Goal: Task Accomplishment & Management: Complete application form

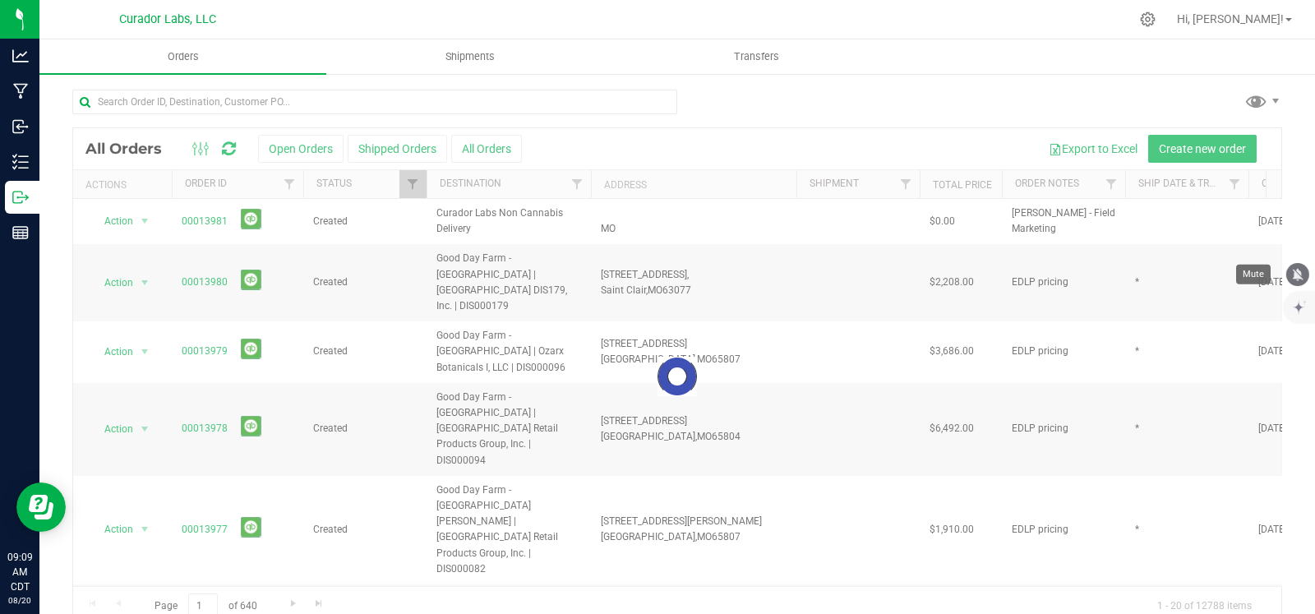
click at [1301, 274] on icon "mute" at bounding box center [1298, 274] width 15 height 15
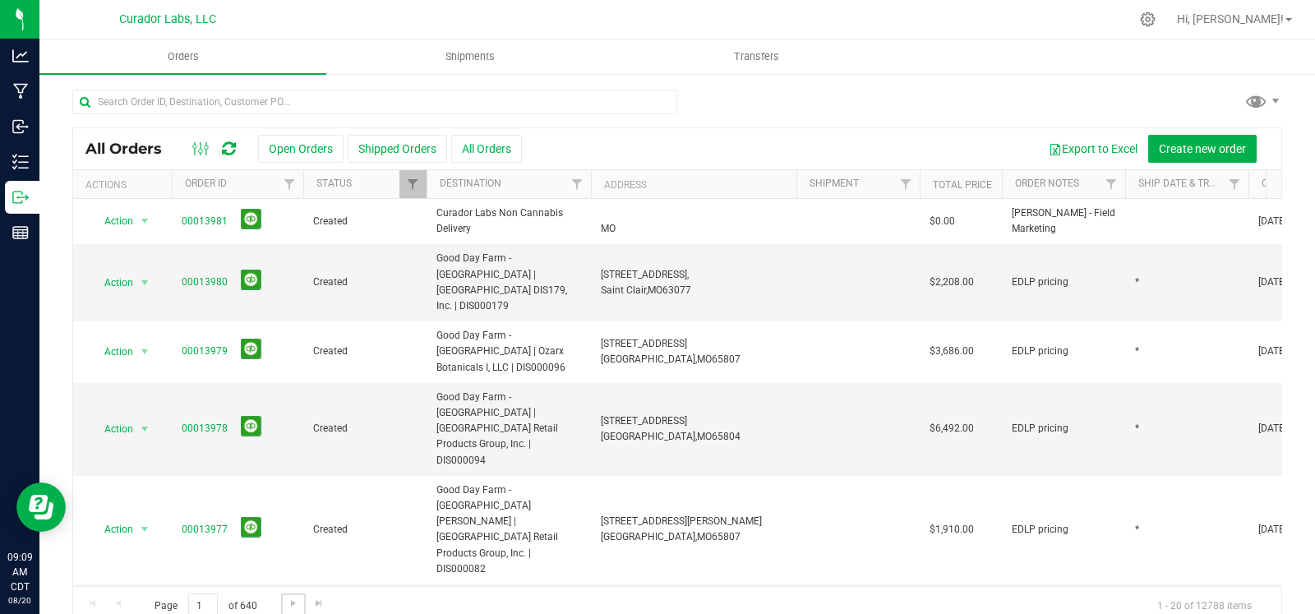
click at [289, 604] on span "Go to the next page" at bounding box center [293, 603] width 13 height 13
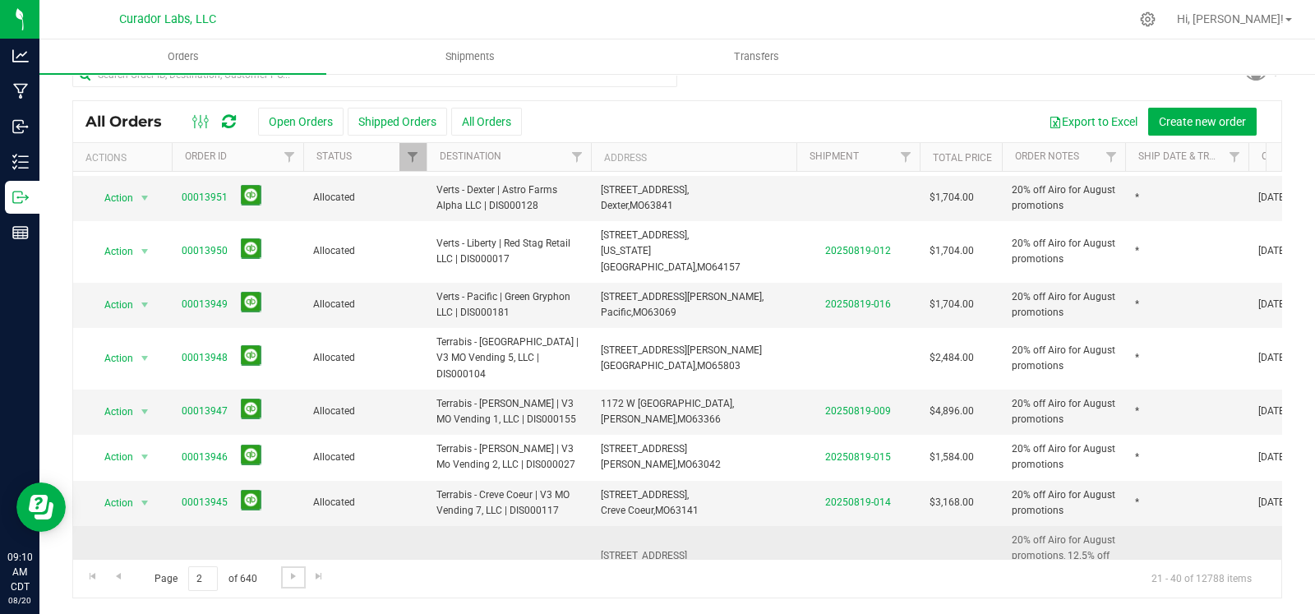
scroll to position [646, 0]
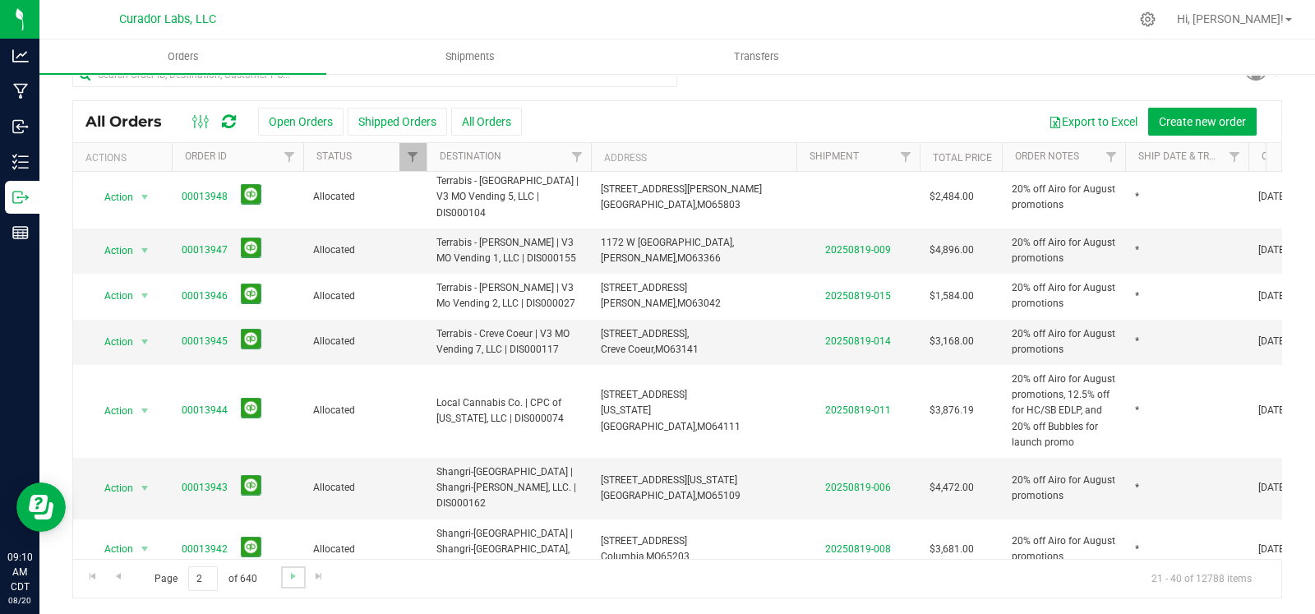
click at [294, 583] on link "Go to the next page" at bounding box center [293, 577] width 24 height 22
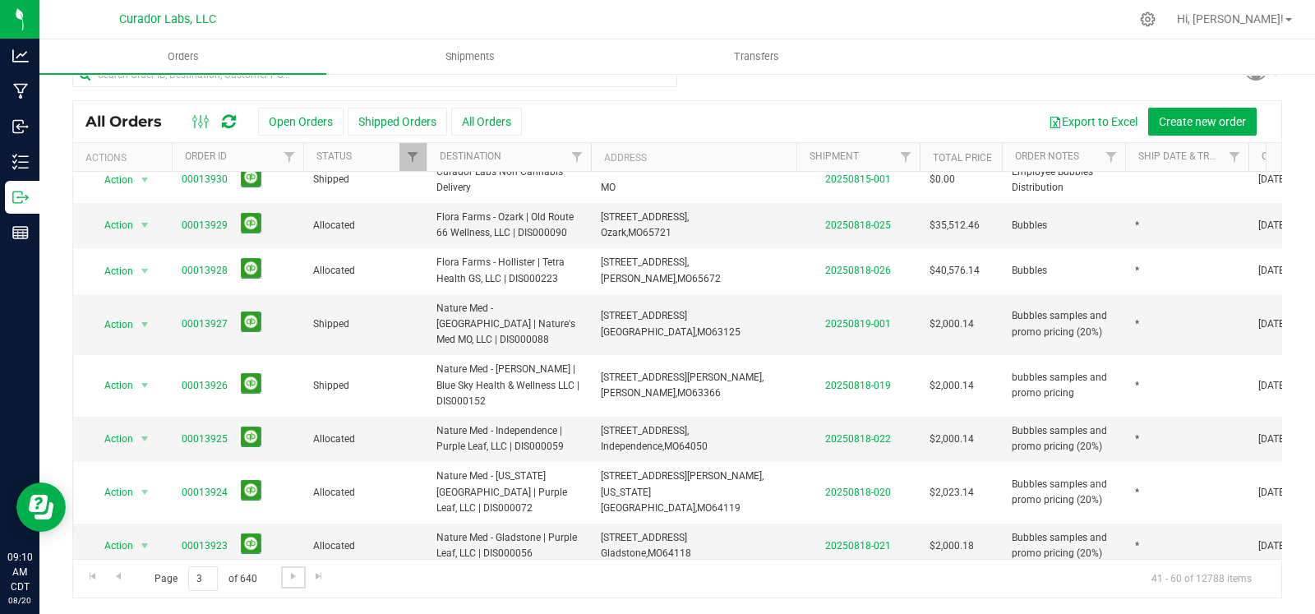
scroll to position [677, 0]
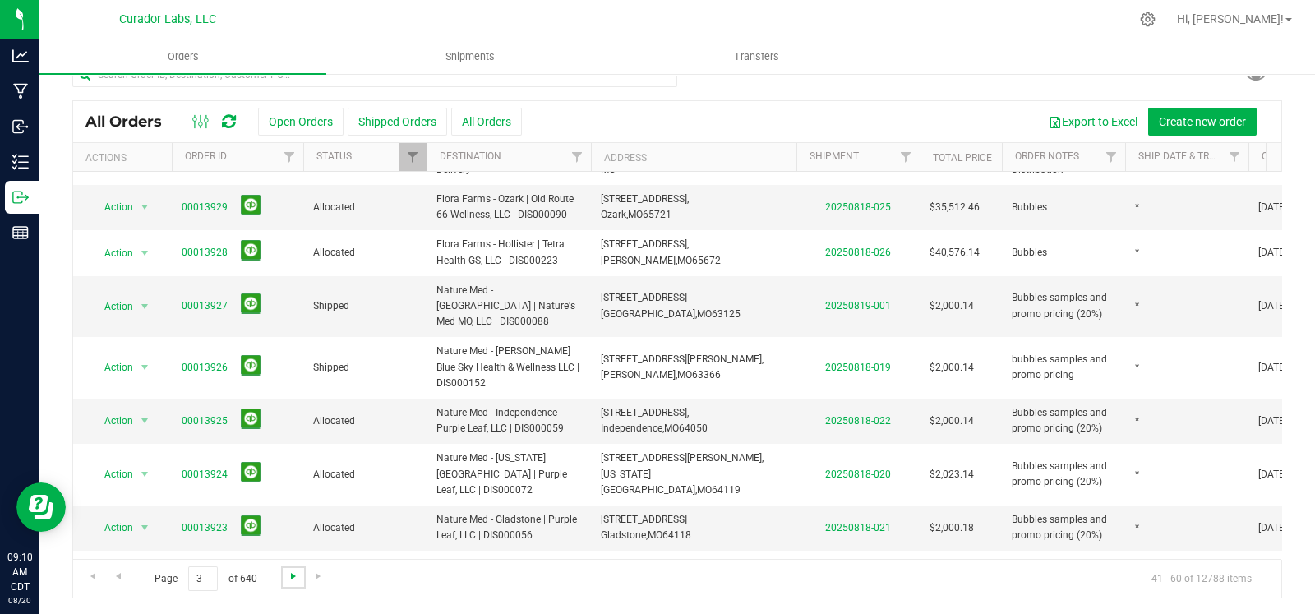
click at [298, 573] on span "Go to the next page" at bounding box center [293, 576] width 13 height 13
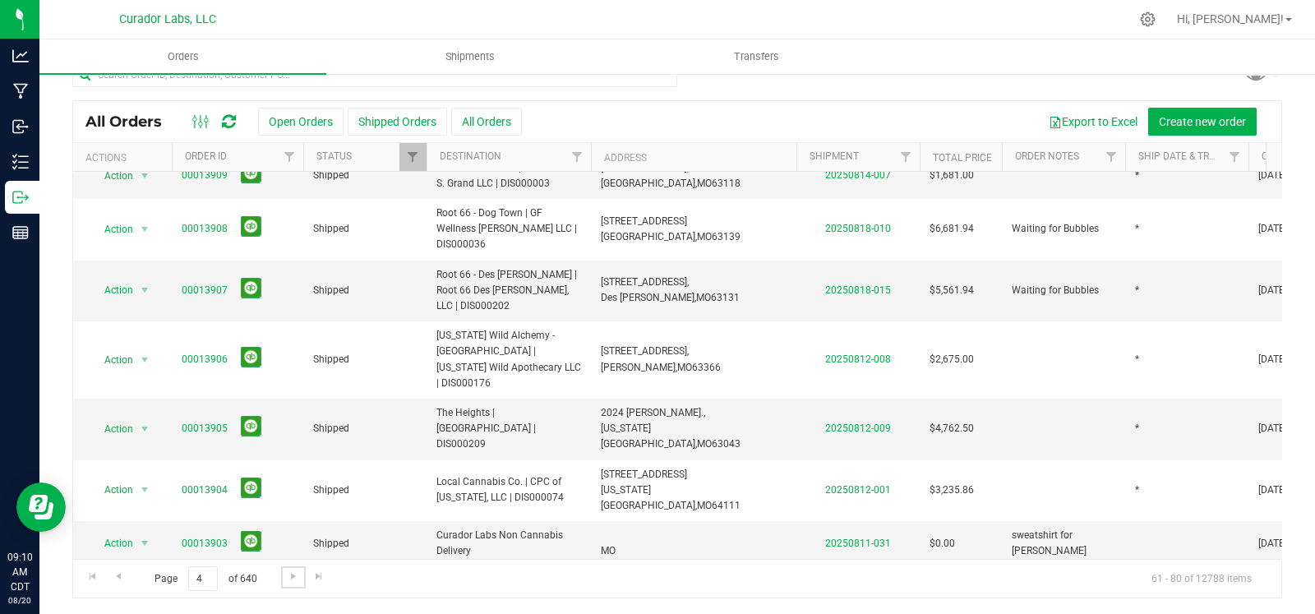
scroll to position [0, 0]
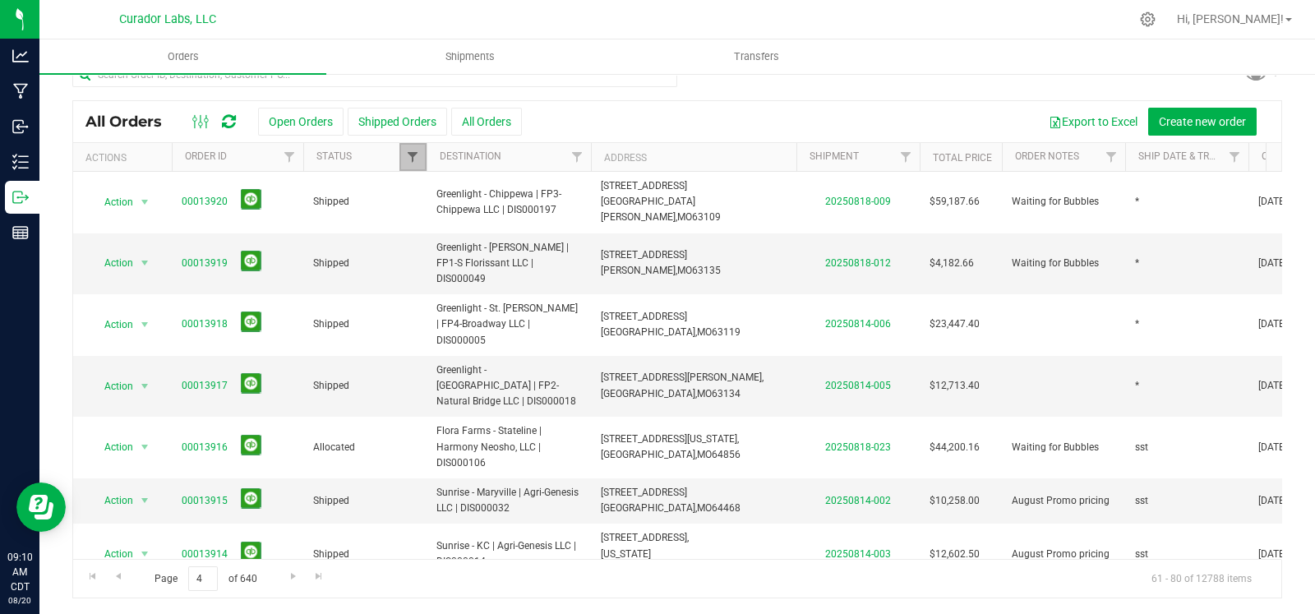
click at [411, 154] on span "Filter" at bounding box center [412, 156] width 13 height 13
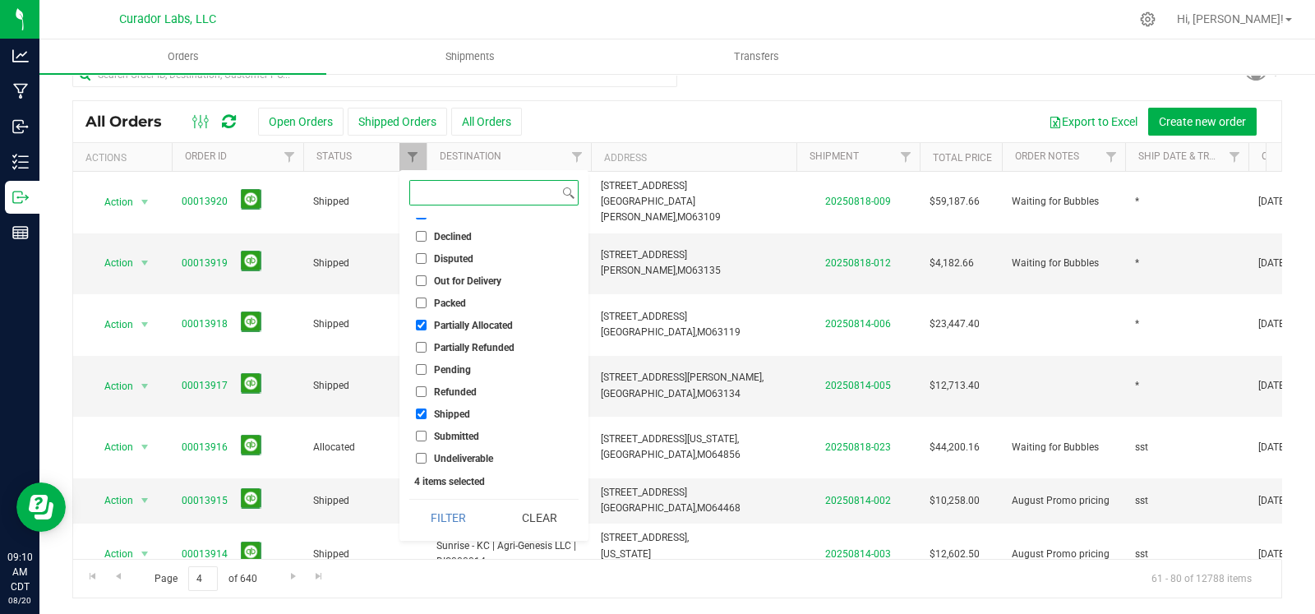
scroll to position [103, 0]
click at [443, 413] on span "Shipped" at bounding box center [452, 413] width 36 height 10
click at [427, 413] on input "Shipped" at bounding box center [421, 412] width 11 height 11
checkbox input "false"
click at [452, 507] on button "Filter" at bounding box center [448, 518] width 79 height 36
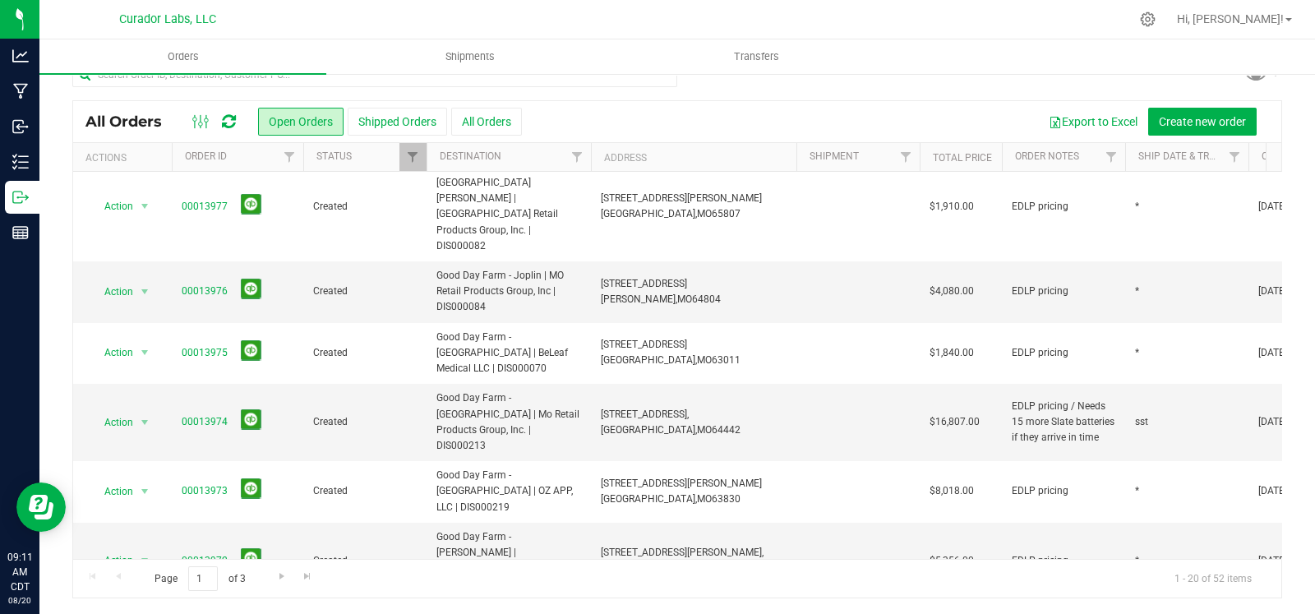
scroll to position [646, 0]
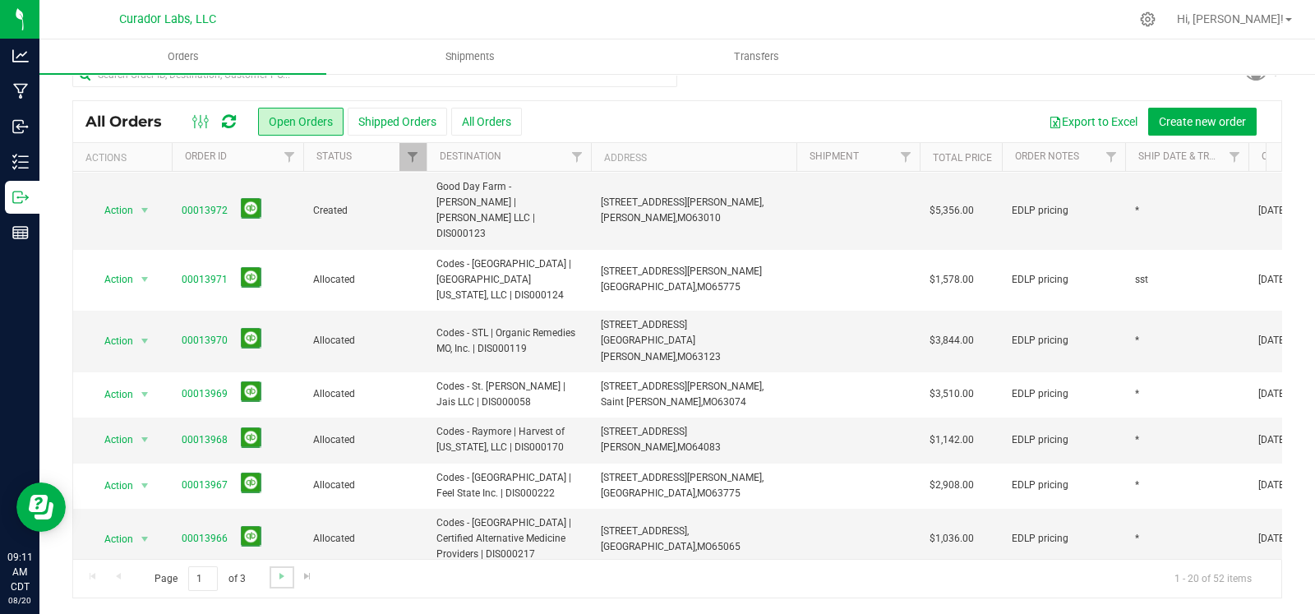
click at [270, 575] on link "Go to the next page" at bounding box center [282, 577] width 24 height 22
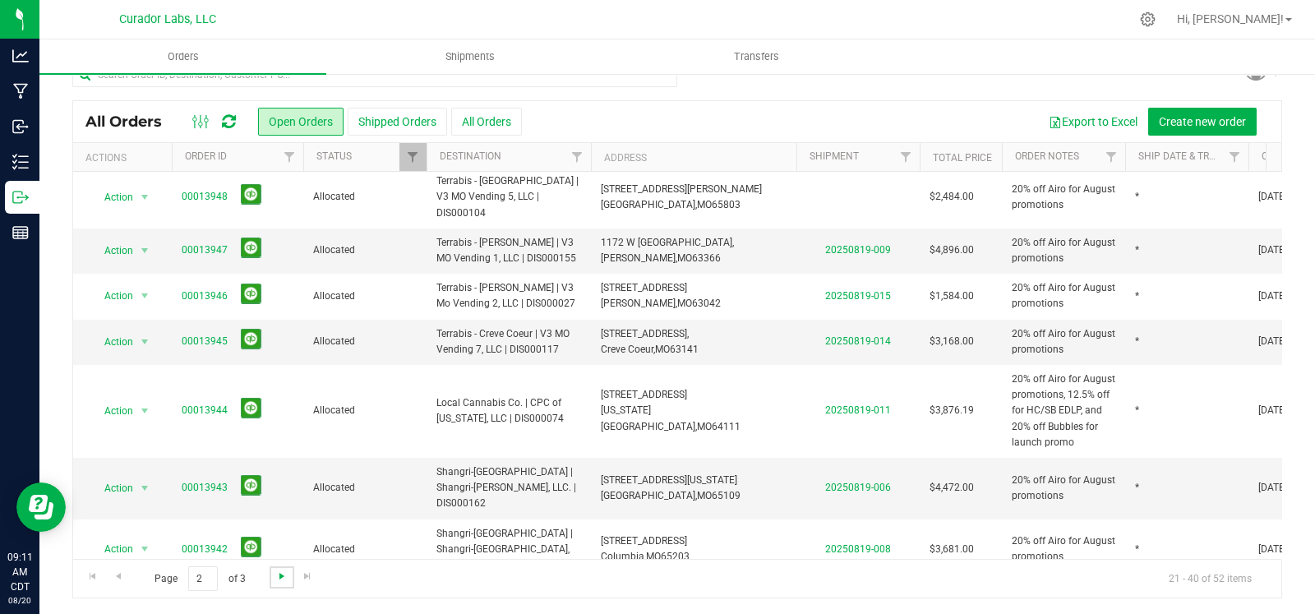
click at [284, 573] on span "Go to the next page" at bounding box center [281, 576] width 13 height 13
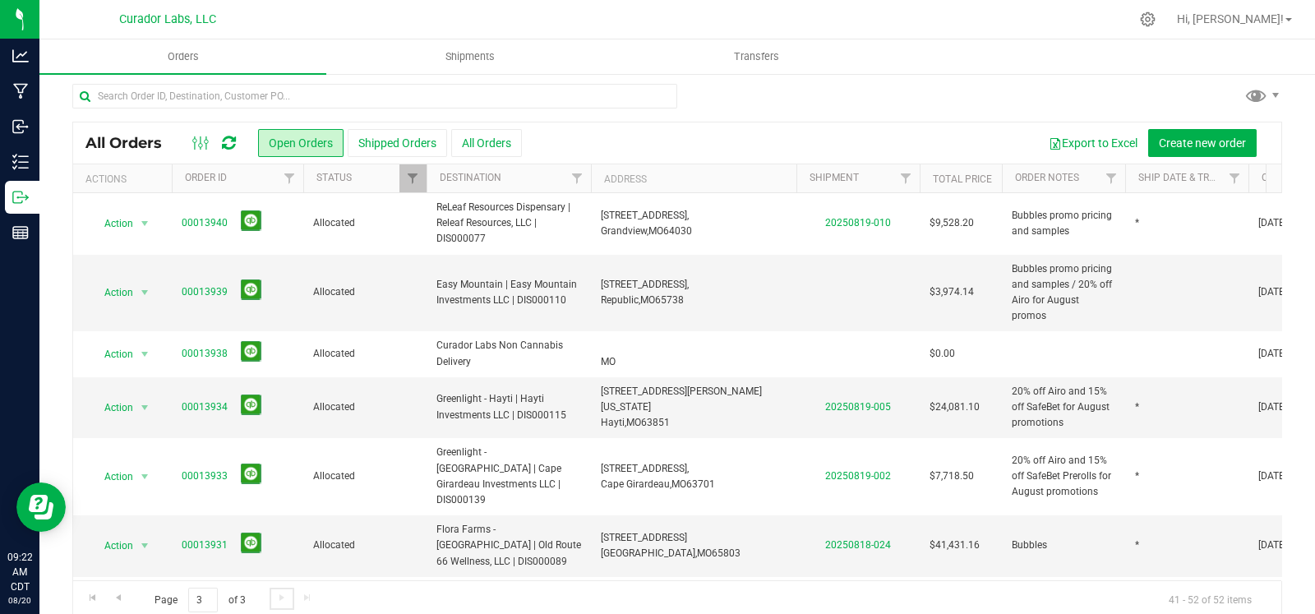
scroll to position [0, 0]
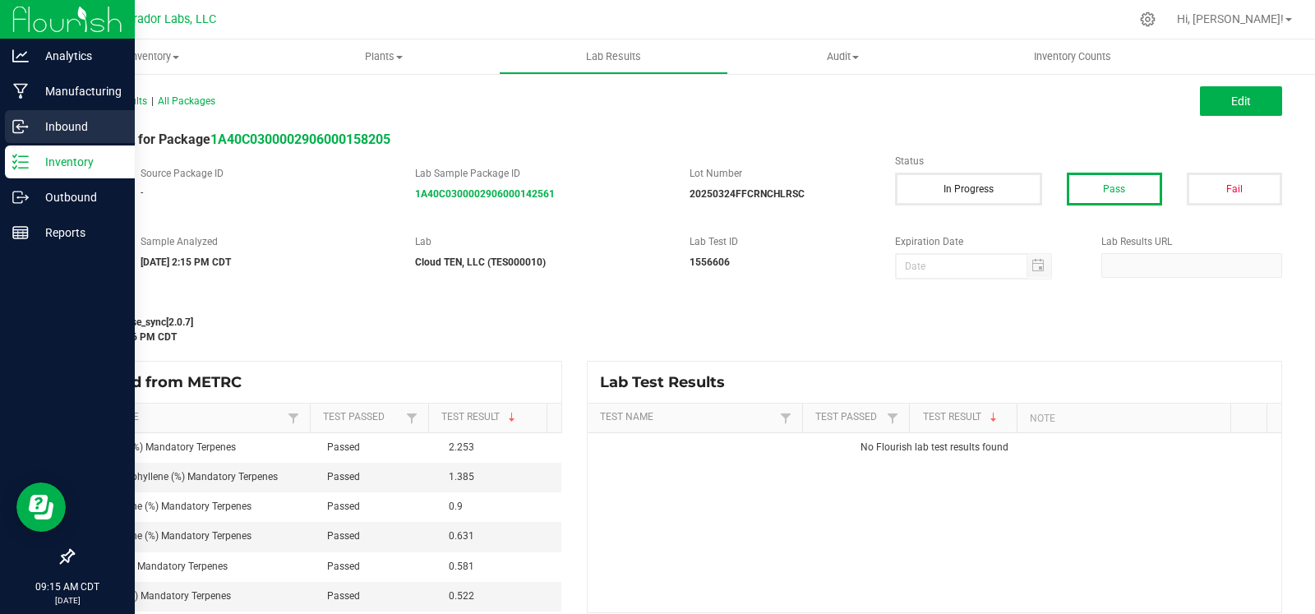
click at [34, 111] on div "Inbound" at bounding box center [70, 126] width 130 height 33
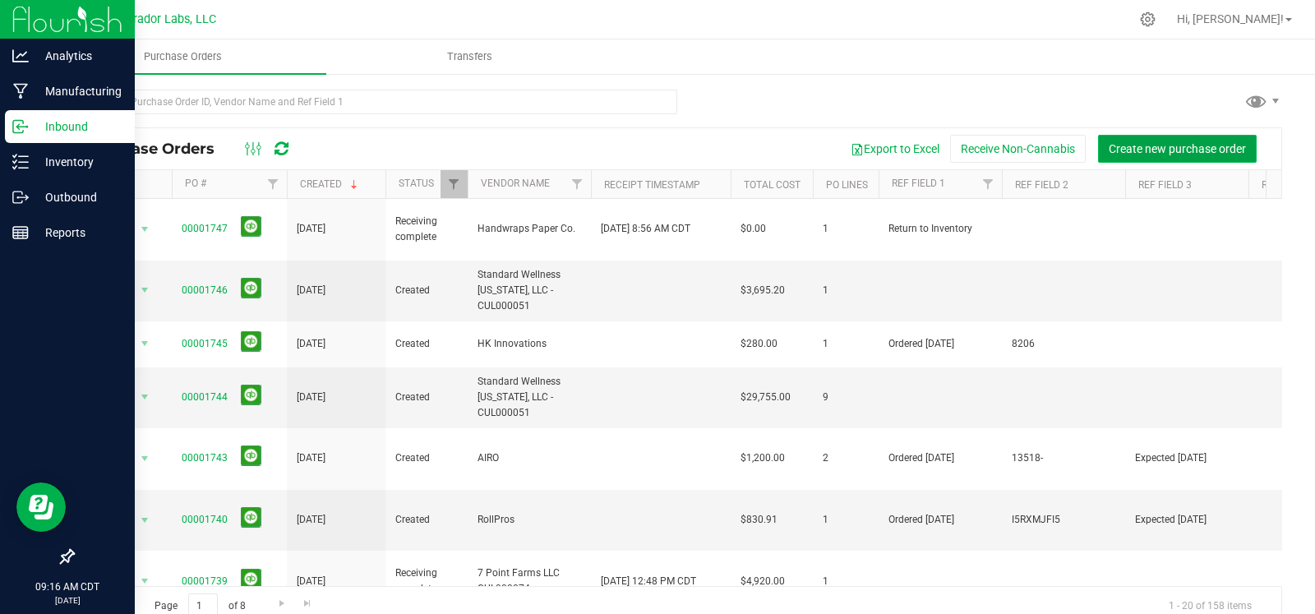
click at [1148, 150] on span "Create new purchase order" at bounding box center [1177, 148] width 137 height 13
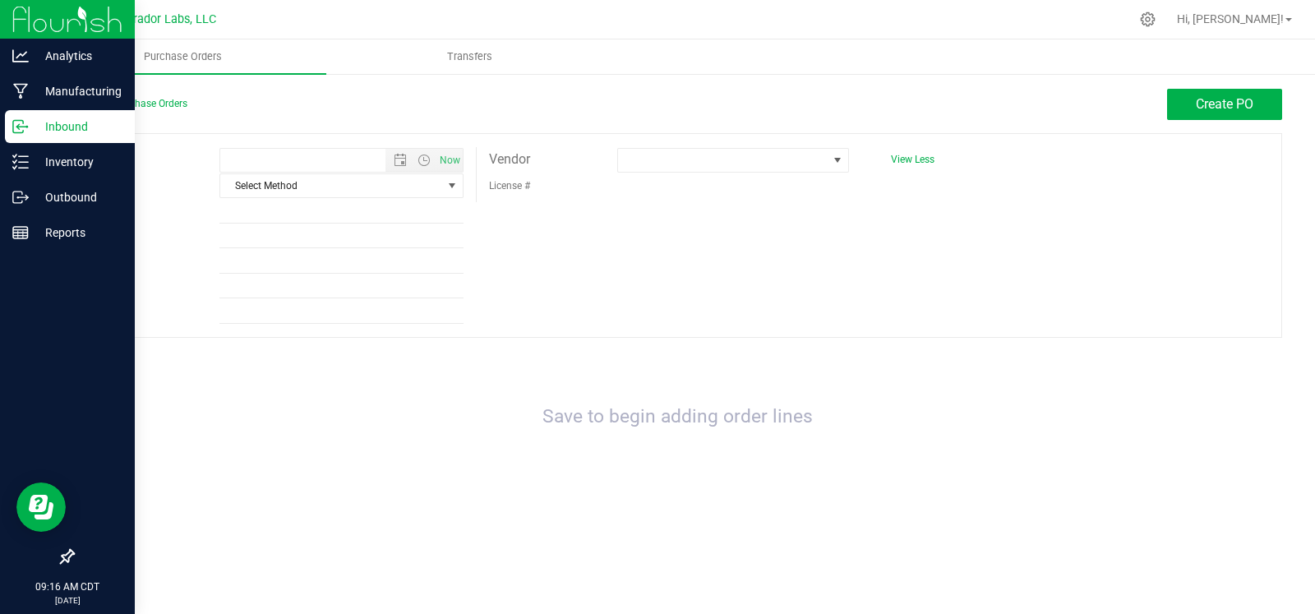
type input "8/20/2025 9:16 AM"
click at [721, 163] on span at bounding box center [723, 160] width 210 height 23
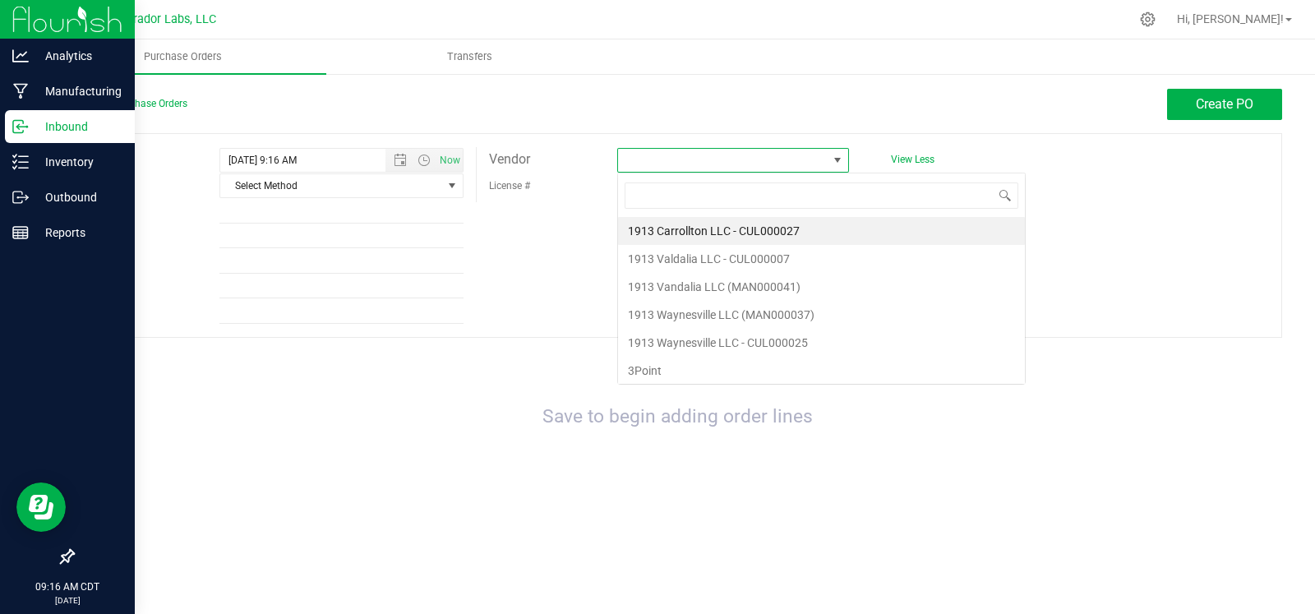
scroll to position [24, 231]
type input "cul000057"
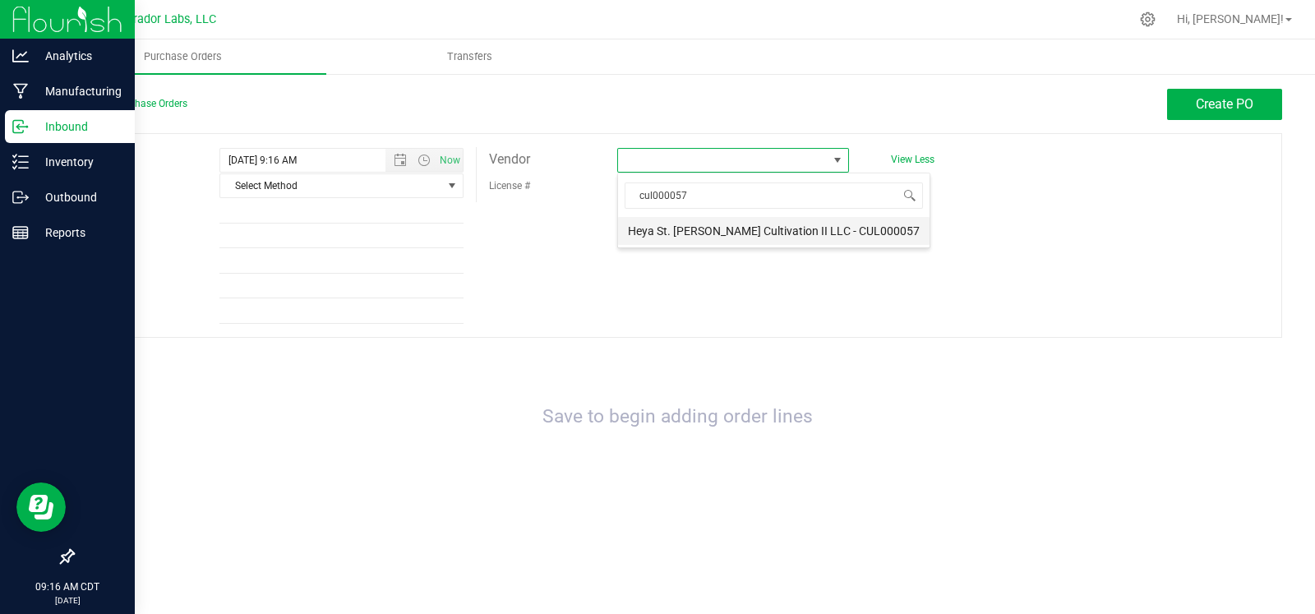
click at [715, 231] on li "Heya St. Ann Cultivation II LLC - CUL000057" at bounding box center [774, 231] width 312 height 28
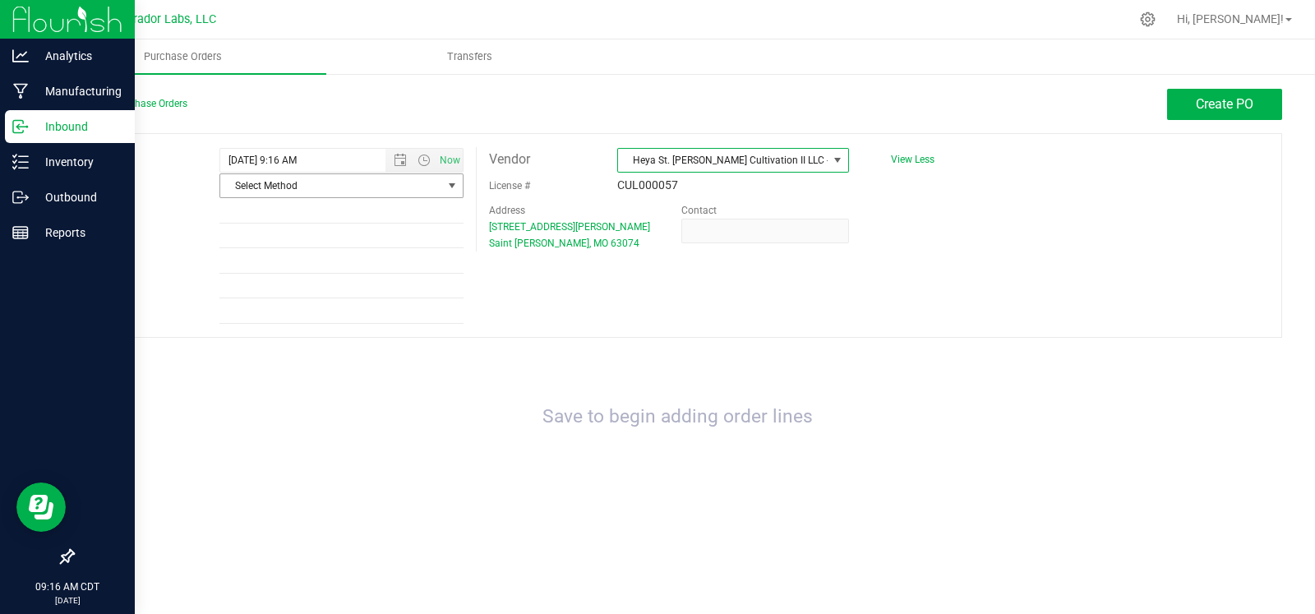
click at [429, 178] on span "Select Method" at bounding box center [331, 185] width 222 height 23
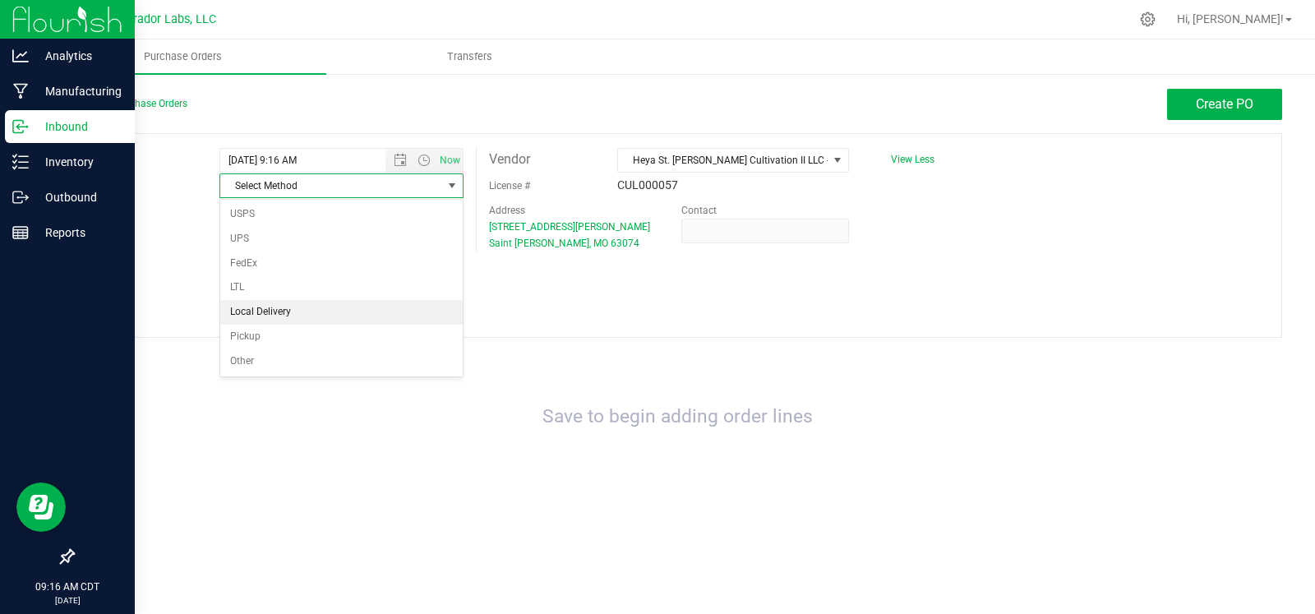
click at [337, 305] on li "Local Delivery" at bounding box center [341, 312] width 242 height 25
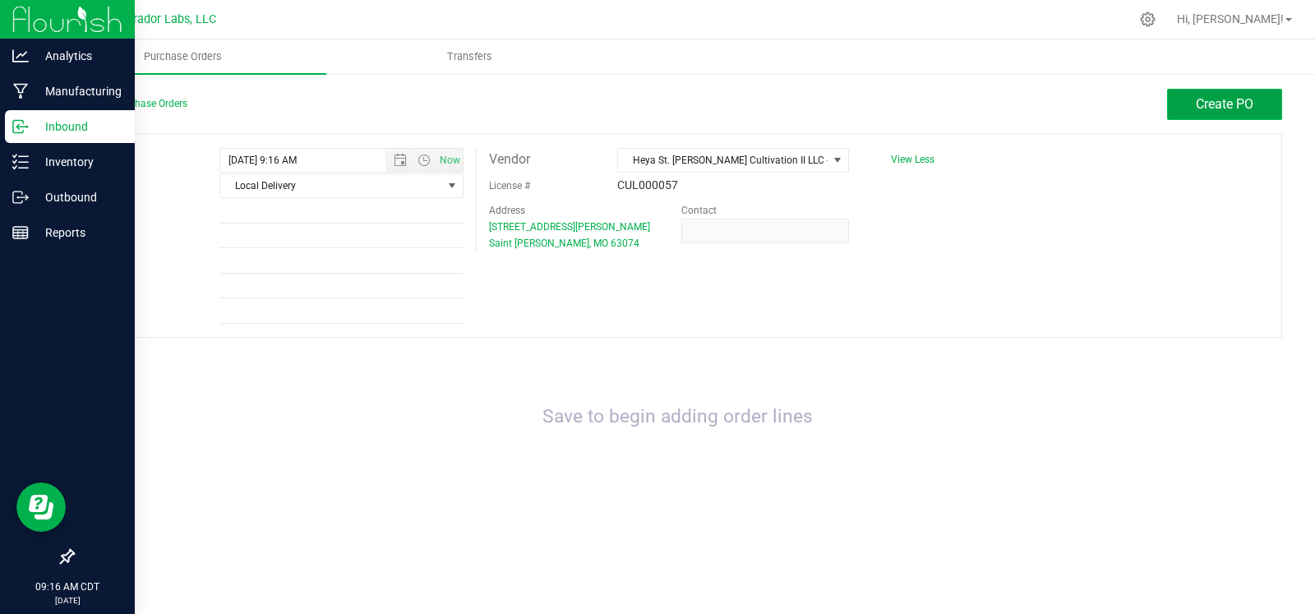
click at [1235, 104] on span "Create PO" at bounding box center [1225, 104] width 58 height 16
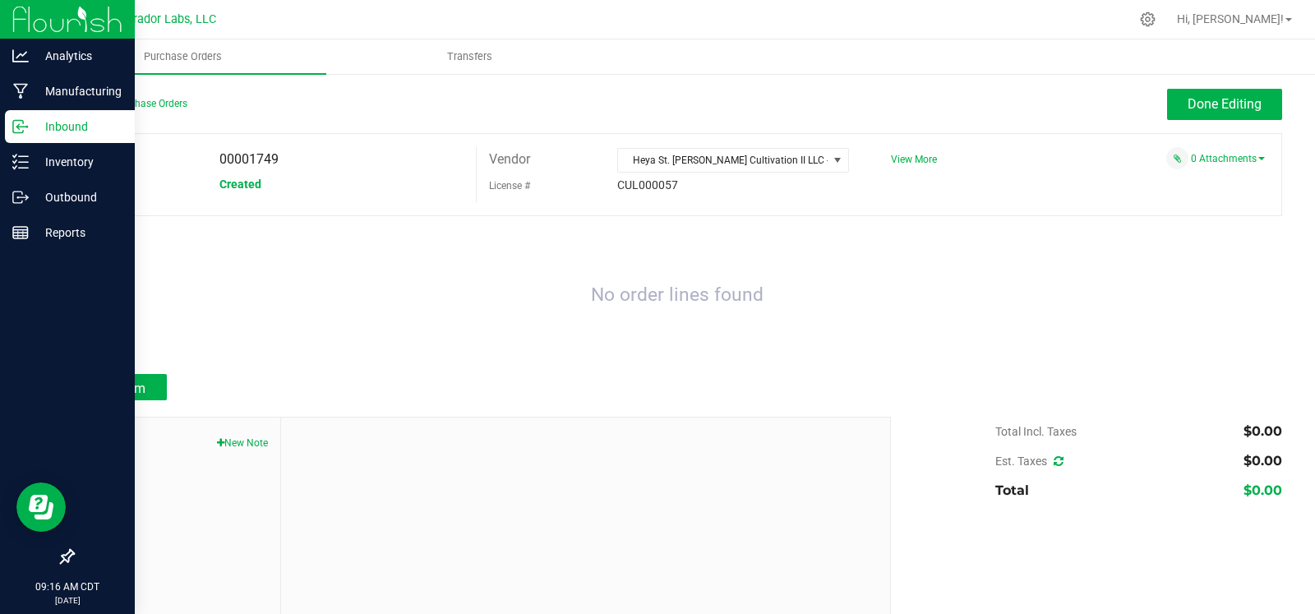
click at [161, 400] on div at bounding box center [677, 408] width 1210 height 16
click at [140, 374] on button "Add Item" at bounding box center [119, 387] width 95 height 26
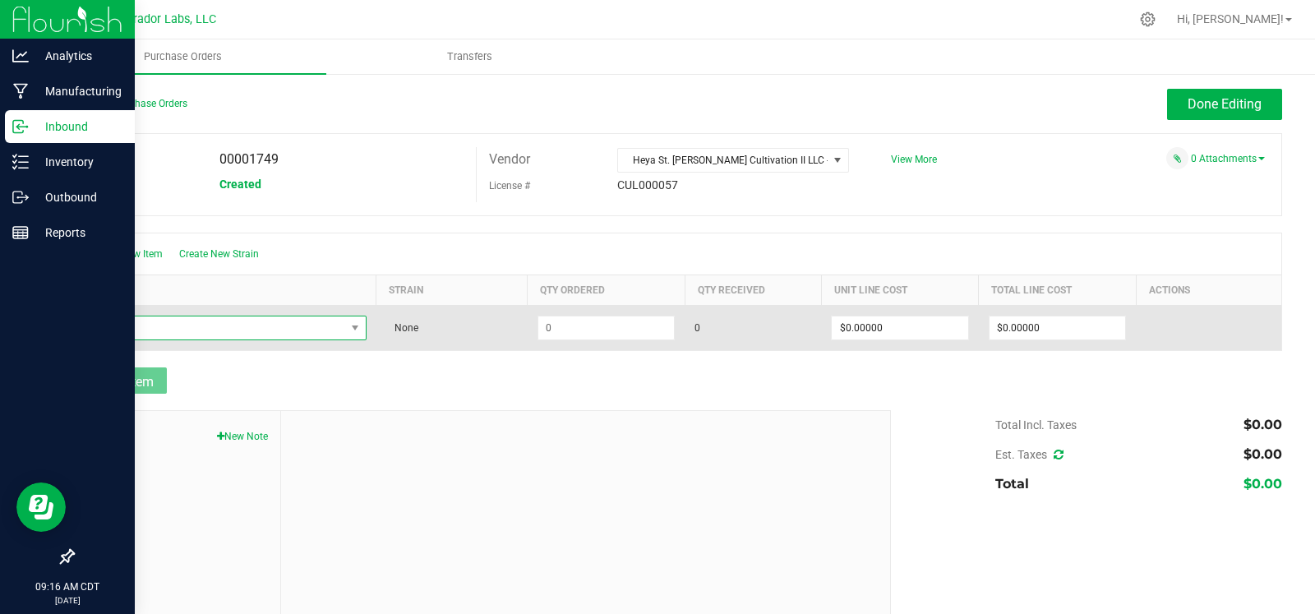
click at [192, 323] on span "NO DATA FOUND" at bounding box center [215, 327] width 261 height 23
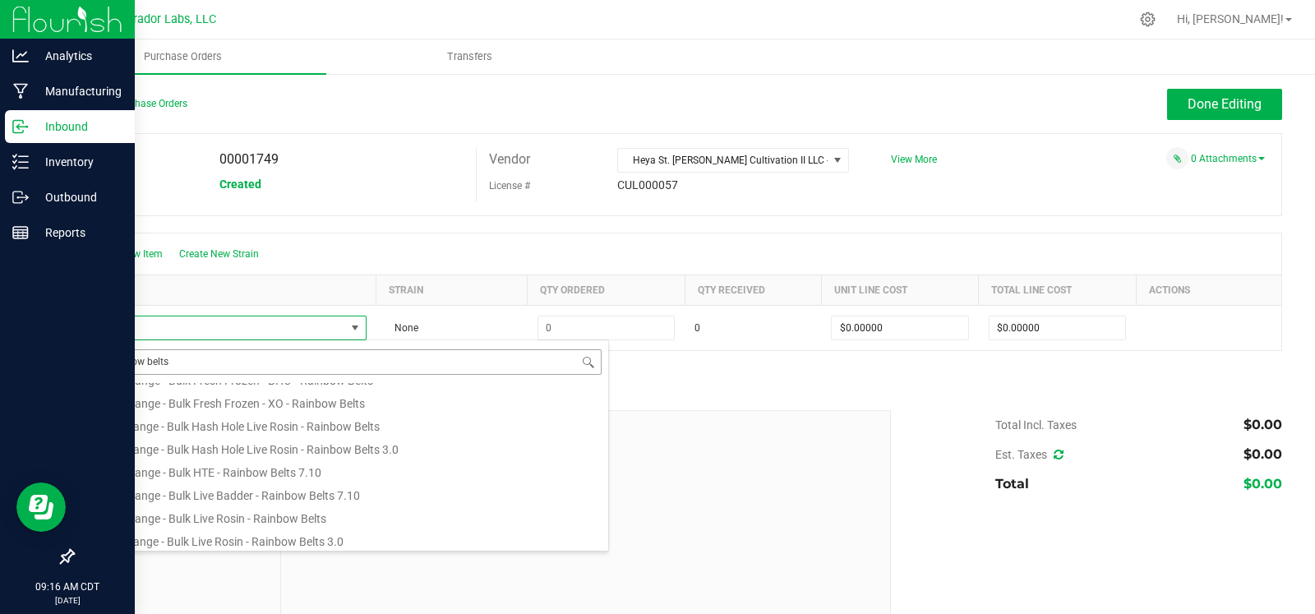
scroll to position [497, 0]
click at [59, 351] on body "Analytics Manufacturing Inbound Inventory Outbound Reports 09:16 AM CDT 08/20/2…" at bounding box center [657, 307] width 1315 height 614
drag, startPoint x: 225, startPoint y: 367, endPoint x: 66, endPoint y: 355, distance: 159.9
click at [66, 355] on body "Analytics Manufacturing Inbound Inventory Outbound Reports 09:16 AM CDT 08/20/2…" at bounding box center [657, 307] width 1315 height 614
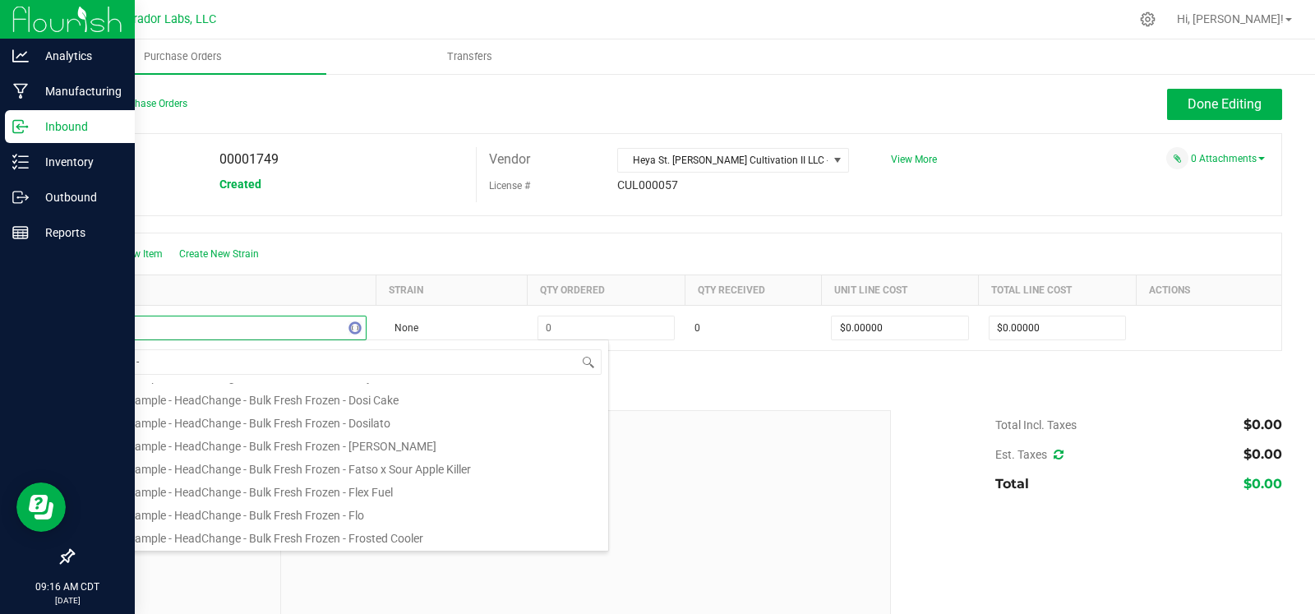
scroll to position [0, 0]
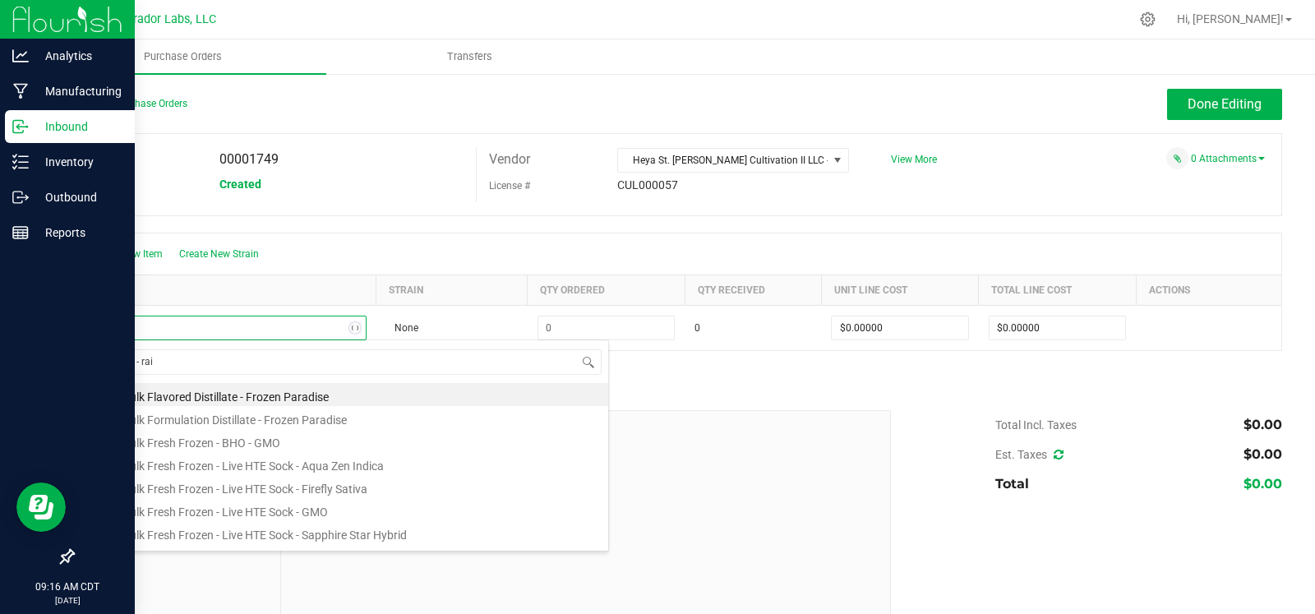
type input "frozen - rain"
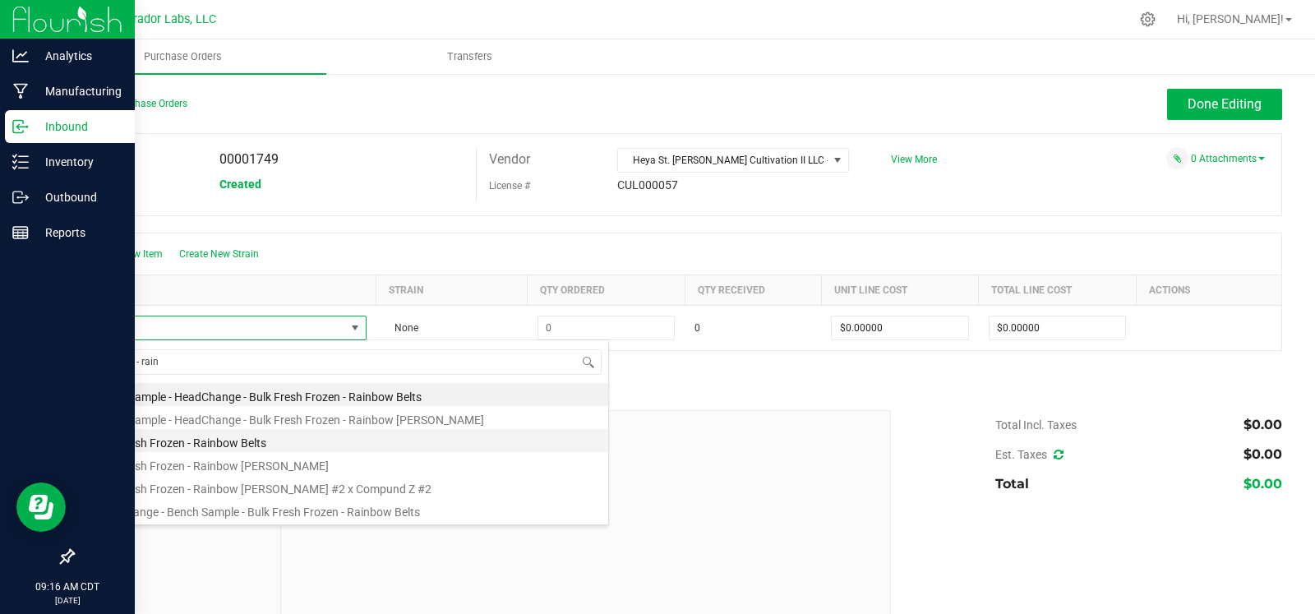
click at [187, 432] on li "Bulk Fresh Frozen - Rainbow Belts" at bounding box center [346, 440] width 524 height 23
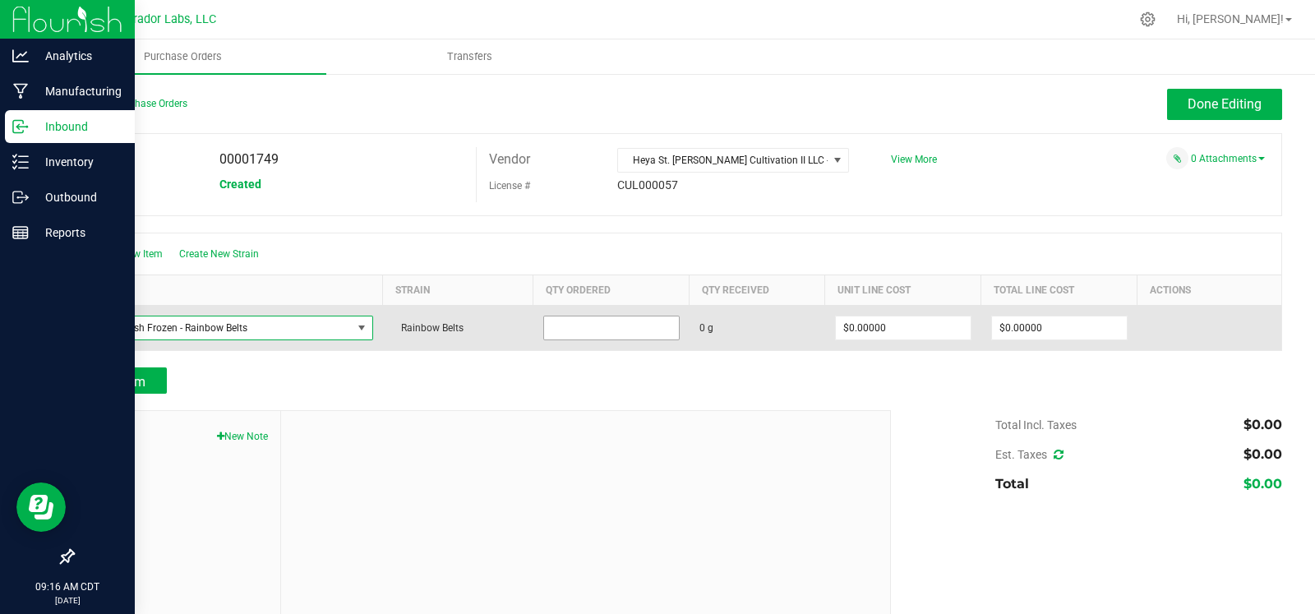
click at [601, 318] on input at bounding box center [611, 327] width 135 height 23
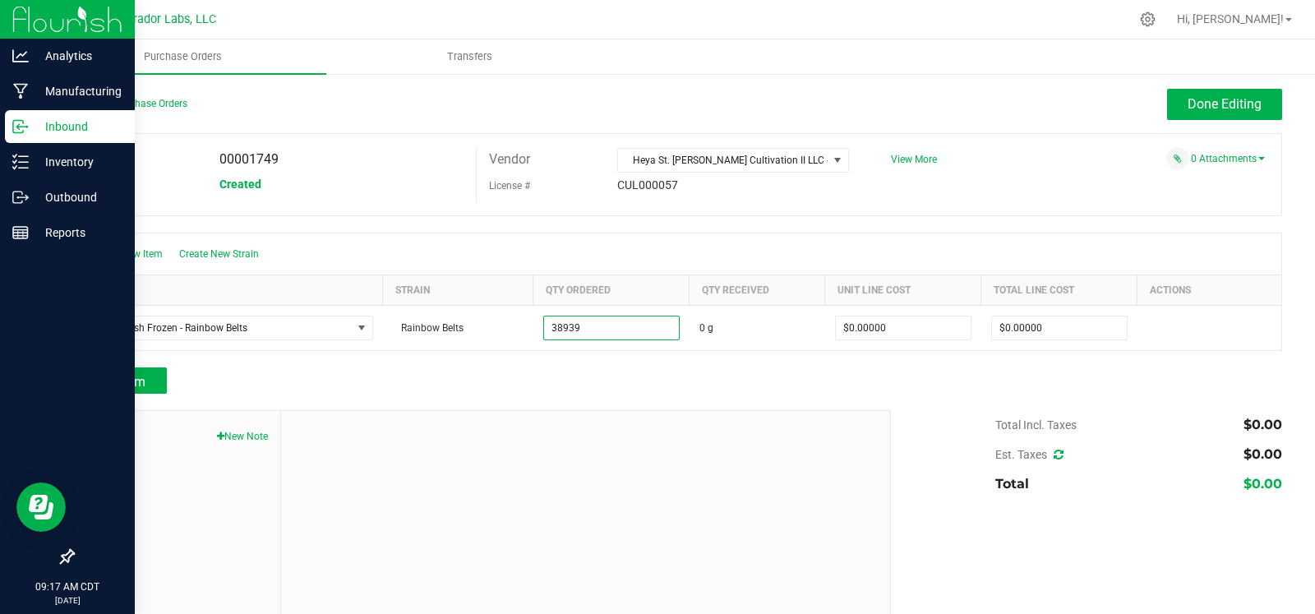
type input "38939.0000 g"
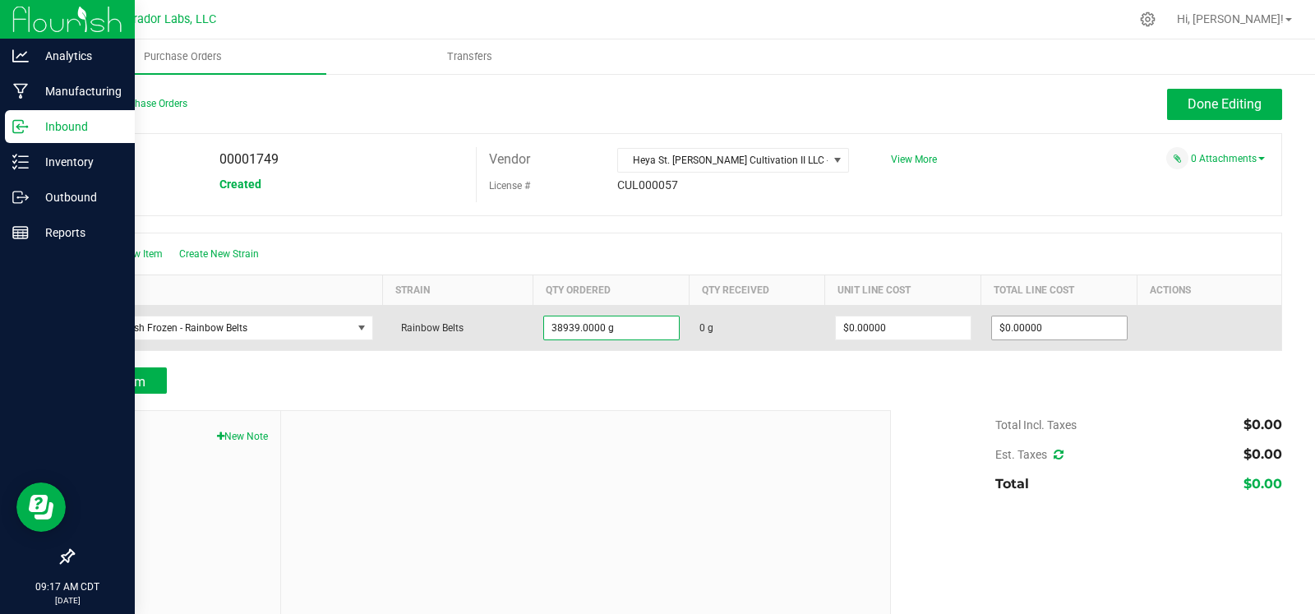
drag, startPoint x: 652, startPoint y: 420, endPoint x: 1023, endPoint y: 336, distance: 380.9
click at [657, 420] on div at bounding box center [586, 521] width 610 height 220
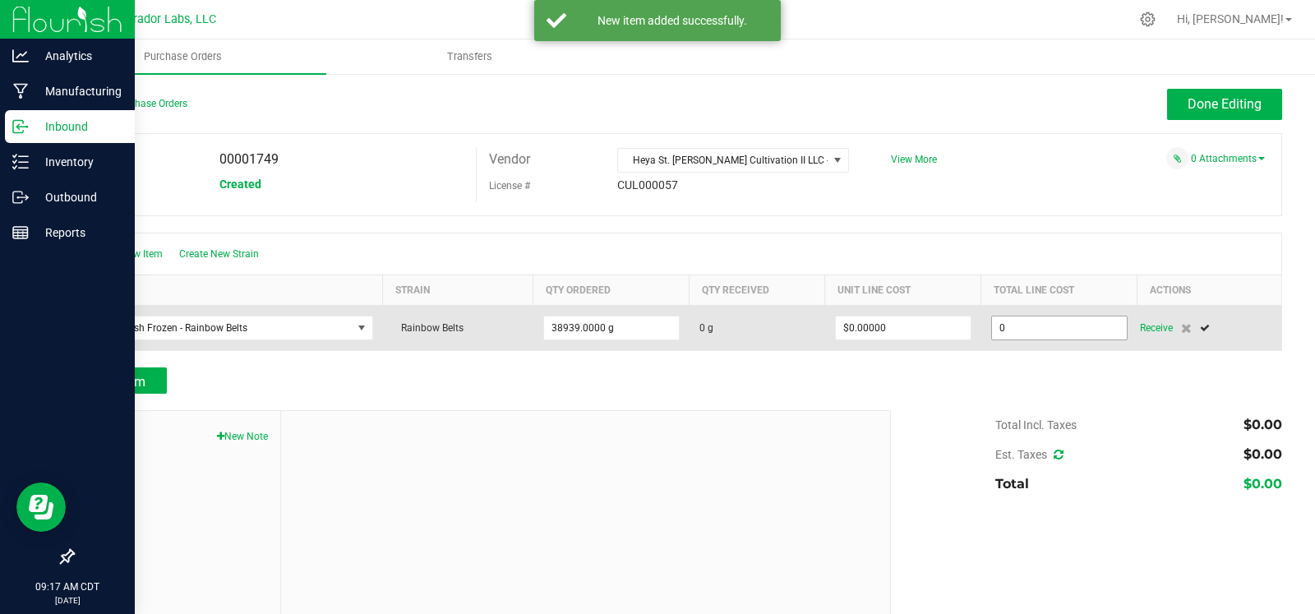
click at [1069, 322] on input "0" at bounding box center [1059, 327] width 135 height 23
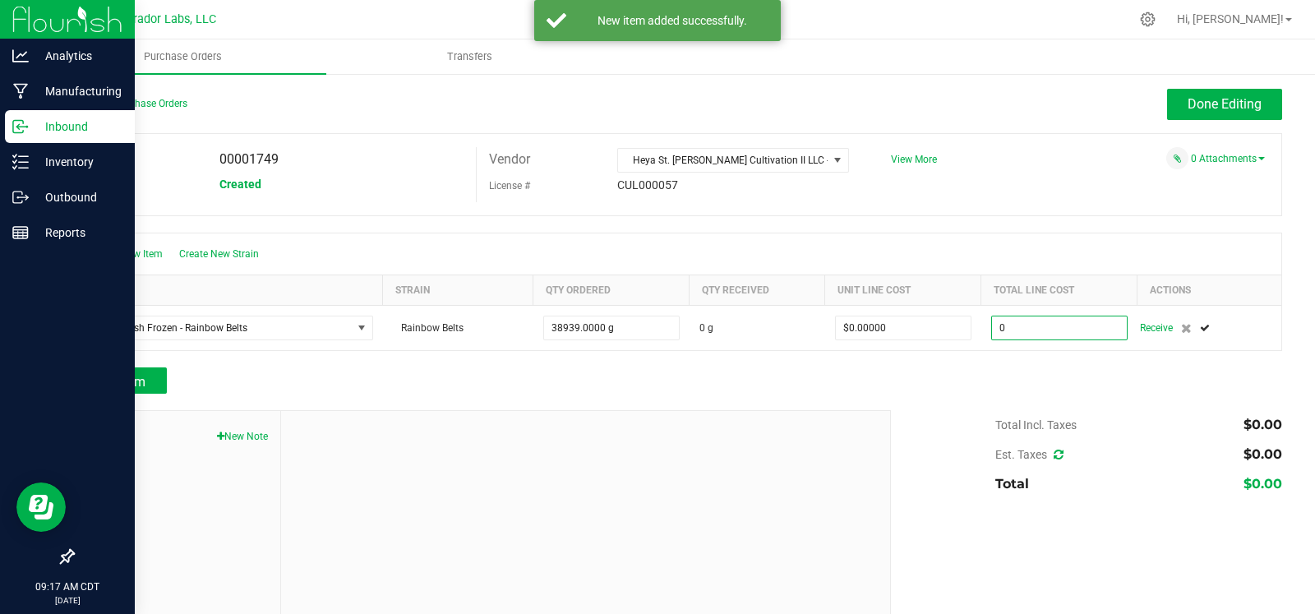
type input "$0.00000"
click at [811, 405] on div at bounding box center [677, 402] width 1210 height 16
click at [143, 379] on span "Add Item" at bounding box center [120, 382] width 52 height 16
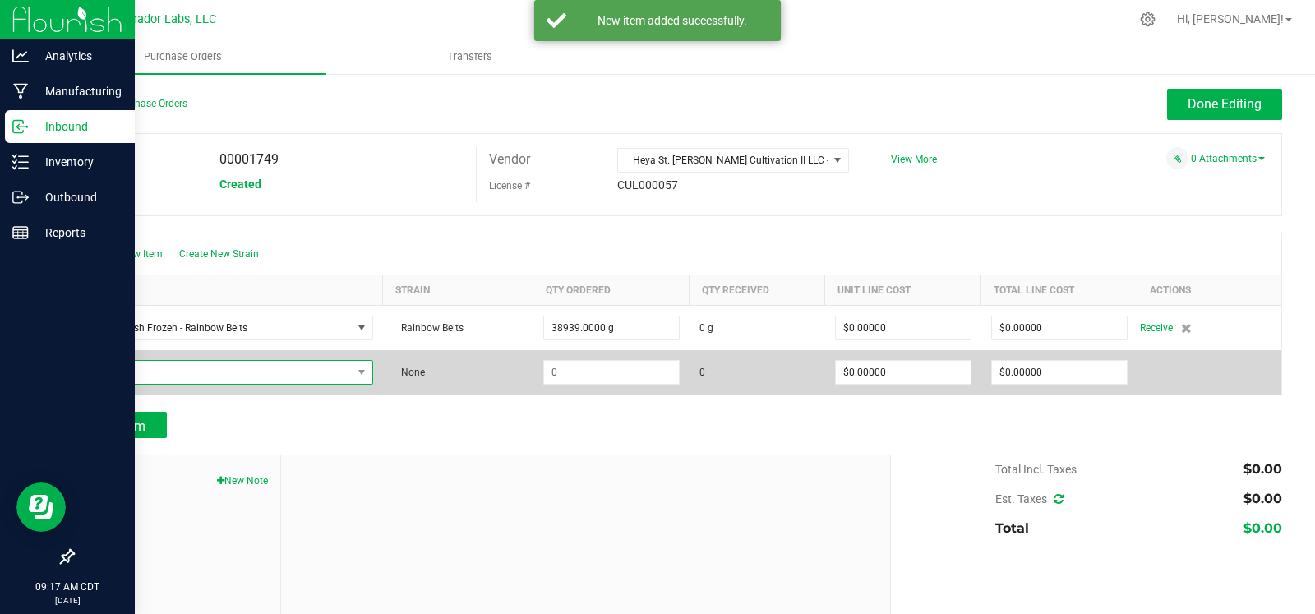
click at [153, 367] on span "NO DATA FOUND" at bounding box center [218, 372] width 267 height 23
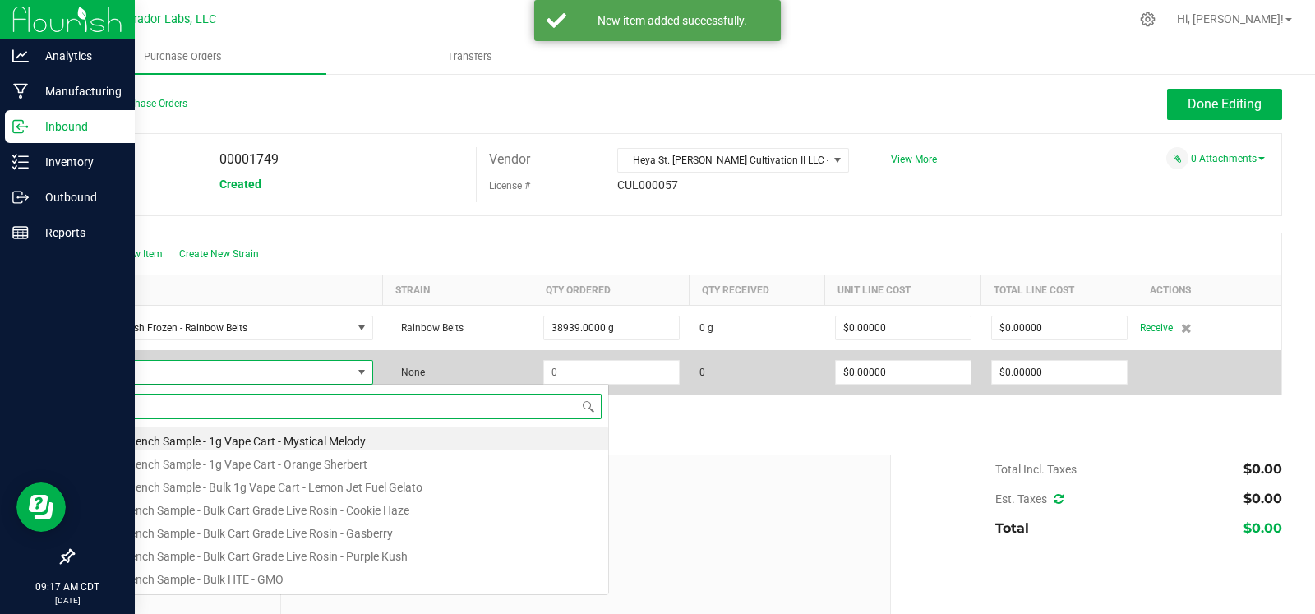
scroll to position [24, 280]
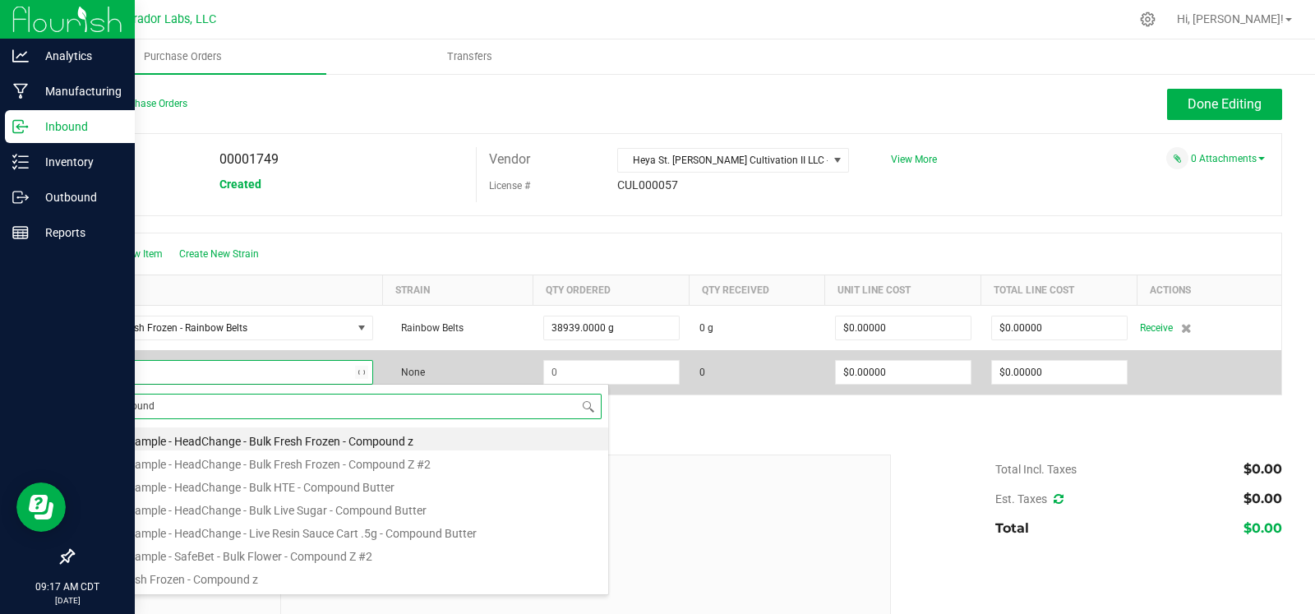
type input "compound z"
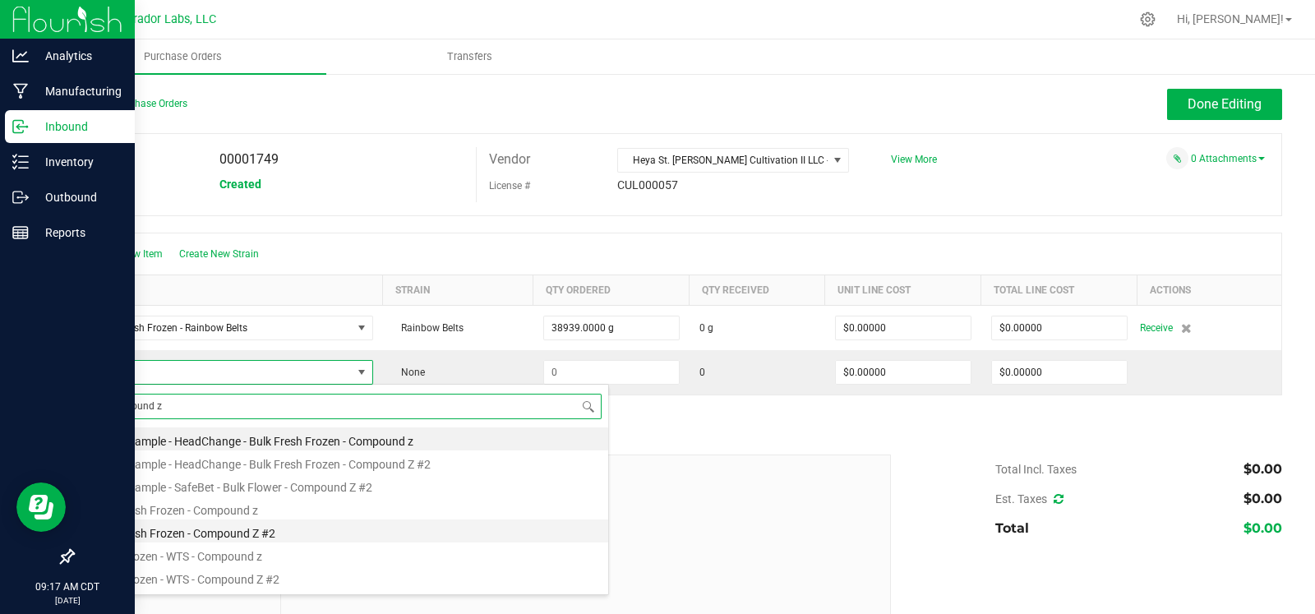
click at [201, 532] on li "Bulk Fresh Frozen - Compound Z #2" at bounding box center [346, 531] width 524 height 23
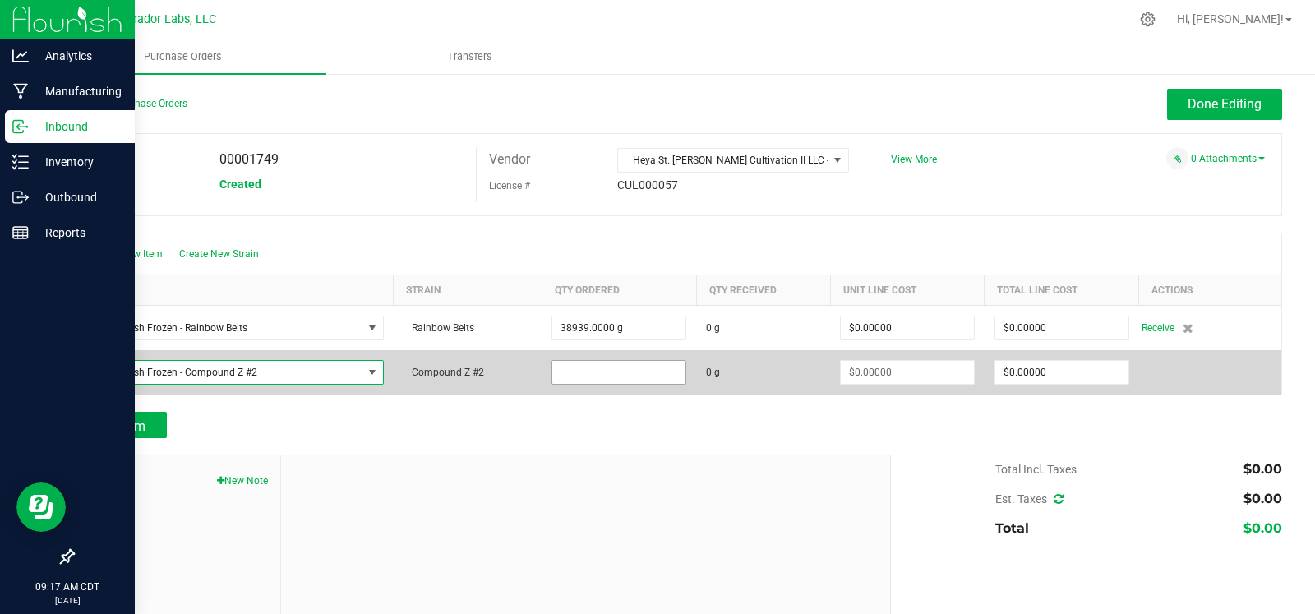
click at [640, 371] on input at bounding box center [618, 372] width 133 height 23
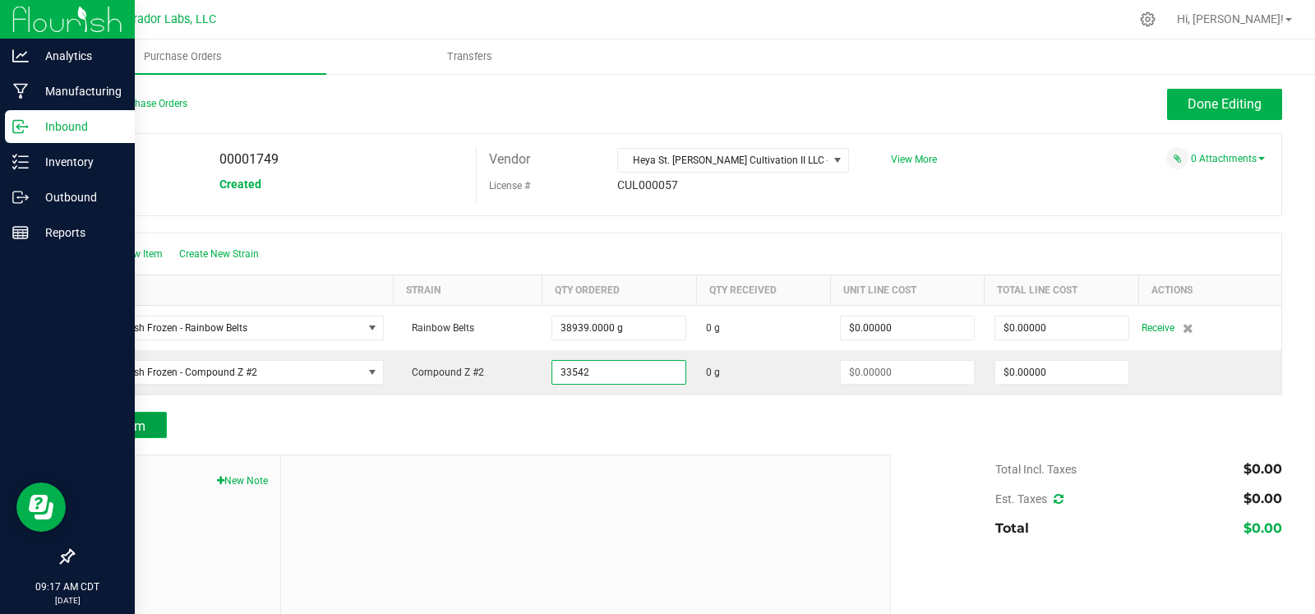
type input "33542.0000 g"
click at [126, 419] on span "Add Item" at bounding box center [120, 426] width 52 height 16
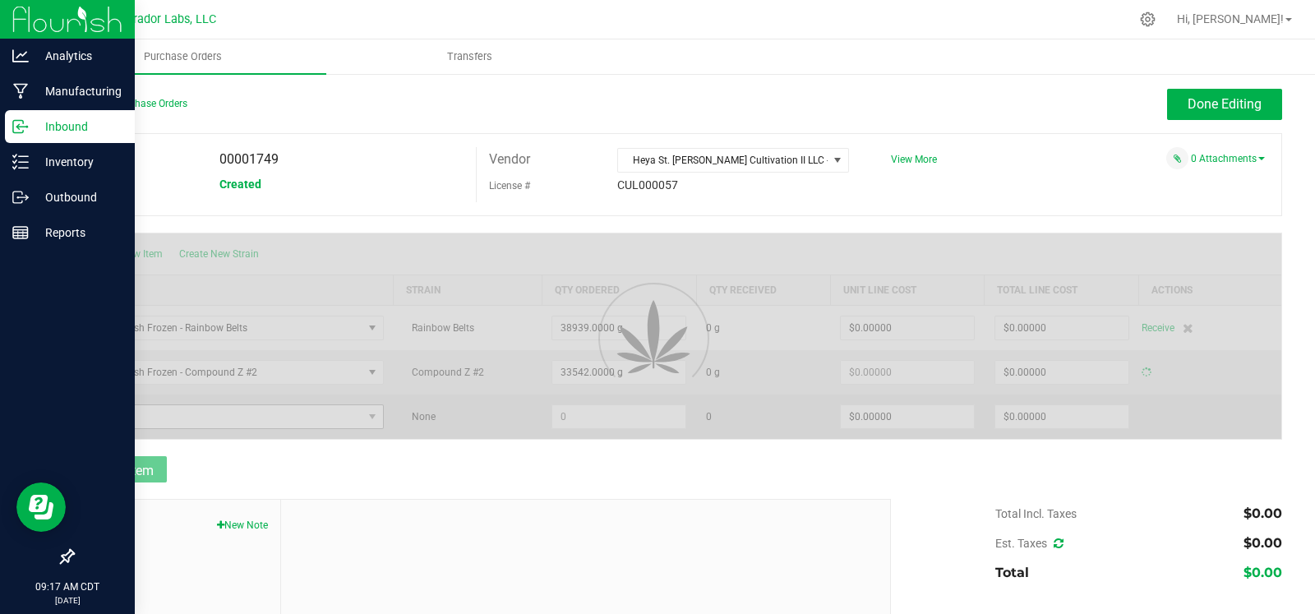
type input "$0.00000"
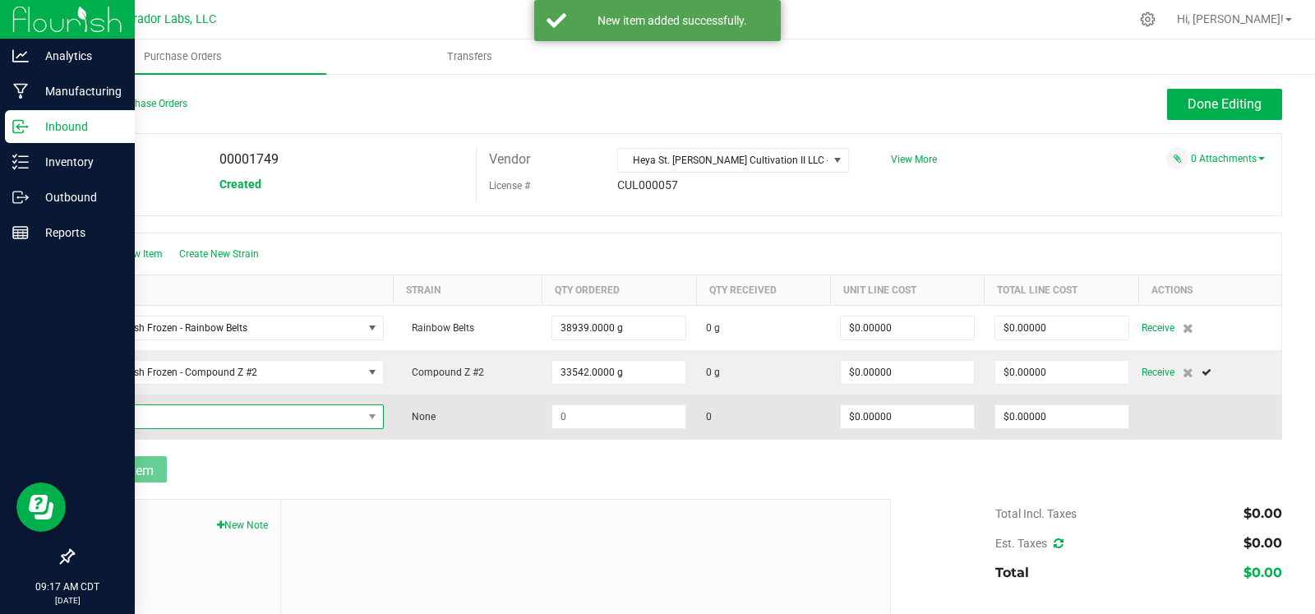
click at [155, 417] on span "NO DATA FOUND" at bounding box center [224, 416] width 278 height 23
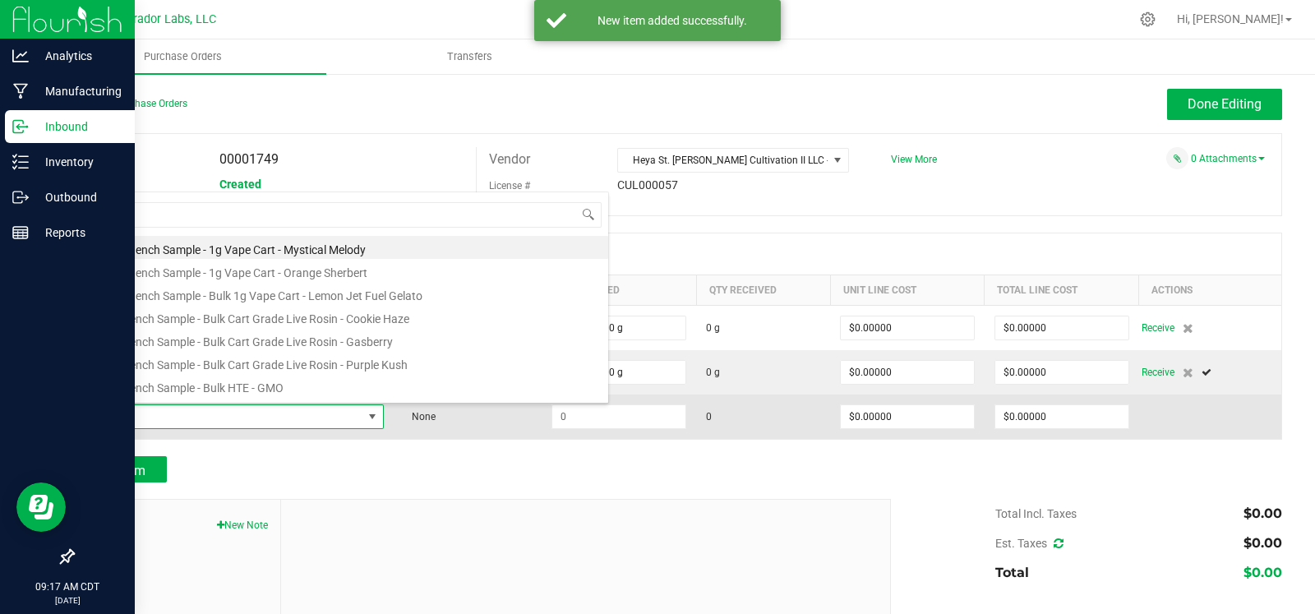
scroll to position [24, 289]
type input "papa burger"
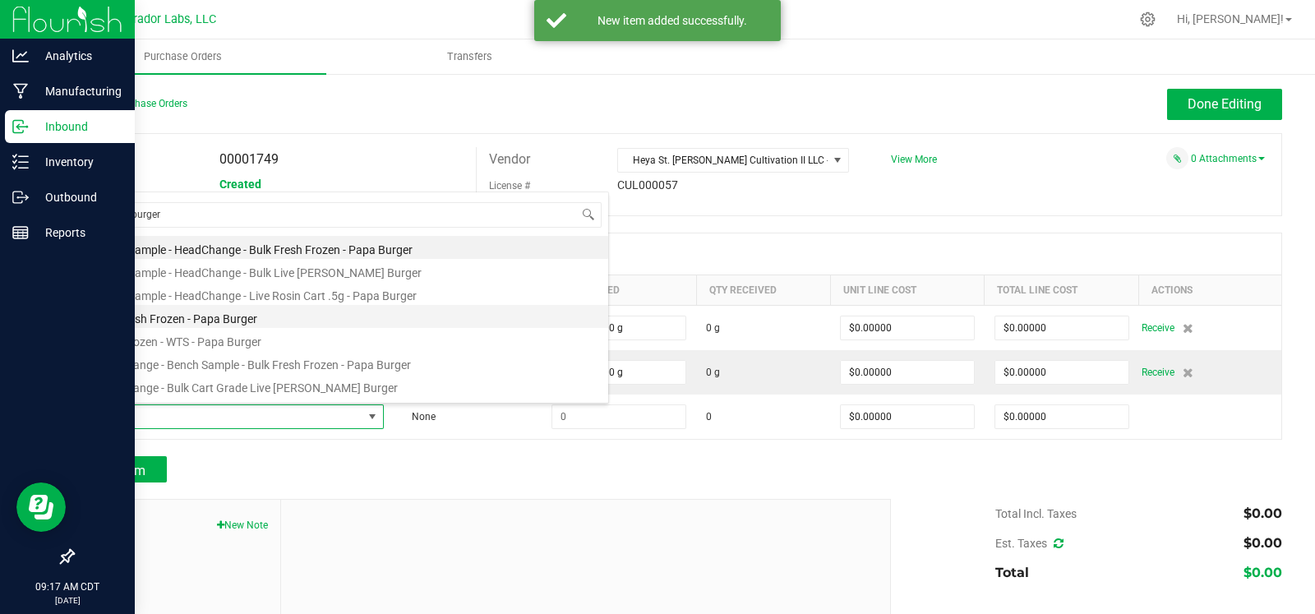
click at [214, 318] on li "Bulk Fresh Frozen - Papa Burger" at bounding box center [346, 316] width 524 height 23
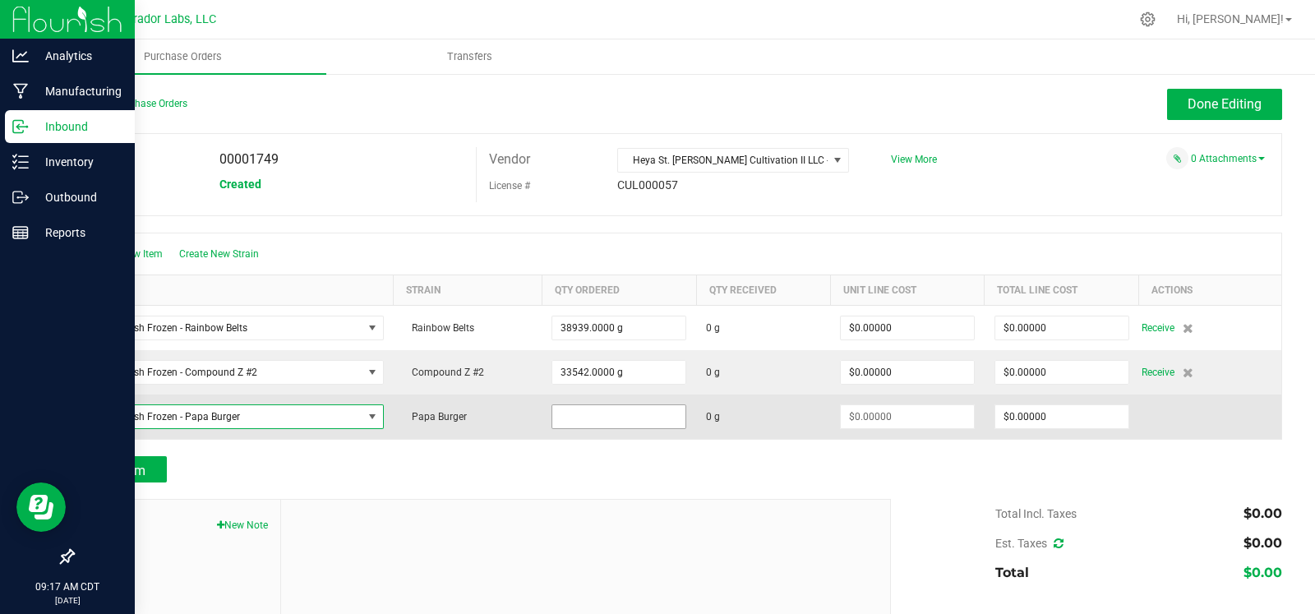
click at [611, 423] on input at bounding box center [618, 416] width 133 height 23
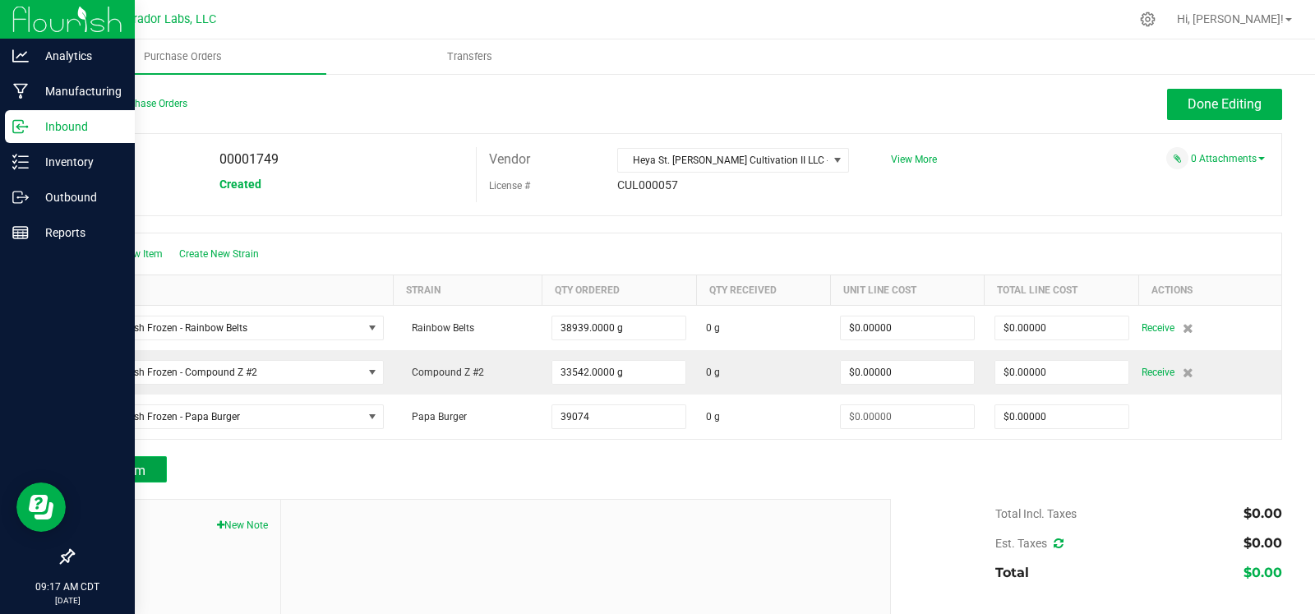
type input "39074.0000 g"
drag, startPoint x: 99, startPoint y: 476, endPoint x: 109, endPoint y: 475, distance: 9.9
click at [109, 475] on span "Add Item" at bounding box center [120, 471] width 52 height 16
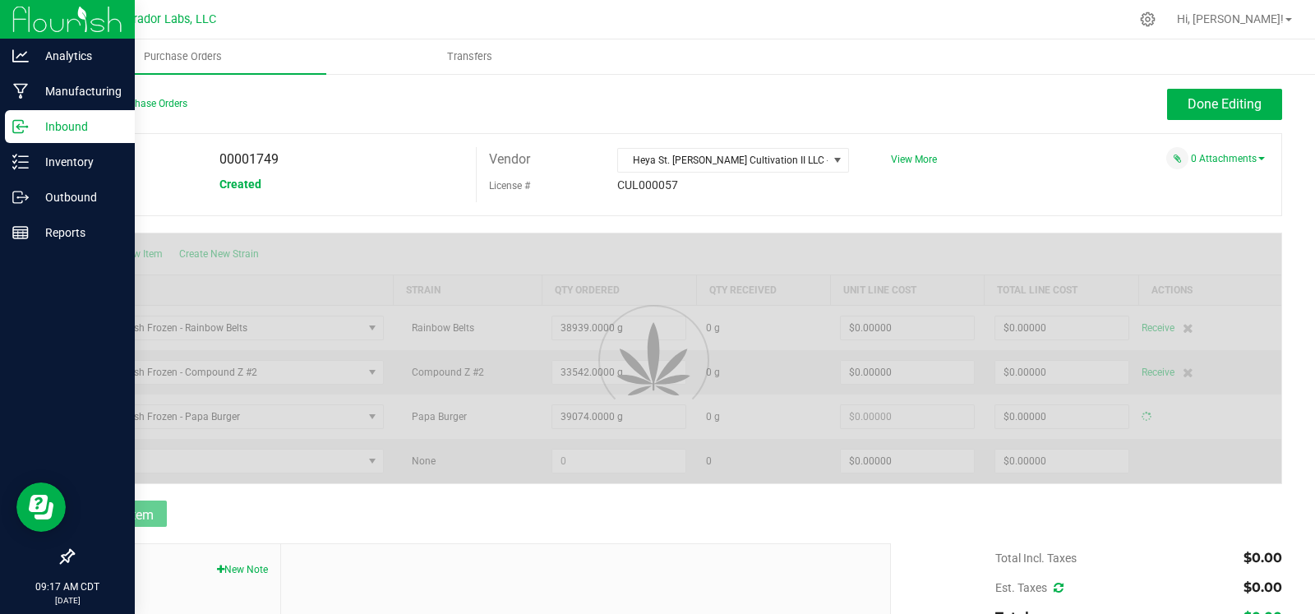
type input "$0.00000"
click at [170, 462] on span "NO DATA FOUND" at bounding box center [224, 461] width 278 height 23
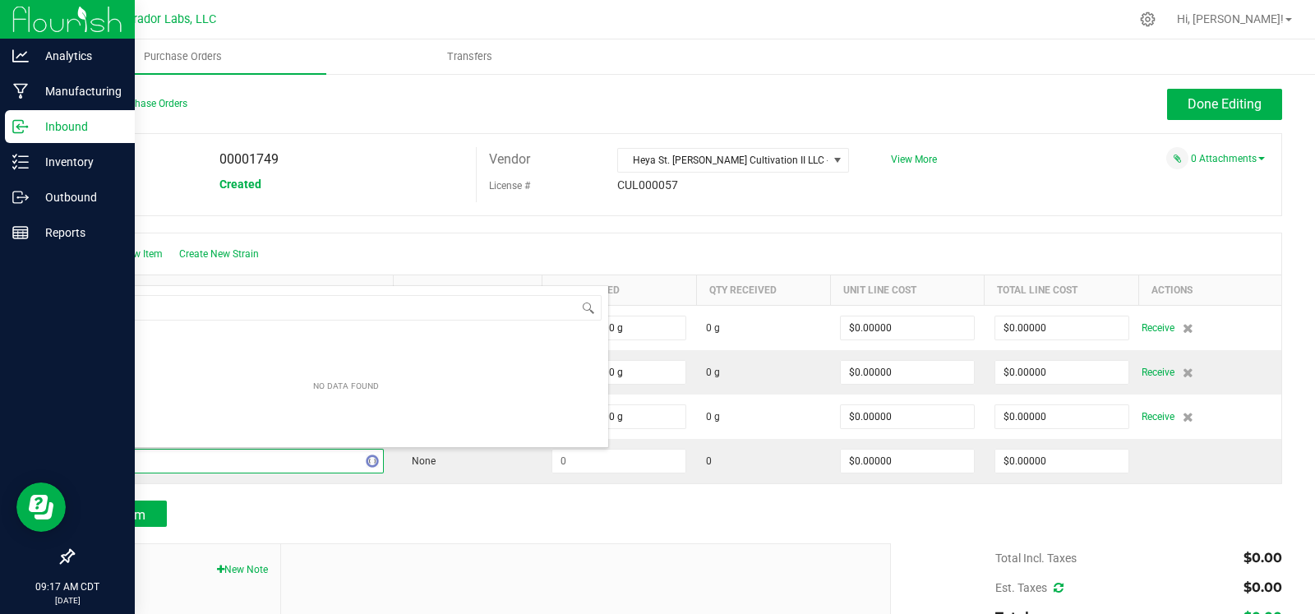
type input "m"
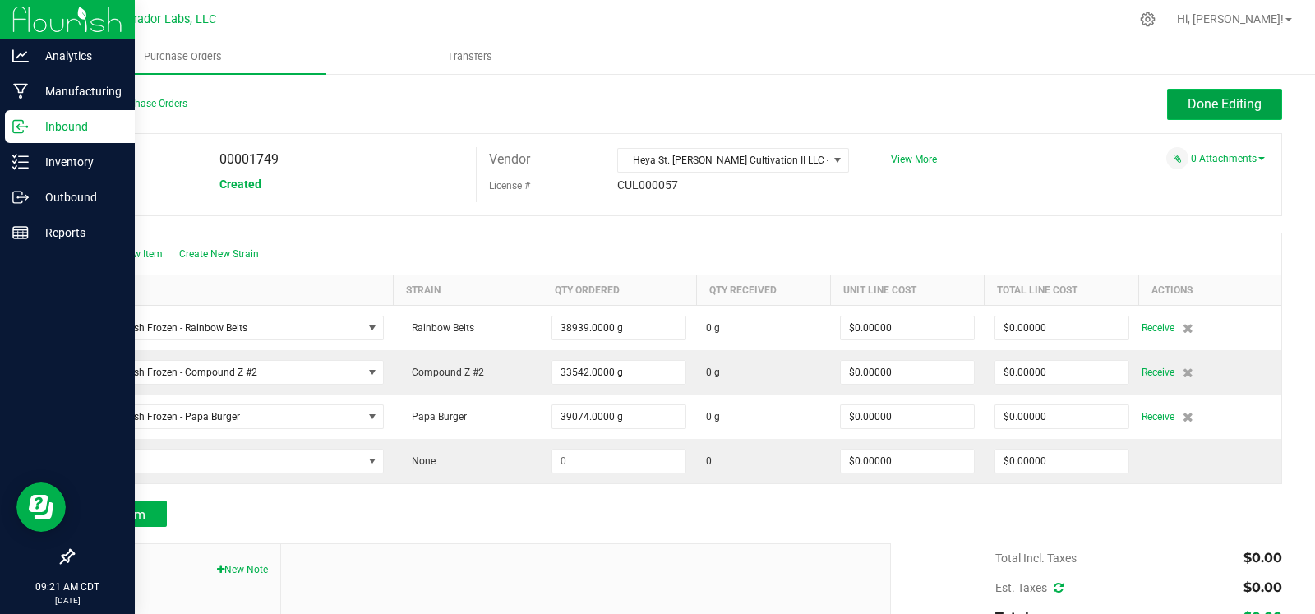
click at [1192, 100] on span "Done Editing" at bounding box center [1225, 104] width 74 height 16
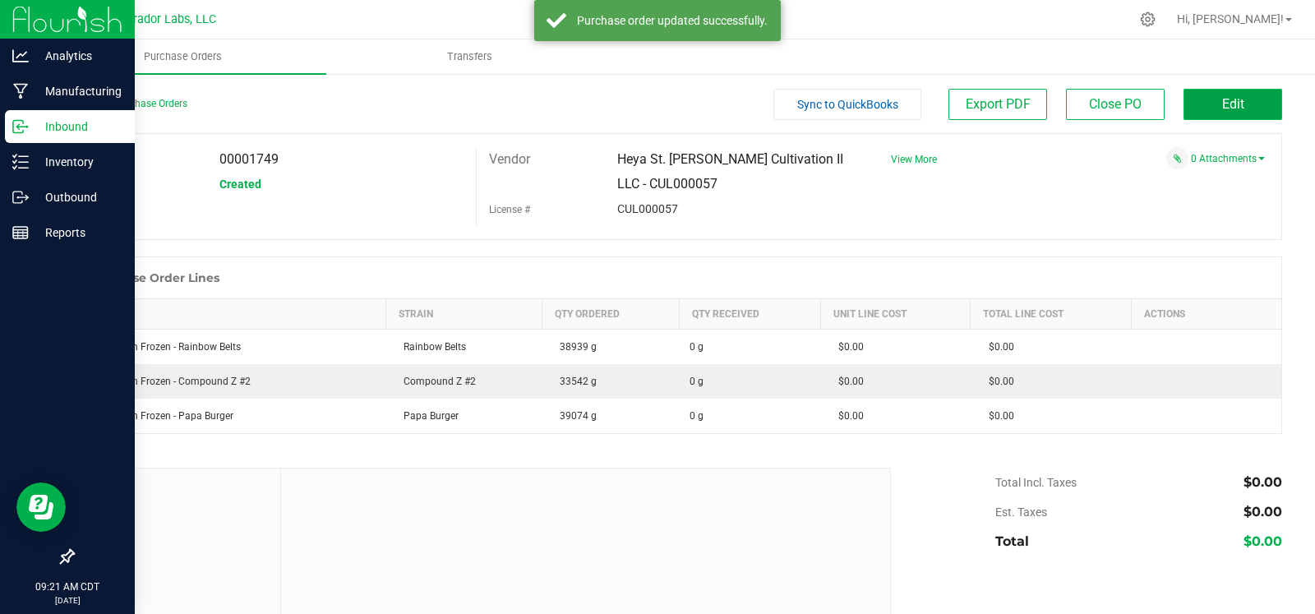
click at [1194, 98] on button "Edit" at bounding box center [1233, 104] width 99 height 31
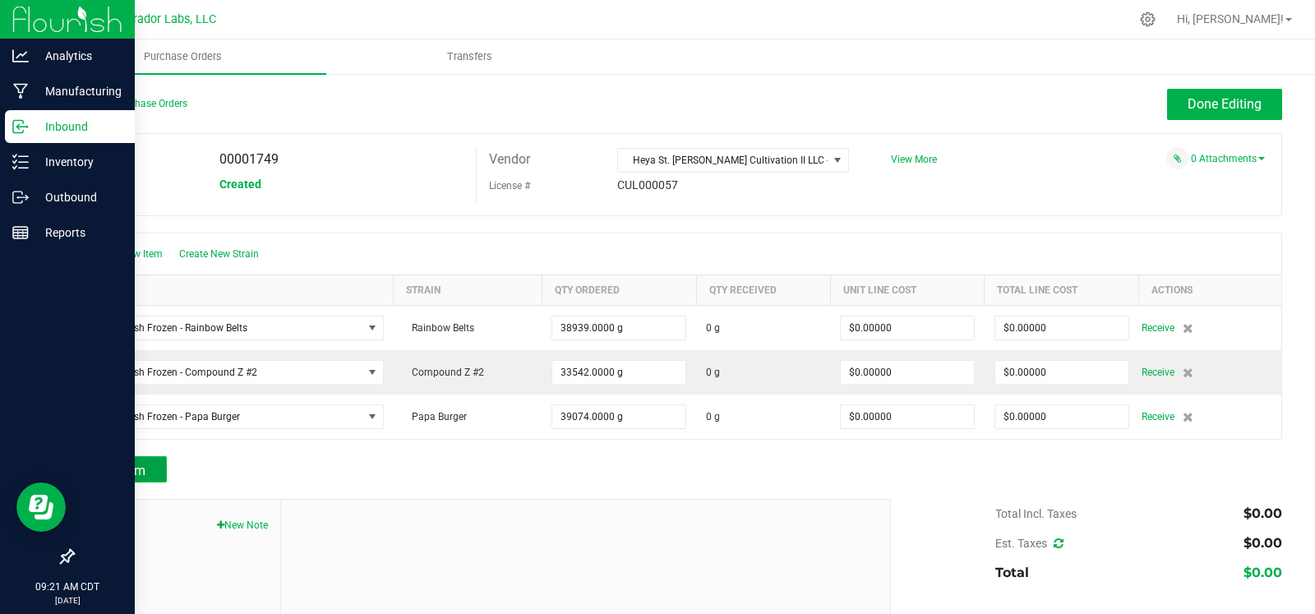
click at [104, 468] on span "Add Item" at bounding box center [120, 471] width 52 height 16
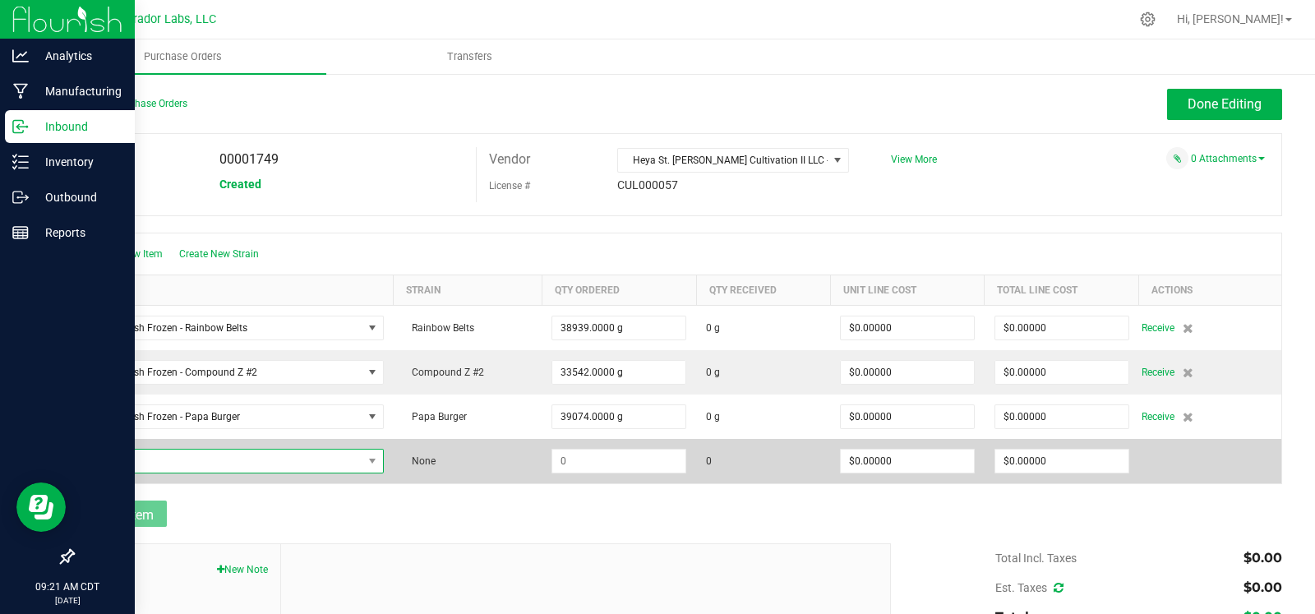
click at [153, 455] on span "NO DATA FOUND" at bounding box center [224, 461] width 278 height 23
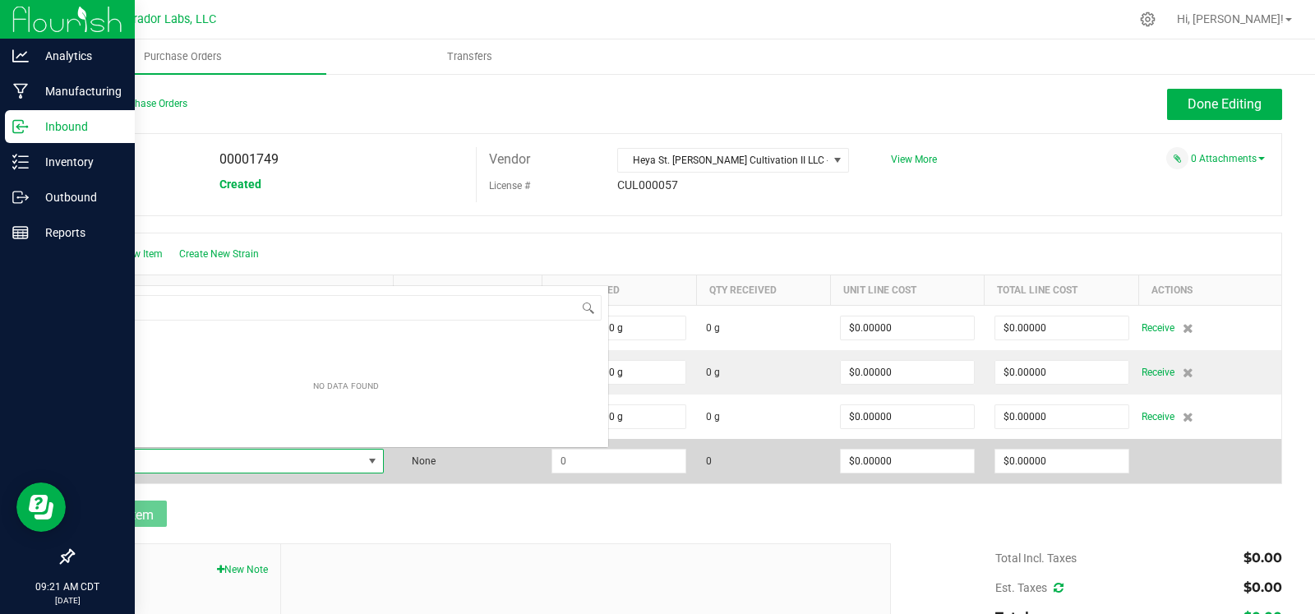
scroll to position [24, 289]
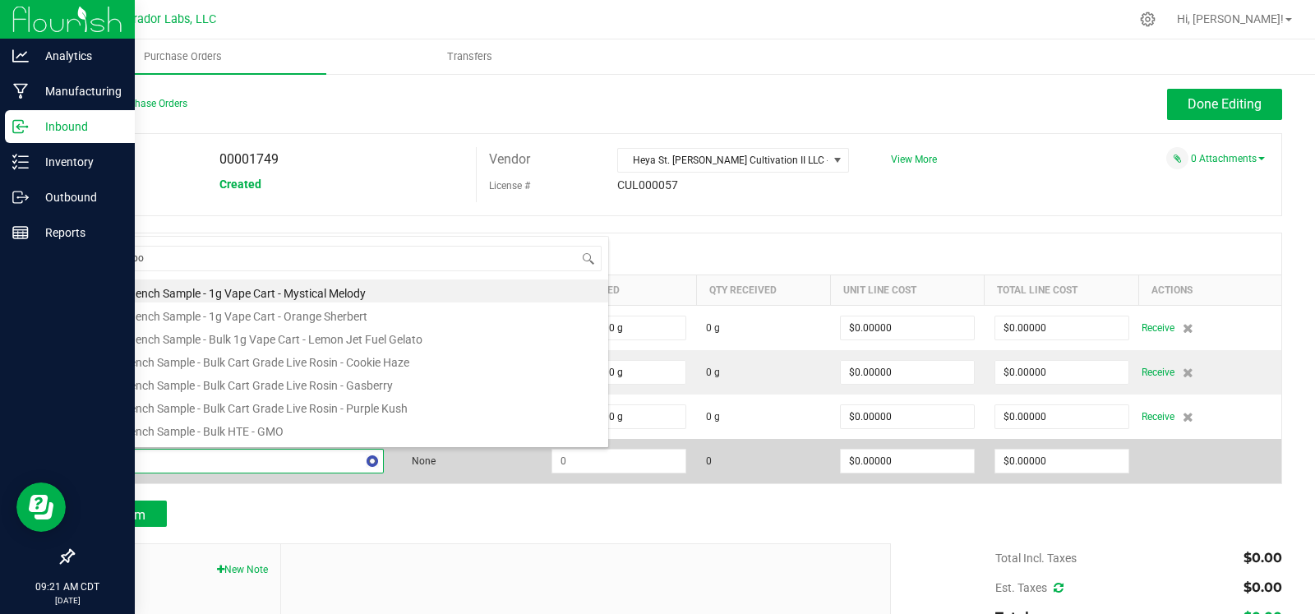
type input "moonbow"
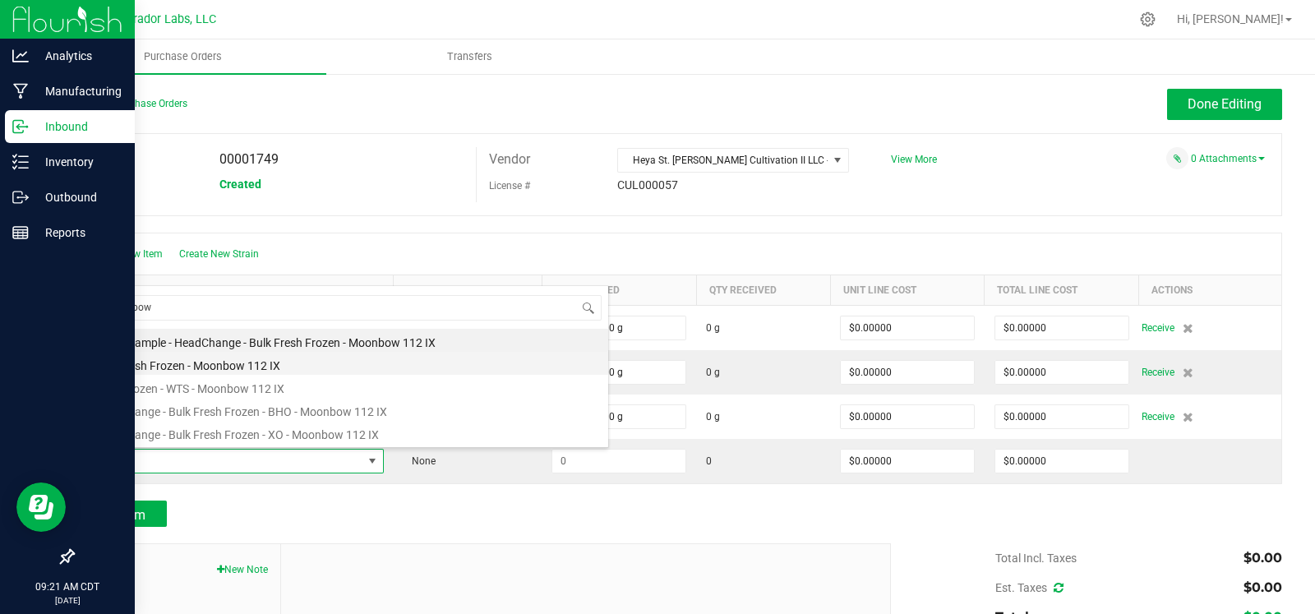
click at [218, 369] on li "Bulk Fresh Frozen - Moonbow 112 IX" at bounding box center [346, 363] width 524 height 23
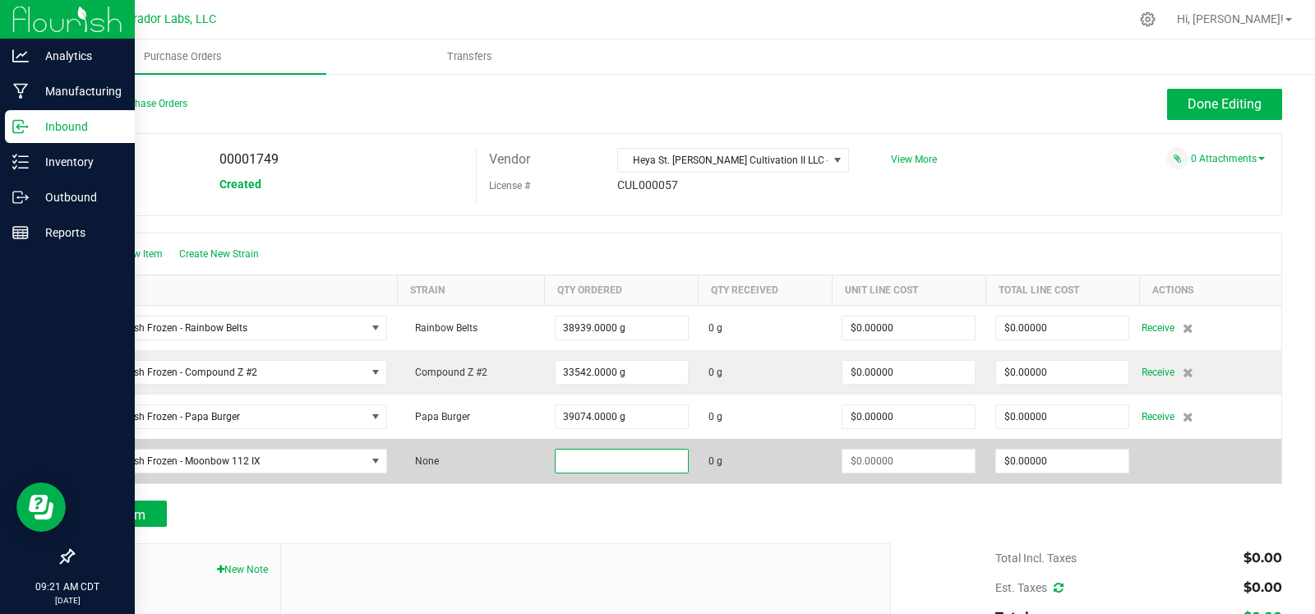
click at [617, 458] on input at bounding box center [622, 461] width 132 height 23
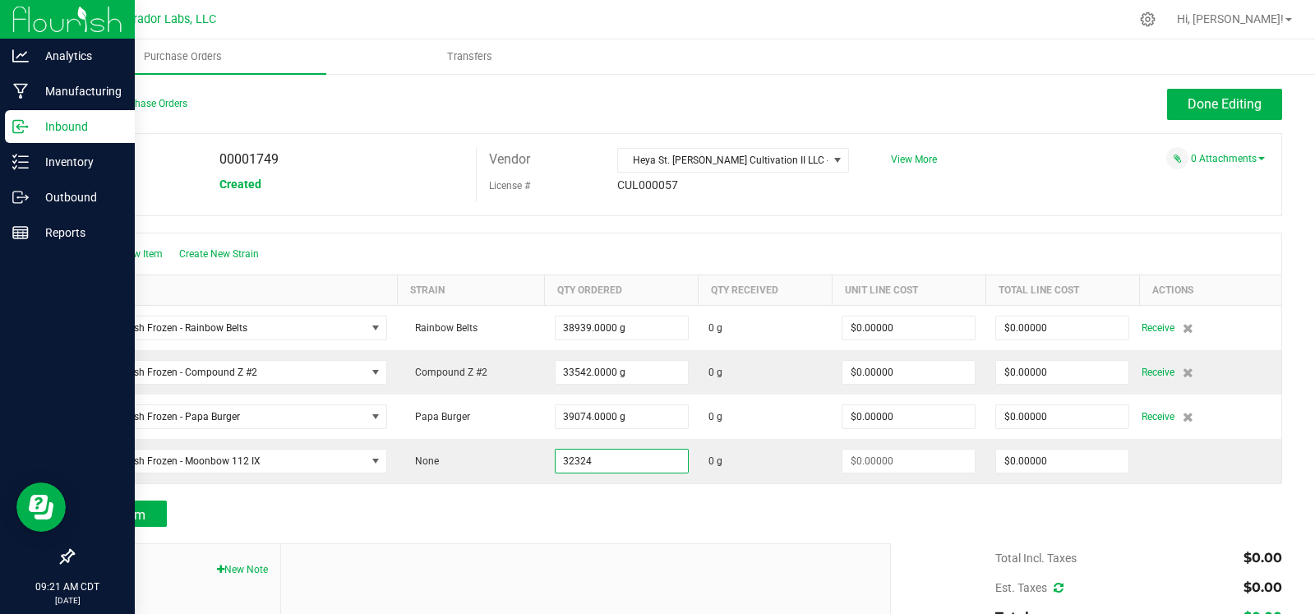
type input "32324.0000 g"
click at [681, 502] on div "Add Item" at bounding box center [475, 514] width 806 height 26
type input "$0.00000"
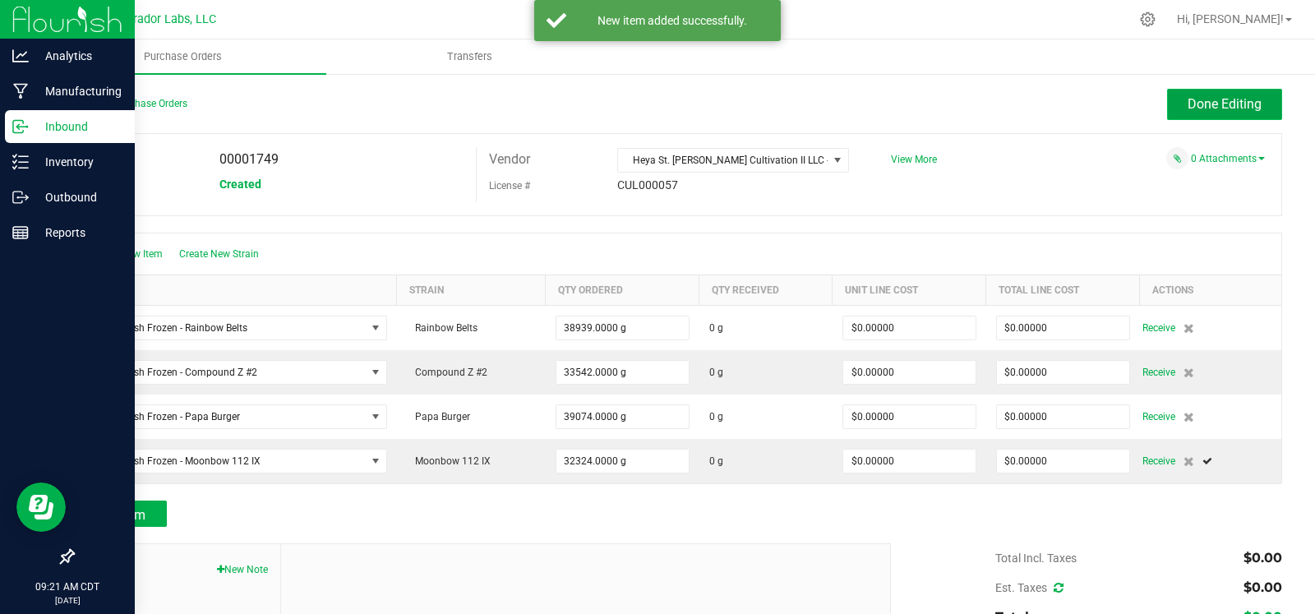
click at [1220, 100] on span "Done Editing" at bounding box center [1225, 104] width 74 height 16
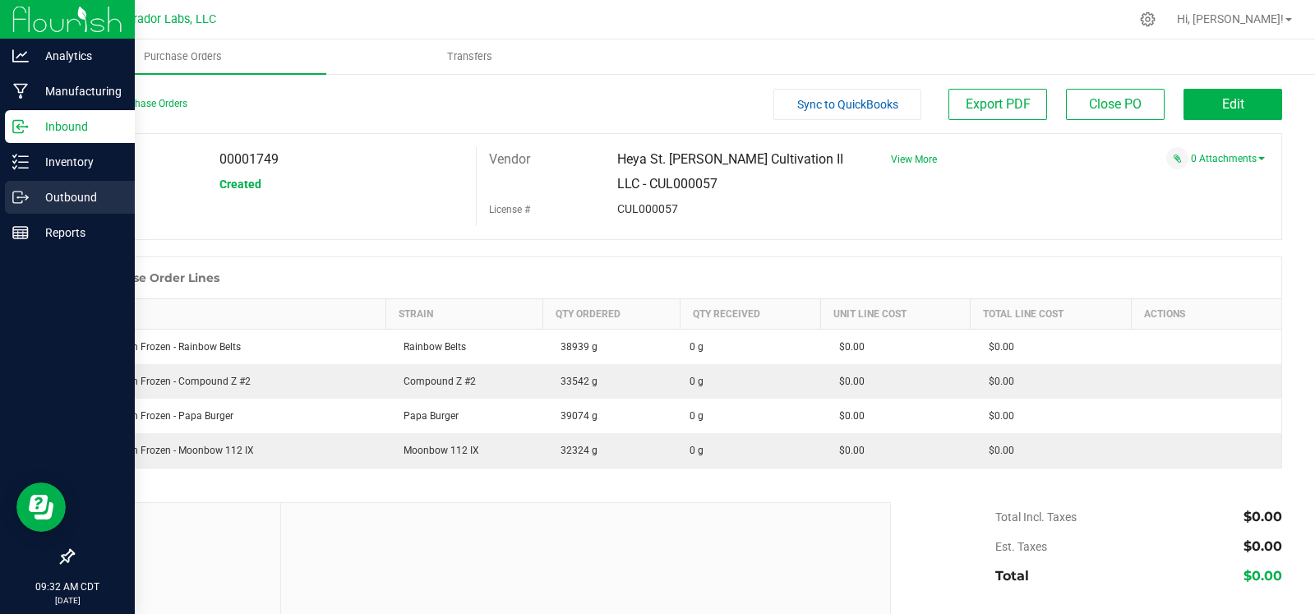
click at [21, 197] on line at bounding box center [23, 197] width 9 height 0
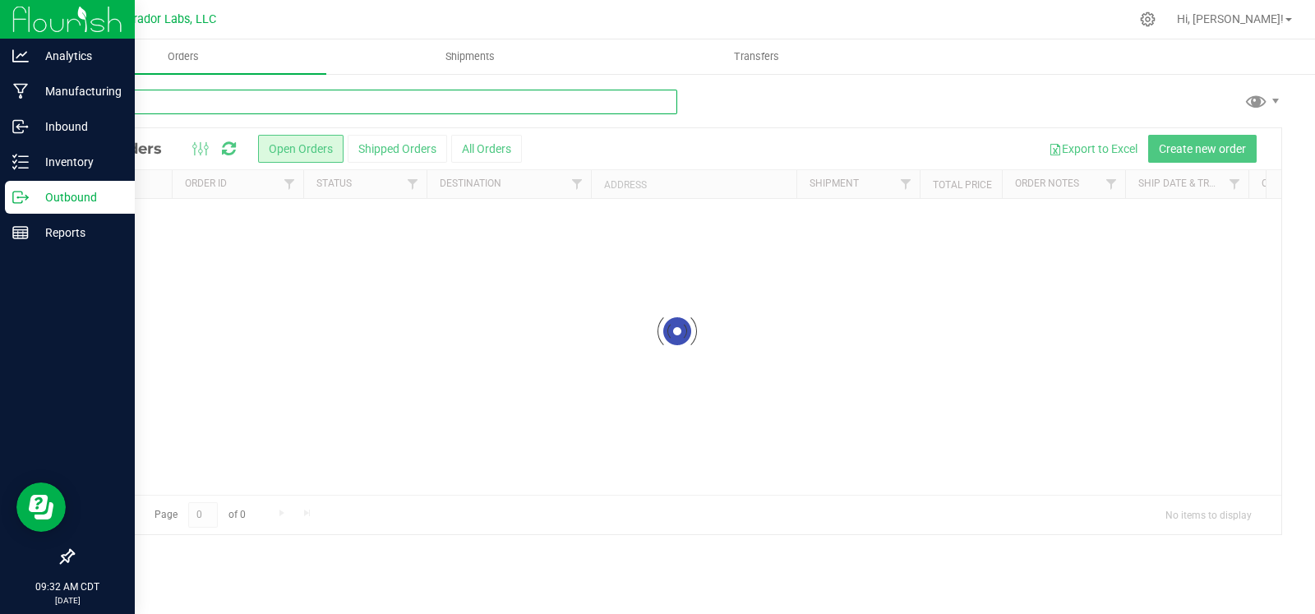
click at [229, 109] on input "text" at bounding box center [374, 102] width 605 height 25
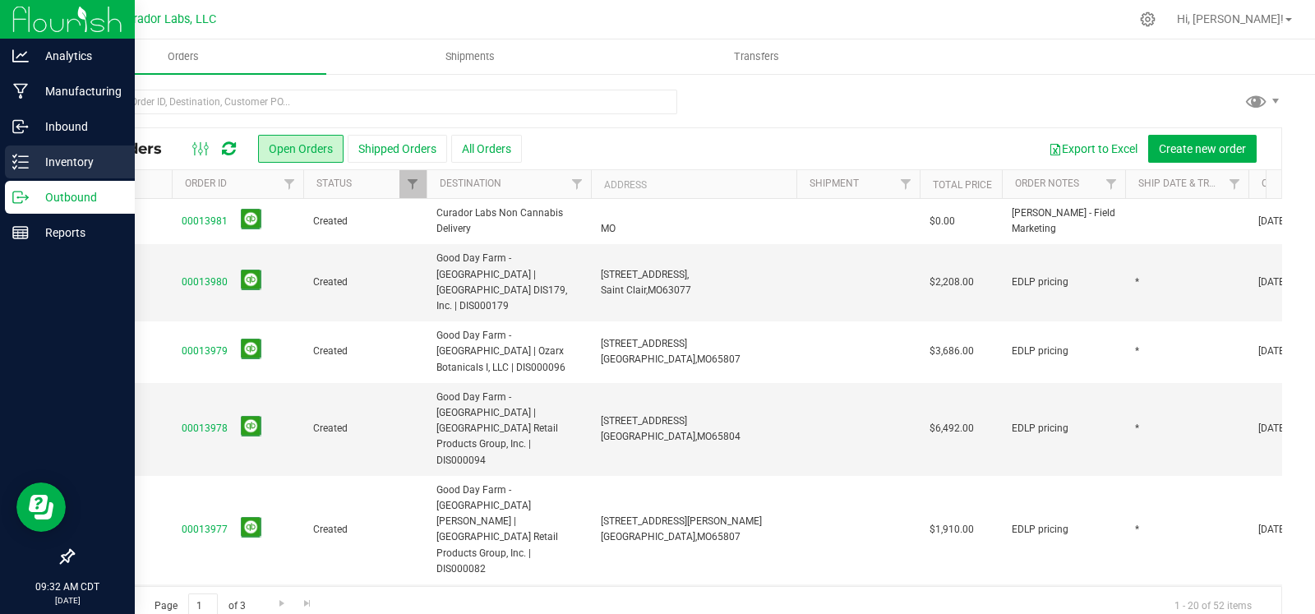
click at [25, 173] on div "Inventory" at bounding box center [70, 161] width 130 height 33
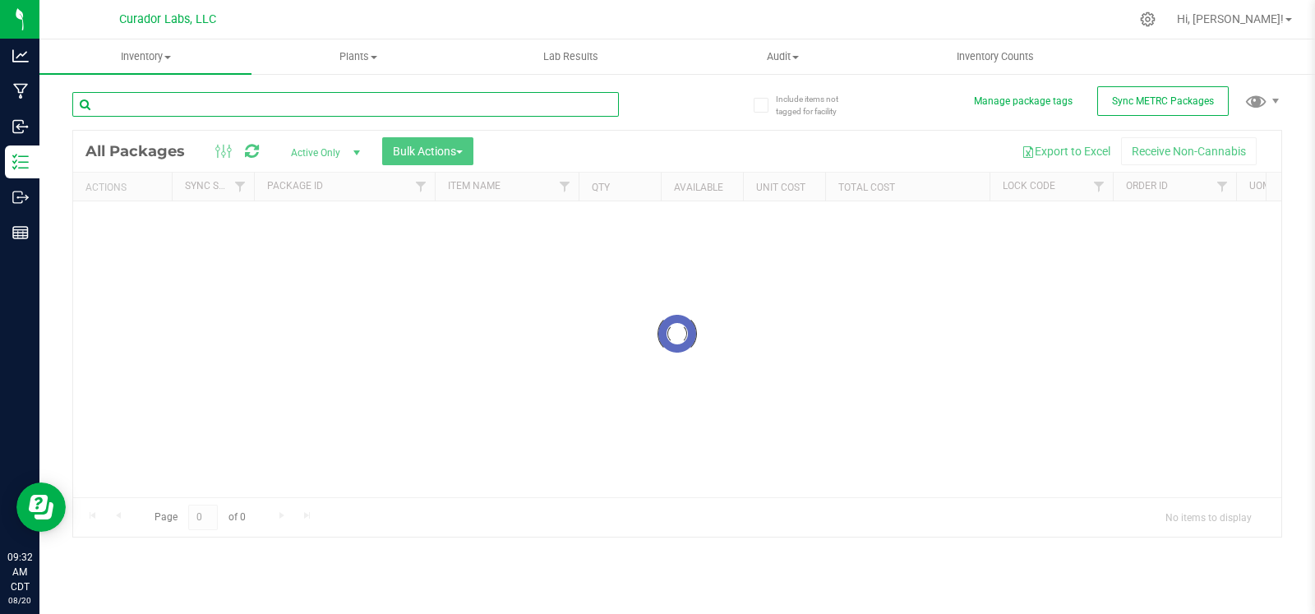
click at [182, 96] on input "text" at bounding box center [345, 104] width 547 height 25
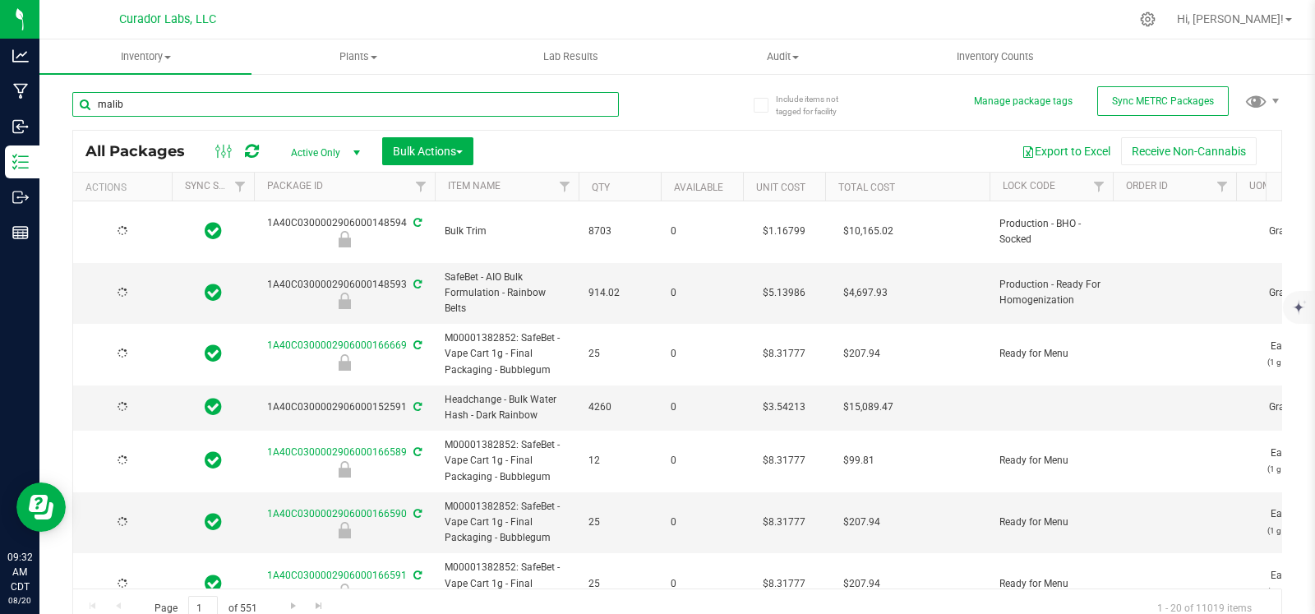
type input "malibu"
type input "2026-08-13"
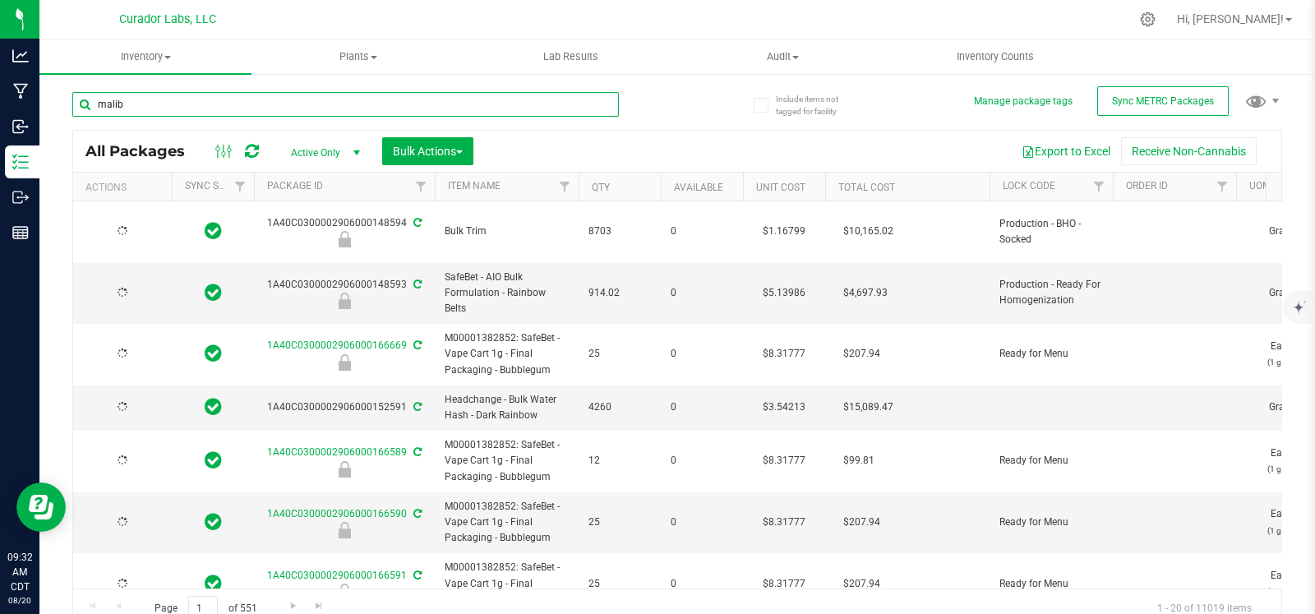
type input "2026-08-13"
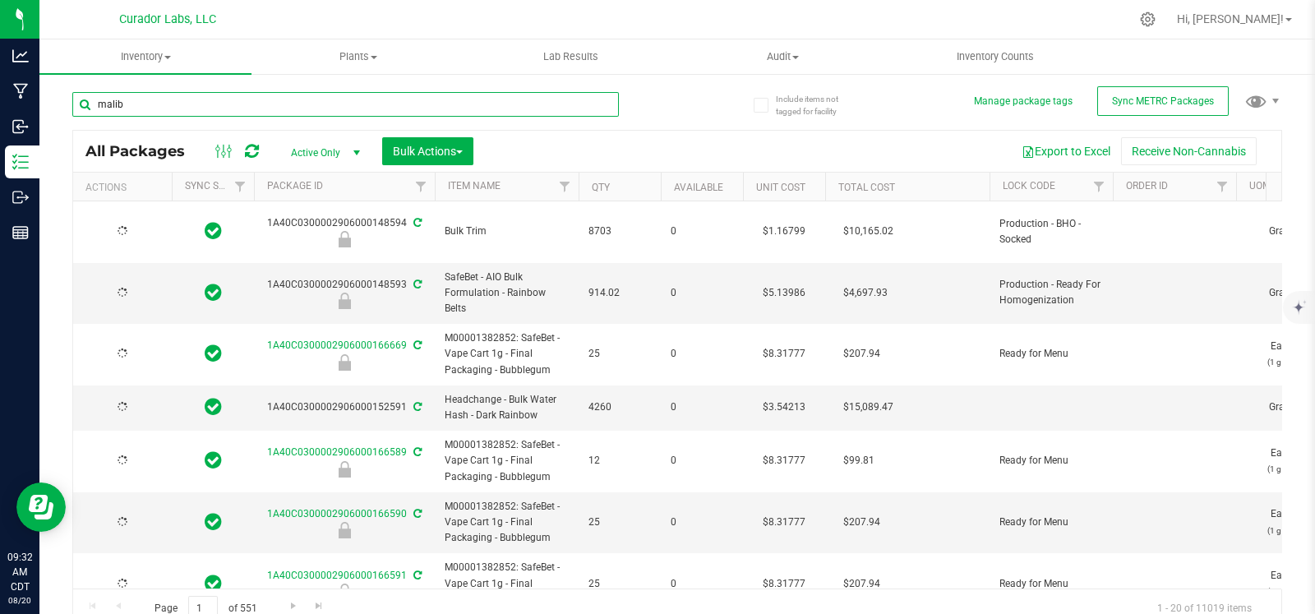
type input "2026-08-13"
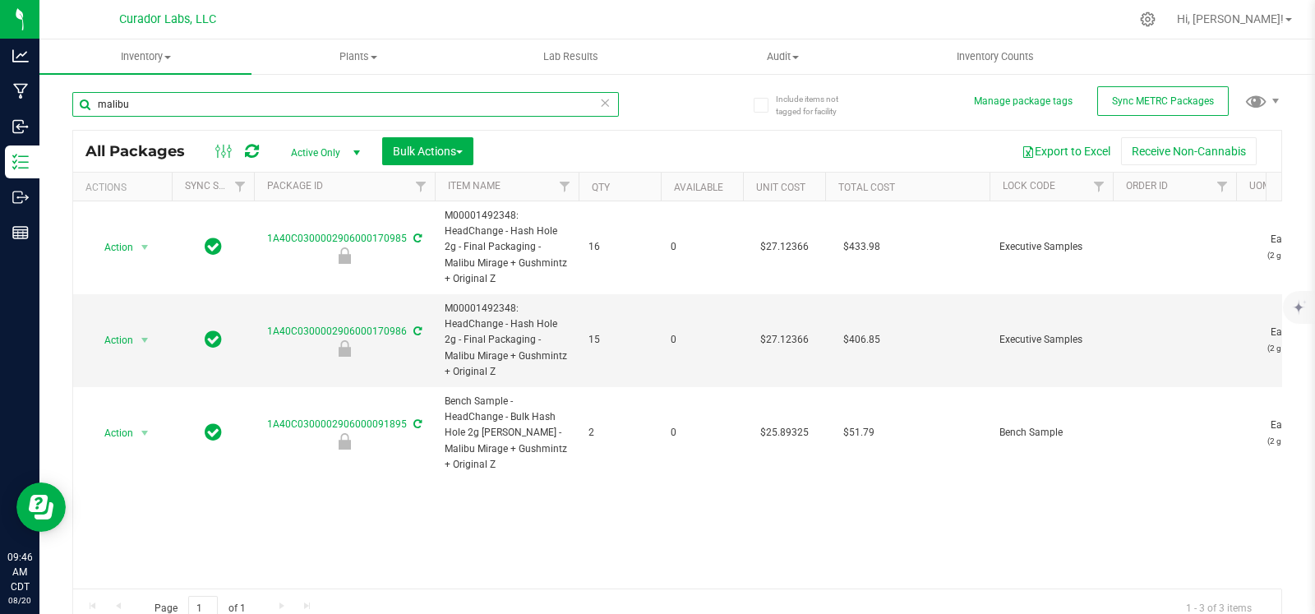
click at [147, 116] on input "malibu" at bounding box center [345, 104] width 547 height 25
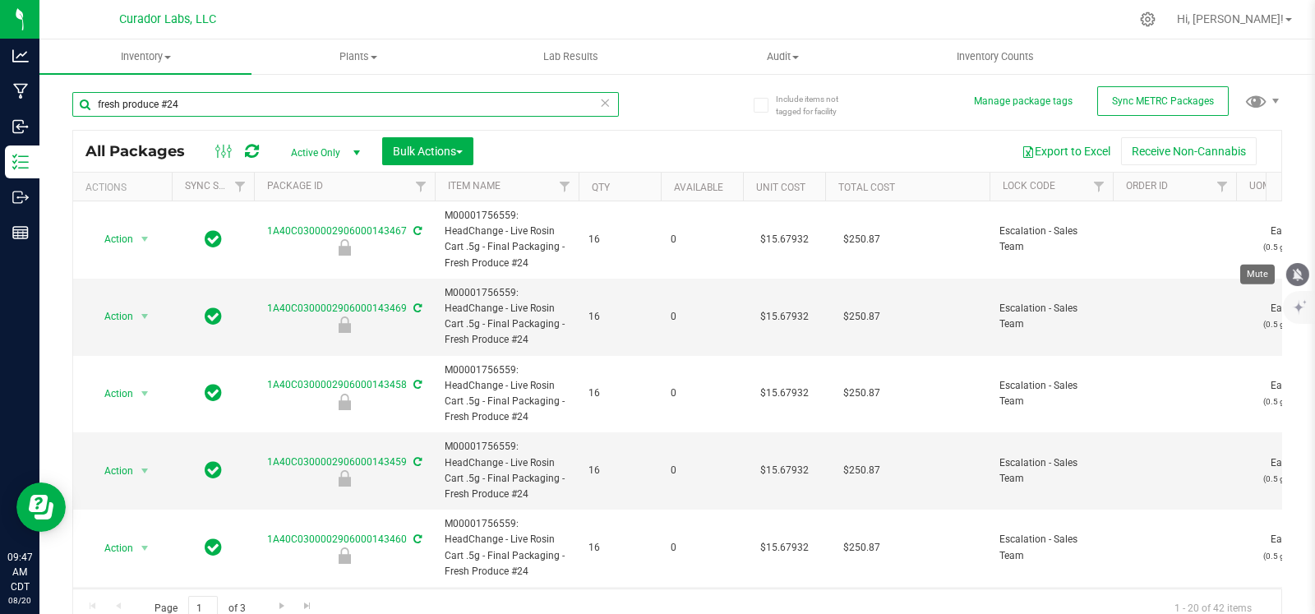
type input "fresh produce #24"
click at [1292, 275] on icon "mute" at bounding box center [1298, 274] width 15 height 15
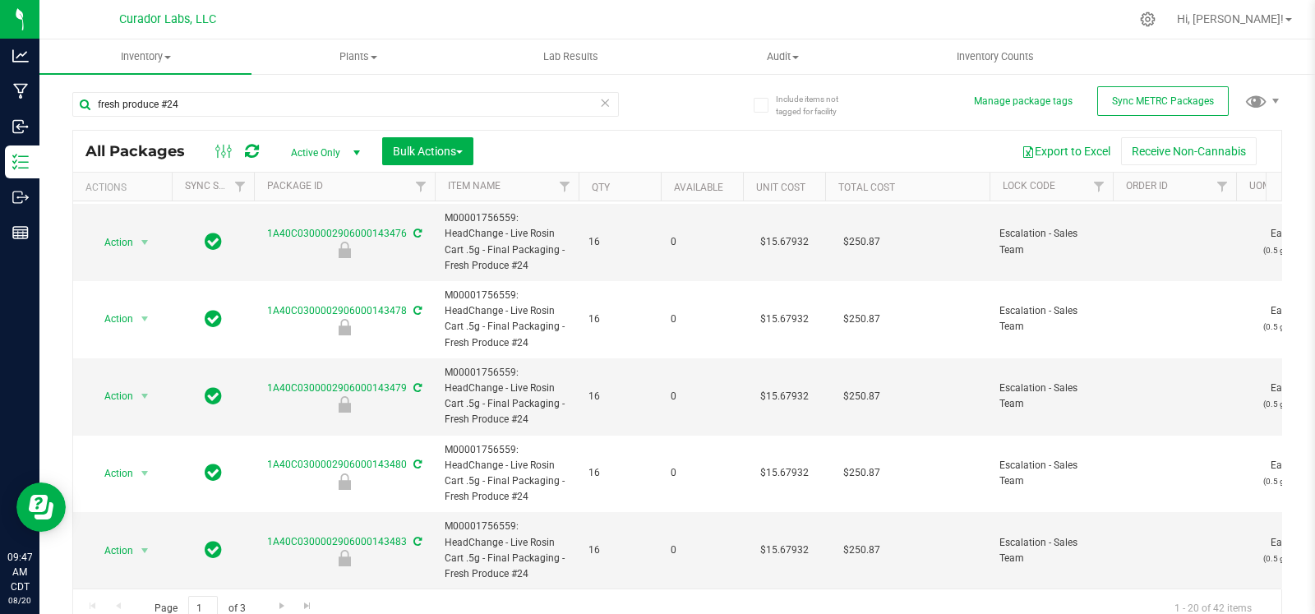
scroll to position [13, 0]
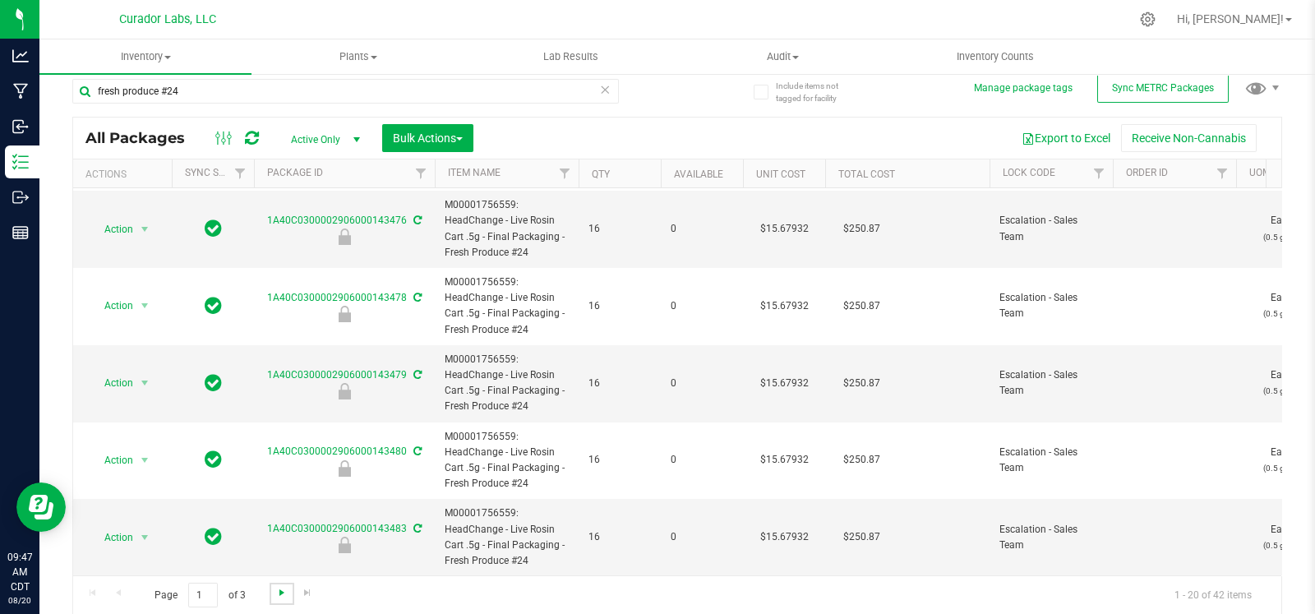
click at [275, 593] on span "Go to the next page" at bounding box center [281, 592] width 13 height 13
click at [271, 591] on link "Go to the next page" at bounding box center [282, 594] width 24 height 22
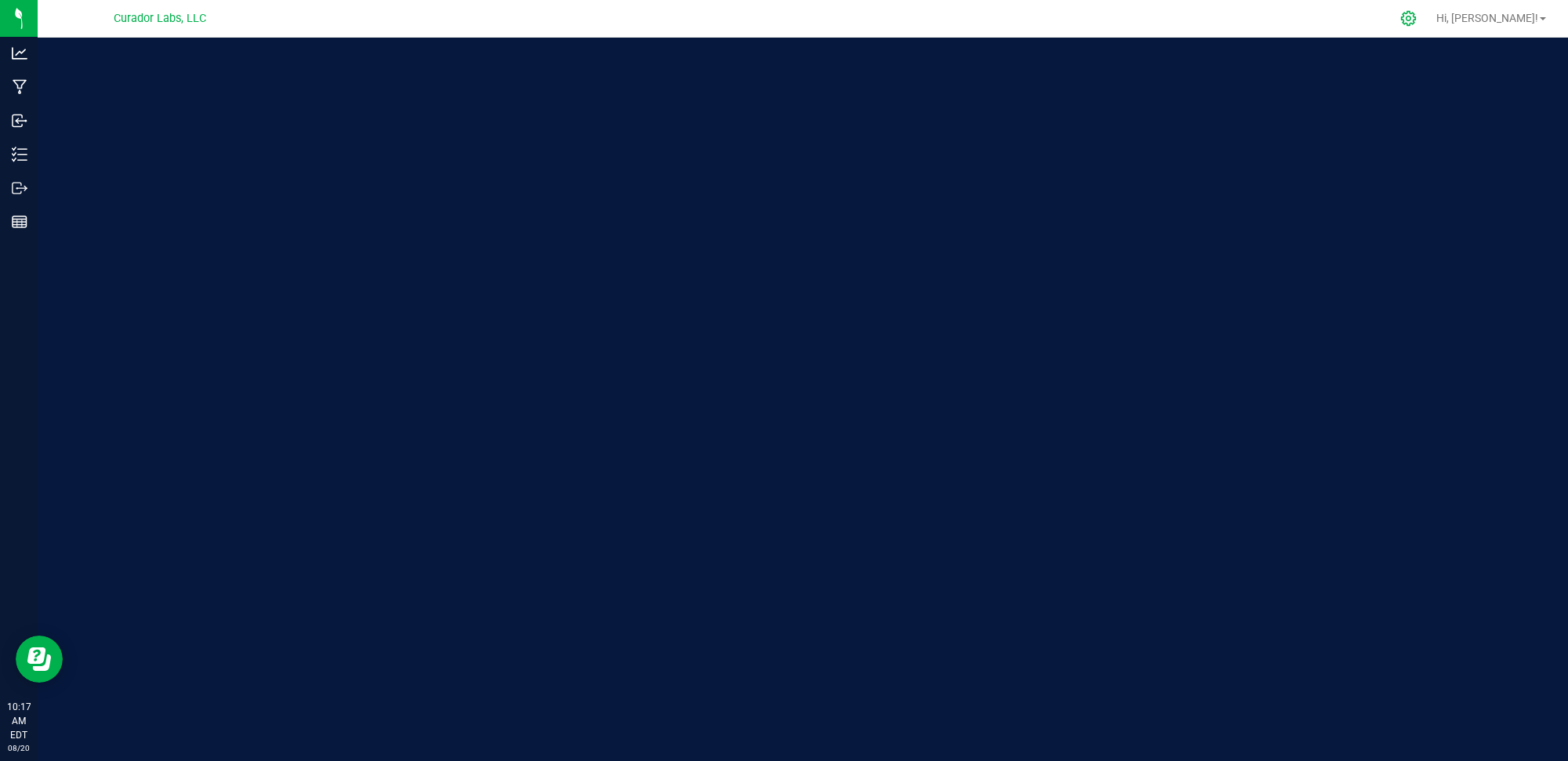
click at [1416, 18] on icon at bounding box center [1408, 18] width 16 height 16
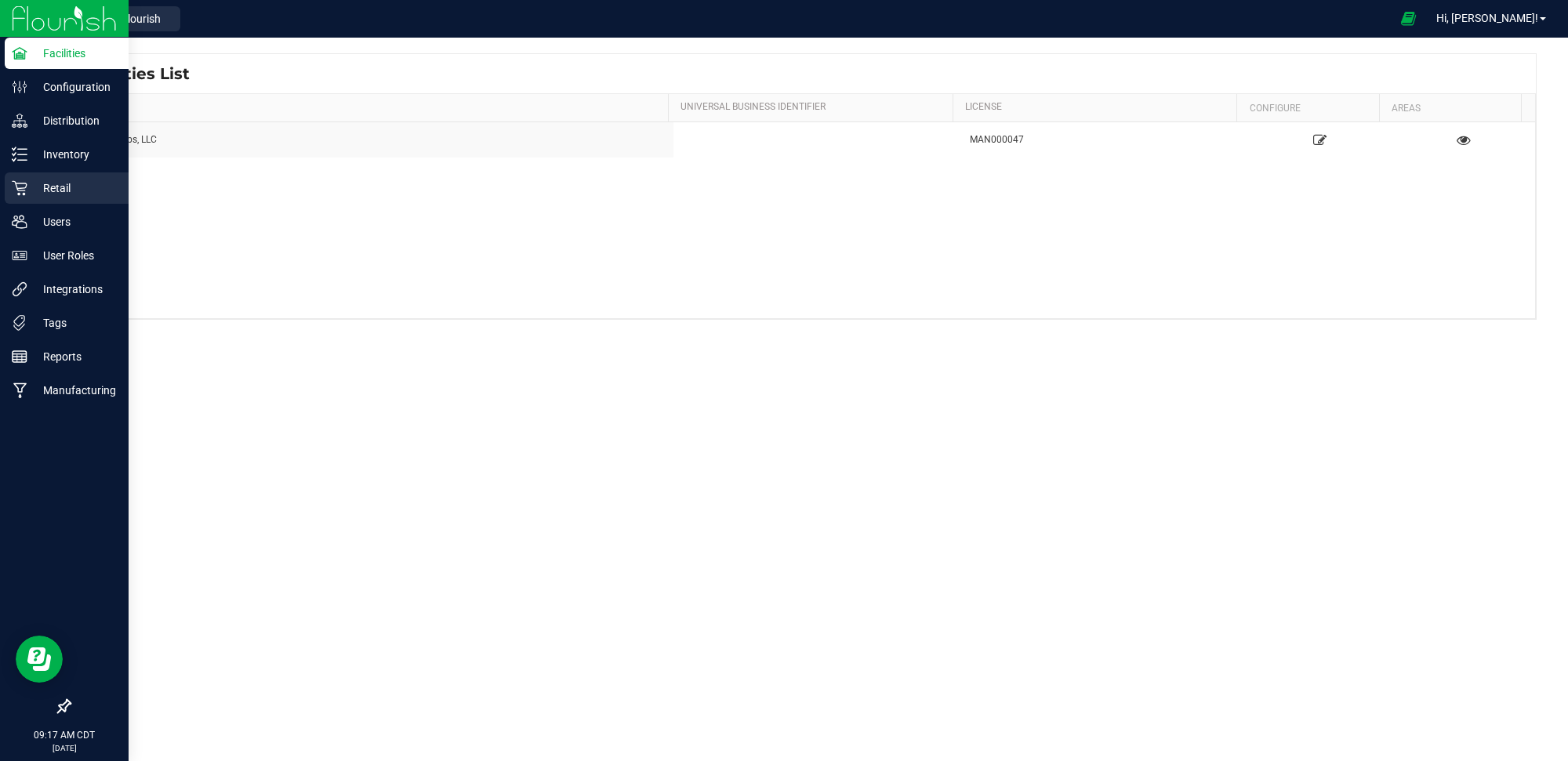
click at [30, 174] on div "Retail" at bounding box center [67, 188] width 124 height 31
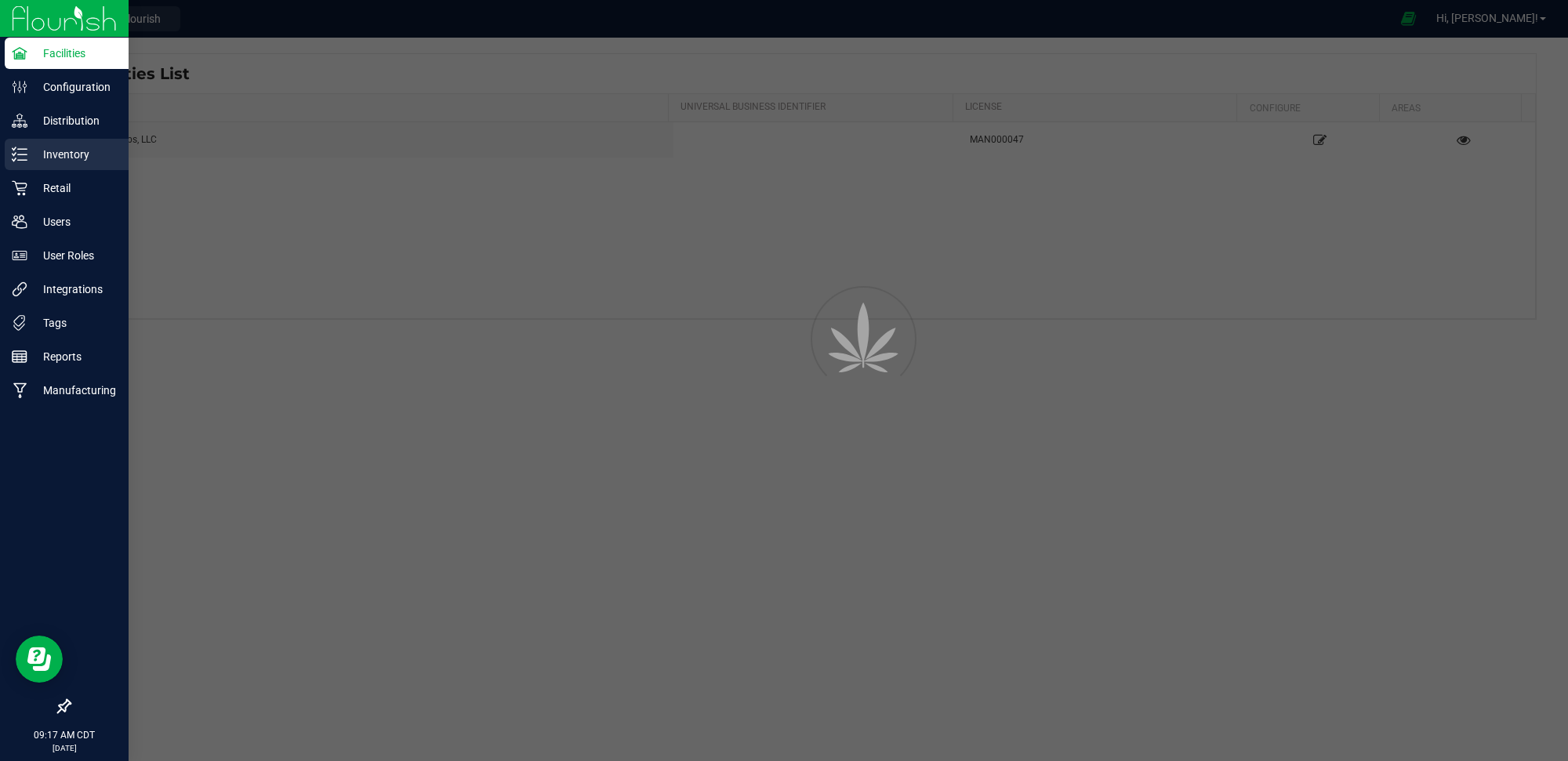
click at [37, 149] on p "Inventory" at bounding box center [74, 154] width 94 height 19
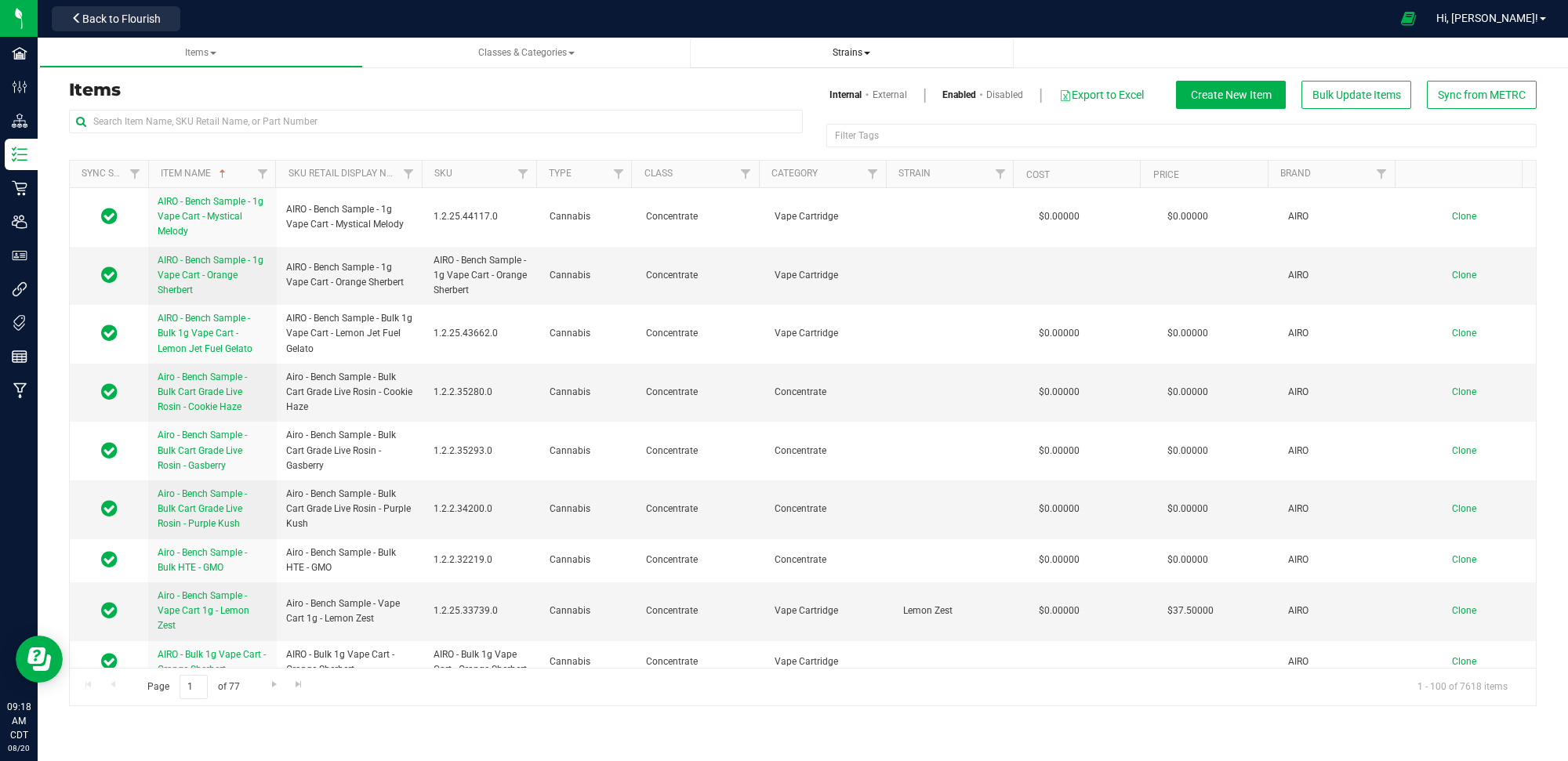
click at [847, 61] on link "Strains" at bounding box center [851, 52] width 323 height 31
click at [844, 48] on span "Strains" at bounding box center [851, 52] width 37 height 11
click at [786, 91] on li "All strains" at bounding box center [852, 95] width 299 height 23
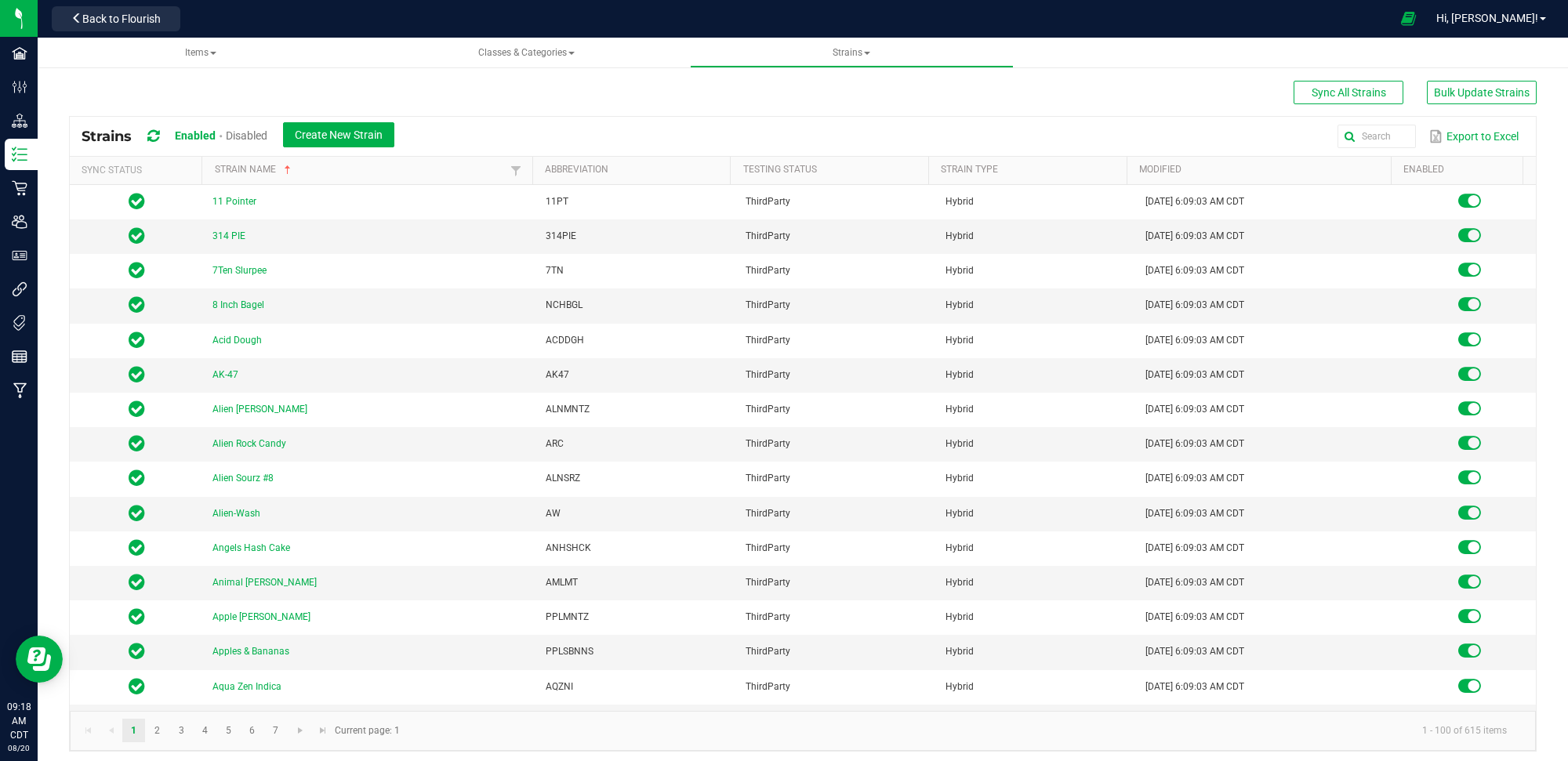
click at [1033, 135] on div "Export to Excel" at bounding box center [965, 136] width 1118 height 27
click at [1360, 134] on input "text" at bounding box center [1178, 136] width 475 height 24
type input "moonbow"
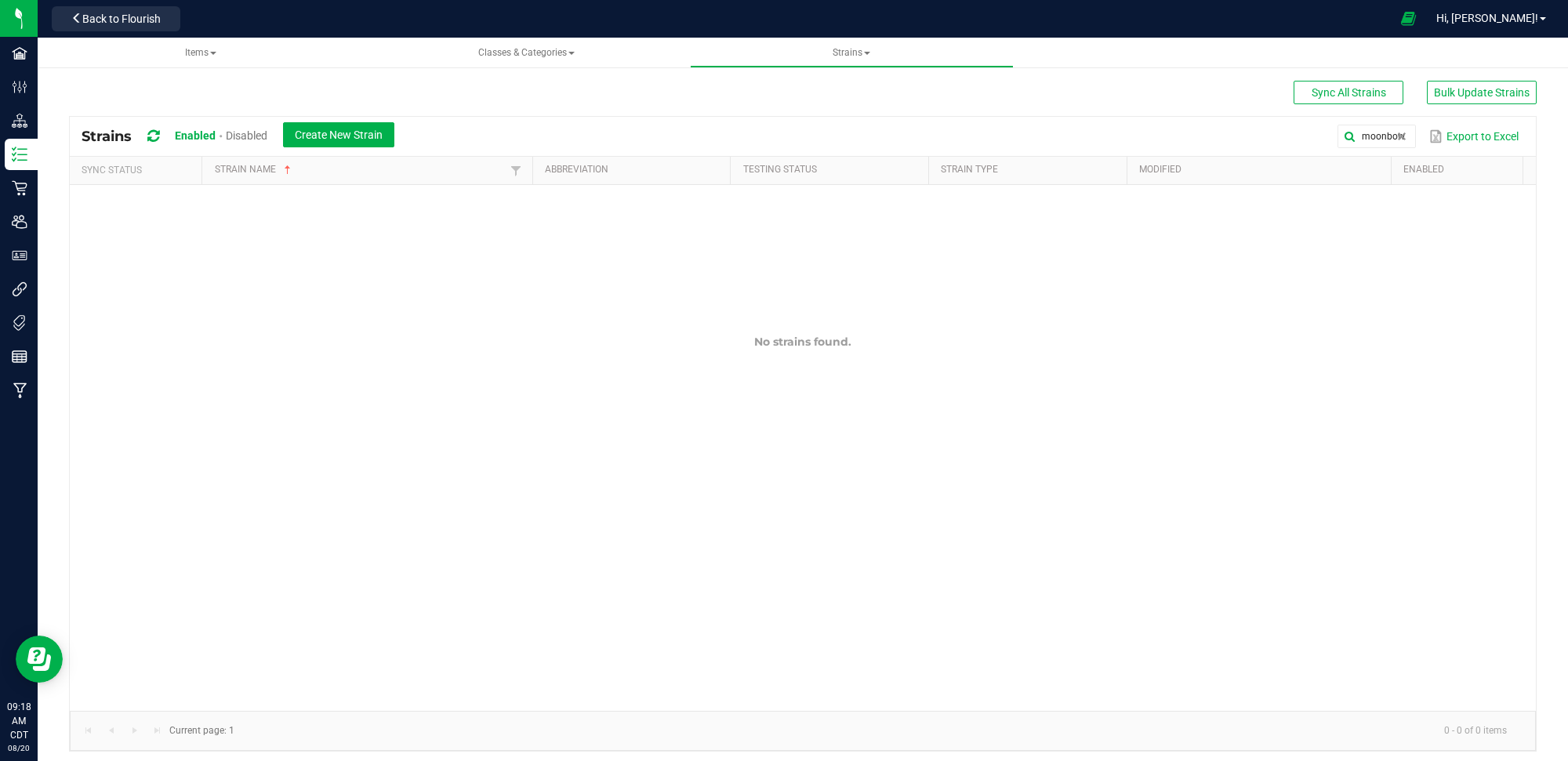
click at [230, 130] on span "Disabled" at bounding box center [247, 135] width 42 height 12
click at [333, 138] on span "Create New Strain" at bounding box center [340, 134] width 88 height 12
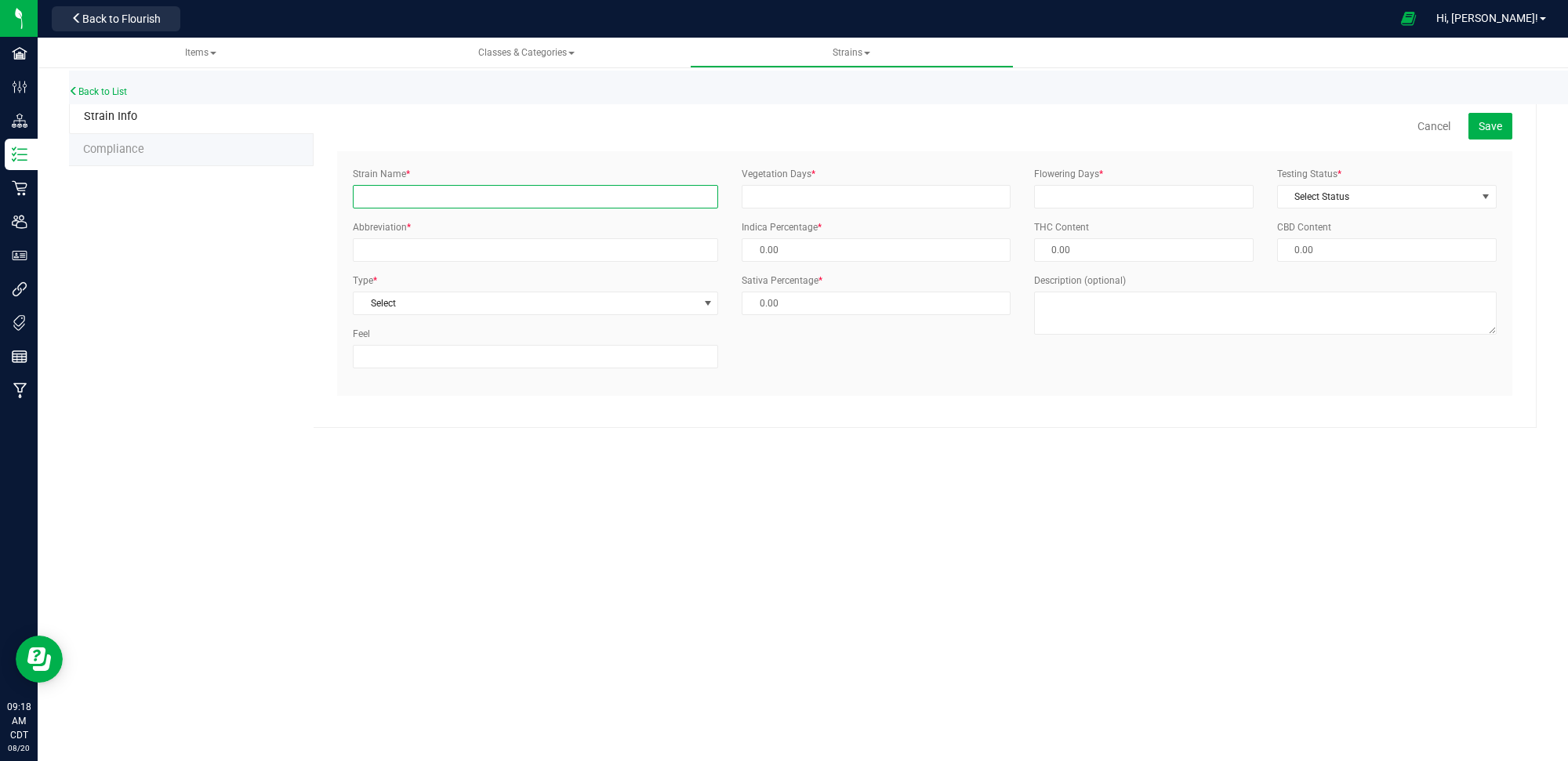
click at [574, 198] on input "Strain Name *" at bounding box center [535, 196] width 365 height 24
type input "Moonbow 112 IX"
click at [863, 187] on input "Vegetation Days *" at bounding box center [876, 196] width 268 height 24
type input "0"
click at [1095, 197] on input "Flowering Days *" at bounding box center [1144, 196] width 219 height 24
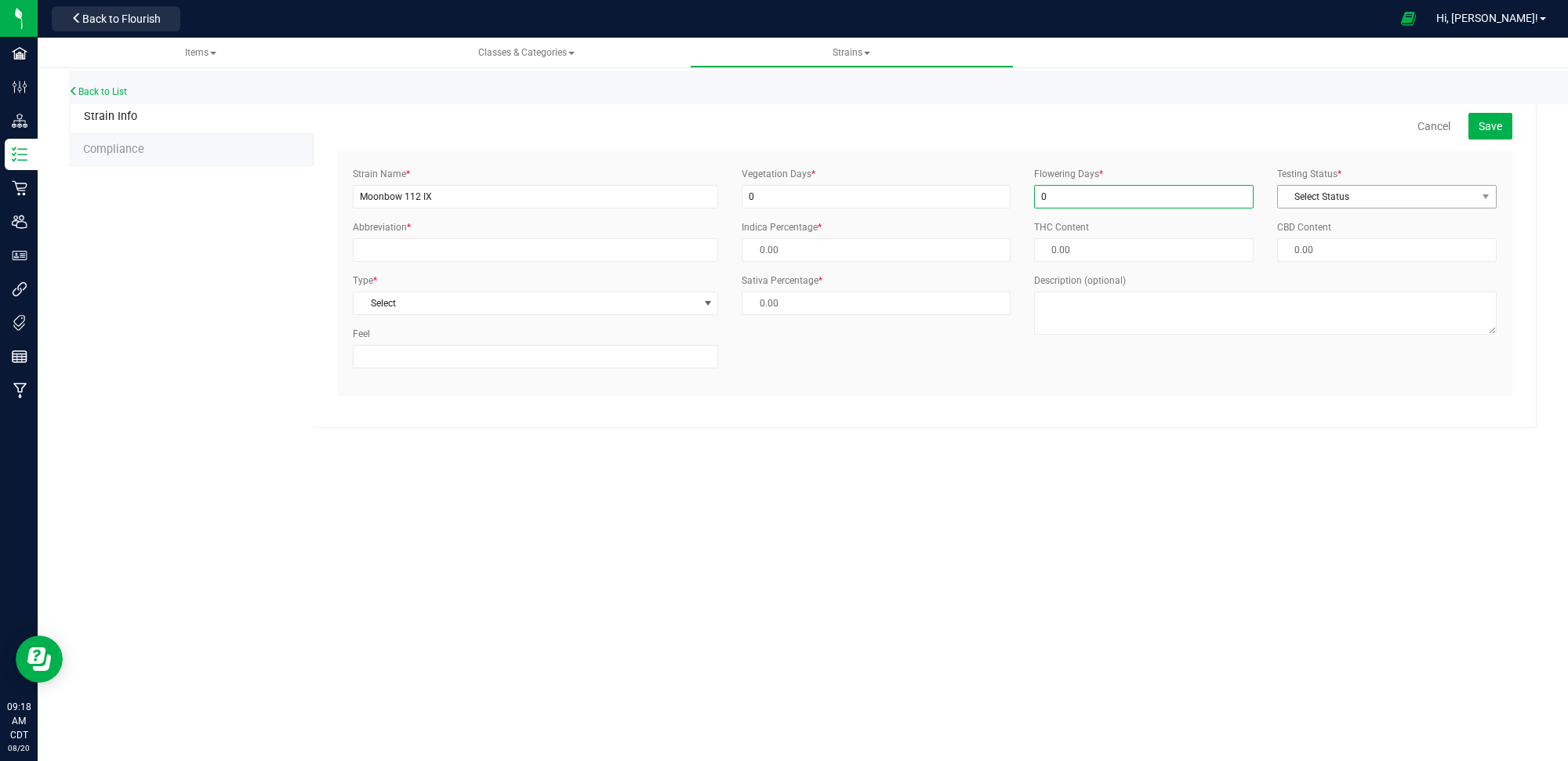
type input "0"
click at [1346, 197] on span "Select Status" at bounding box center [1377, 196] width 198 height 22
click at [1332, 245] on li "ThirdParty" at bounding box center [1387, 247] width 218 height 24
click at [445, 248] on input "Abbreviation *" at bounding box center [535, 250] width 365 height 24
type input "MNBWIX"
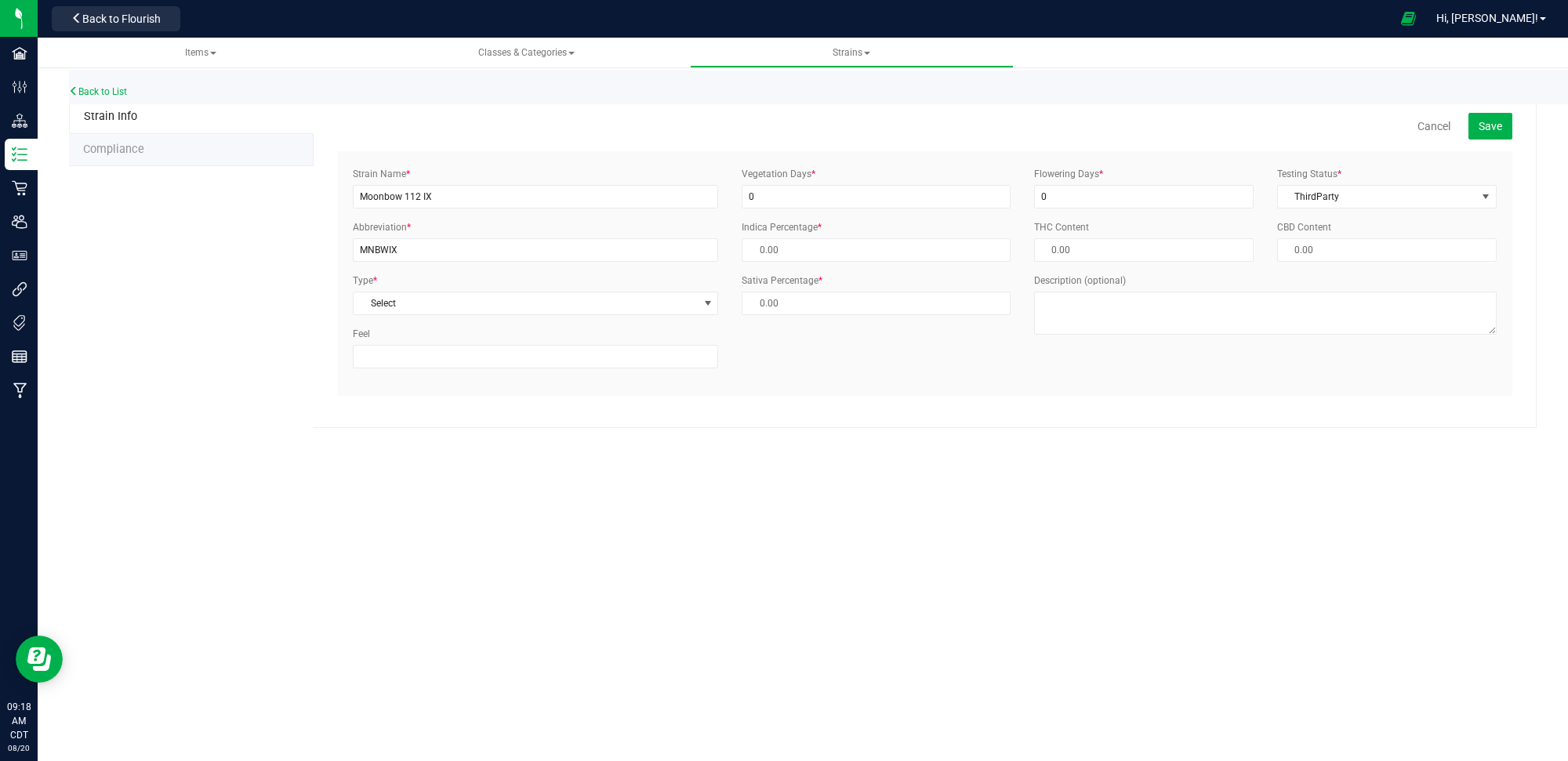
click at [422, 291] on div "Type * Select Select Indica Sativa Hybrid CBD THC Hybrid - Indica Hybrid - Sati…" at bounding box center [536, 295] width 389 height 42
click at [420, 304] on span "Select" at bounding box center [526, 303] width 344 height 22
click at [398, 373] on li "Hybrid" at bounding box center [535, 378] width 363 height 24
type input "50.00 %"
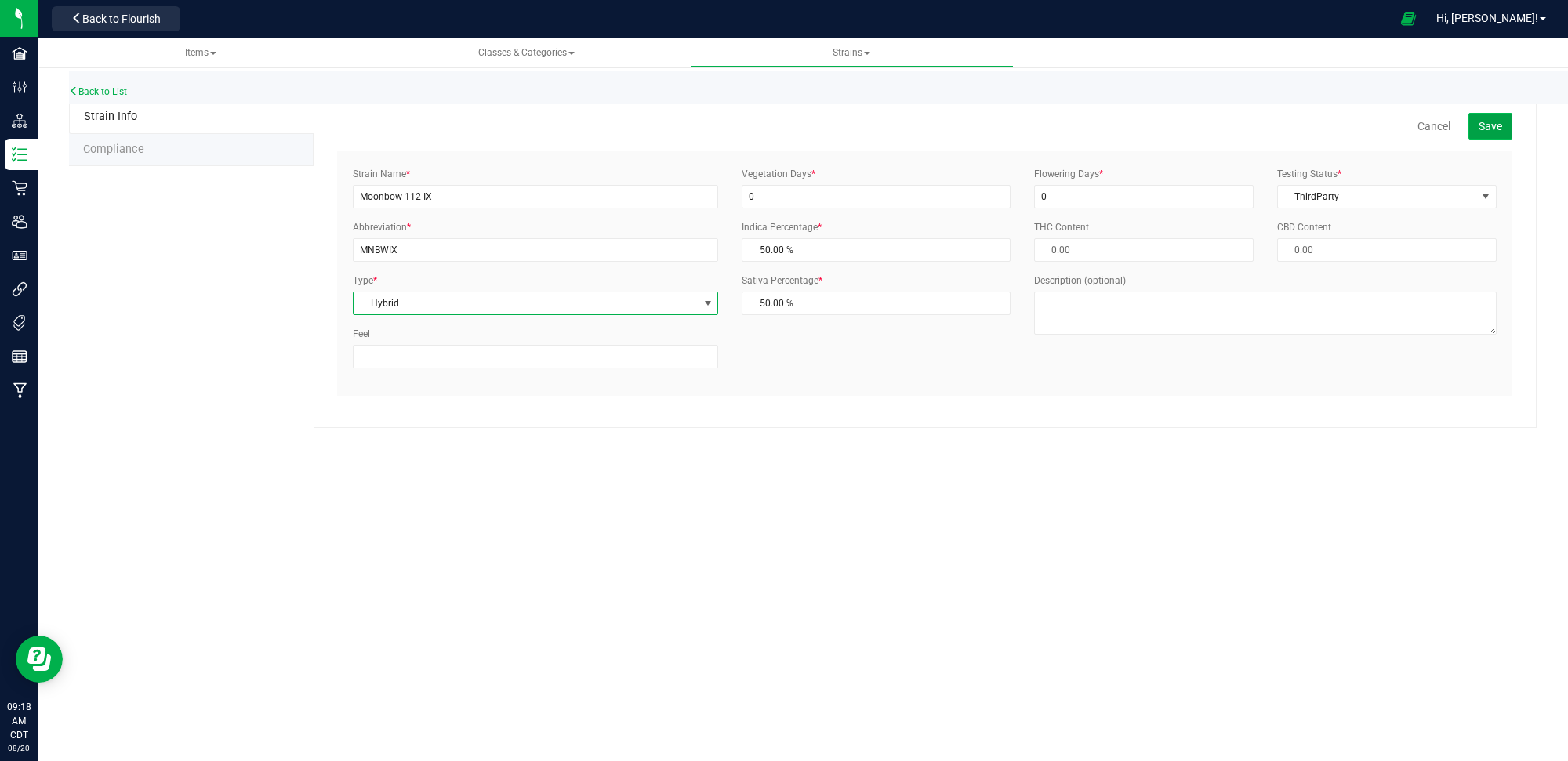
click at [1491, 130] on span "Save" at bounding box center [1490, 126] width 24 height 12
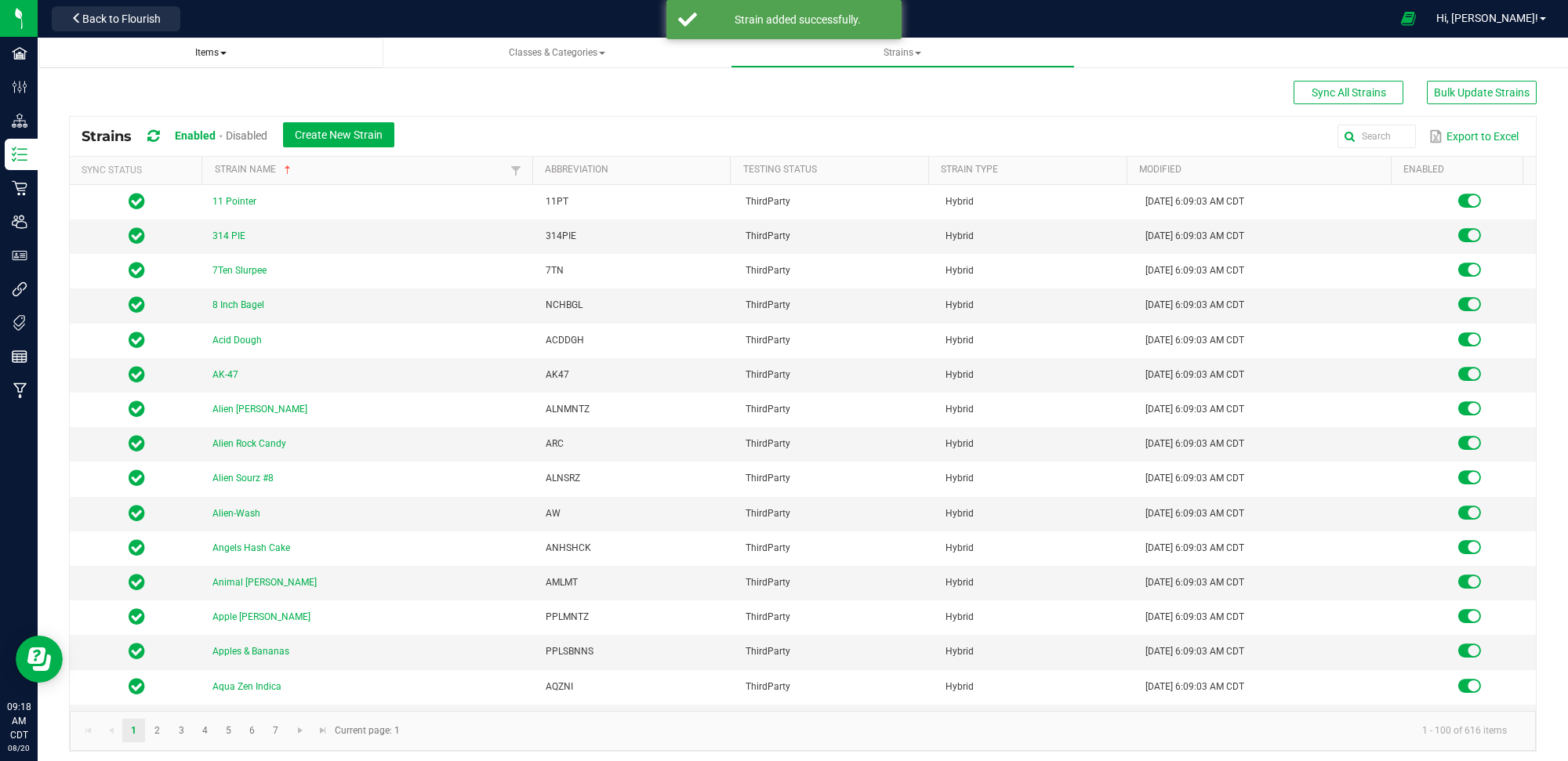
click at [189, 51] on span "Items" at bounding box center [211, 52] width 320 height 13
click at [318, 137] on span "Create New Strain" at bounding box center [339, 134] width 88 height 12
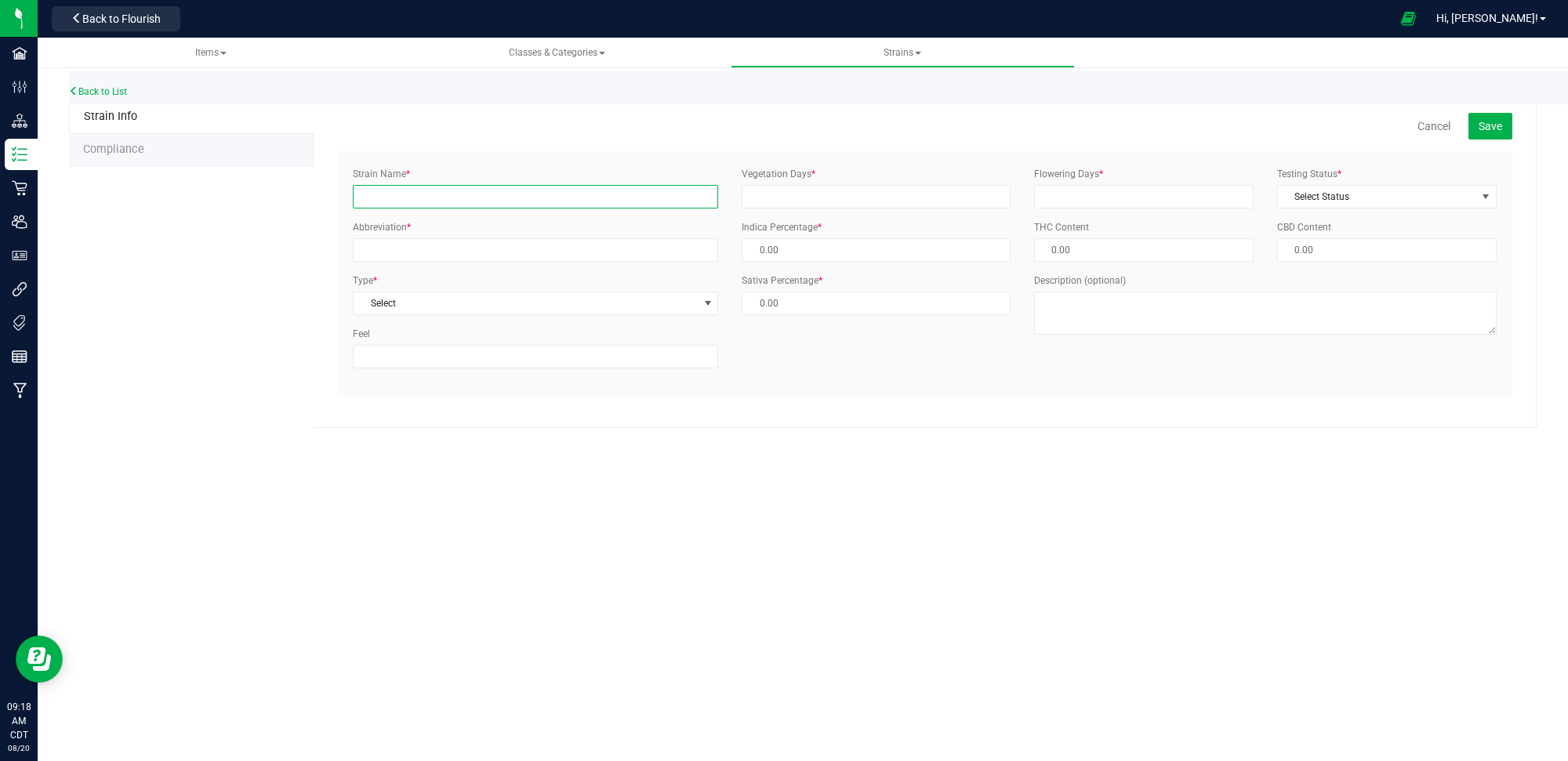
click at [448, 200] on input "Strain Name *" at bounding box center [535, 196] width 365 height 24
paste input "Bulk Fresh Frozen - Moonbow 112 IX"
type input "Bulk Fresh Frozen - Moonbow 112 IX"
click at [1443, 132] on link "Cancel" at bounding box center [1434, 126] width 33 height 15
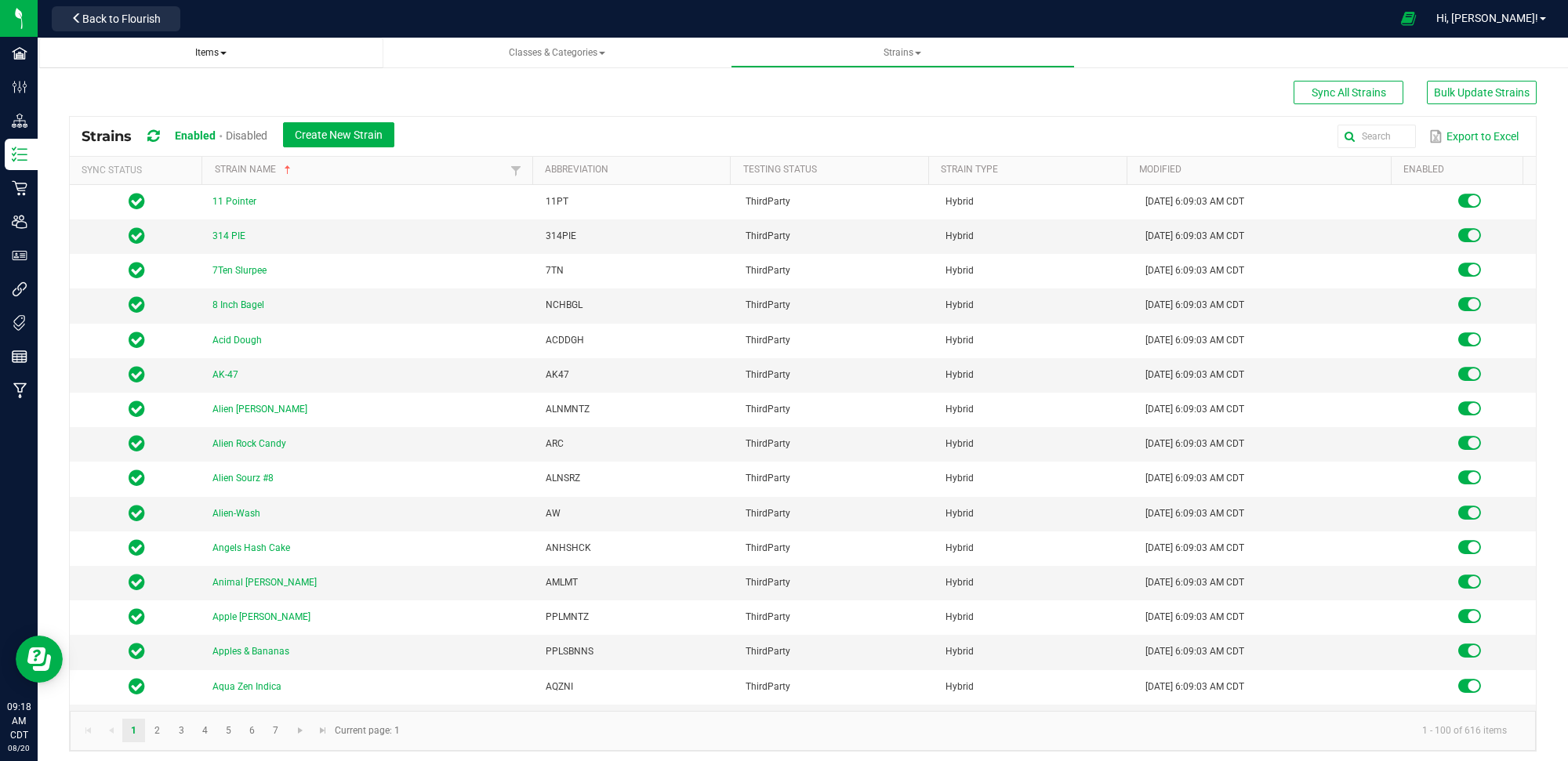
drag, startPoint x: 213, startPoint y: 48, endPoint x: 209, endPoint y: 68, distance: 20.4
click at [213, 52] on span "Items" at bounding box center [211, 52] width 31 height 11
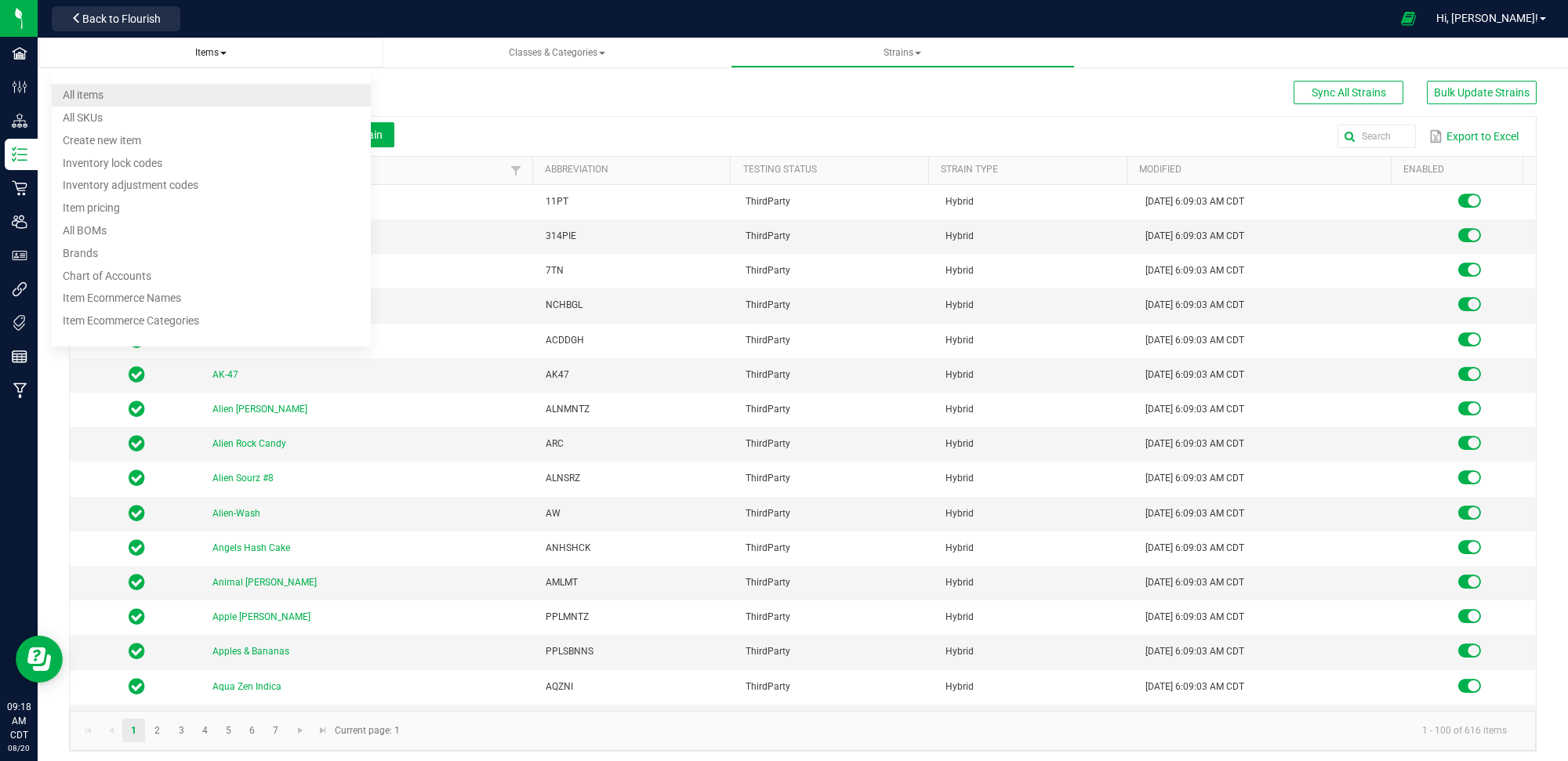
click at [148, 99] on li "All items" at bounding box center [211, 95] width 320 height 23
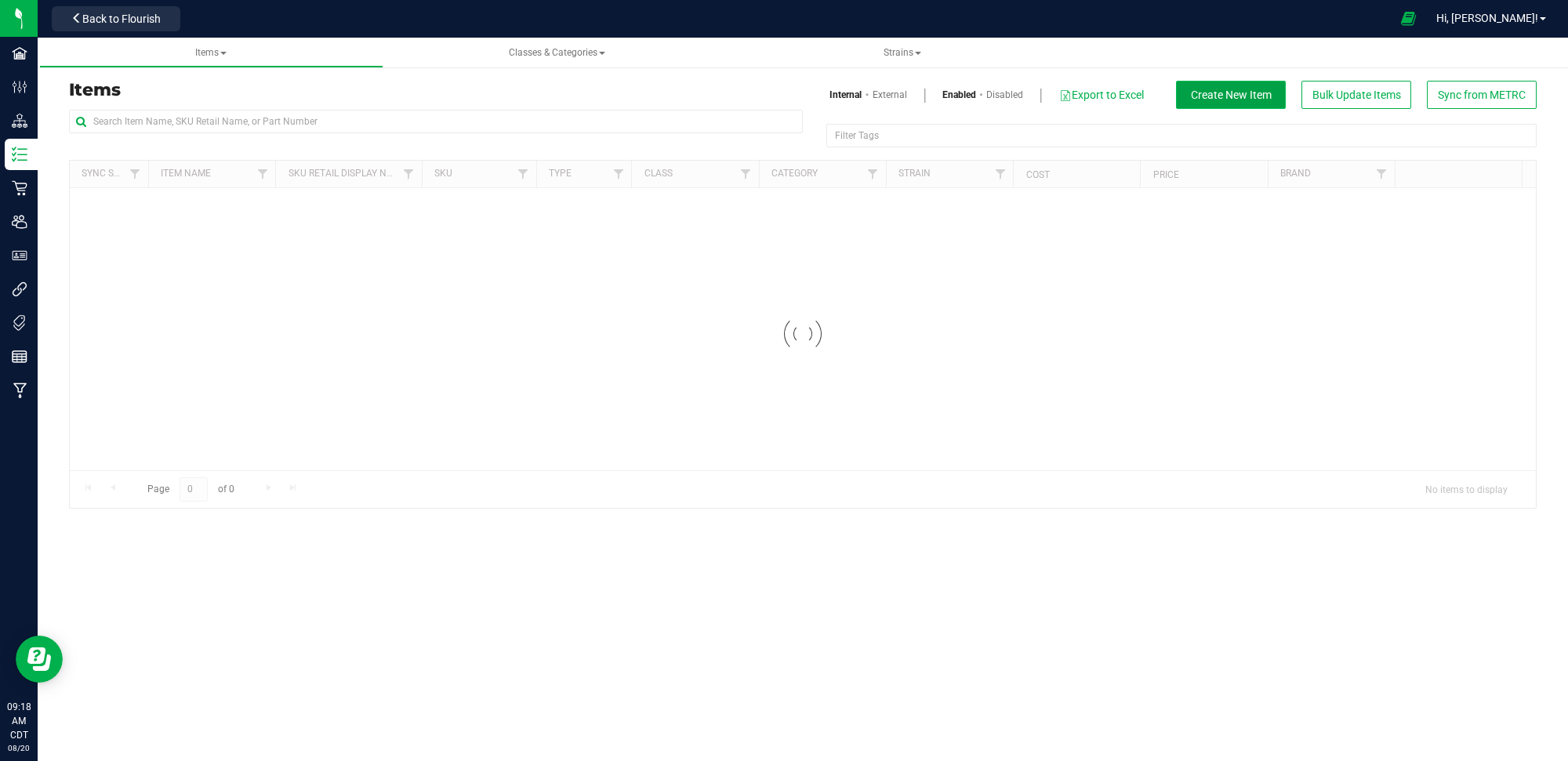
click at [1213, 98] on span "Create New Item" at bounding box center [1231, 94] width 81 height 12
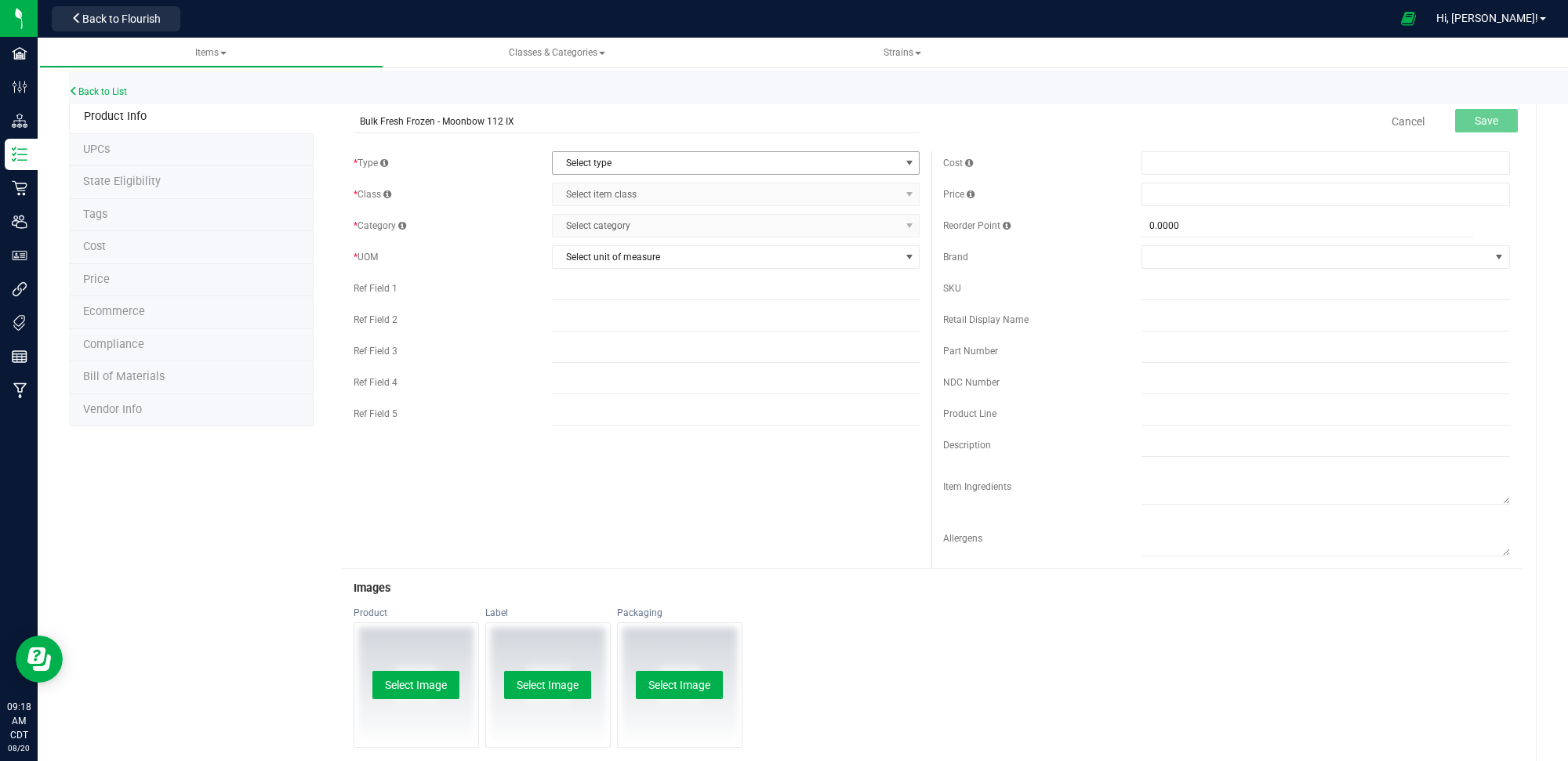
type input "Bulk Fresh Frozen - Moonbow 112 IX"
click at [664, 162] on span "Select type" at bounding box center [727, 162] width 347 height 22
click at [639, 198] on li "Cannabis" at bounding box center [730, 190] width 362 height 24
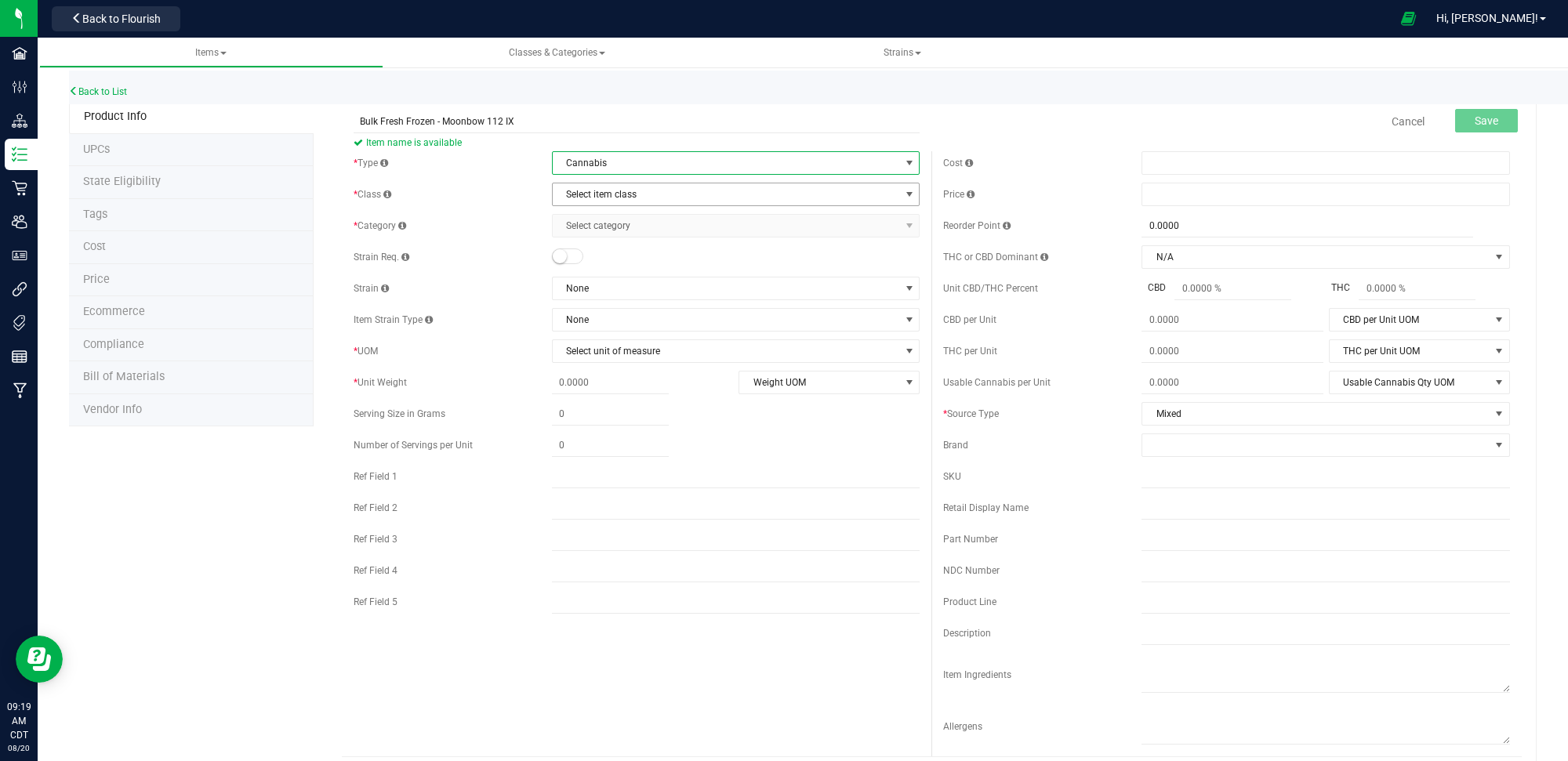
click at [640, 196] on span "Select item class" at bounding box center [727, 194] width 347 height 22
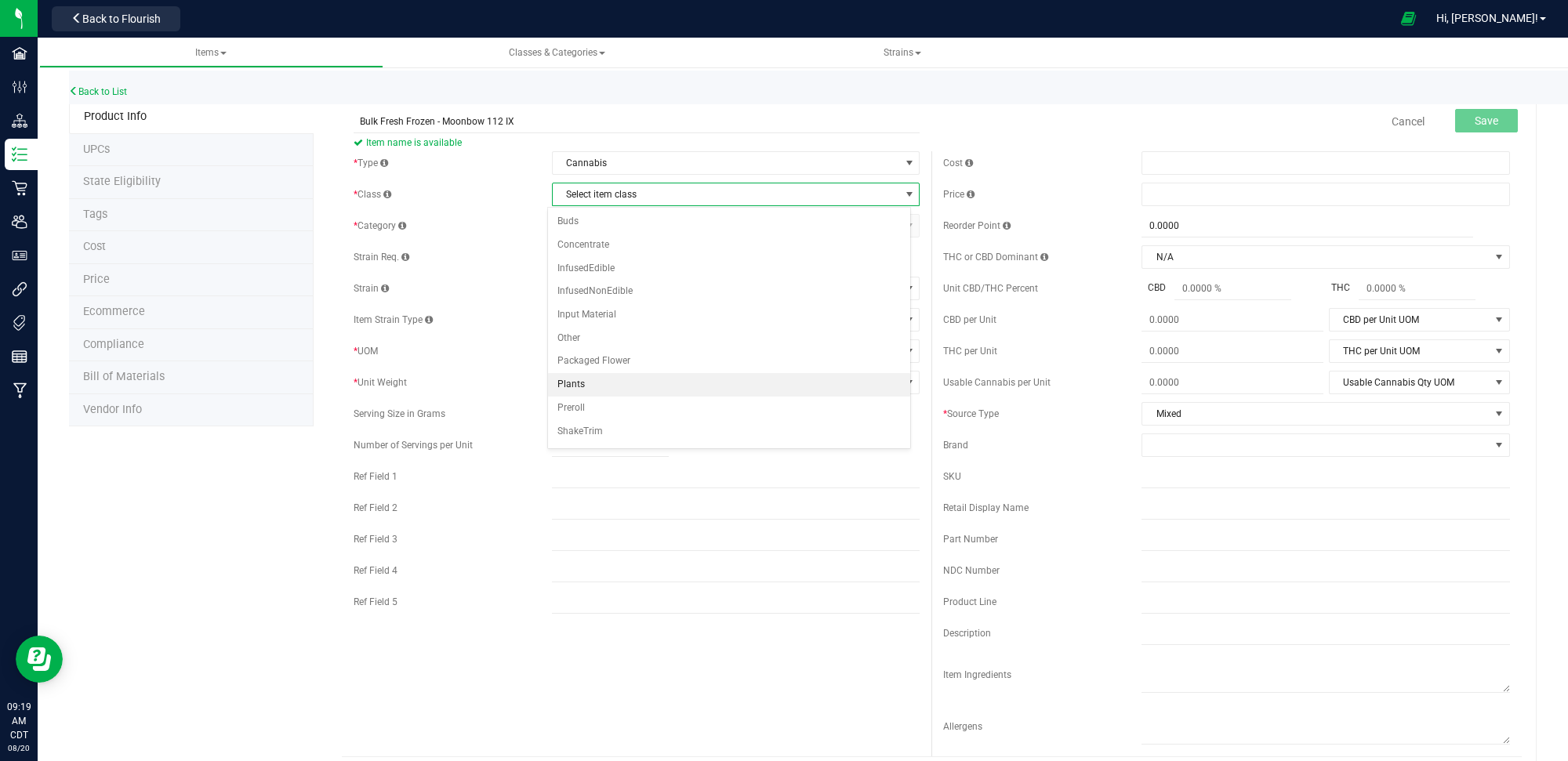
click at [606, 393] on li "Plants" at bounding box center [730, 384] width 362 height 24
click at [628, 229] on span "Select category" at bounding box center [727, 225] width 347 height 22
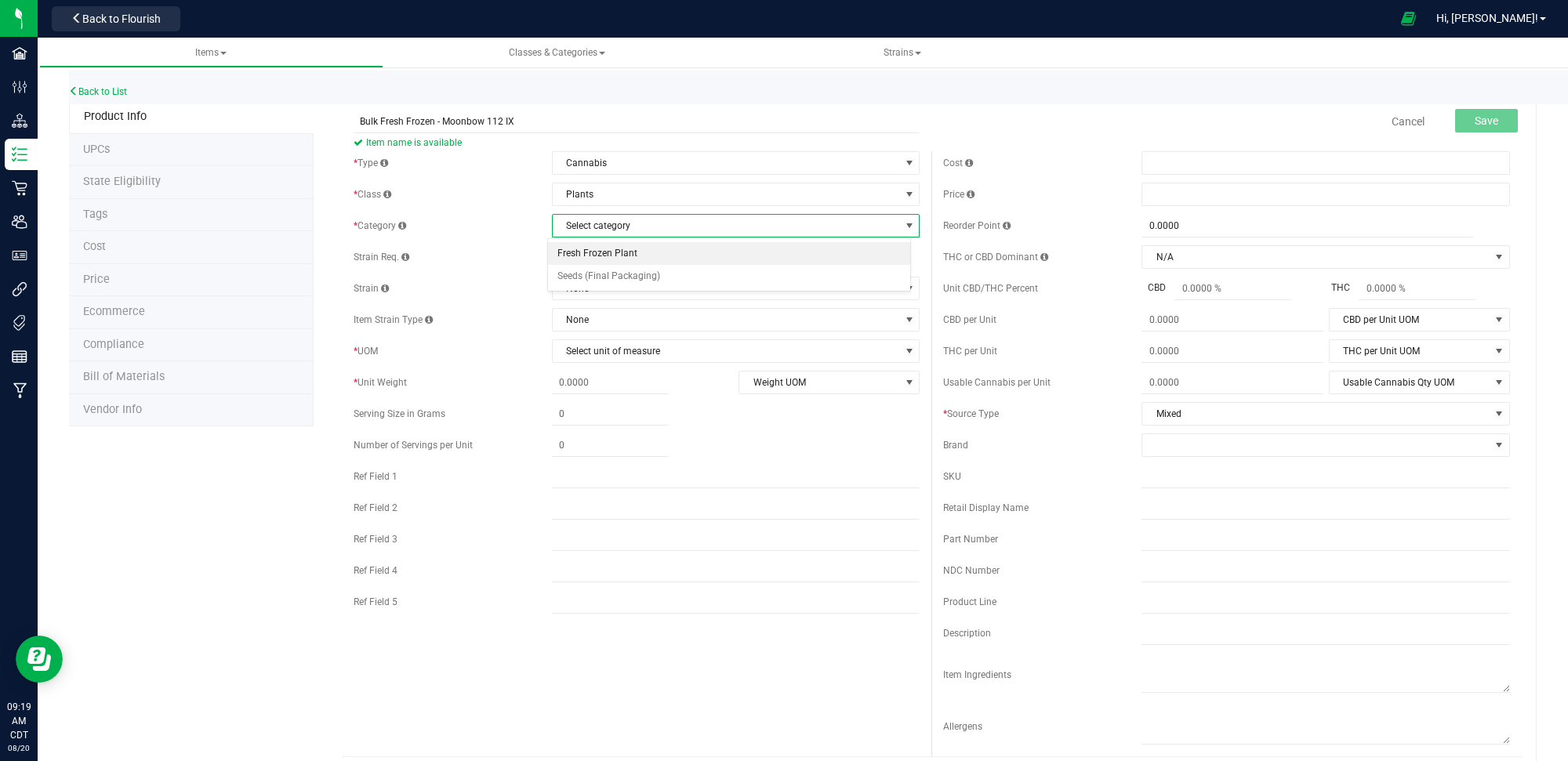
click at [624, 244] on li "Fresh Frozen Plant" at bounding box center [730, 254] width 362 height 24
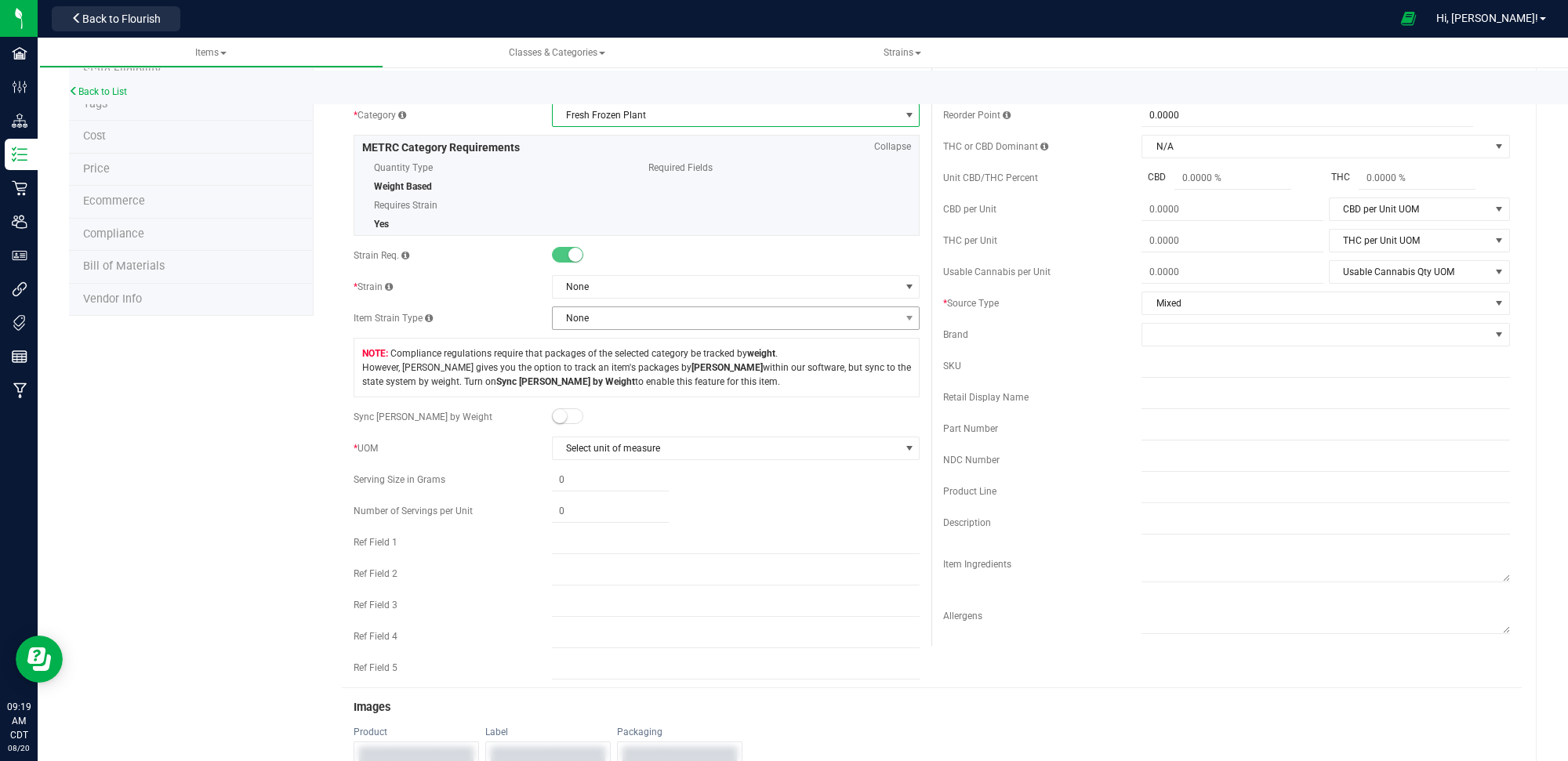
scroll to position [162, 0]
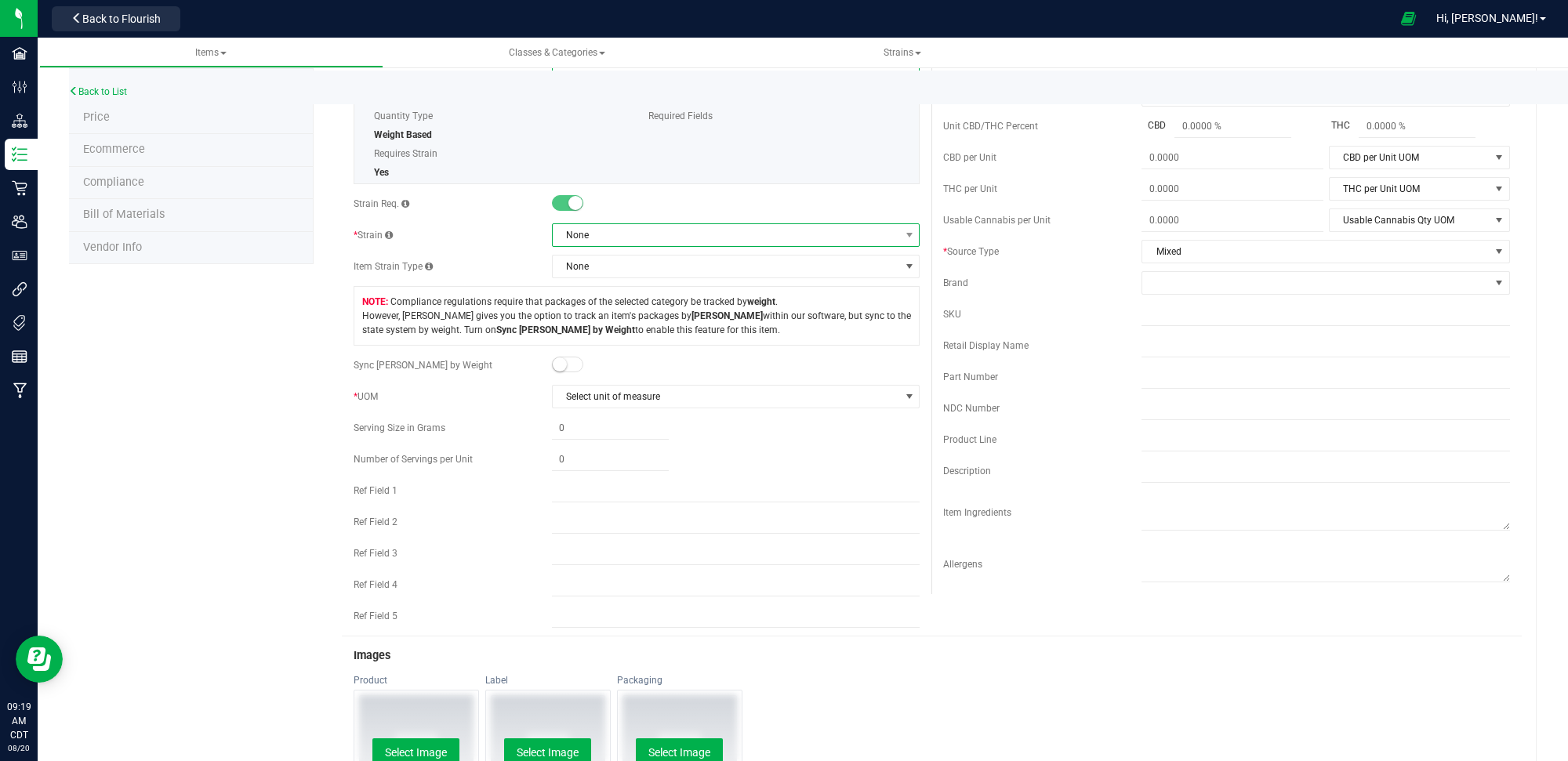
click at [618, 240] on span "None" at bounding box center [727, 235] width 347 height 22
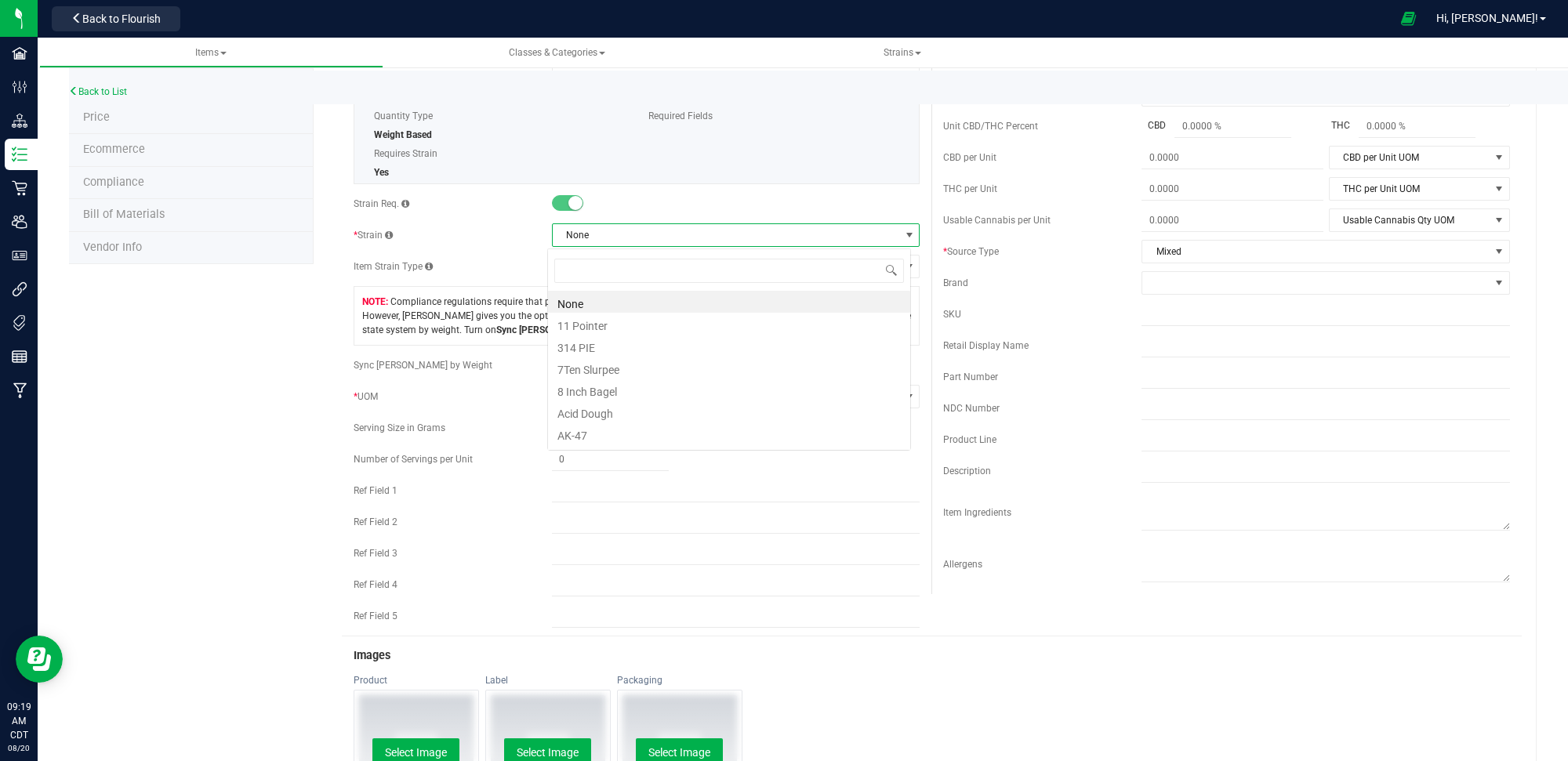
scroll to position [24, 363]
type input "Moonbow"
click at [646, 298] on li "Moonbow 112 IX" at bounding box center [730, 301] width 362 height 22
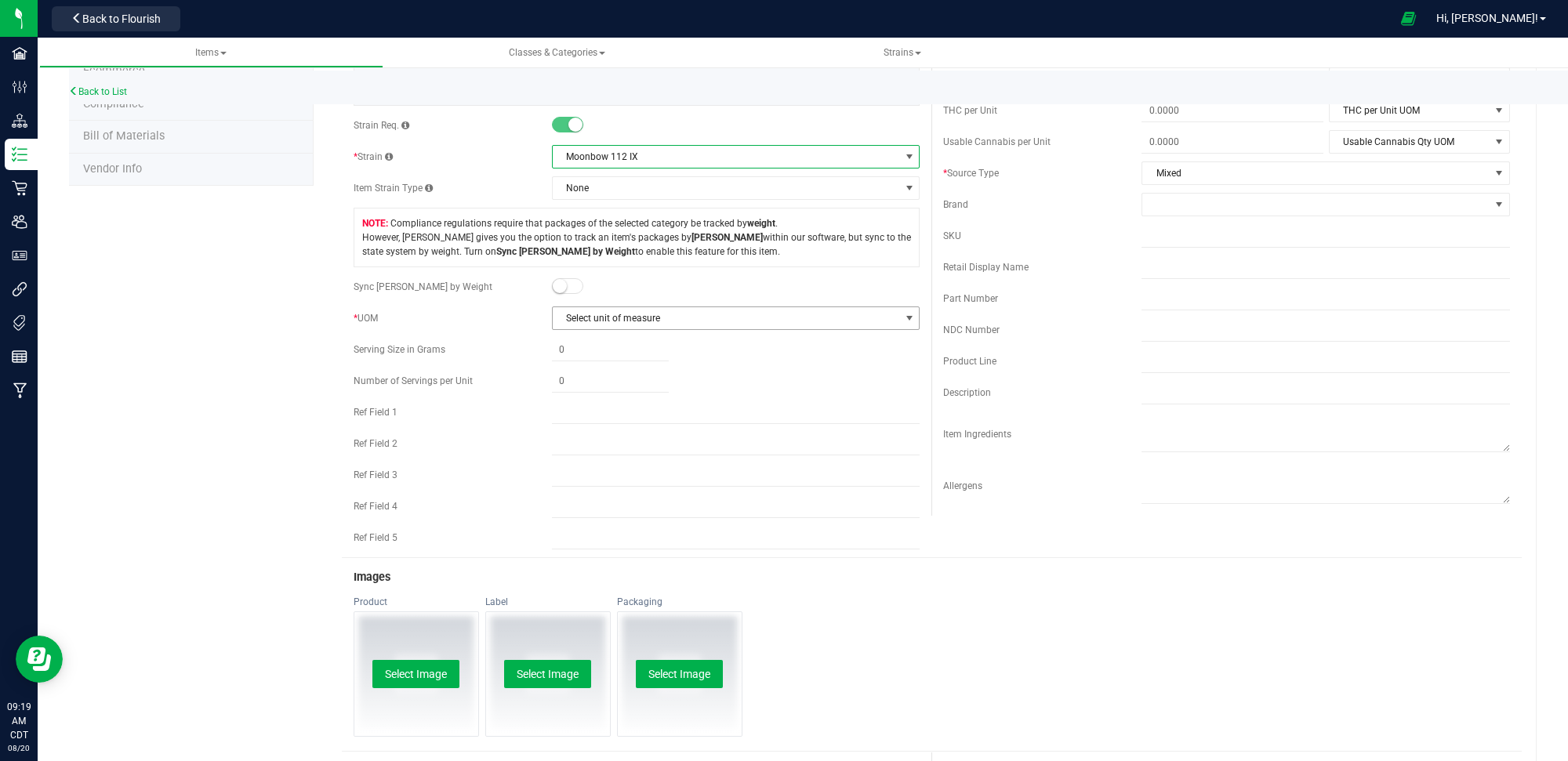
scroll to position [244, 0]
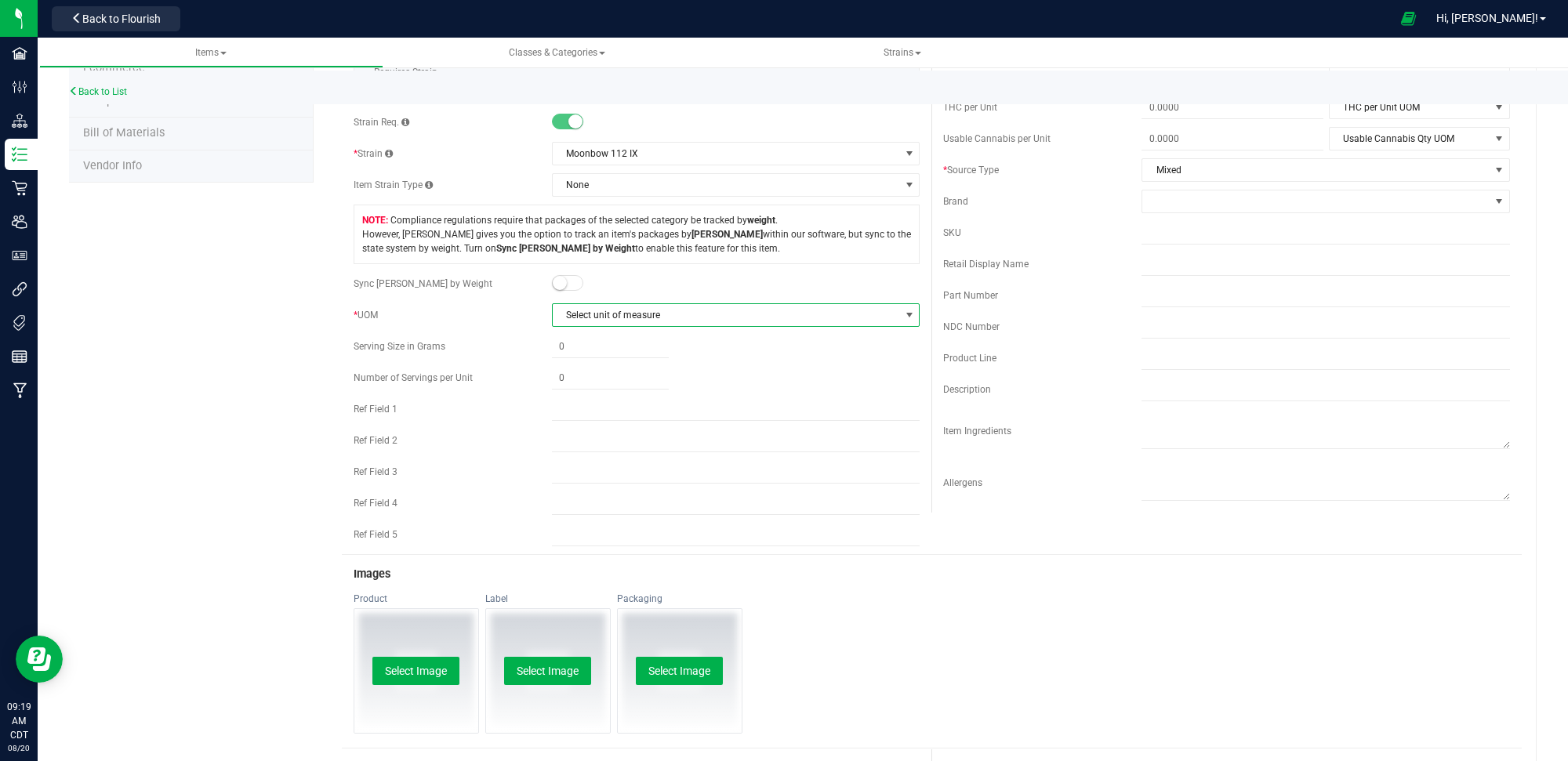
click at [598, 315] on span "Select unit of measure" at bounding box center [727, 315] width 347 height 22
click at [601, 342] on li "Gram" at bounding box center [730, 344] width 362 height 24
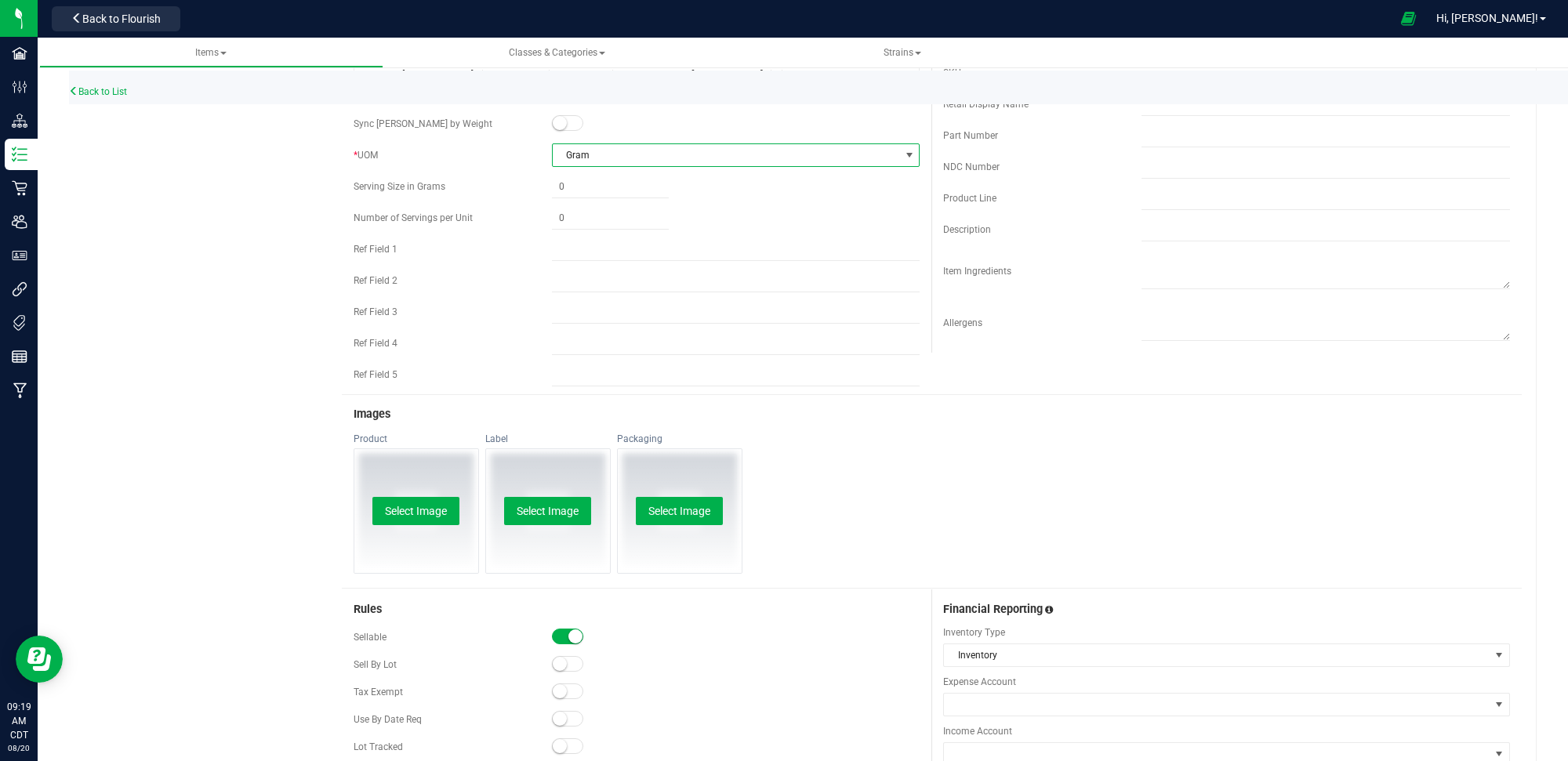
scroll to position [622, 0]
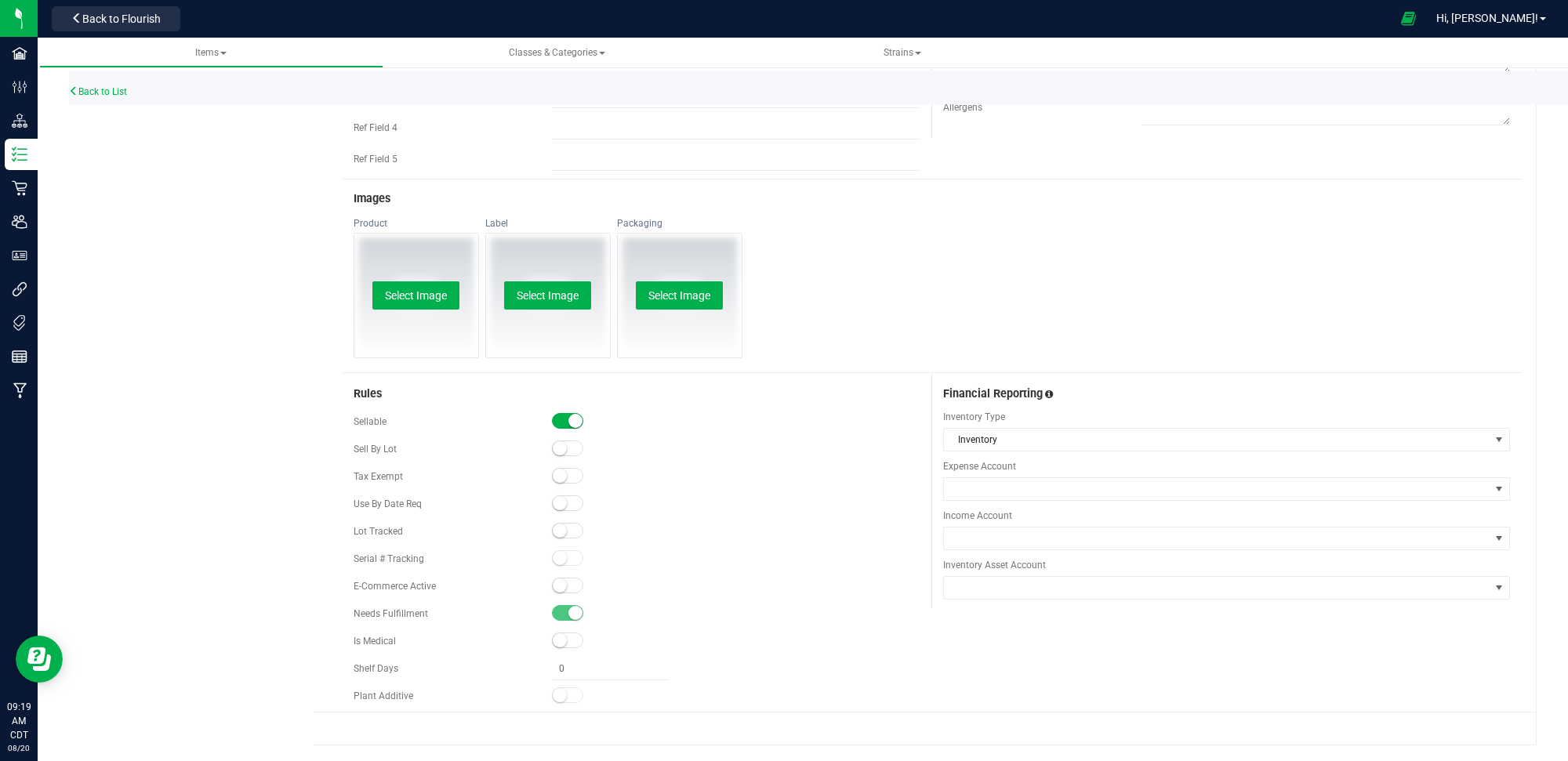
click at [563, 425] on span at bounding box center [567, 421] width 31 height 15
click at [566, 530] on span at bounding box center [567, 530] width 31 height 15
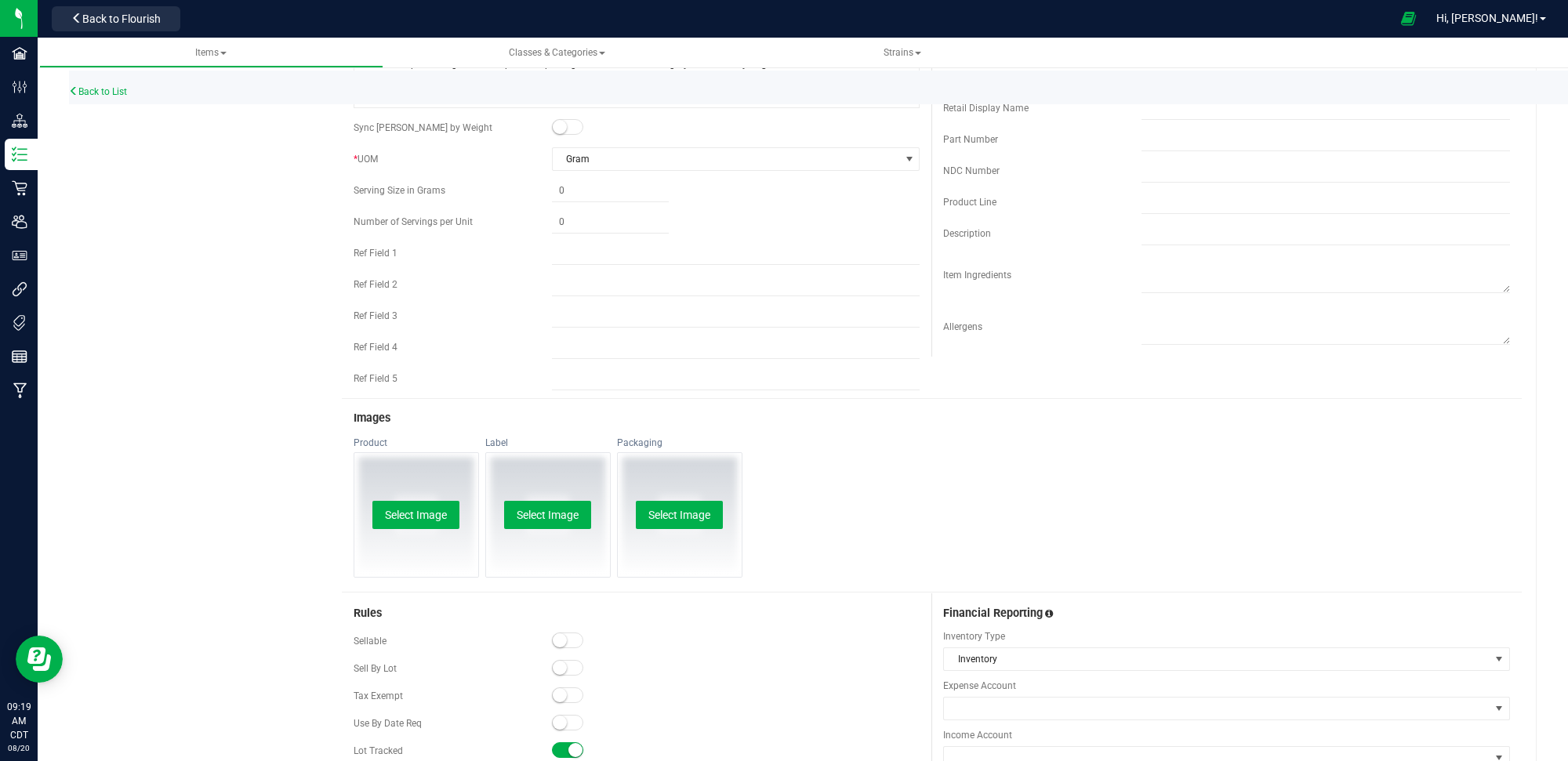
scroll to position [0, 0]
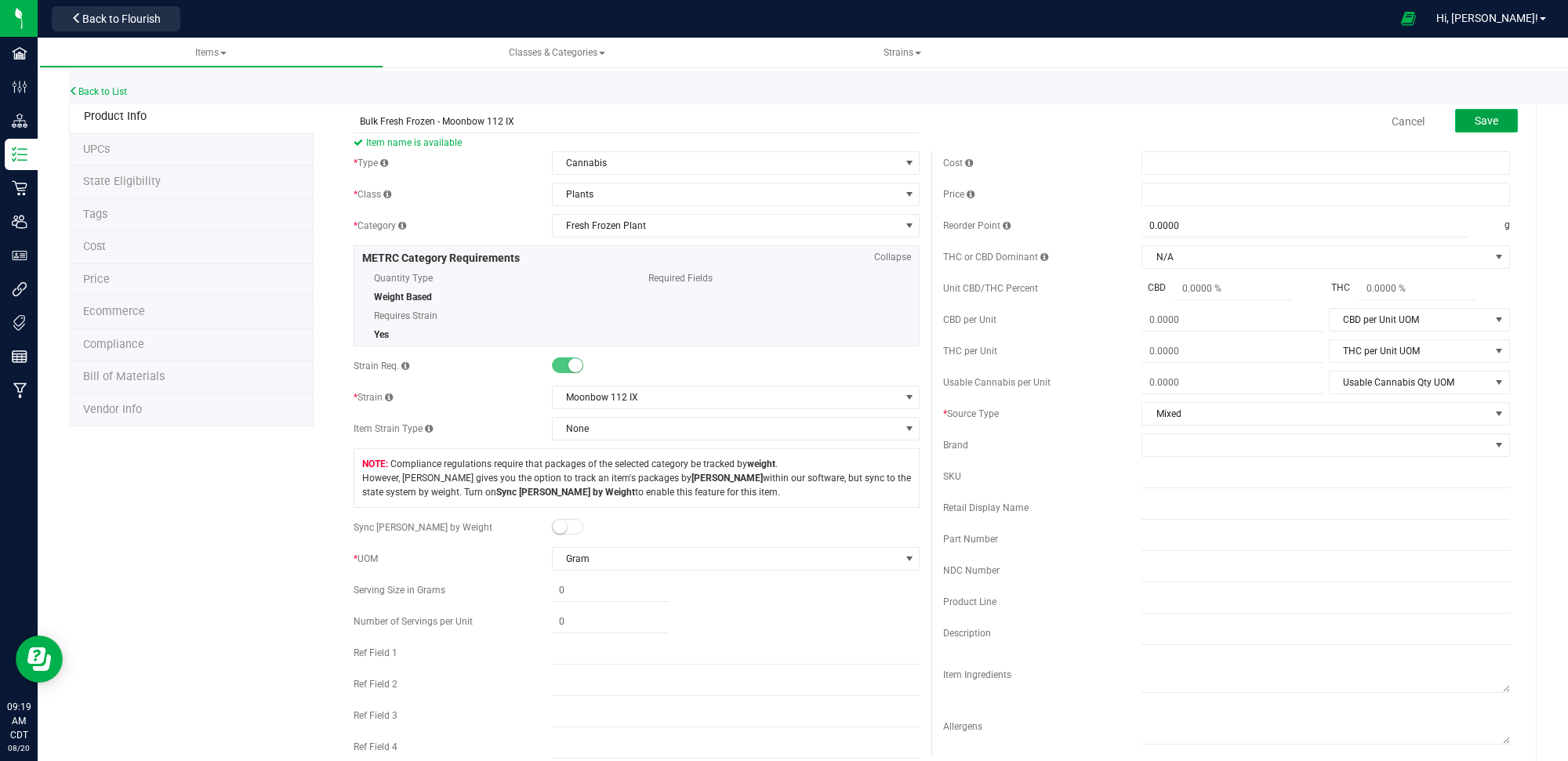
click at [1475, 114] on span "Save" at bounding box center [1486, 120] width 24 height 12
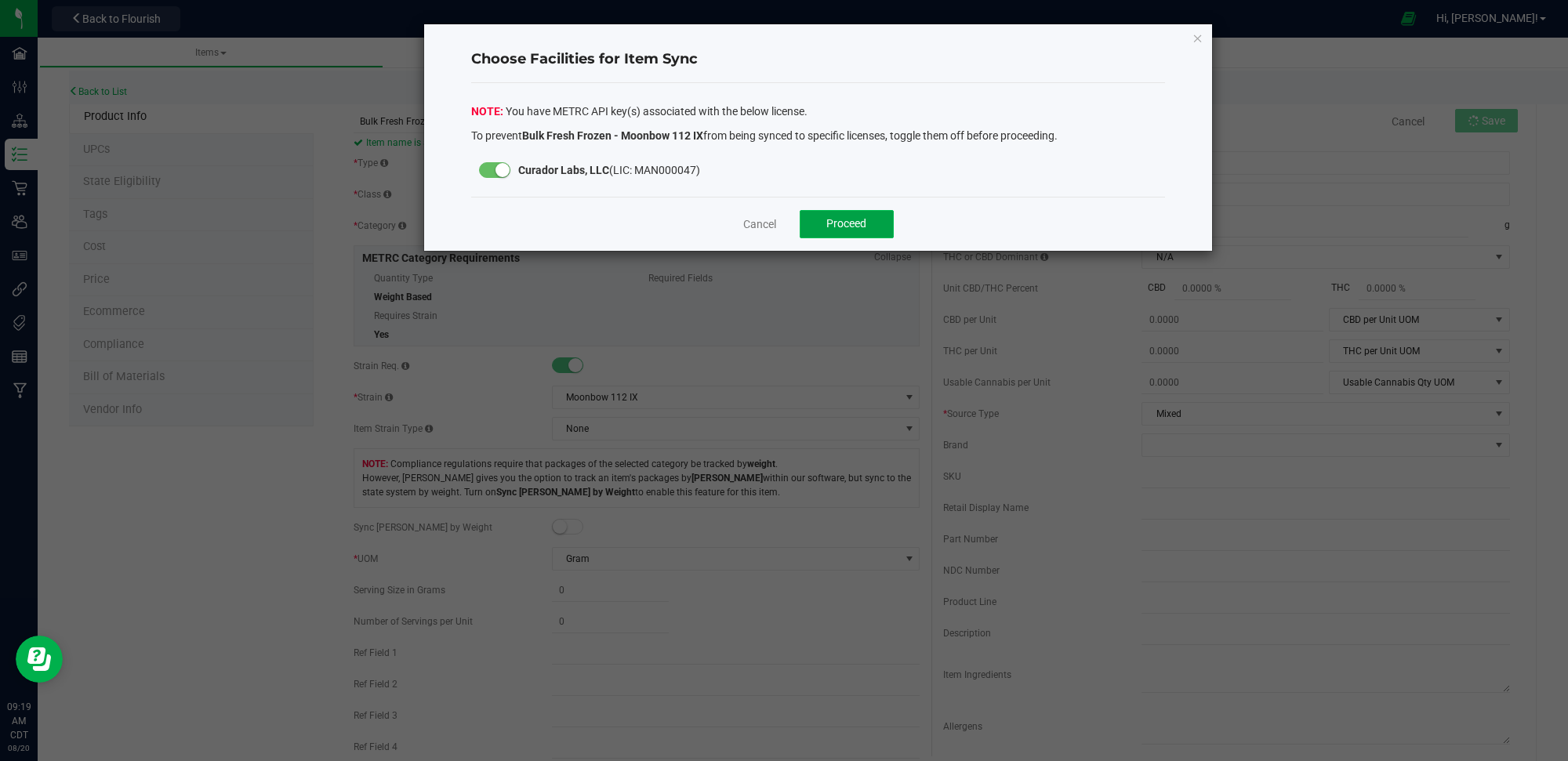
click at [841, 227] on span "Proceed" at bounding box center [846, 223] width 40 height 12
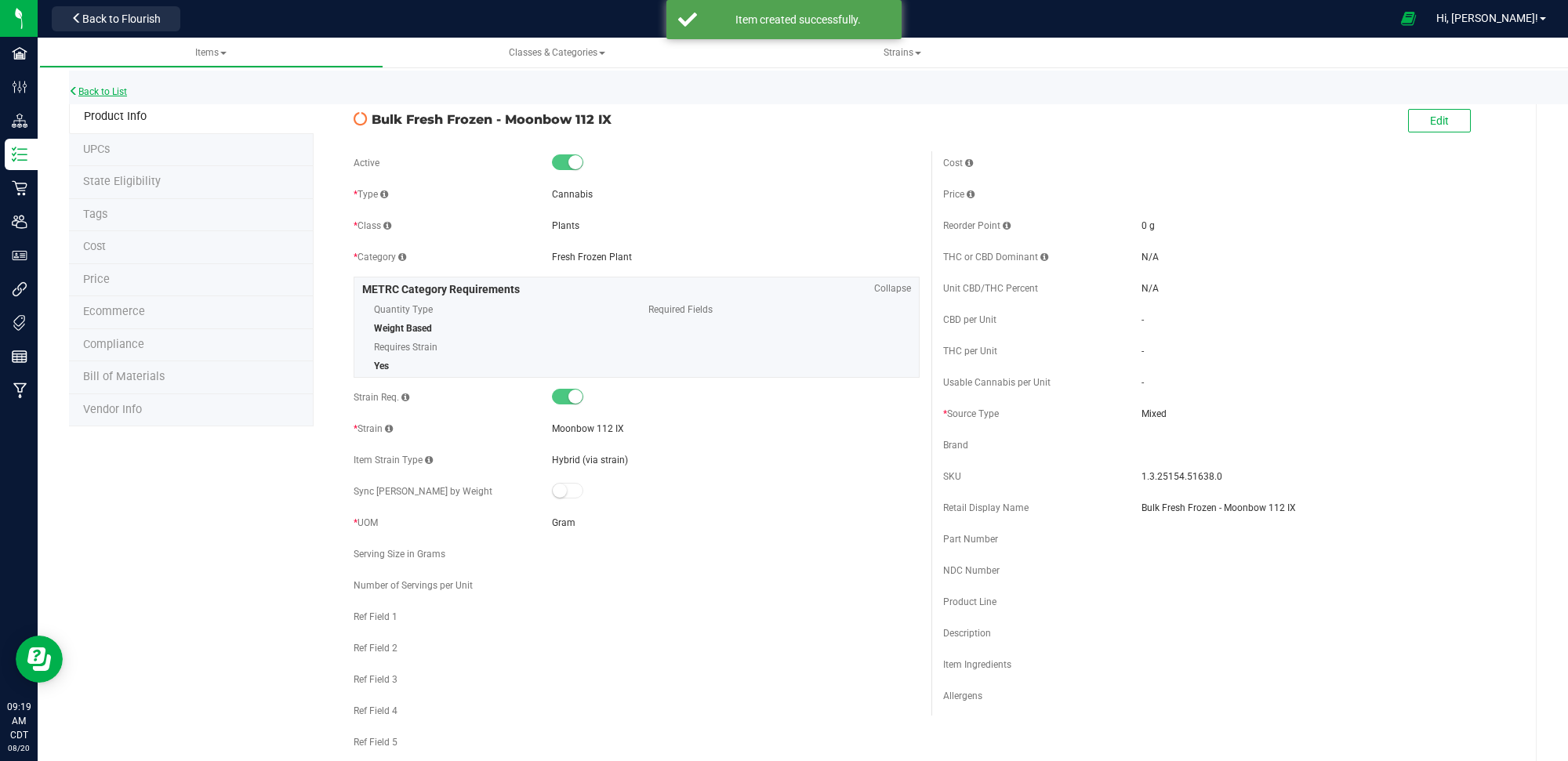
click at [107, 93] on link "Back to List" at bounding box center [97, 92] width 58 height 11
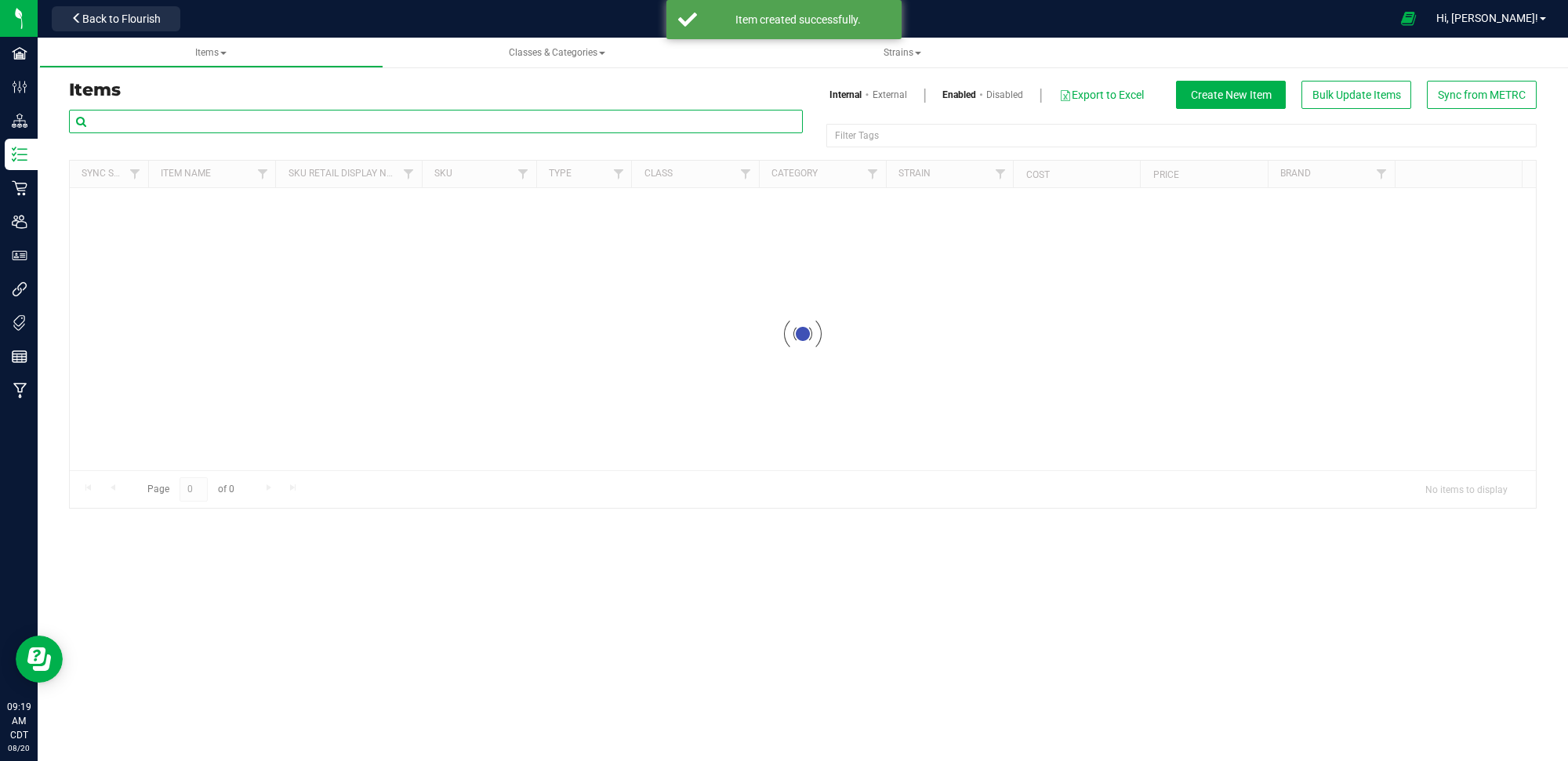
click at [490, 124] on input "text" at bounding box center [435, 121] width 733 height 24
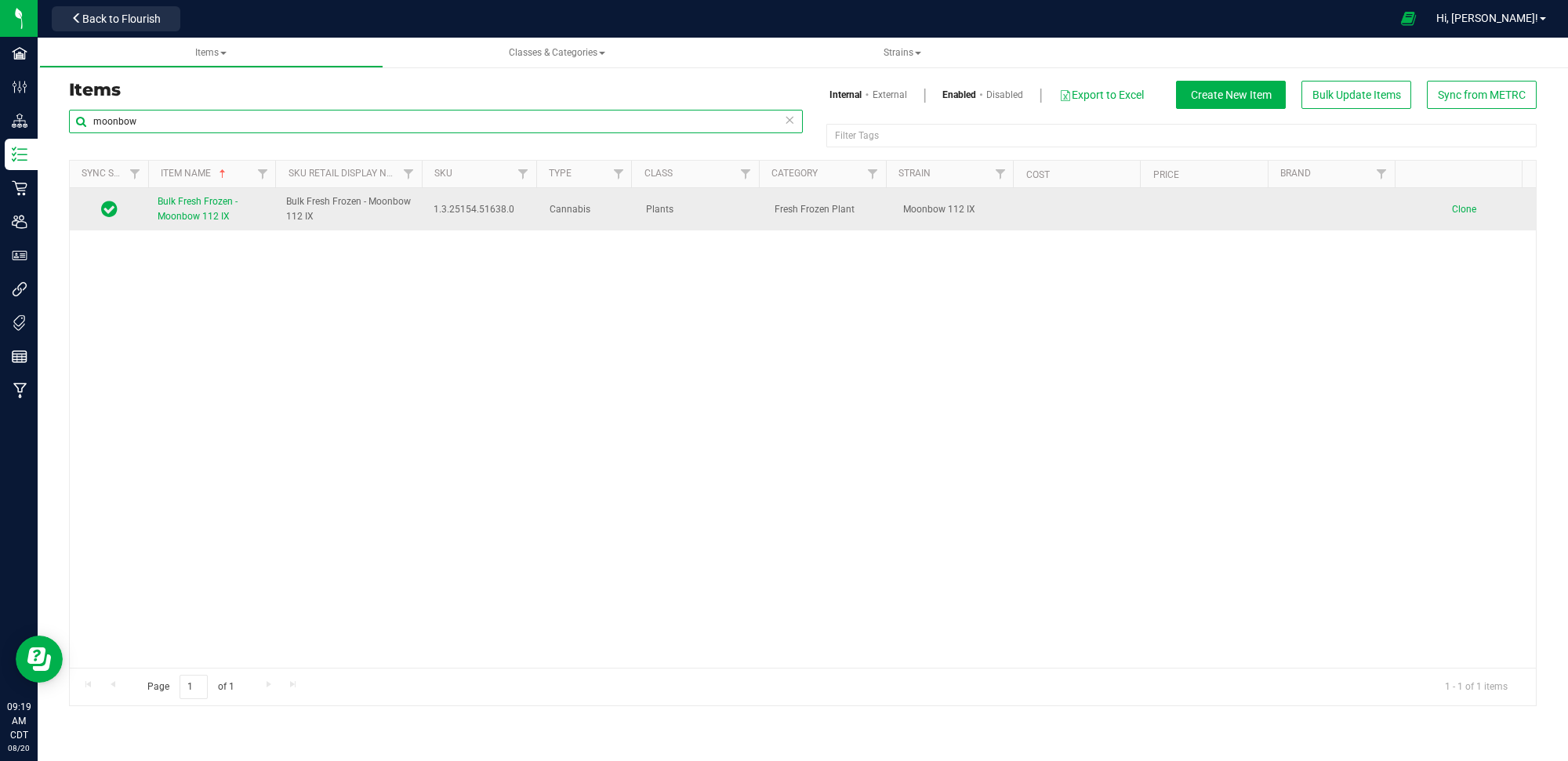
type input "moonbow"
click at [1455, 213] on span "Clone" at bounding box center [1463, 210] width 24 height 11
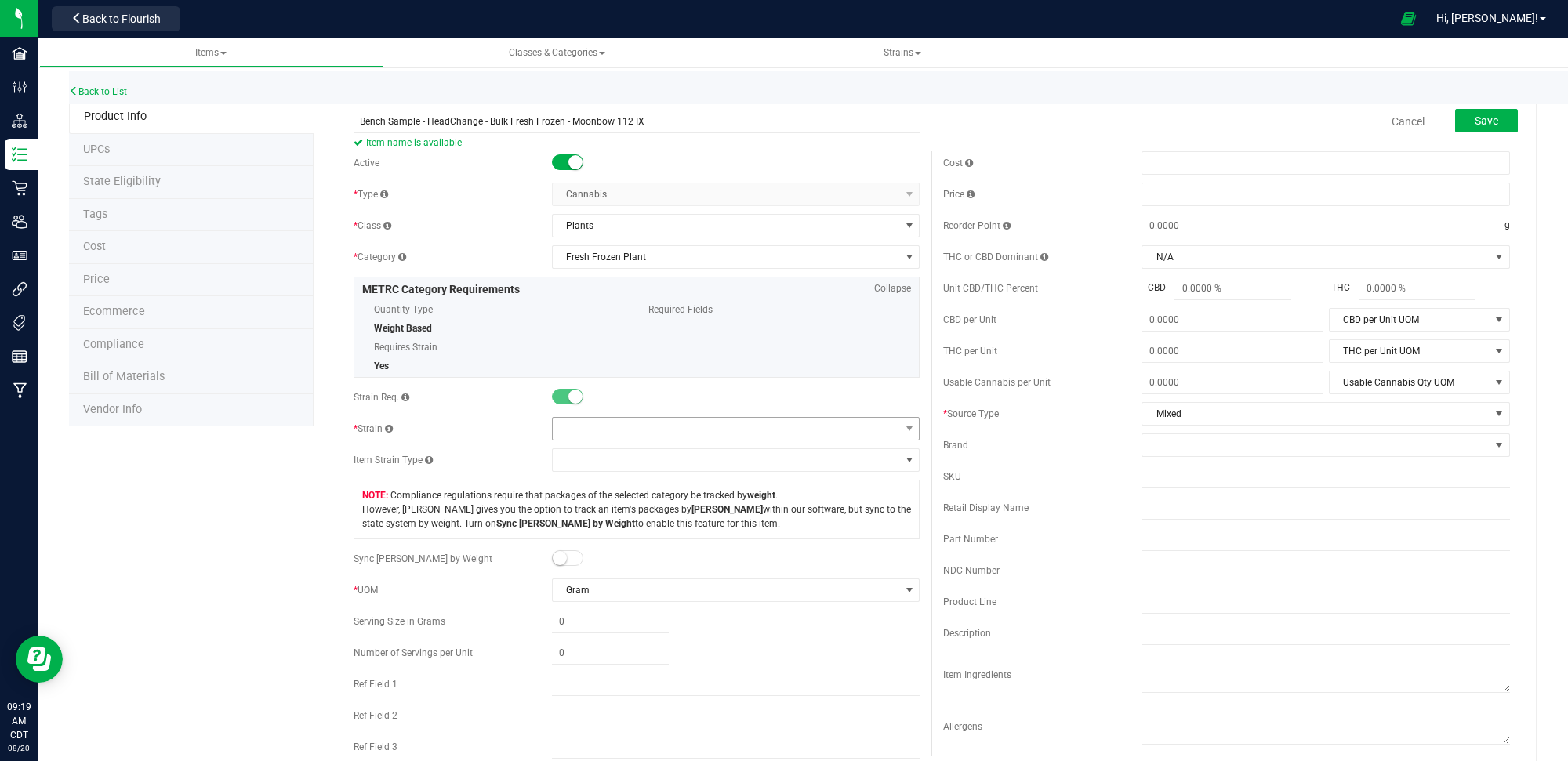
type input "Bench Sample - HeadChange - Bulk Fresh Frozen - Moonbow 112 IX"
click at [618, 425] on span at bounding box center [727, 428] width 347 height 22
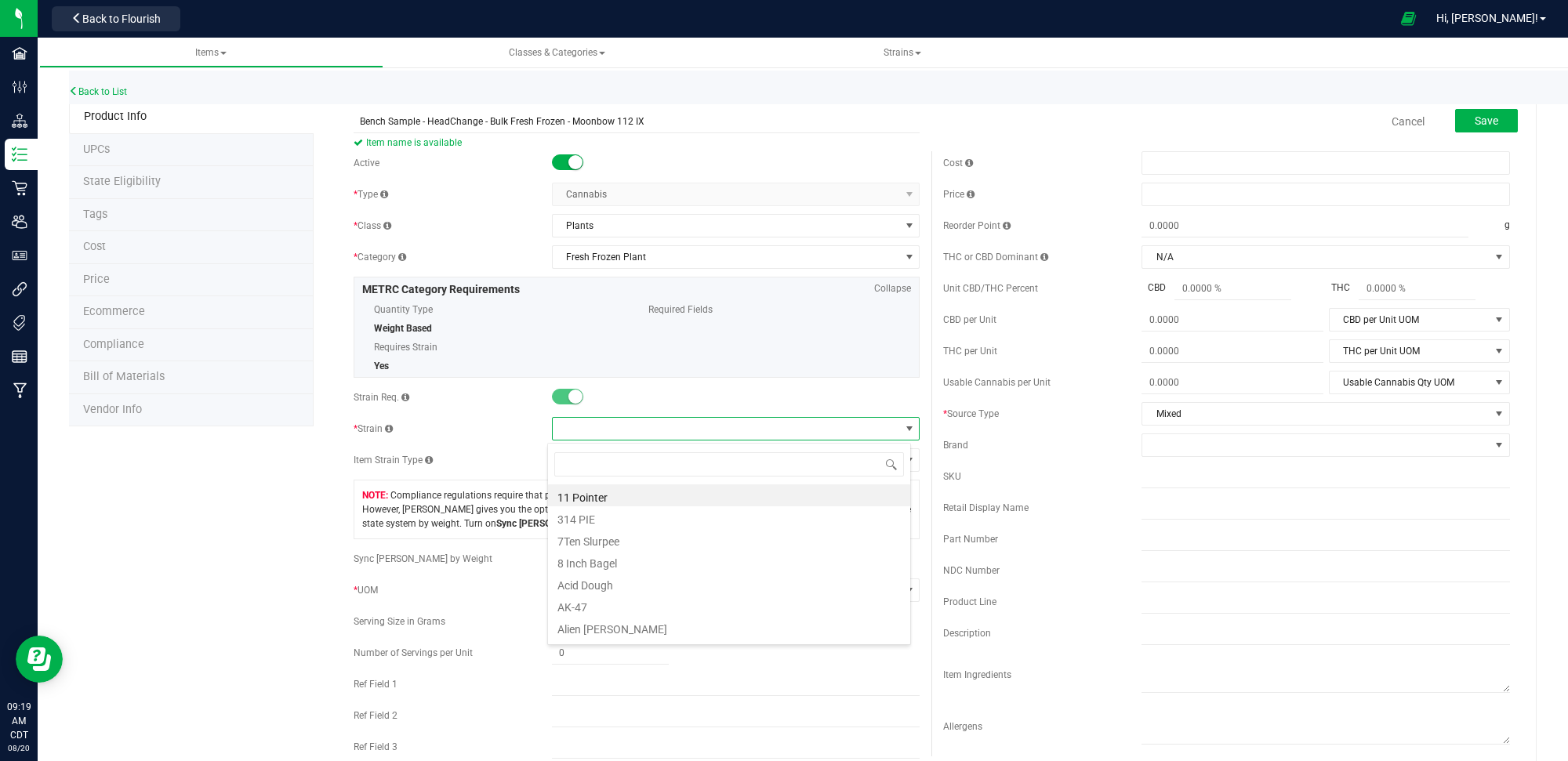
scroll to position [24, 363]
type input "moon"
click at [636, 542] on li "Moonbow 112 IX" at bounding box center [730, 539] width 362 height 22
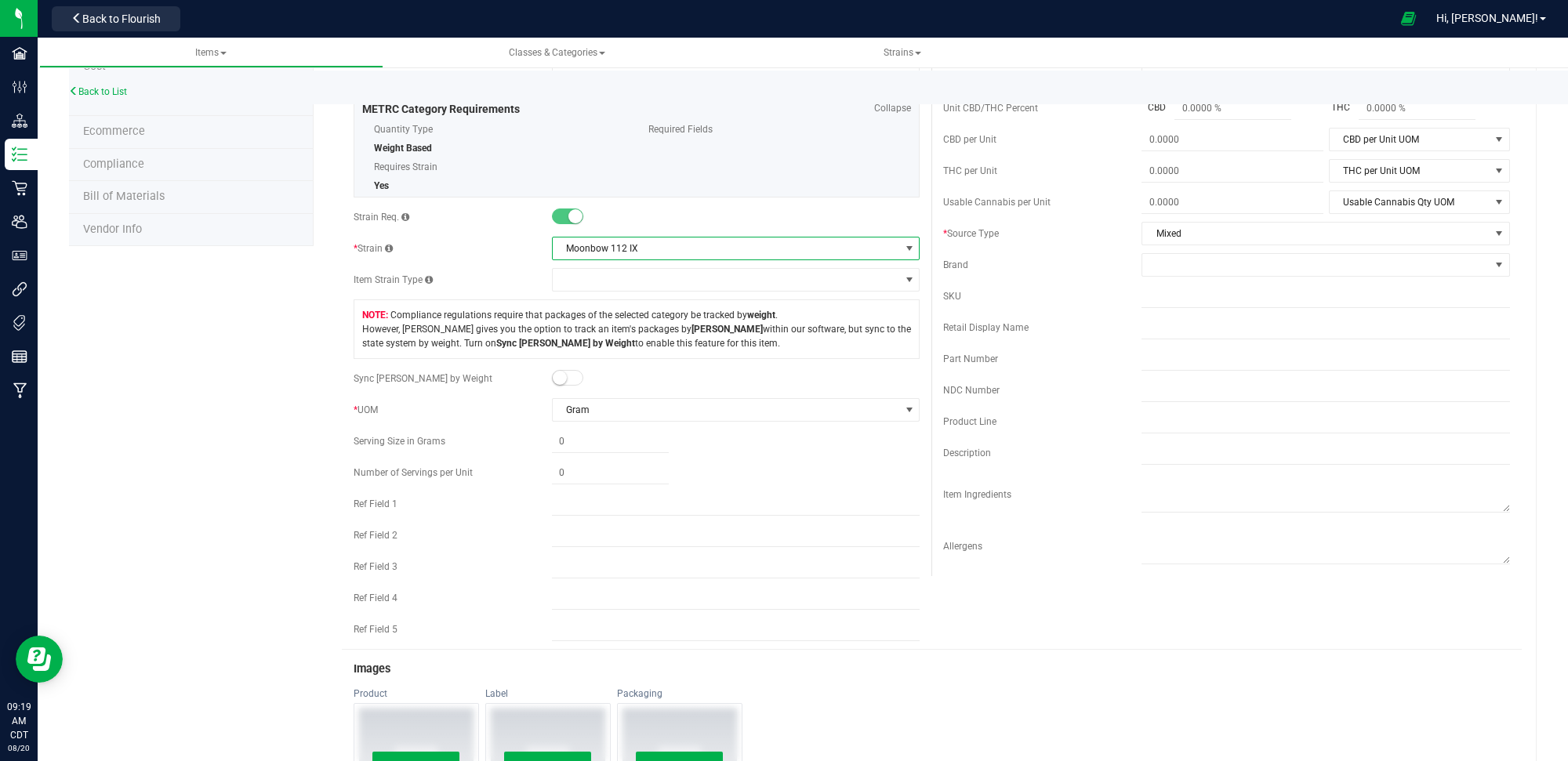
scroll to position [0, 0]
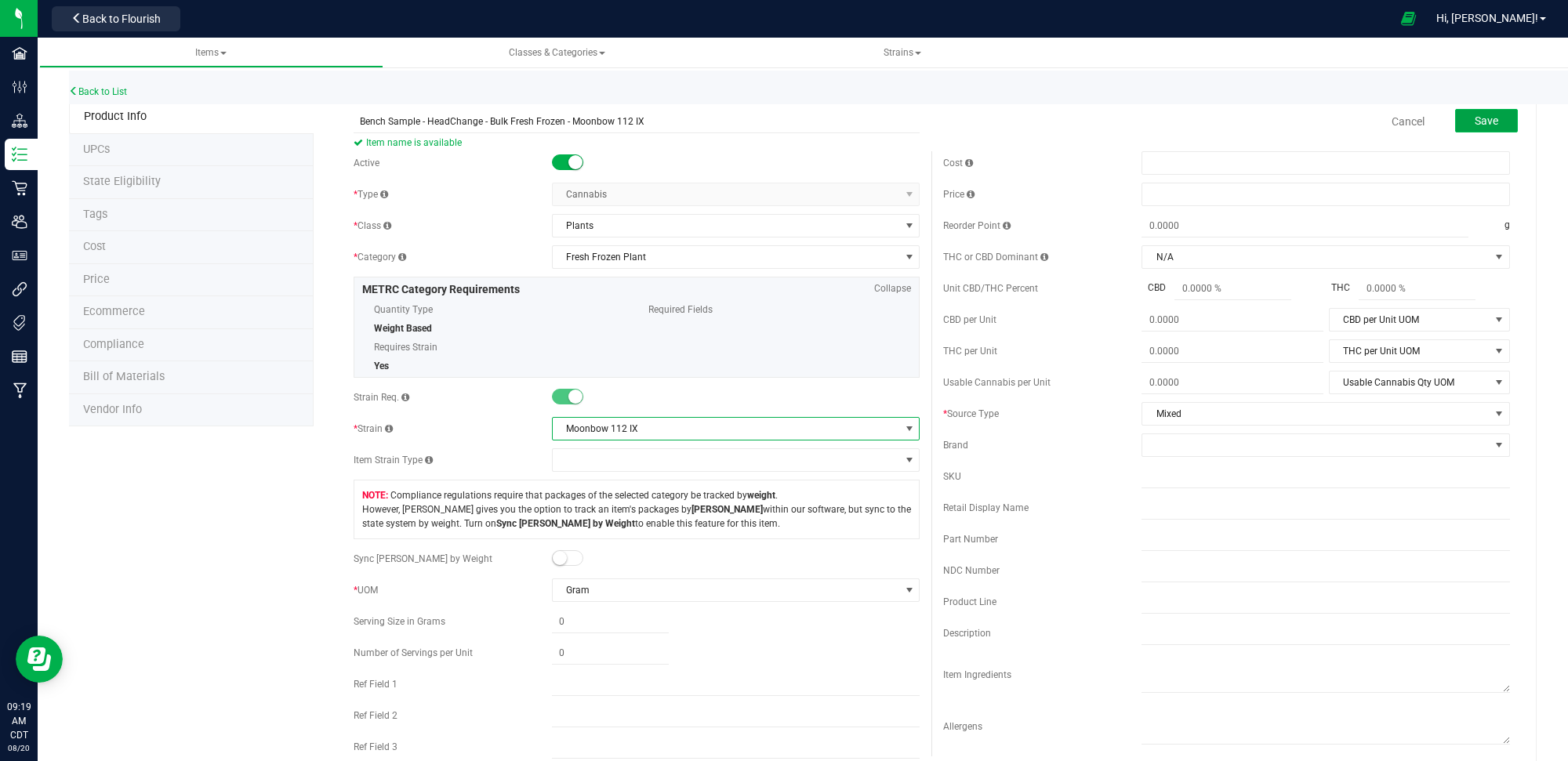
click at [1459, 119] on button "Save" at bounding box center [1487, 120] width 63 height 24
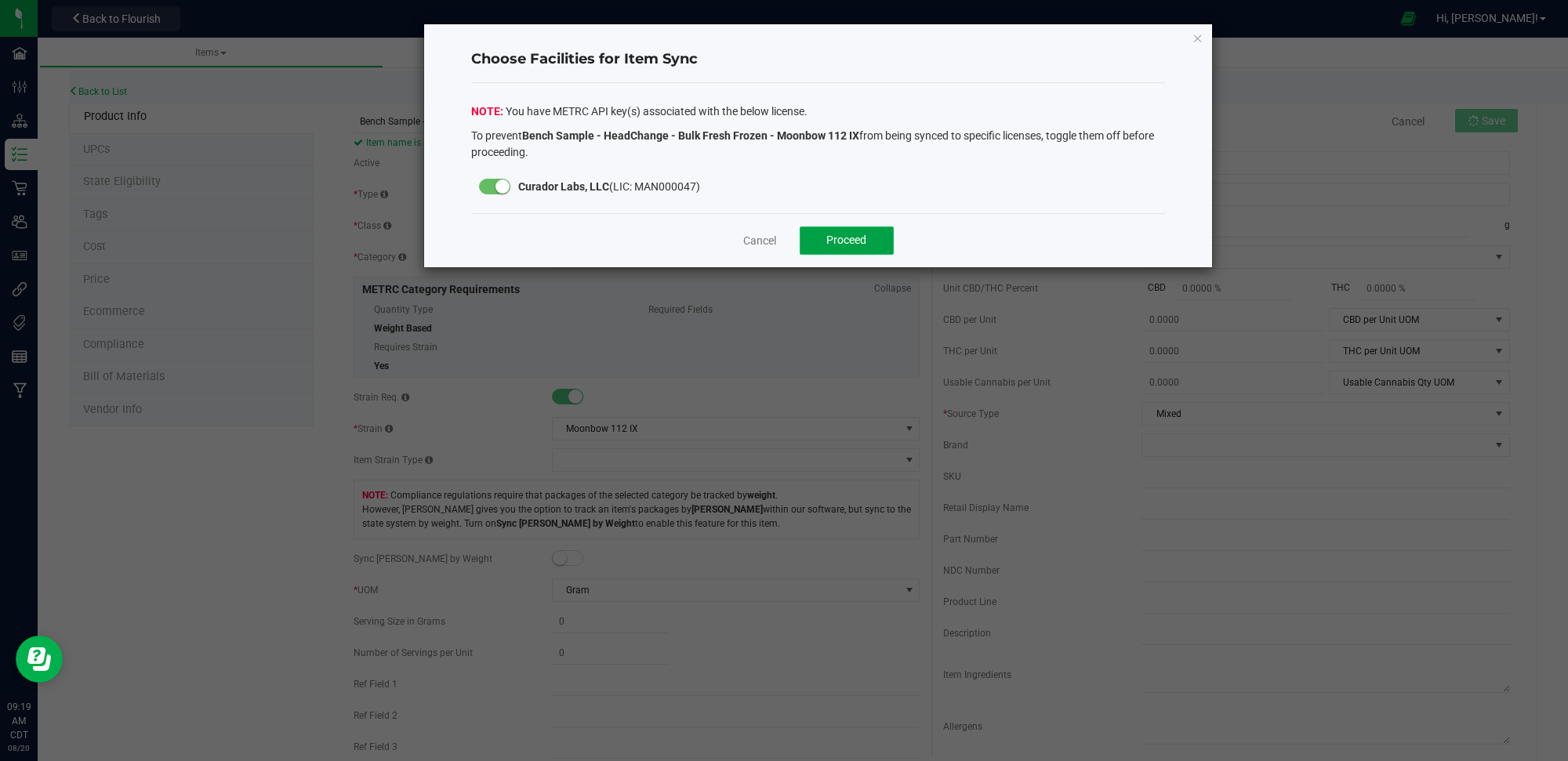
click at [870, 230] on button "Proceed" at bounding box center [846, 241] width 94 height 29
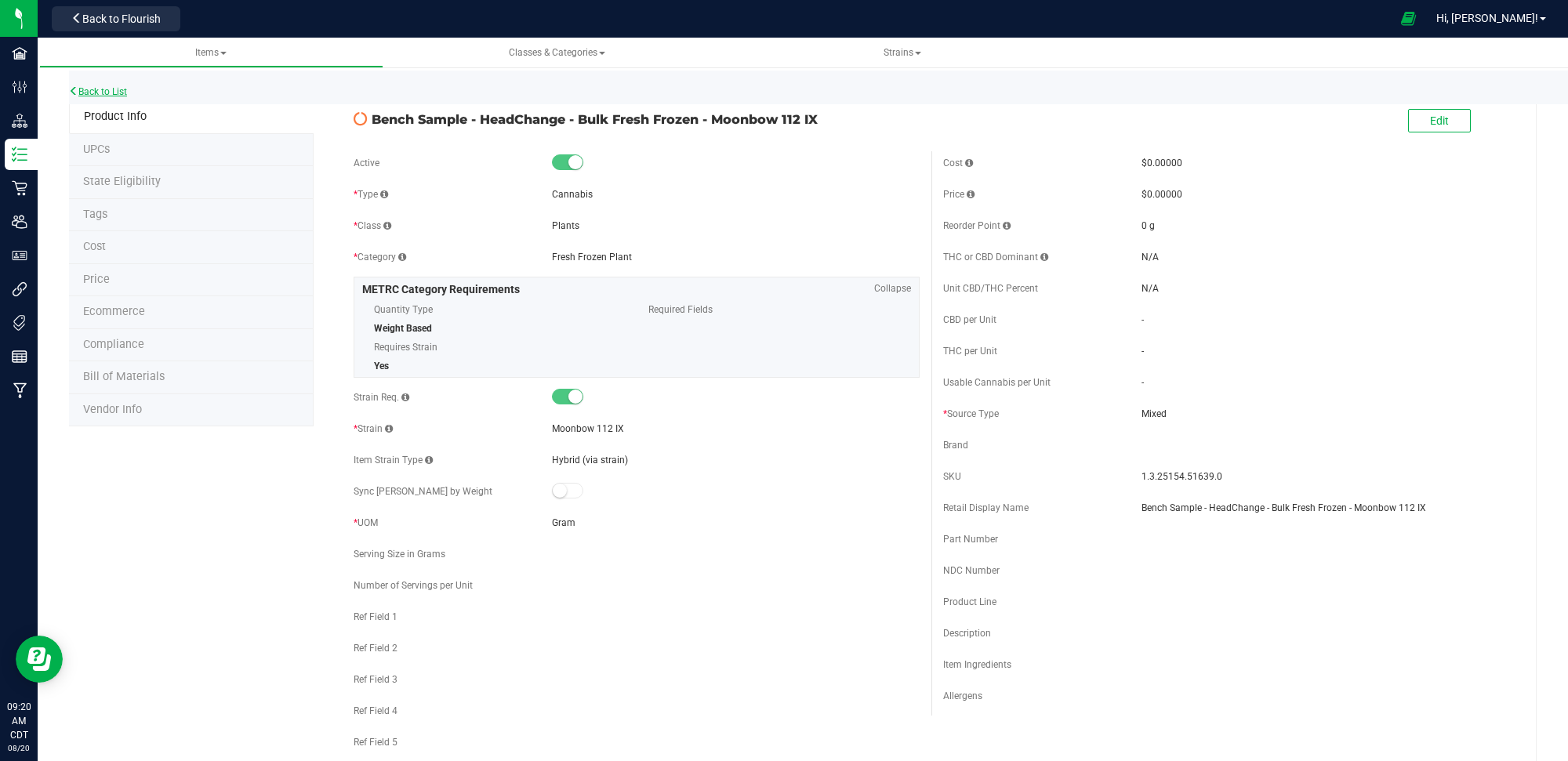
click at [103, 86] on link "Back to List" at bounding box center [97, 92] width 58 height 11
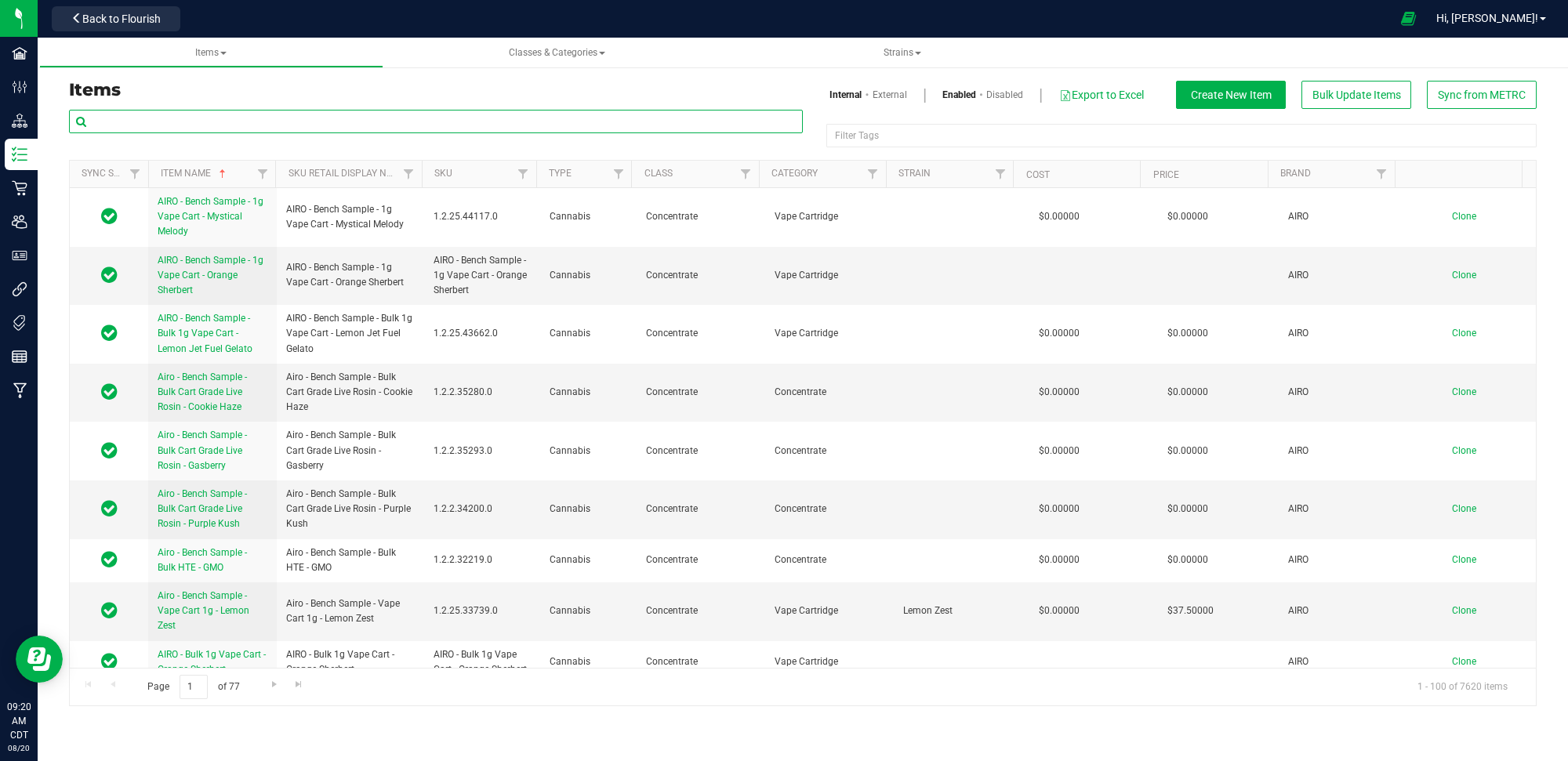
click at [302, 123] on input "text" at bounding box center [435, 121] width 733 height 24
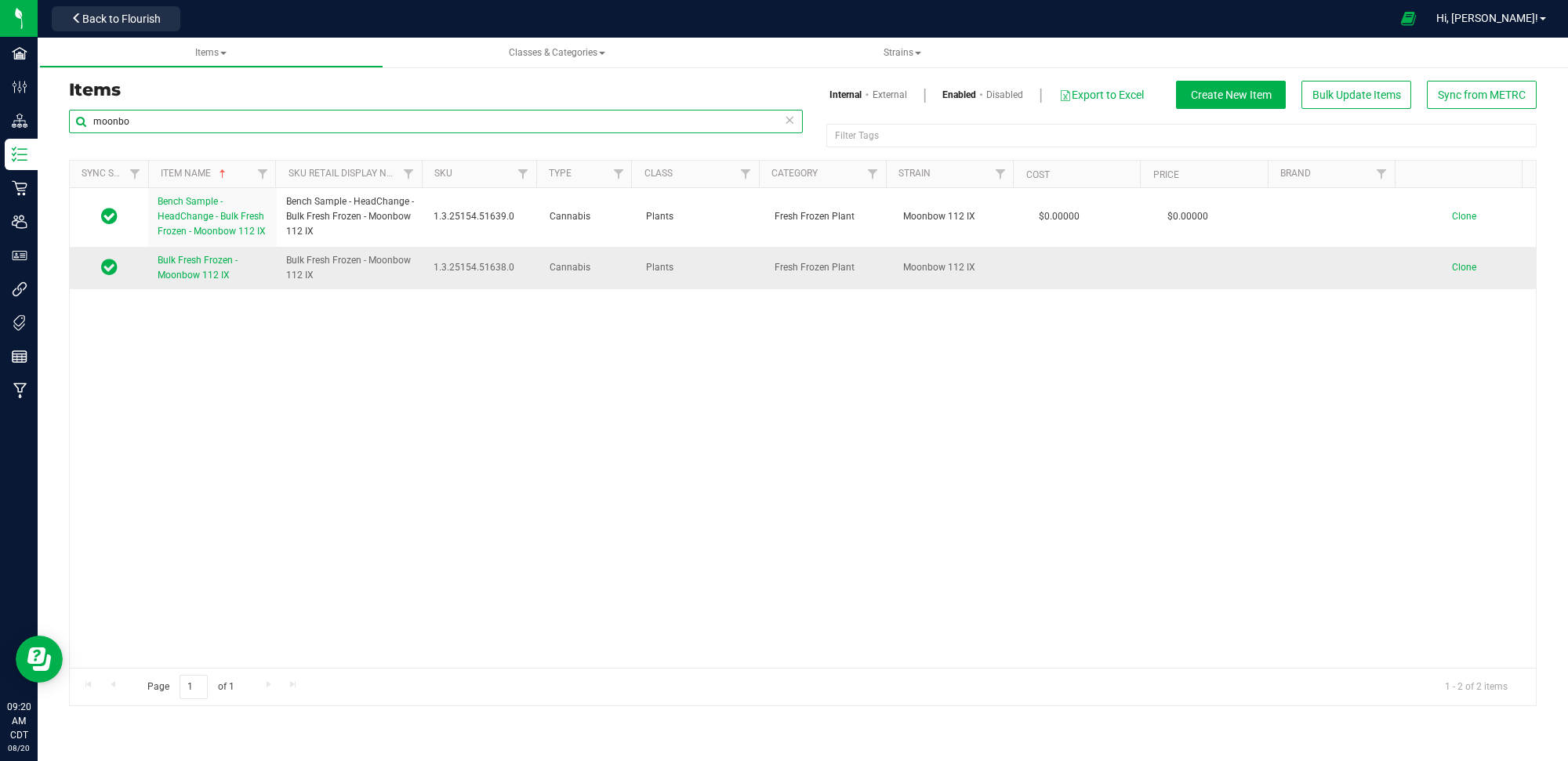
type input "moonbo"
click at [1456, 268] on span "Clone" at bounding box center [1463, 268] width 24 height 11
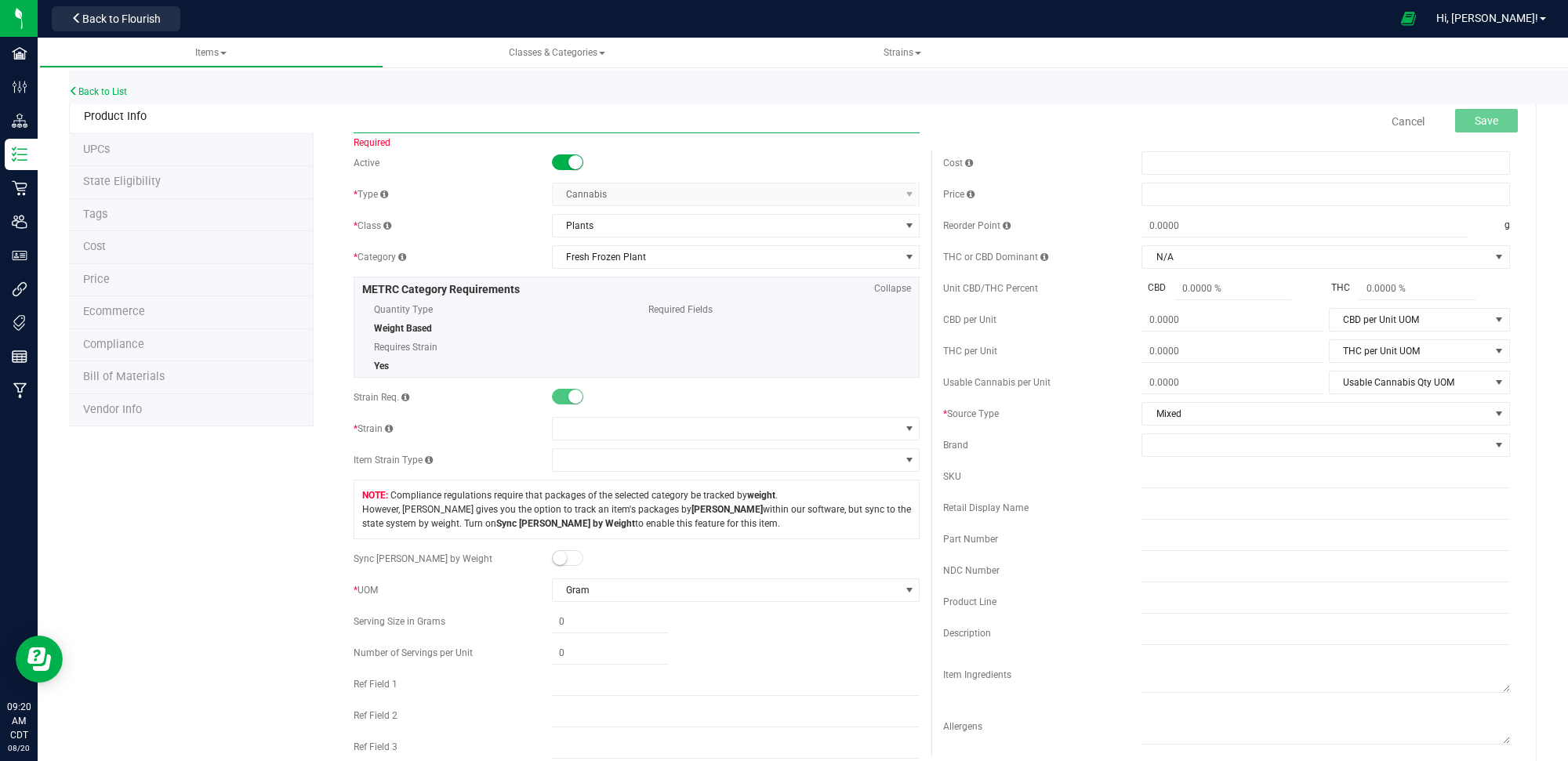
click at [416, 124] on input "text" at bounding box center [637, 121] width 567 height 24
paste input "FreshFrozen - WTS - Moonbow 112 IX"
type input "FreshFrozen - WTS - Moonbow 112 IX"
click at [1475, 126] on span "Save" at bounding box center [1486, 120] width 24 height 12
click at [609, 425] on span at bounding box center [727, 428] width 347 height 22
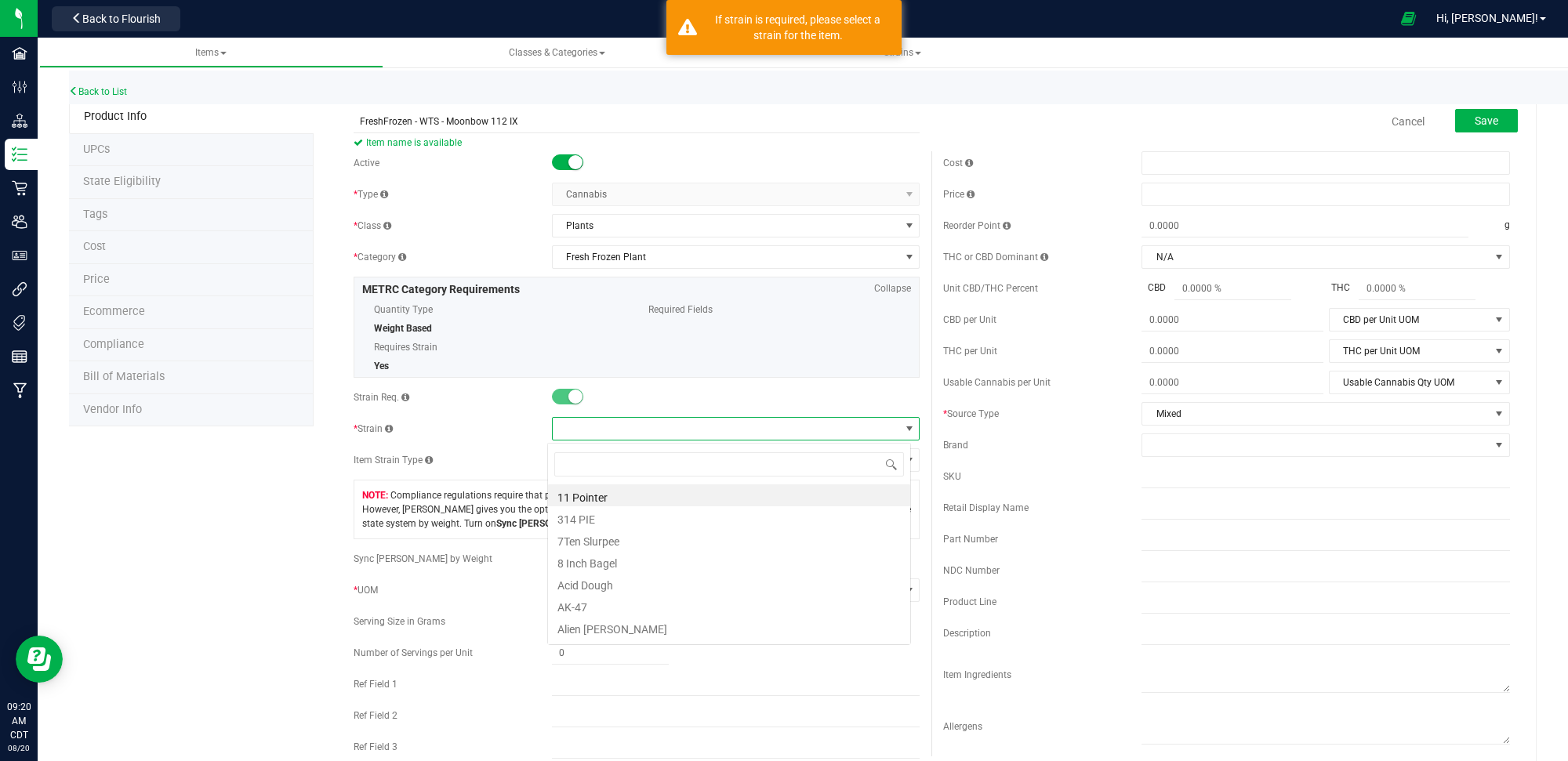
scroll to position [24, 363]
type input "moon"
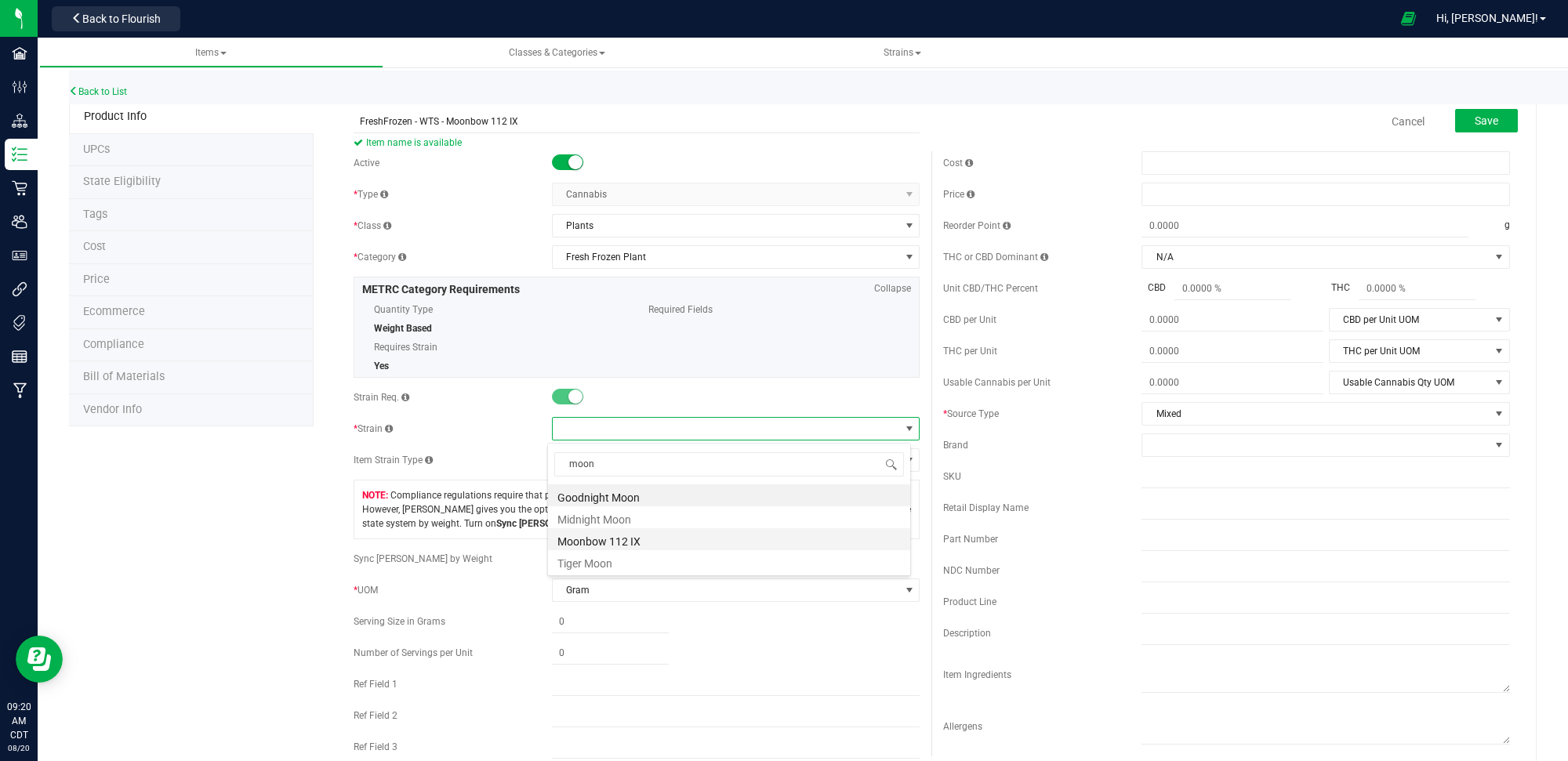
click at [614, 542] on li "Moonbow 112 IX" at bounding box center [730, 539] width 362 height 22
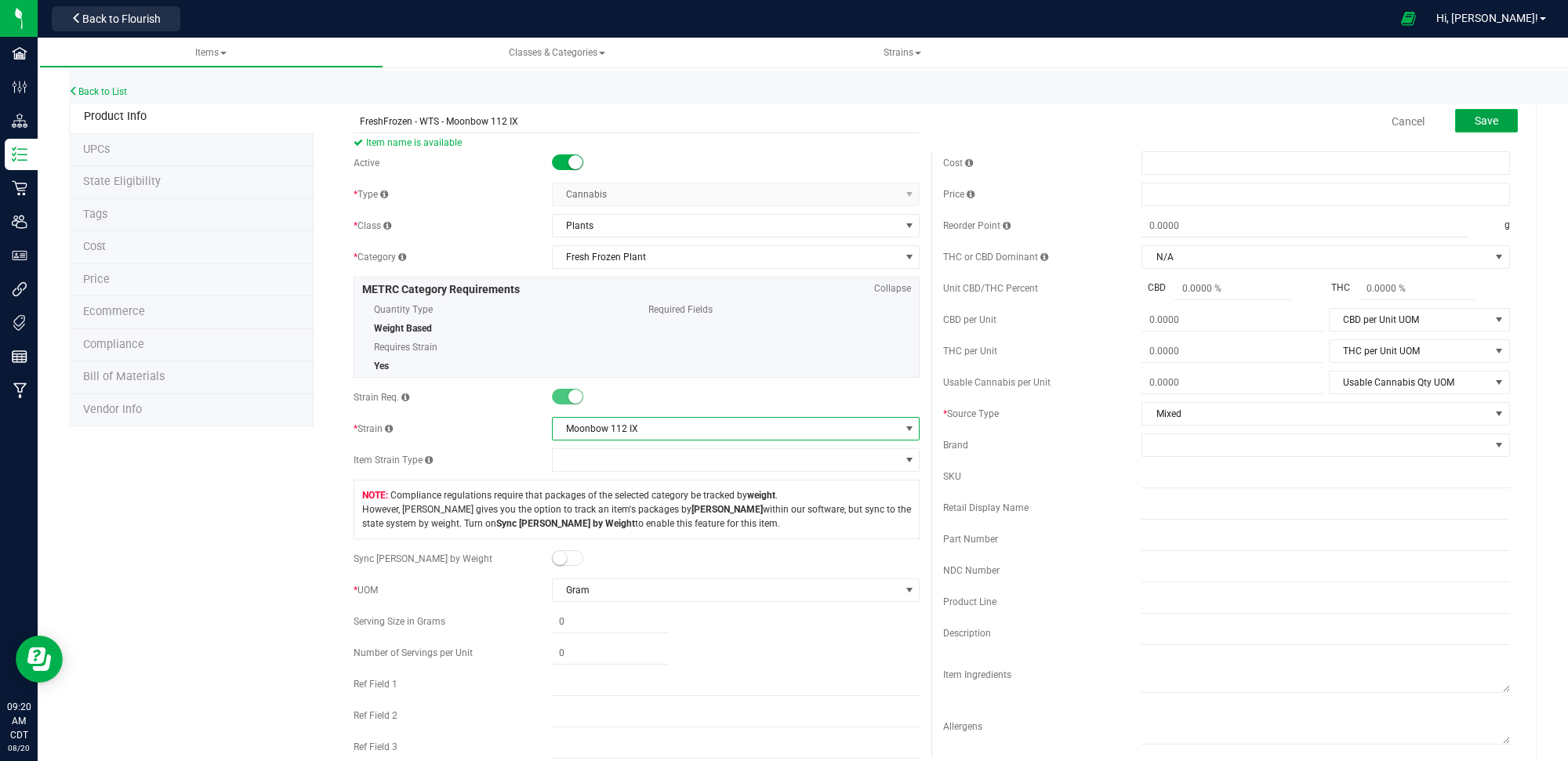
click at [1480, 118] on span "Save" at bounding box center [1486, 120] width 24 height 12
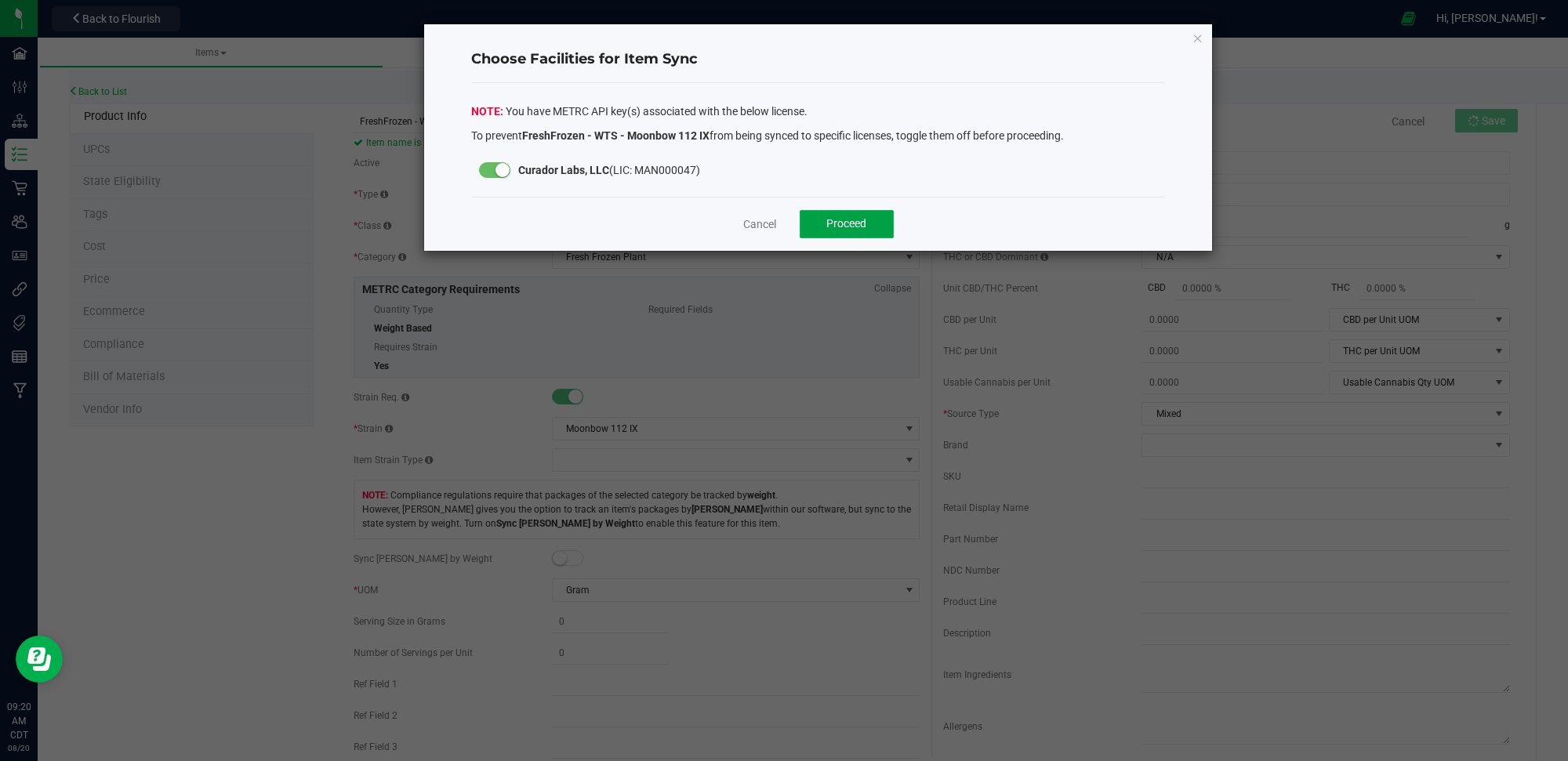
click at [819, 212] on button "Proceed" at bounding box center [846, 224] width 94 height 29
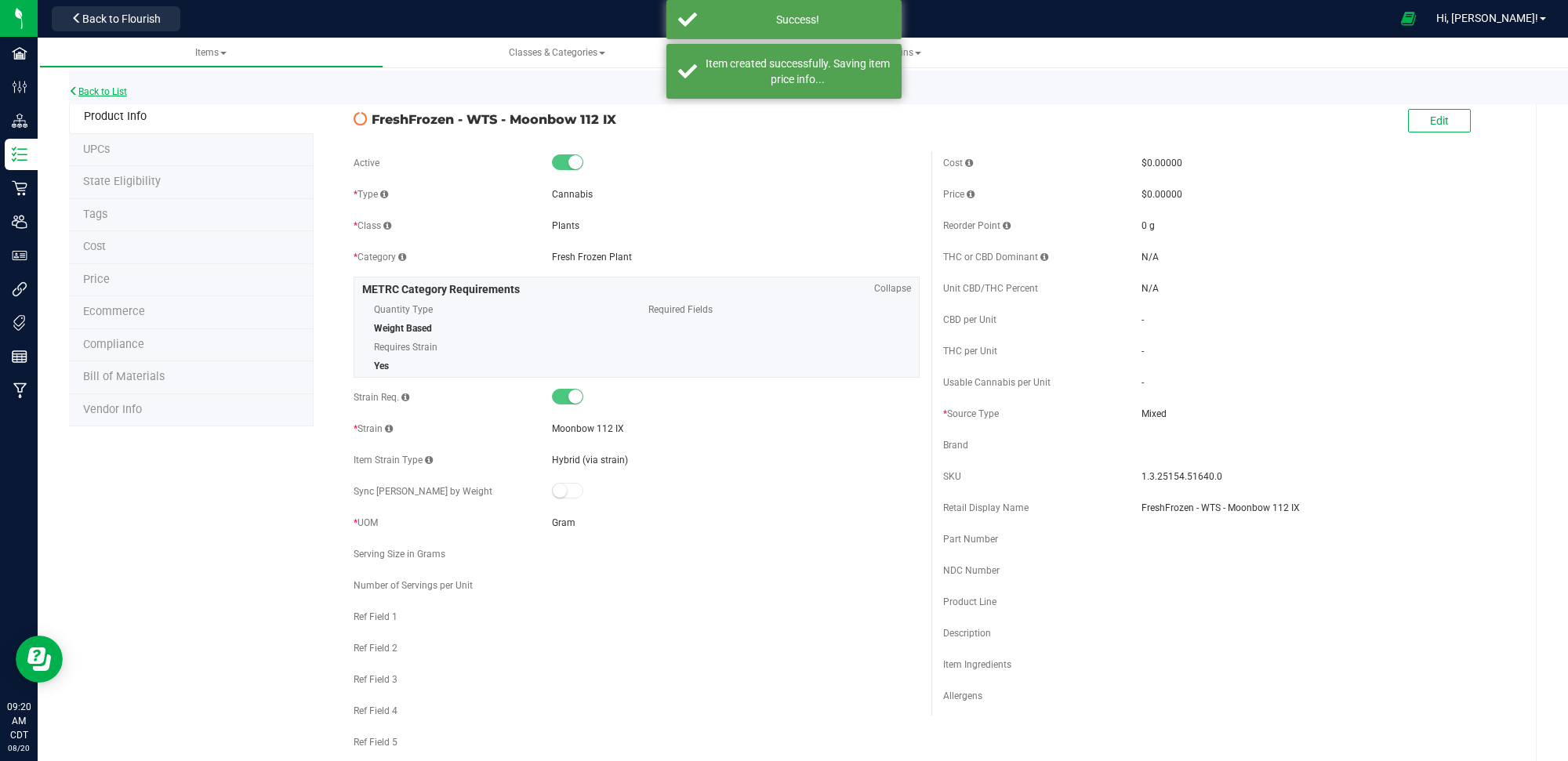
click at [100, 91] on link "Back to List" at bounding box center [97, 92] width 58 height 11
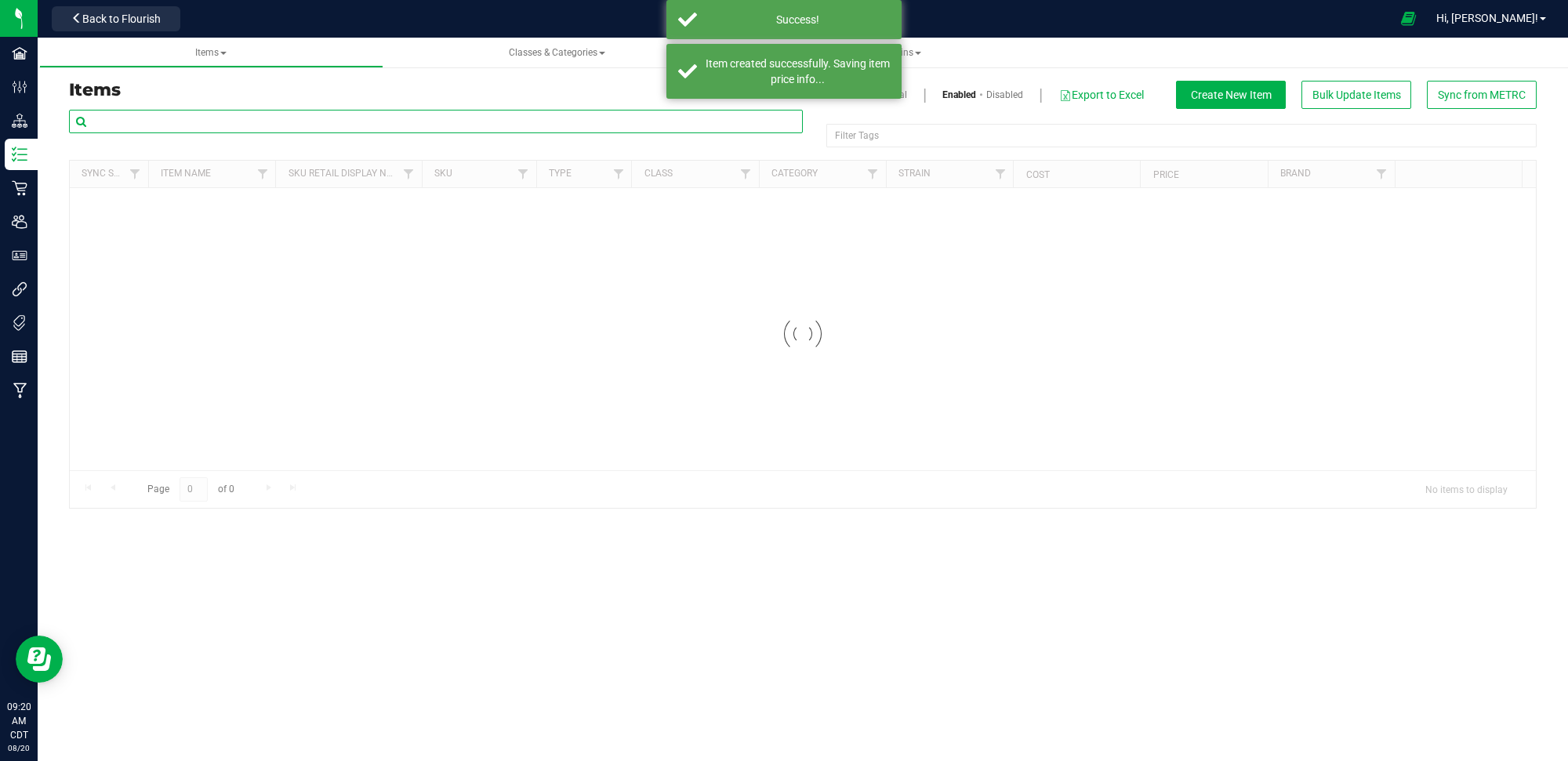
click at [449, 118] on input "text" at bounding box center [435, 121] width 733 height 24
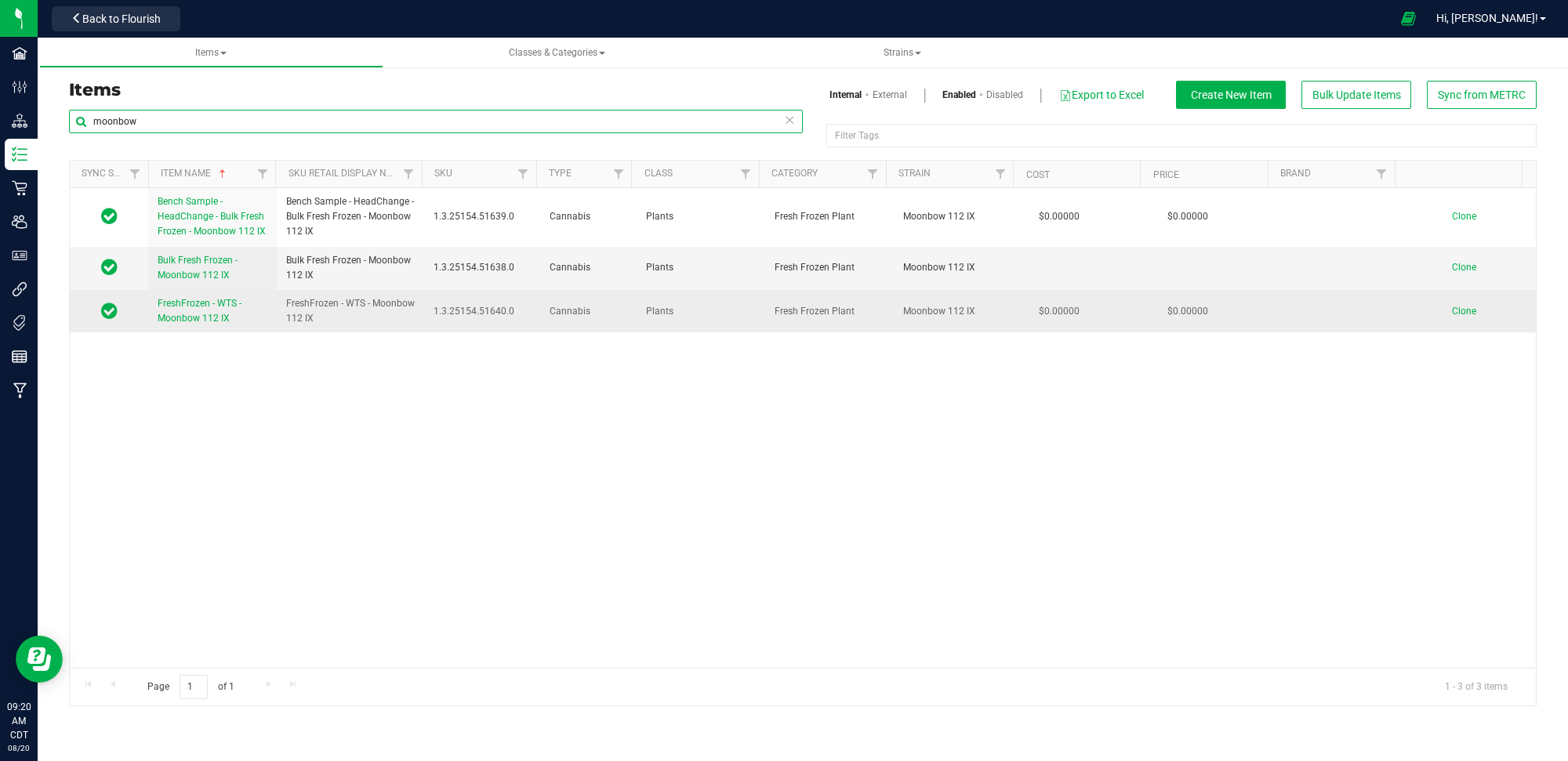
type input "moonbow"
click at [191, 319] on span "FreshFrozen - WTS - Moonbow 112 IX" at bounding box center [199, 310] width 84 height 26
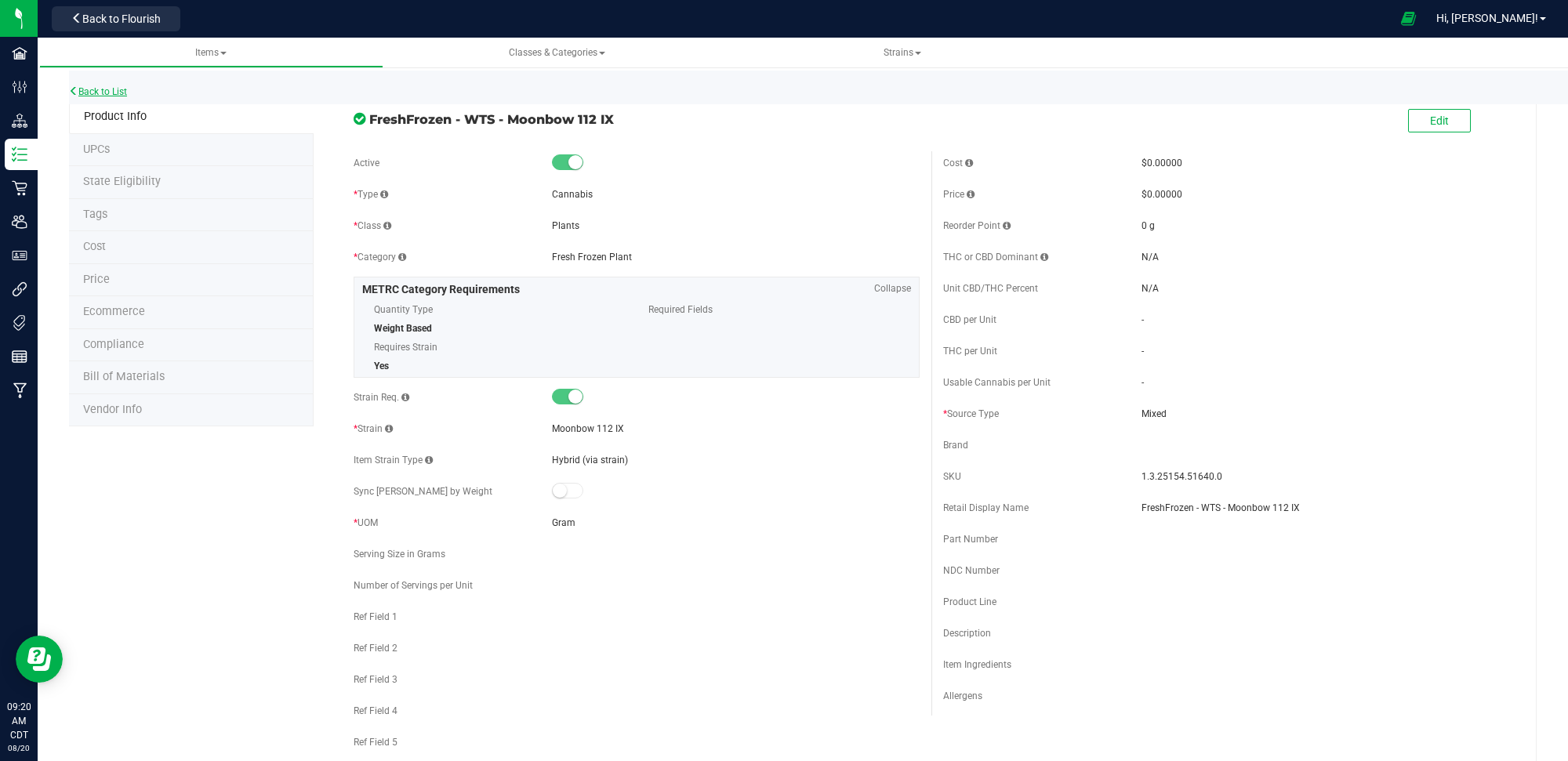
click at [84, 86] on link "Back to List" at bounding box center [97, 92] width 58 height 11
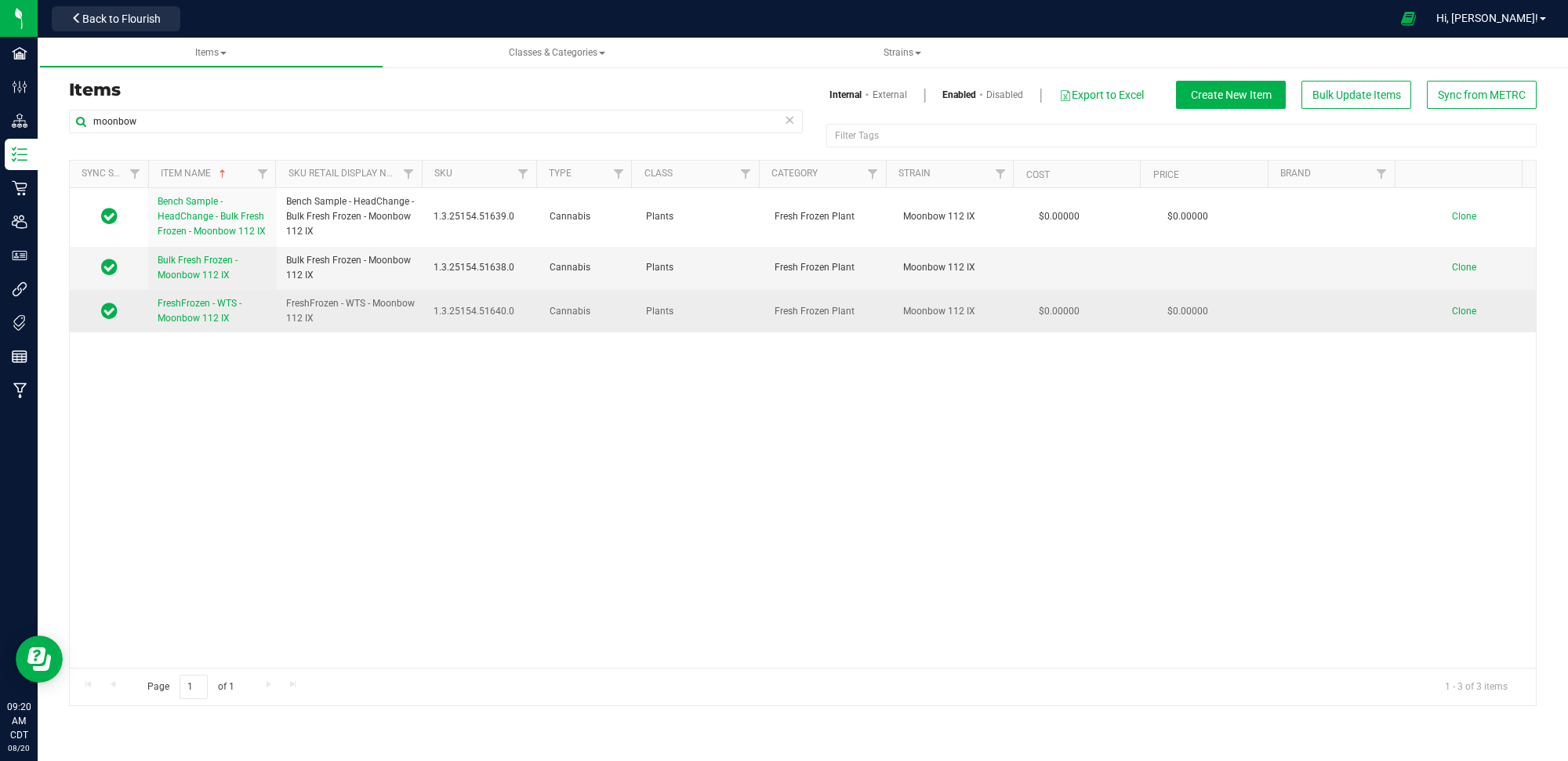
click at [1452, 311] on span "Clone" at bounding box center [1463, 312] width 24 height 11
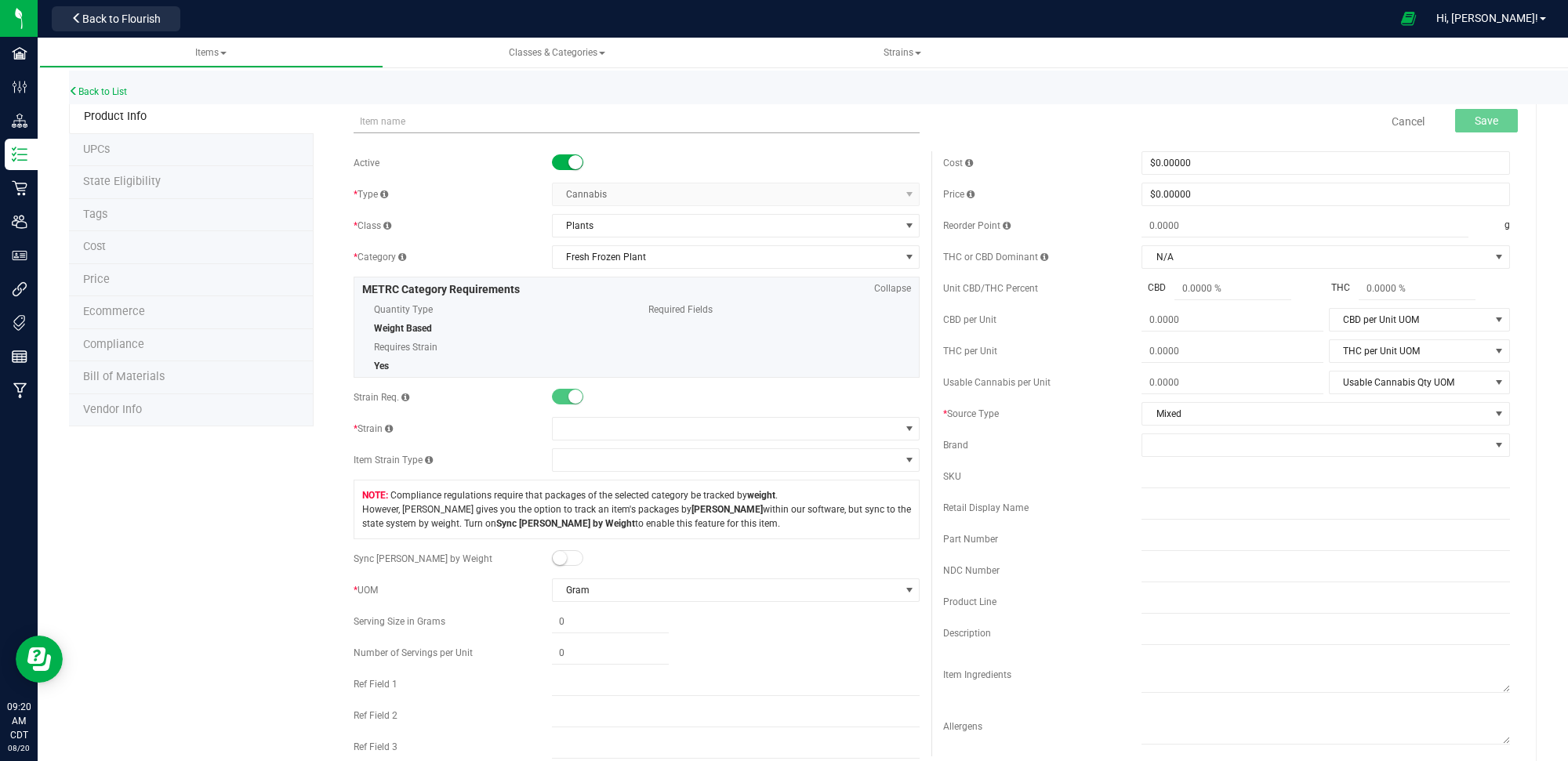
click at [578, 118] on input "text" at bounding box center [637, 121] width 567 height 24
type input "HeadChange - Bulk Fresh Frozen - BHO - Moonbow 112 IX"
click at [657, 414] on div "Active * Type Cannabis Select type Cannabis Non-Inventory Raw Materials Supplie…" at bounding box center [636, 490] width 590 height 678
click at [652, 423] on span at bounding box center [727, 428] width 347 height 22
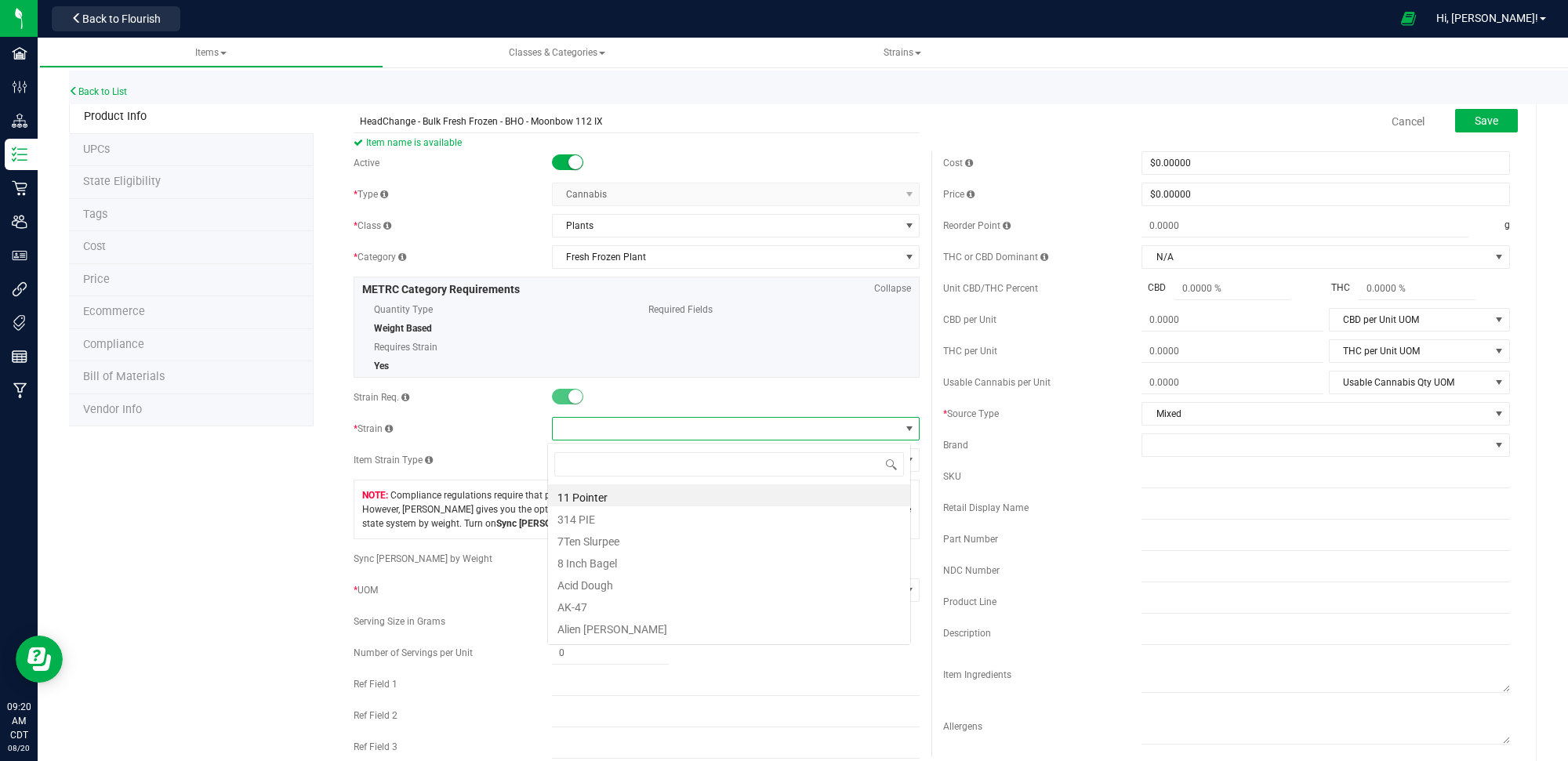
scroll to position [24, 363]
type input "moonbow"
click at [645, 504] on li "Moonbow 112 IX" at bounding box center [730, 495] width 362 height 22
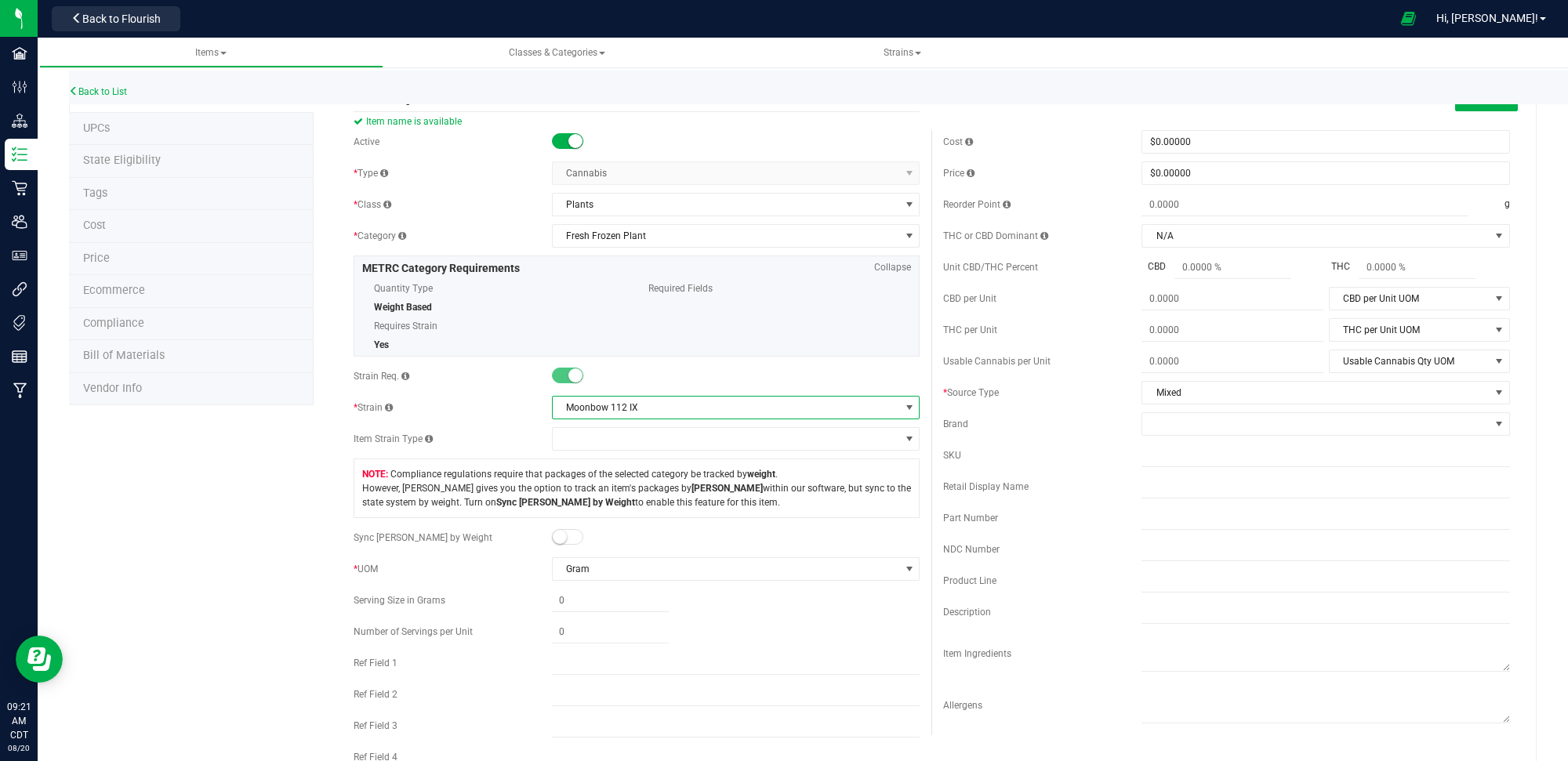
scroll to position [0, 0]
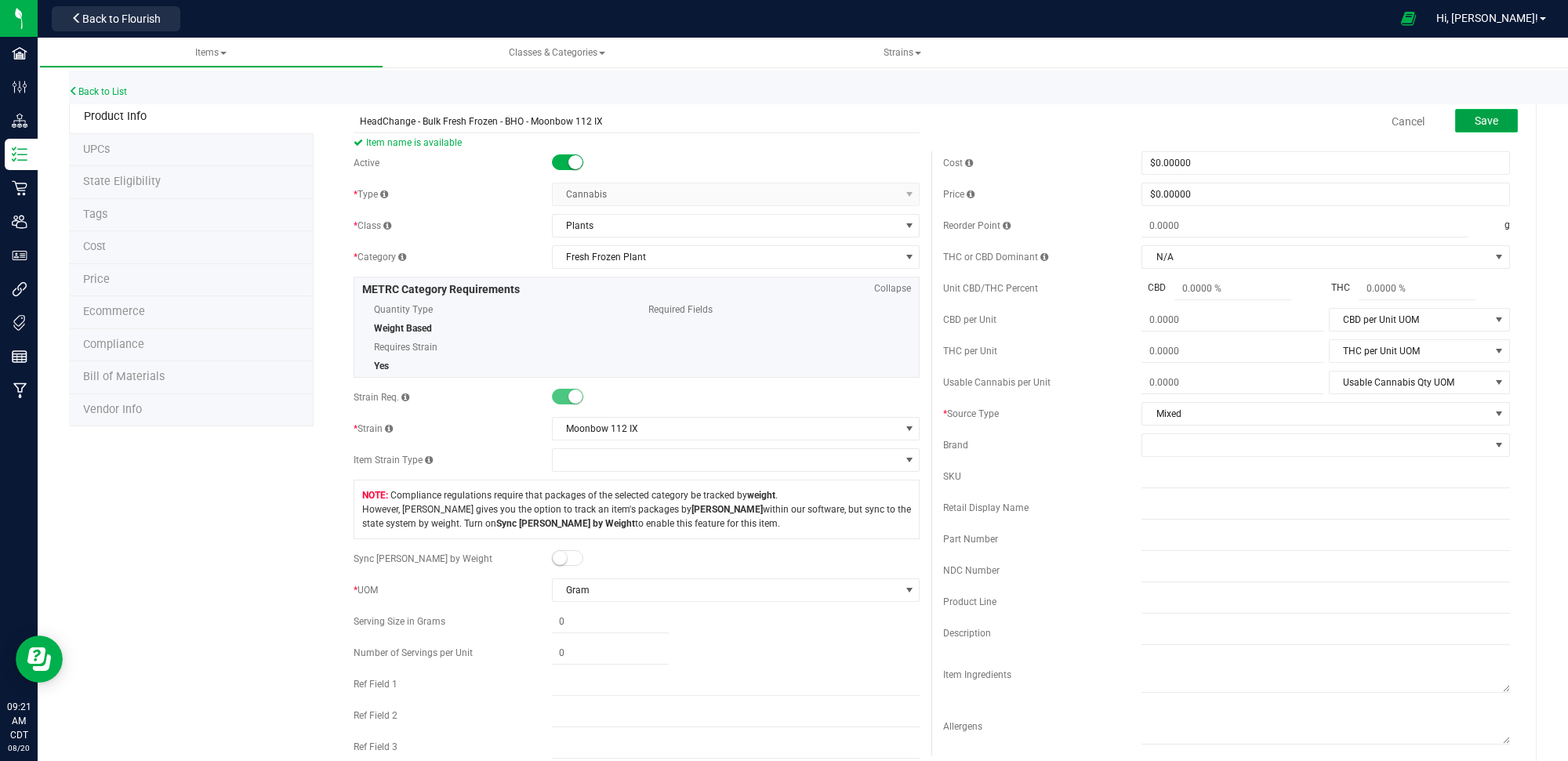
click at [1475, 121] on span "Save" at bounding box center [1486, 120] width 24 height 12
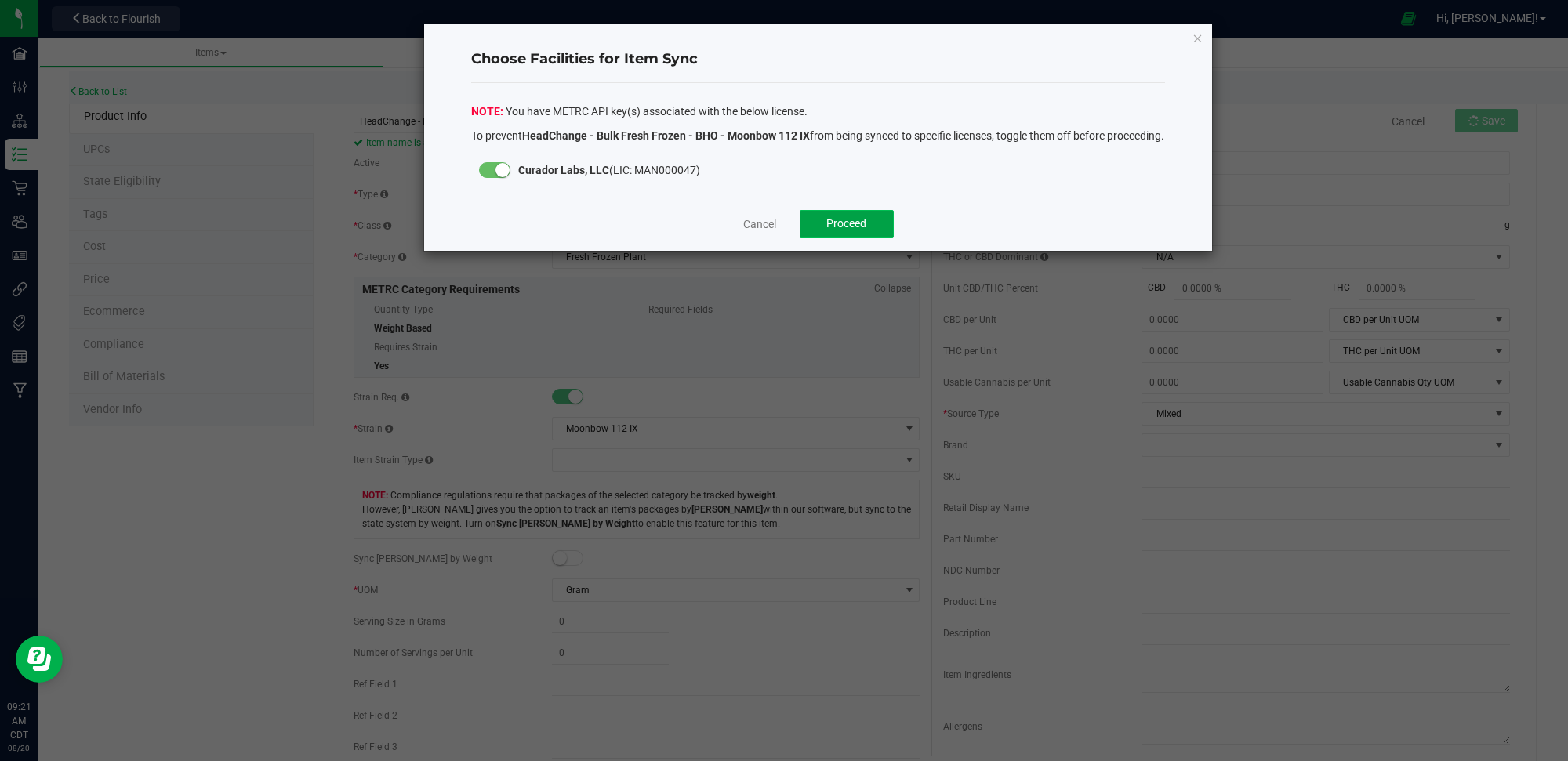
click at [826, 230] on span "Proceed" at bounding box center [846, 223] width 40 height 12
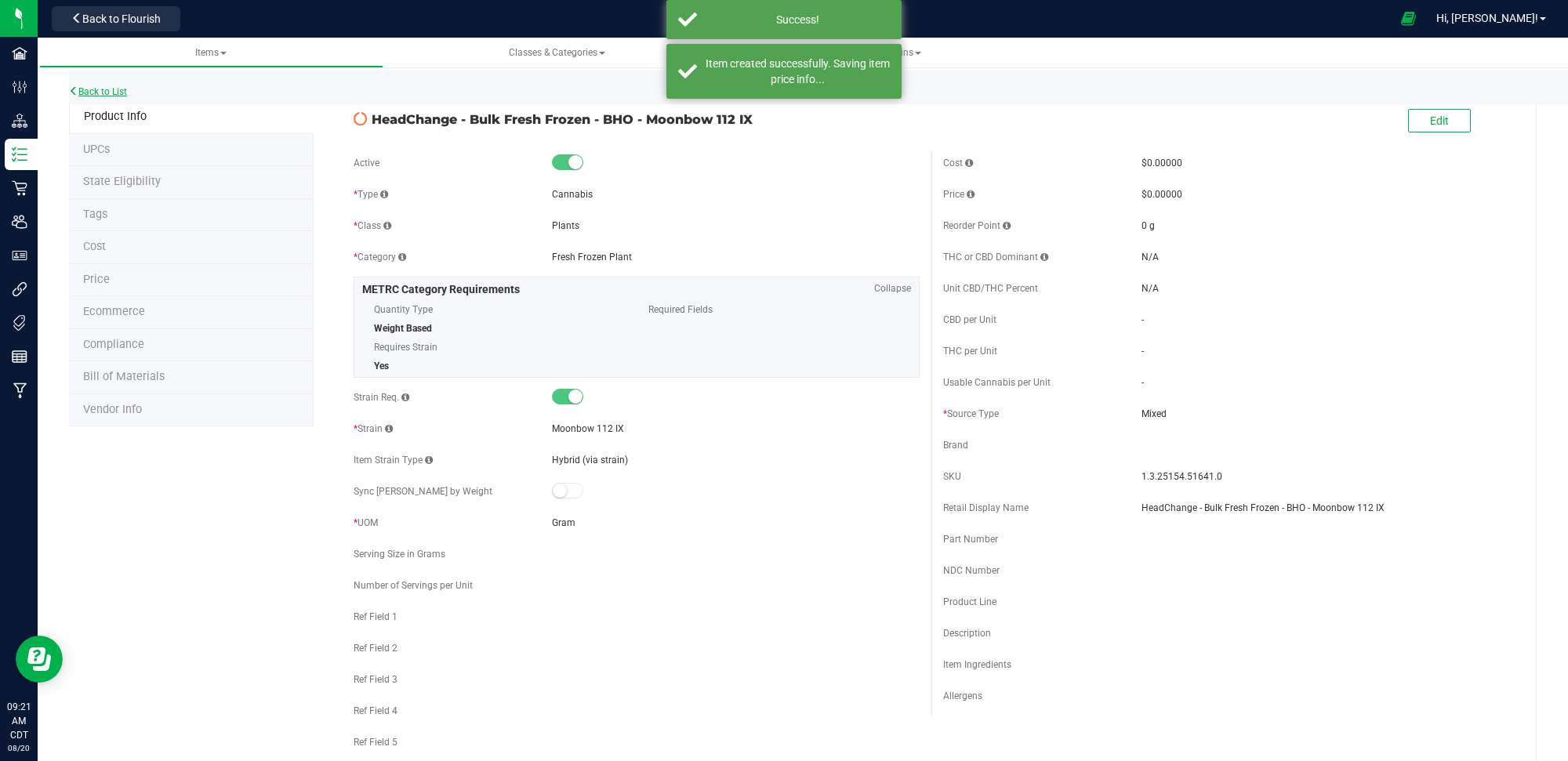
click at [106, 86] on link "Back to List" at bounding box center [97, 92] width 58 height 11
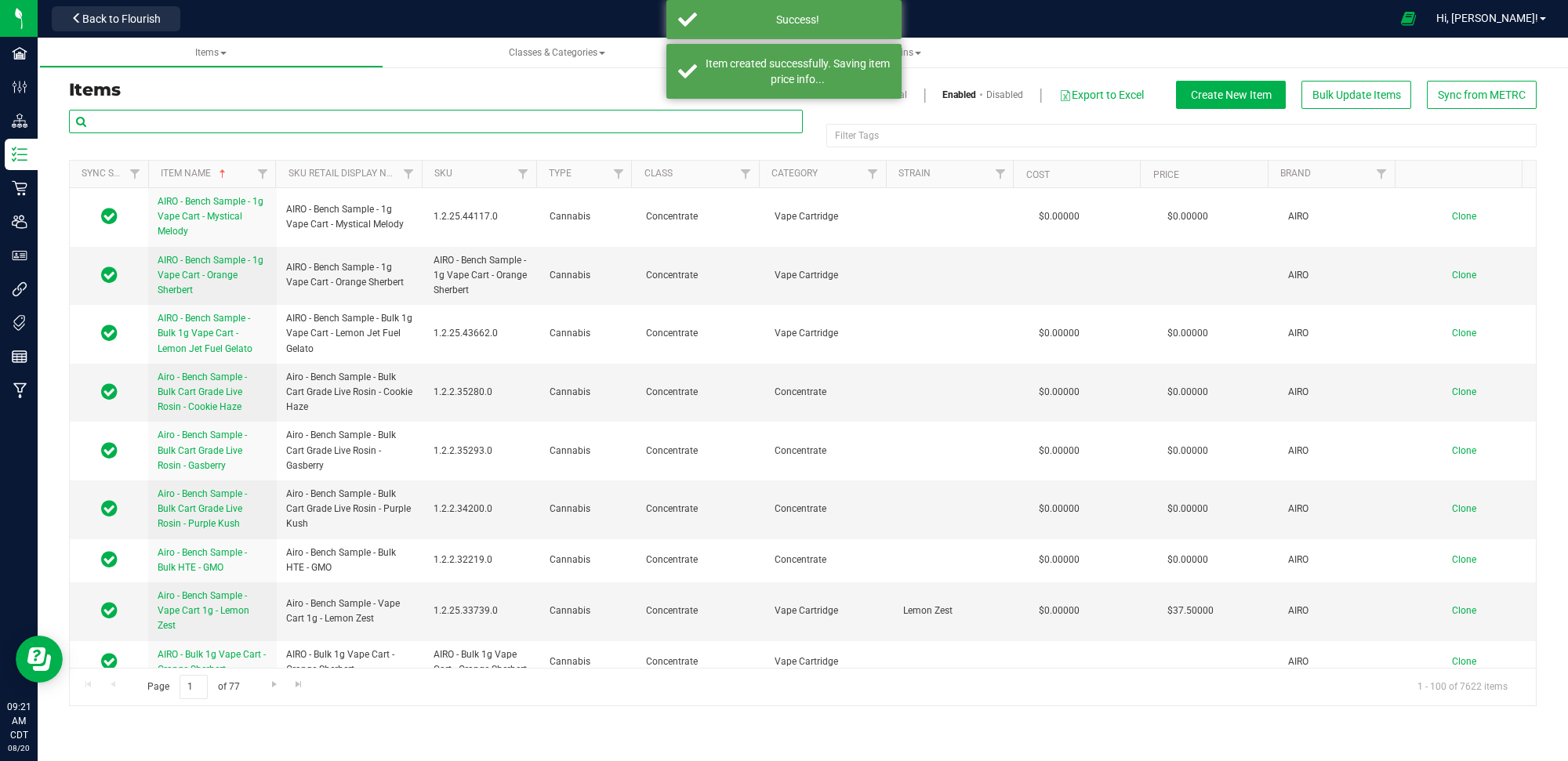
click at [239, 120] on input "text" at bounding box center [435, 121] width 733 height 24
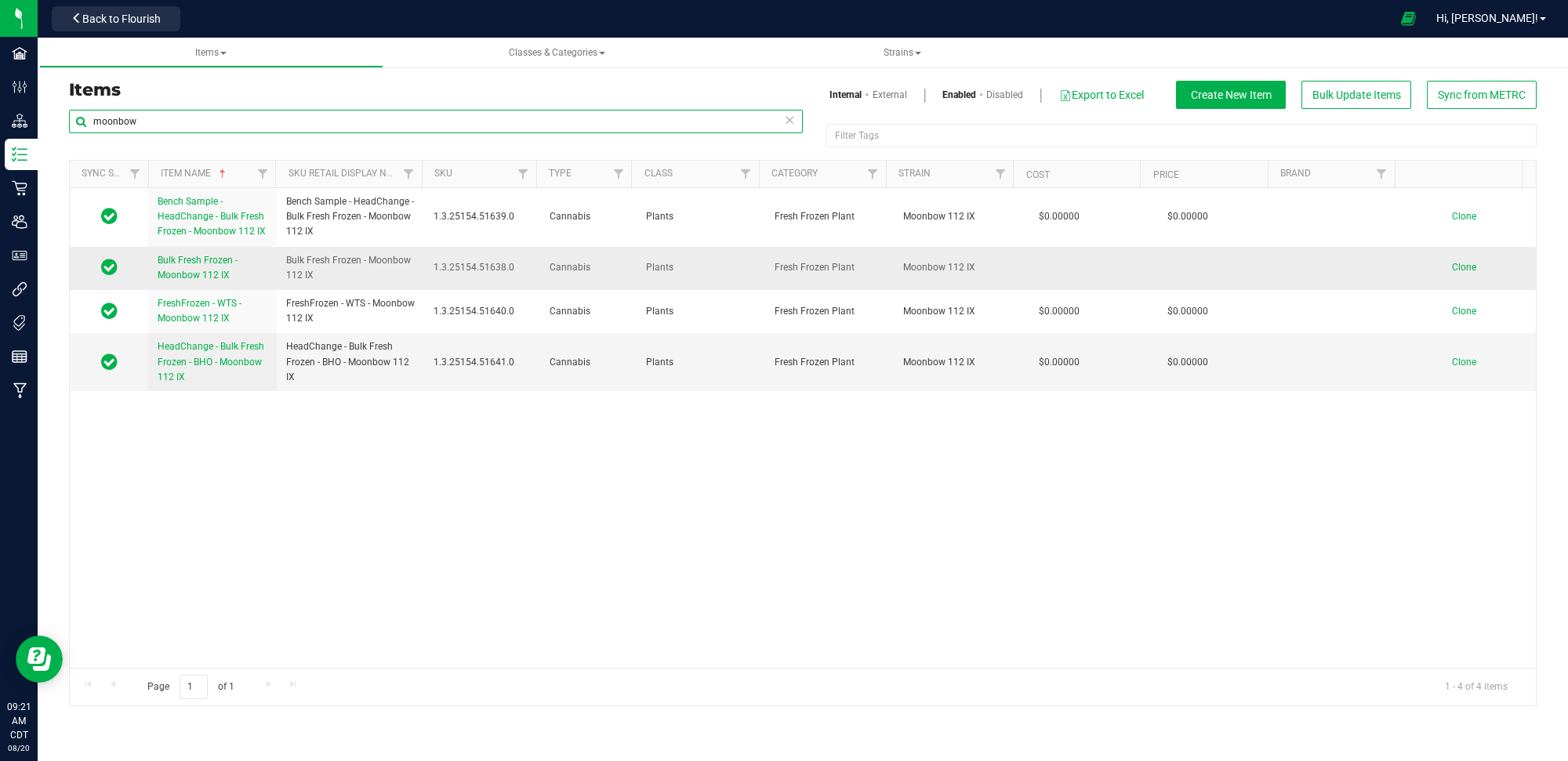
type input "moonbow"
click at [1453, 266] on span "Clone" at bounding box center [1463, 268] width 24 height 11
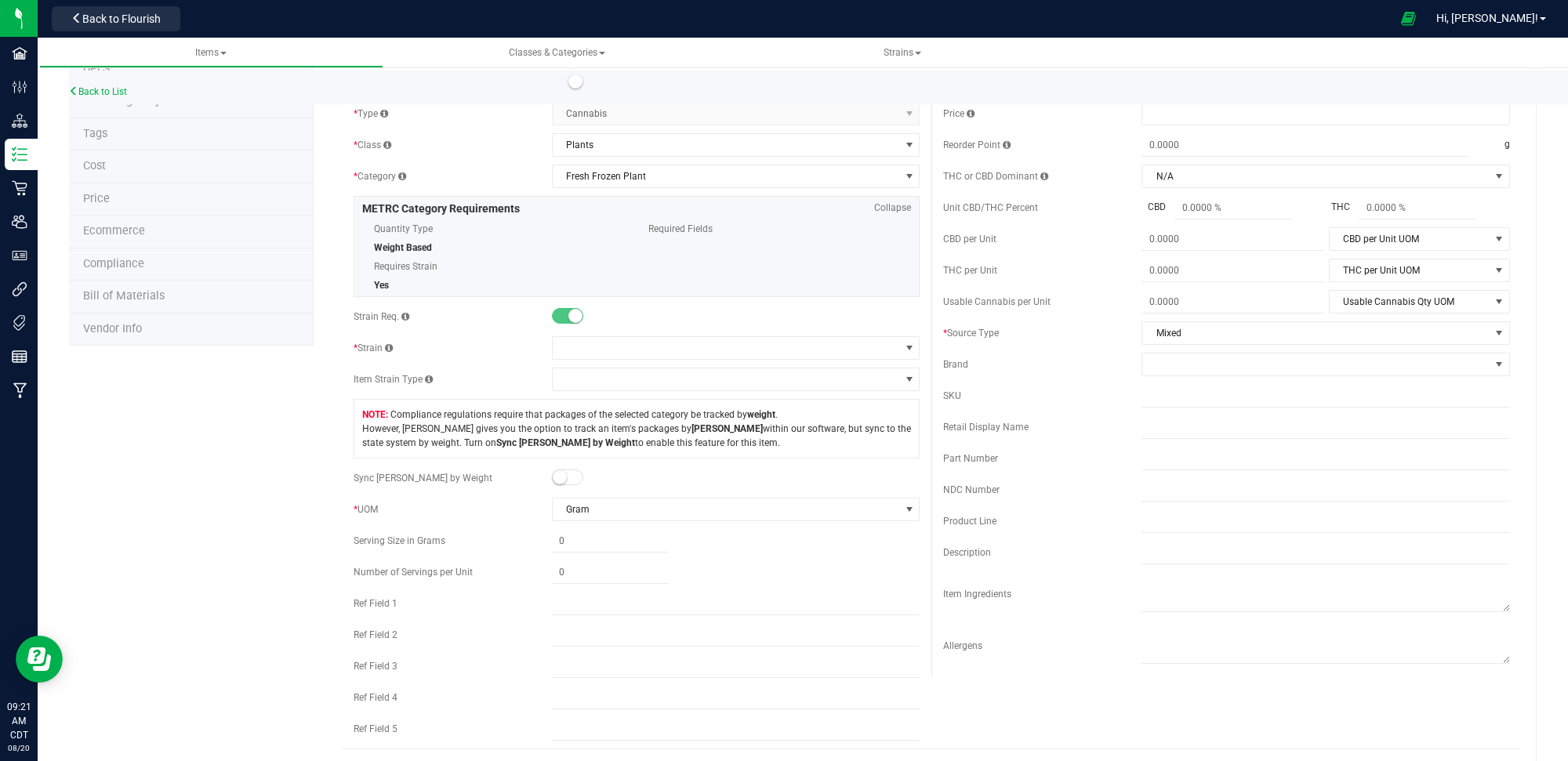
scroll to position [221, 0]
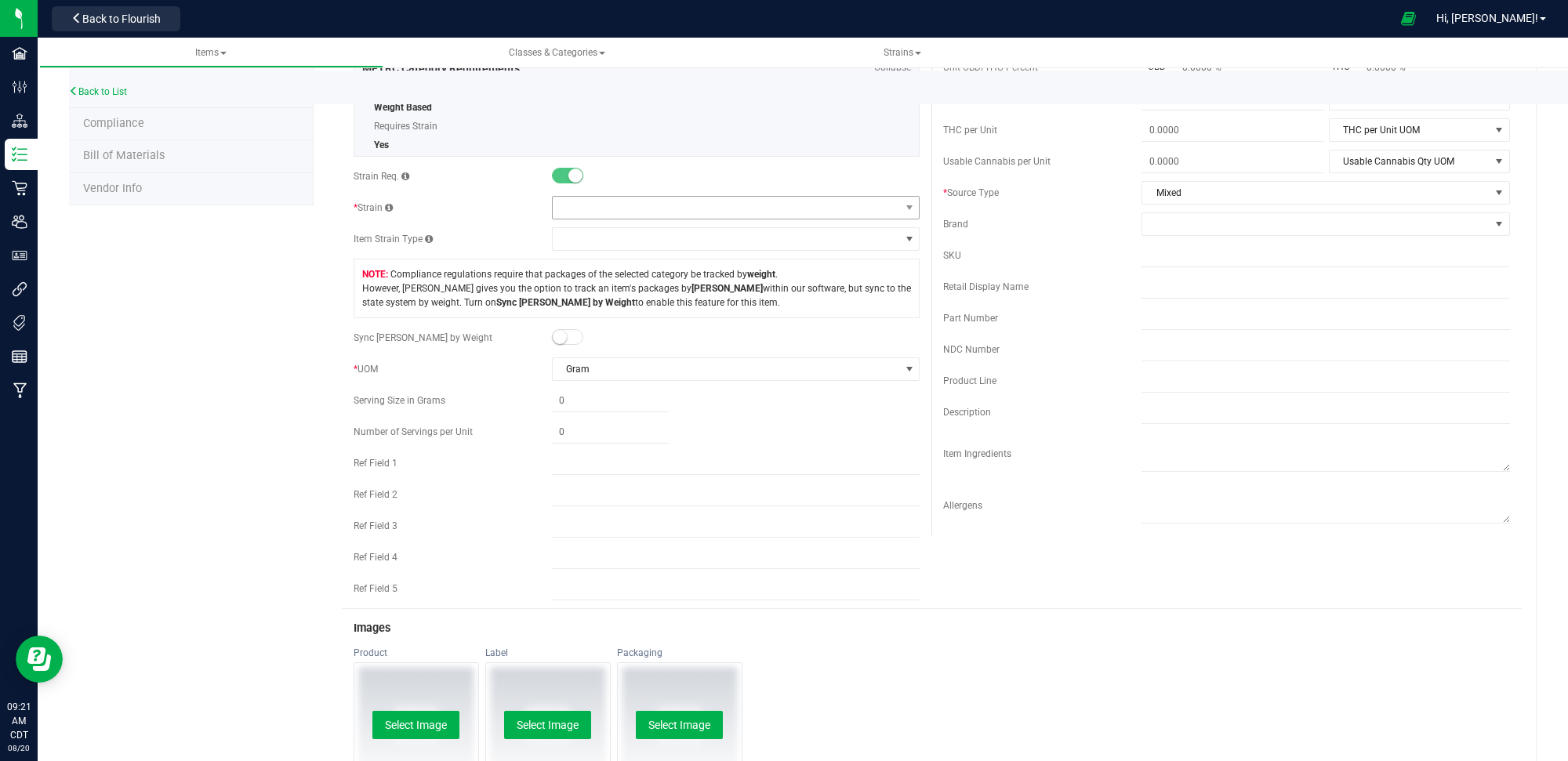
type input "HeadChange - Bulk Fresh Frozen - XO - Moonbow 112 IX"
click at [615, 206] on span at bounding box center [727, 207] width 347 height 22
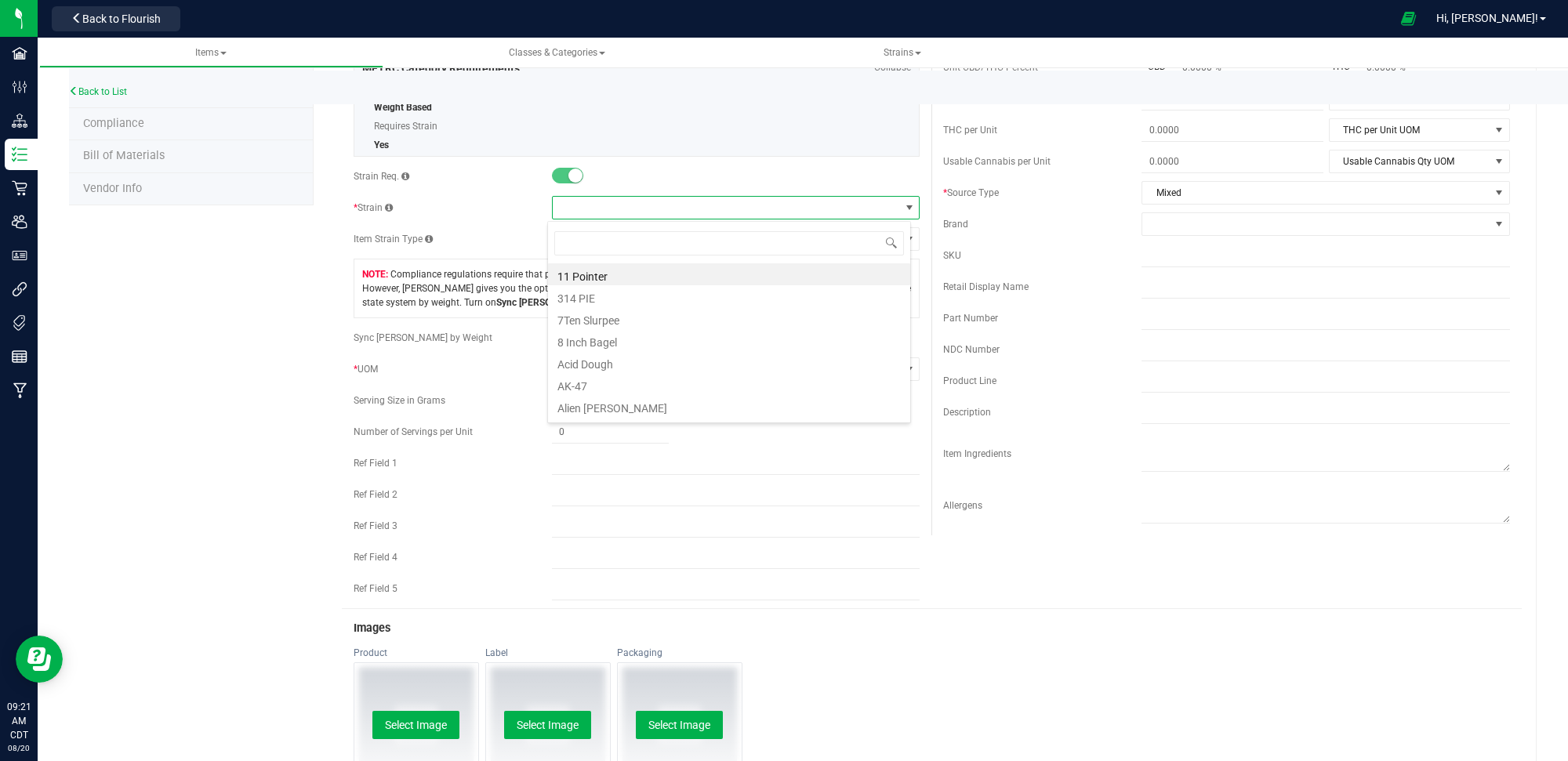
scroll to position [24, 363]
type input "moonbow"
click at [647, 273] on li "Moonbow 112 IX" at bounding box center [730, 274] width 362 height 22
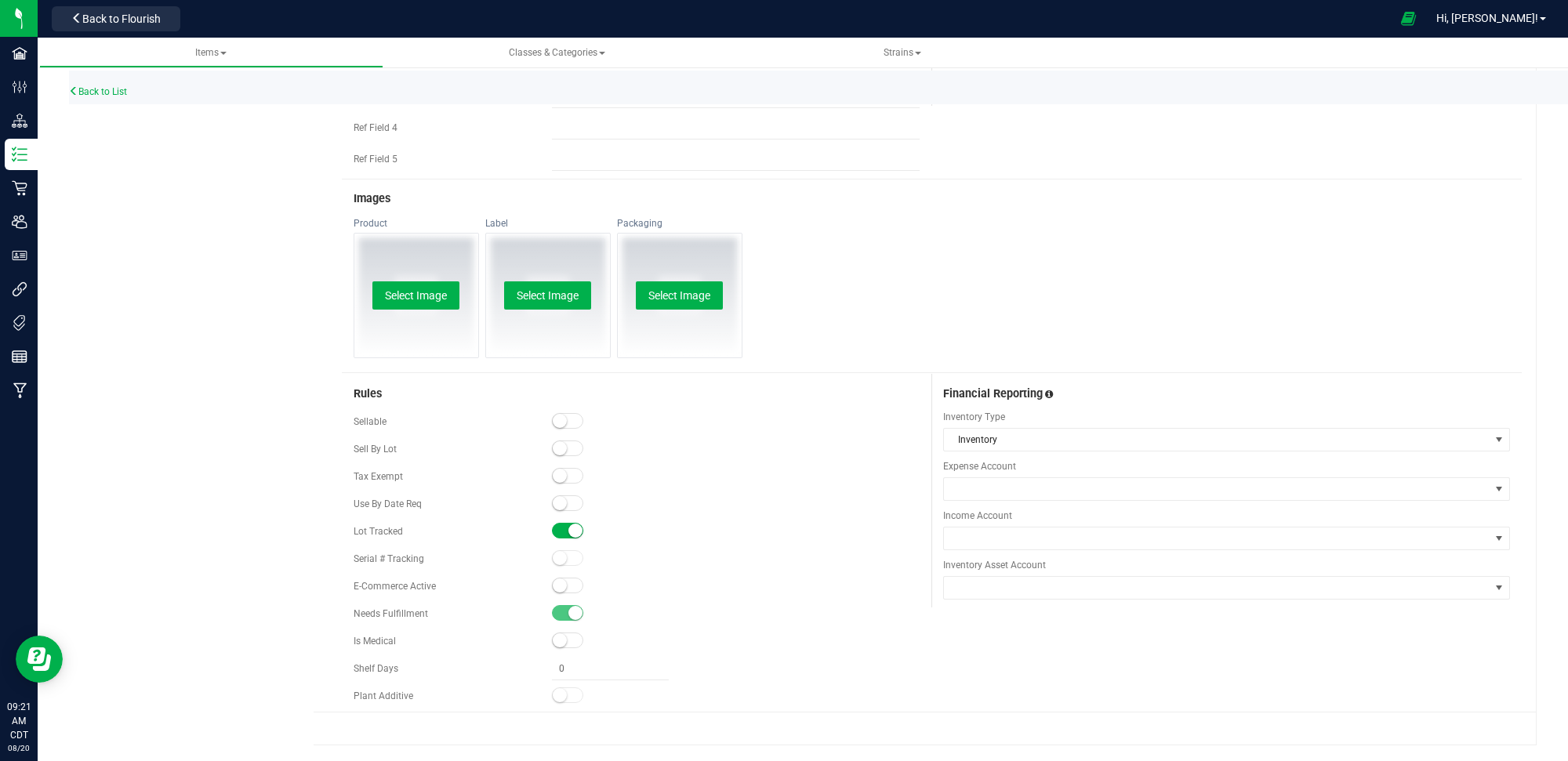
scroll to position [0, 0]
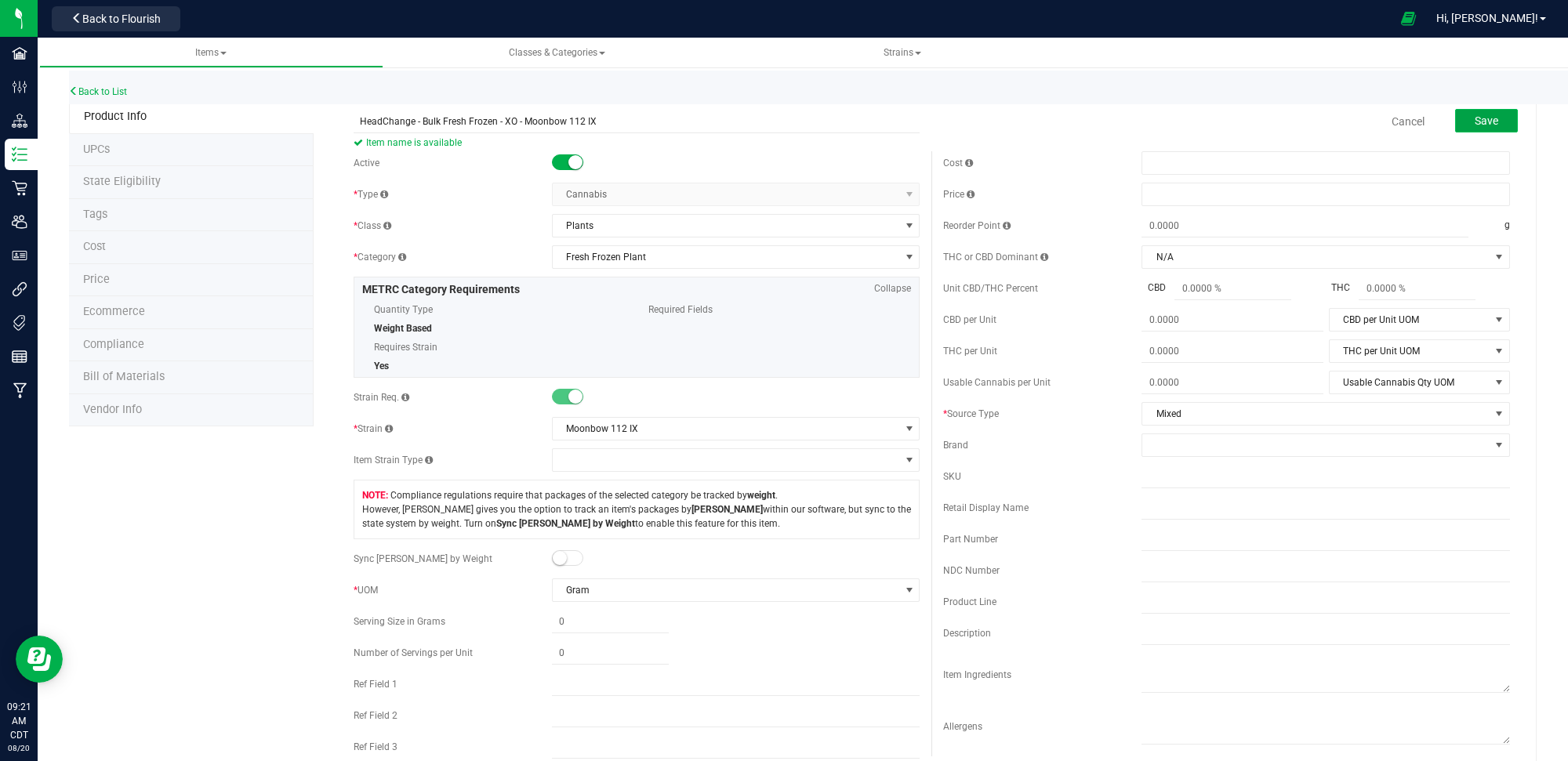
click at [1496, 124] on button "Save" at bounding box center [1487, 120] width 63 height 24
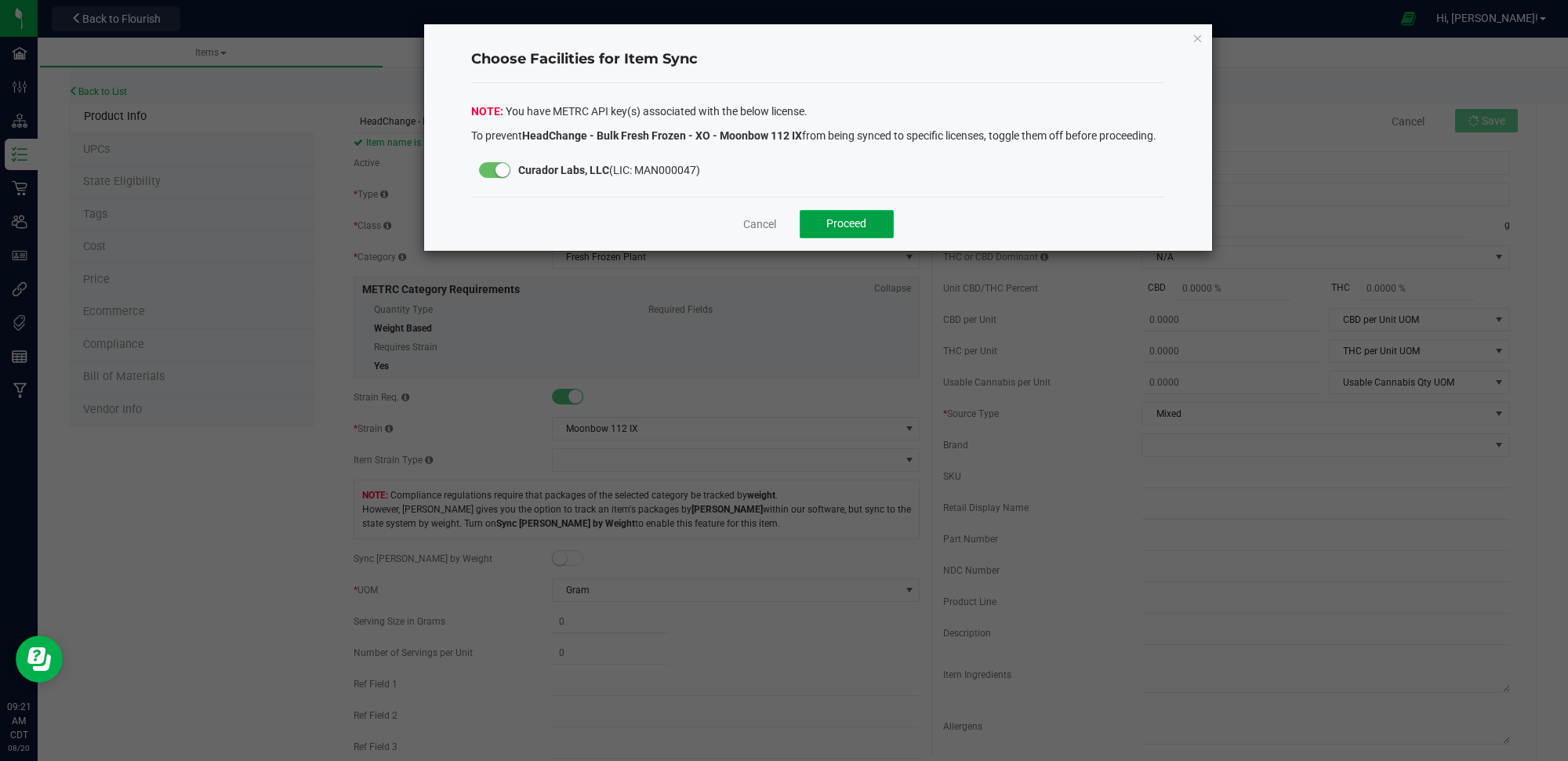
click at [840, 230] on span "Proceed" at bounding box center [846, 223] width 40 height 12
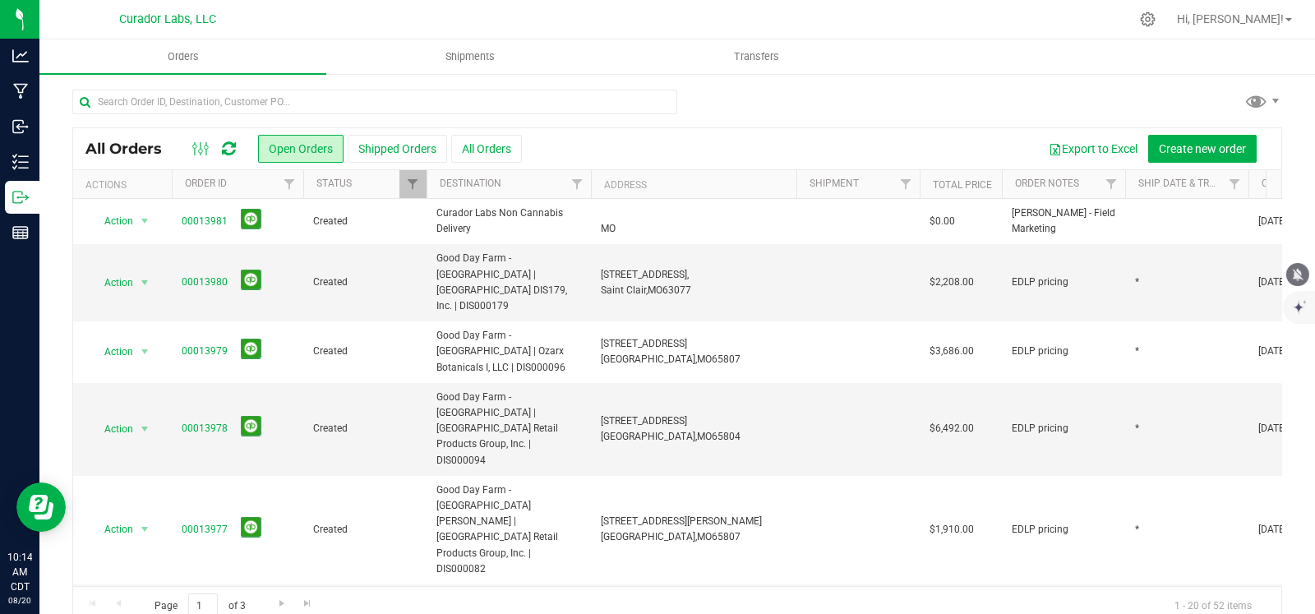
click at [1300, 275] on icon "mute" at bounding box center [1298, 274] width 15 height 15
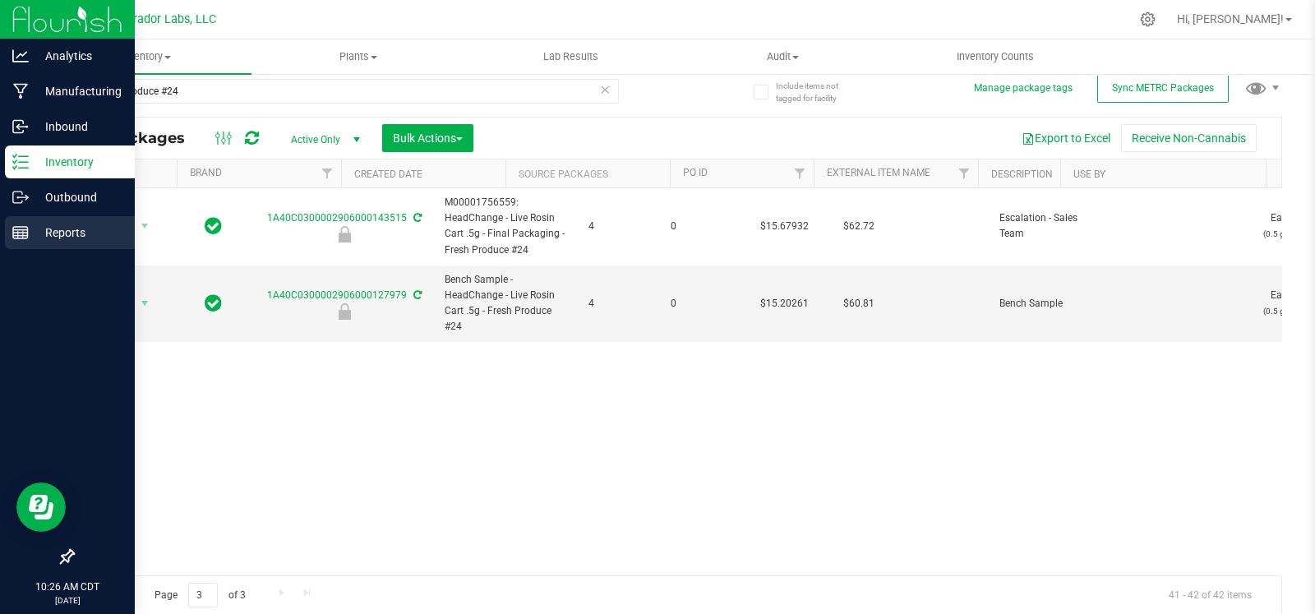
scroll to position [0, 4145]
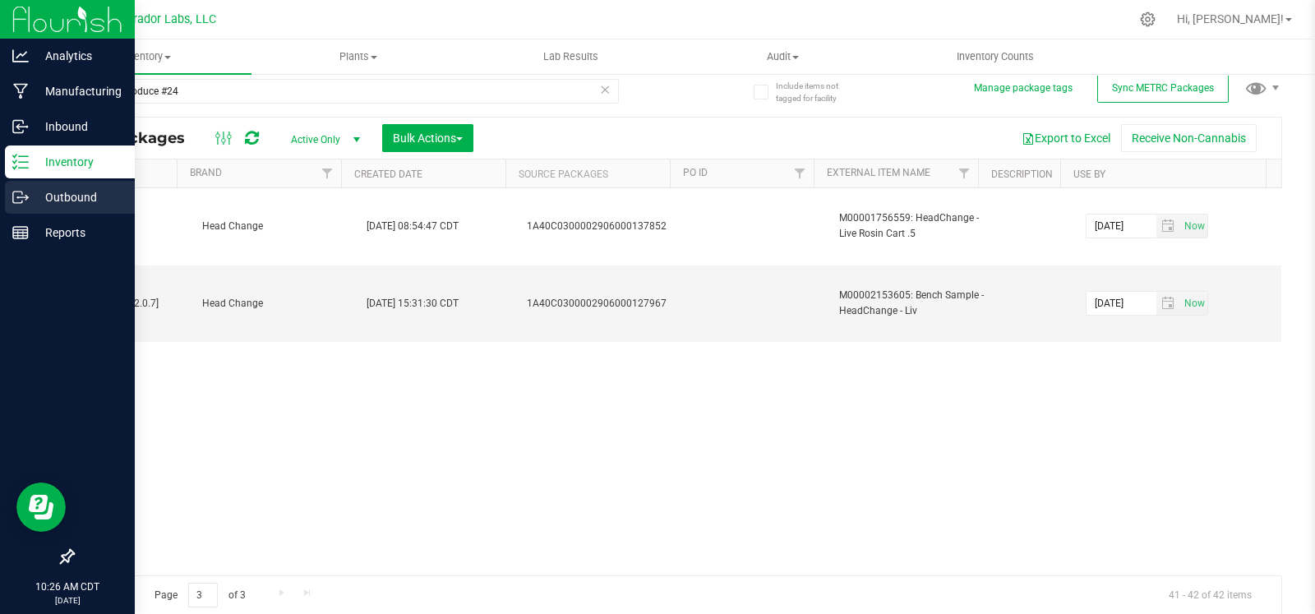
click at [20, 203] on icon at bounding box center [20, 197] width 16 height 16
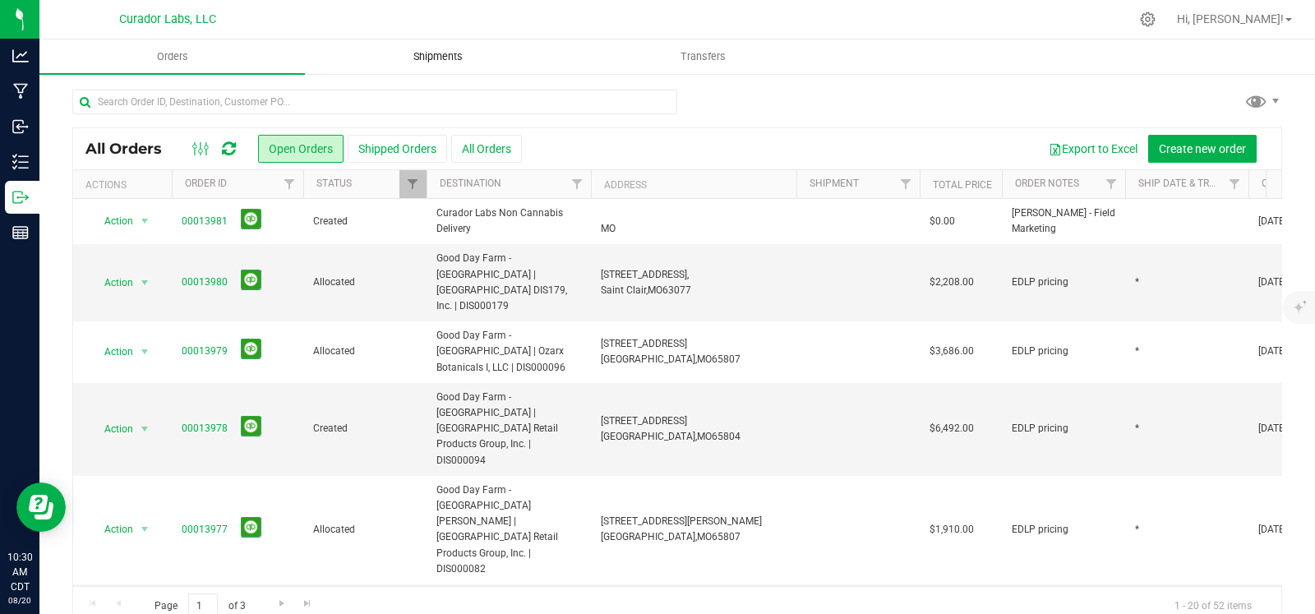
click at [421, 43] on uib-tab-heading "Shipments" at bounding box center [438, 56] width 264 height 33
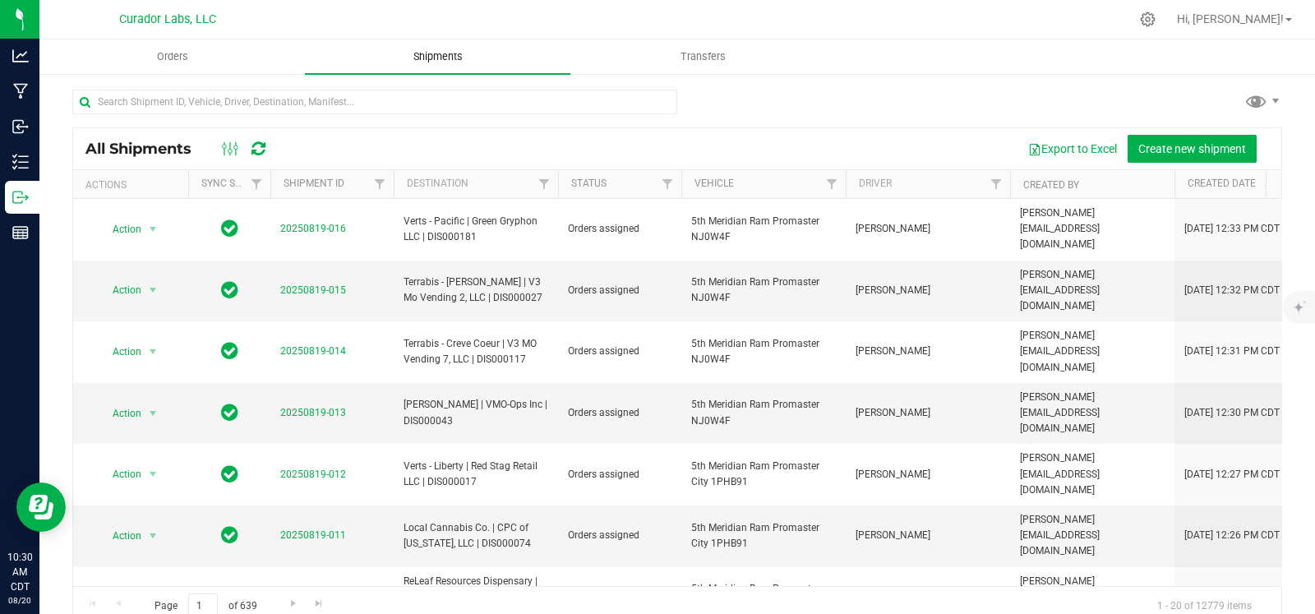
drag, startPoint x: 460, startPoint y: 56, endPoint x: 473, endPoint y: 67, distance: 16.3
click at [460, 57] on span "Shipments" at bounding box center [438, 56] width 94 height 15
click at [669, 181] on span "Filter" at bounding box center [667, 184] width 13 height 13
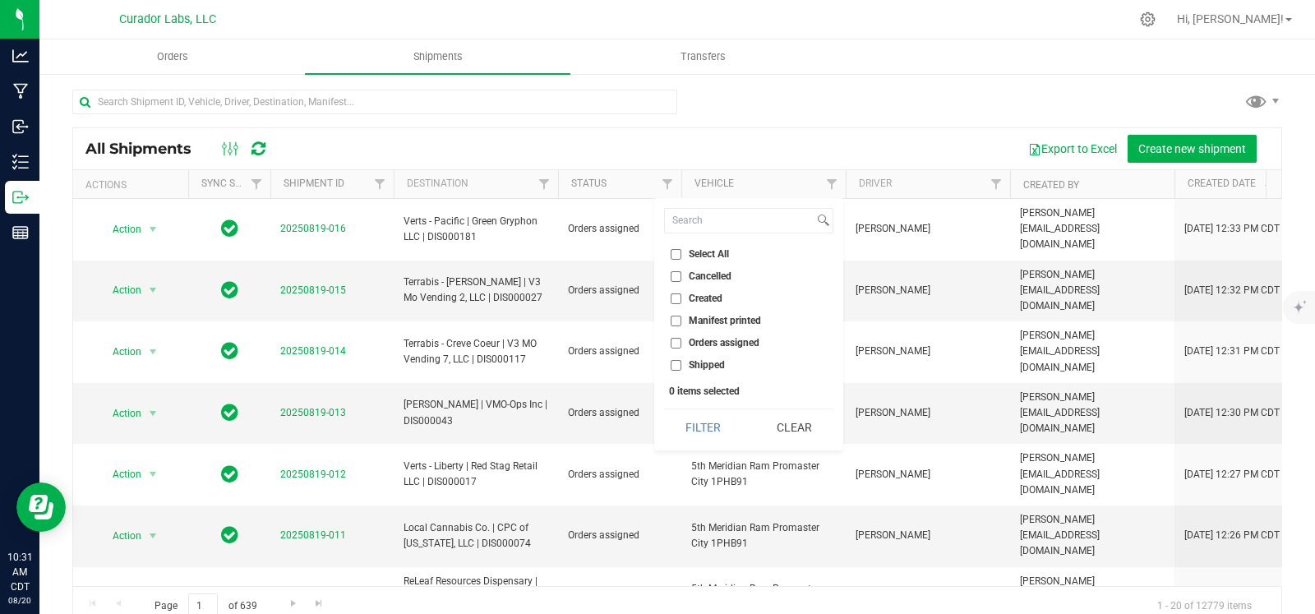
click at [708, 343] on span "Orders assigned" at bounding box center [724, 343] width 71 height 10
click at [681, 343] on input "Orders assigned" at bounding box center [676, 343] width 11 height 11
checkbox input "true"
click at [698, 417] on button "Filter" at bounding box center [703, 427] width 79 height 36
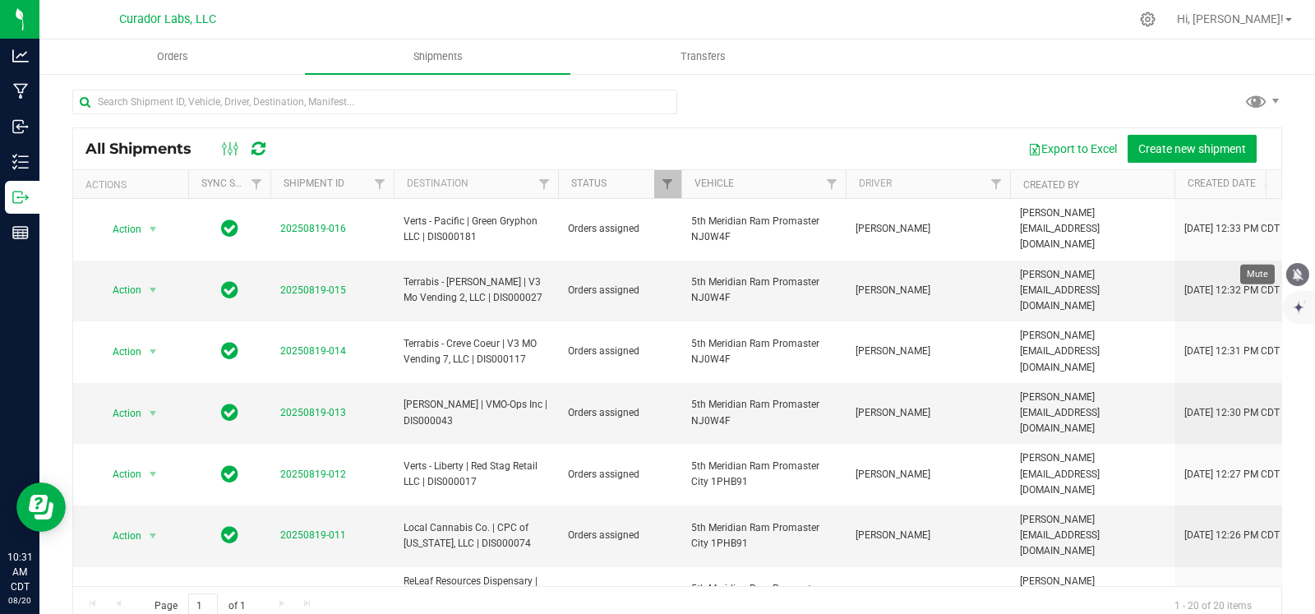
click at [1294, 270] on icon "mute" at bounding box center [1298, 274] width 11 height 12
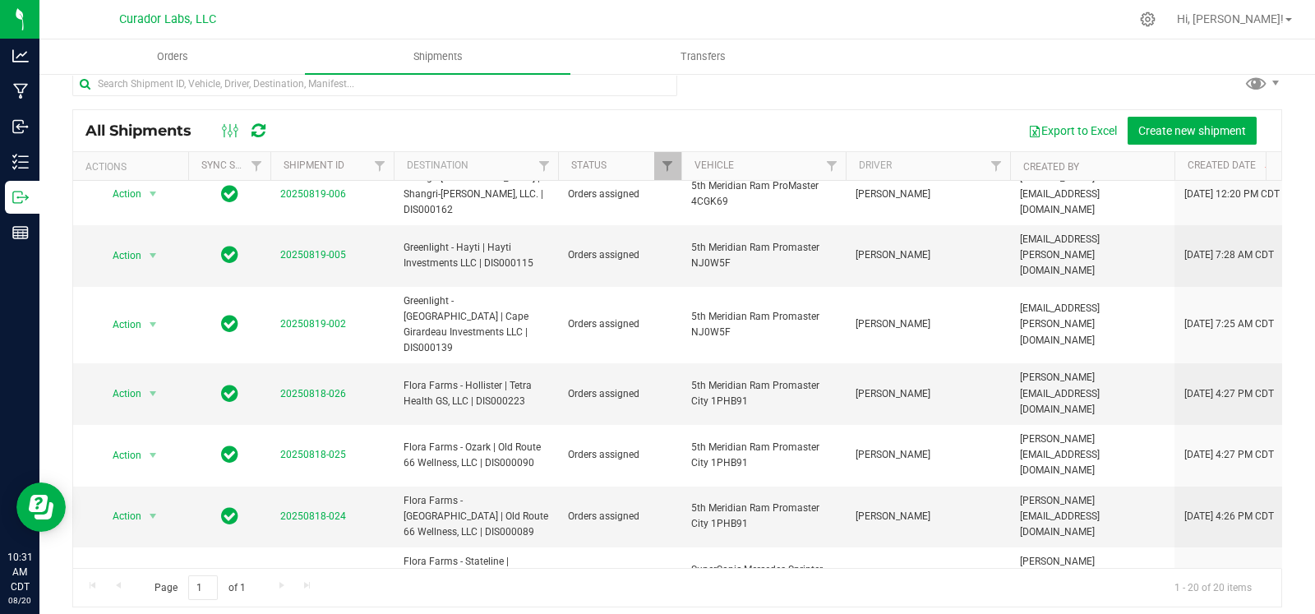
scroll to position [27, 0]
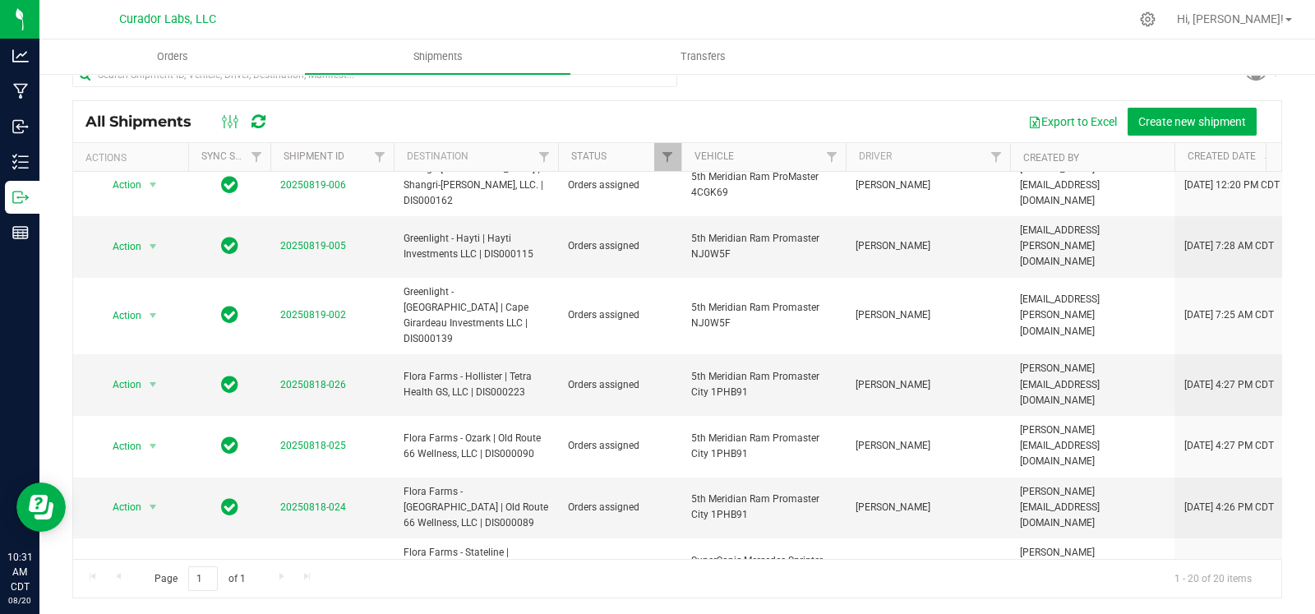
click at [168, 475] on li "Ship shipment" at bounding box center [160, 470] width 122 height 25
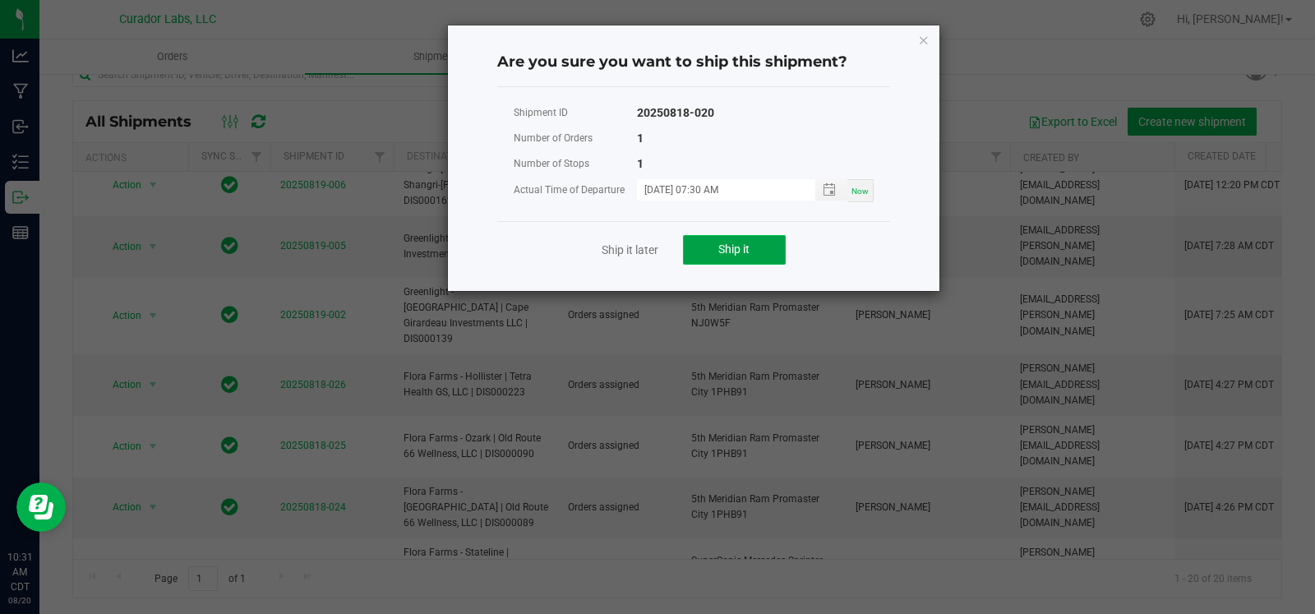
click at [744, 248] on span "Ship it" at bounding box center [733, 248] width 31 height 13
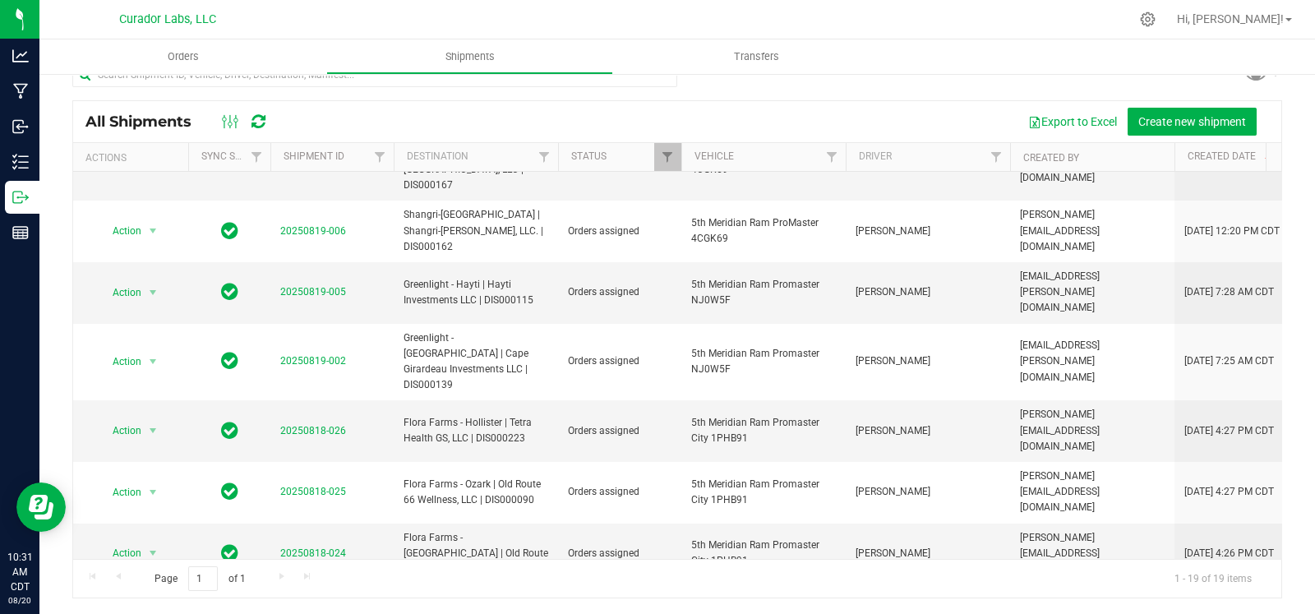
click at [169, 471] on li "Ship shipment" at bounding box center [160, 471] width 122 height 25
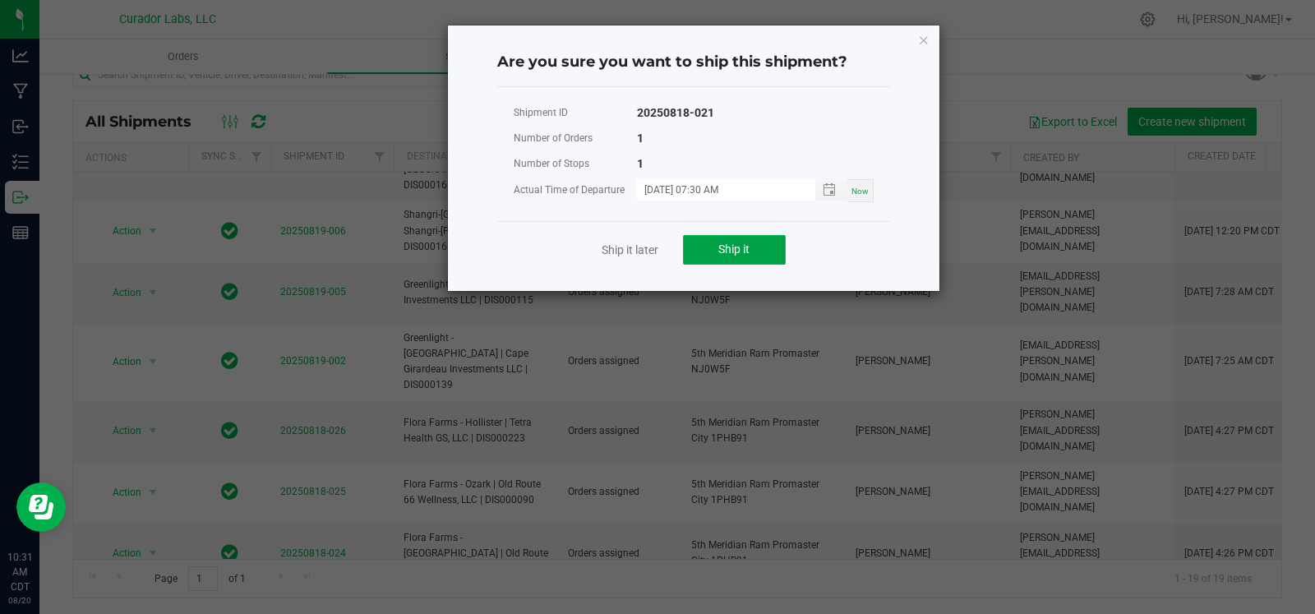
click at [750, 249] on button "Ship it" at bounding box center [734, 250] width 103 height 30
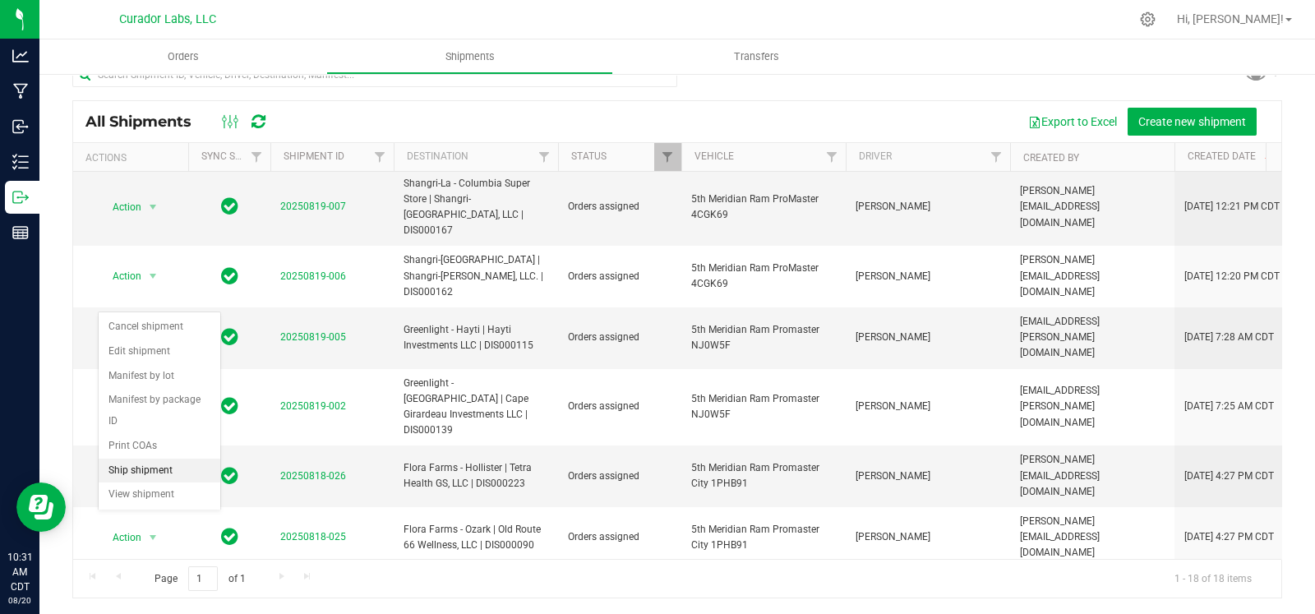
click at [155, 460] on li "Ship shipment" at bounding box center [160, 471] width 122 height 25
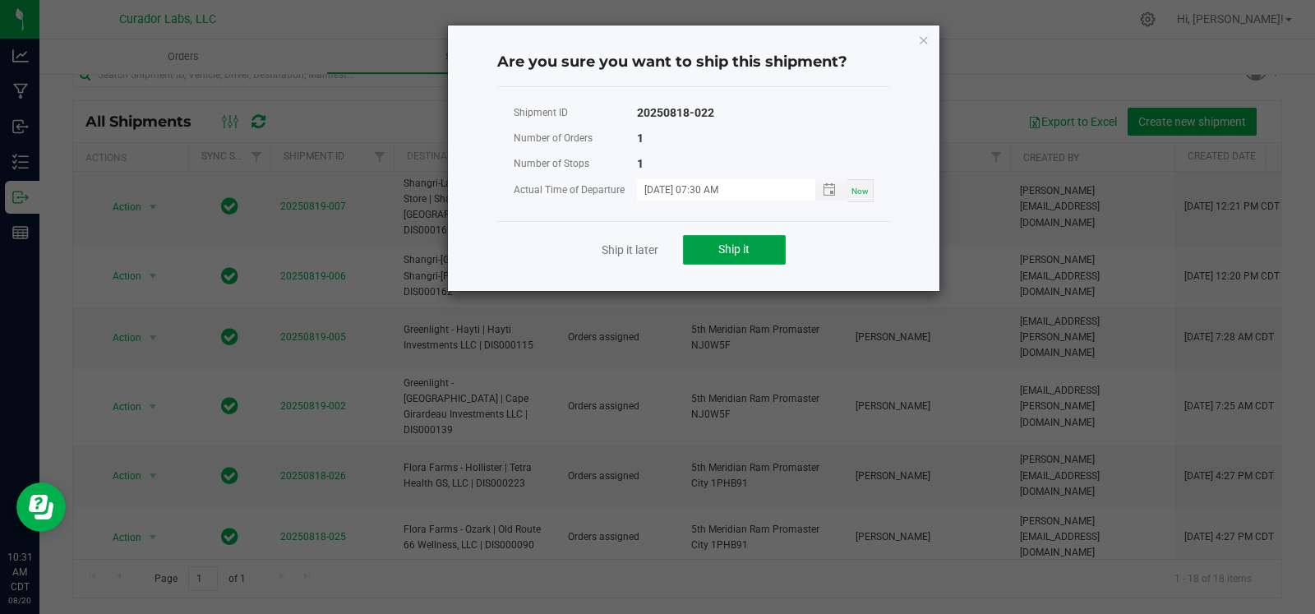
click at [723, 261] on button "Ship it" at bounding box center [734, 250] width 103 height 30
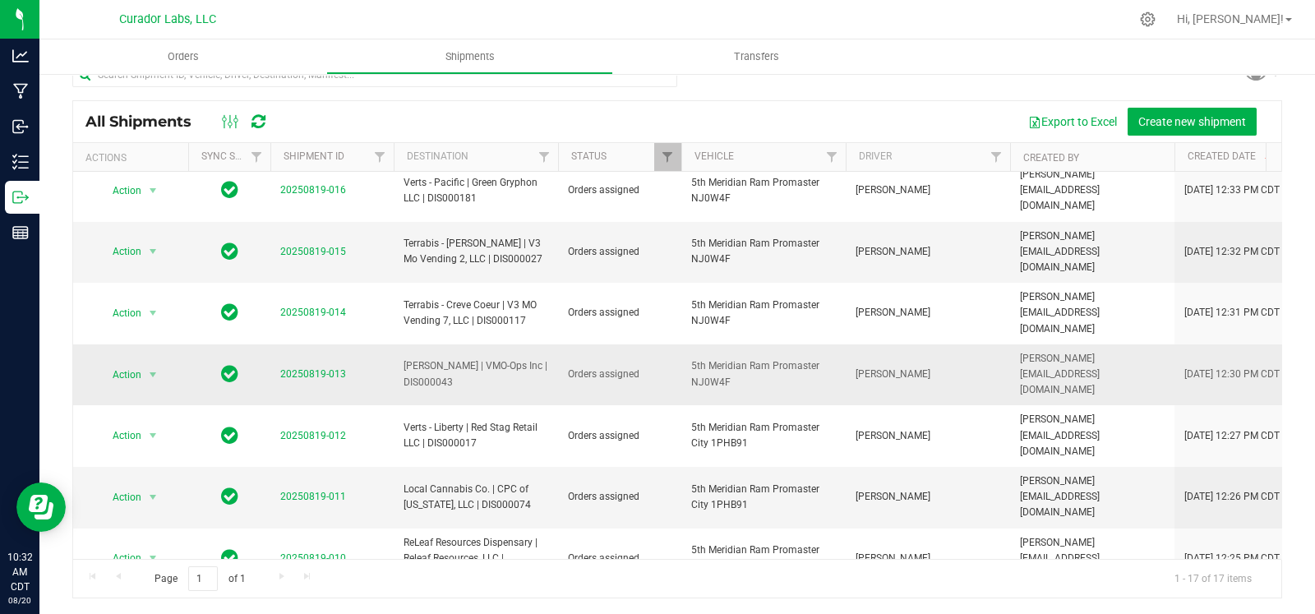
scroll to position [0, 0]
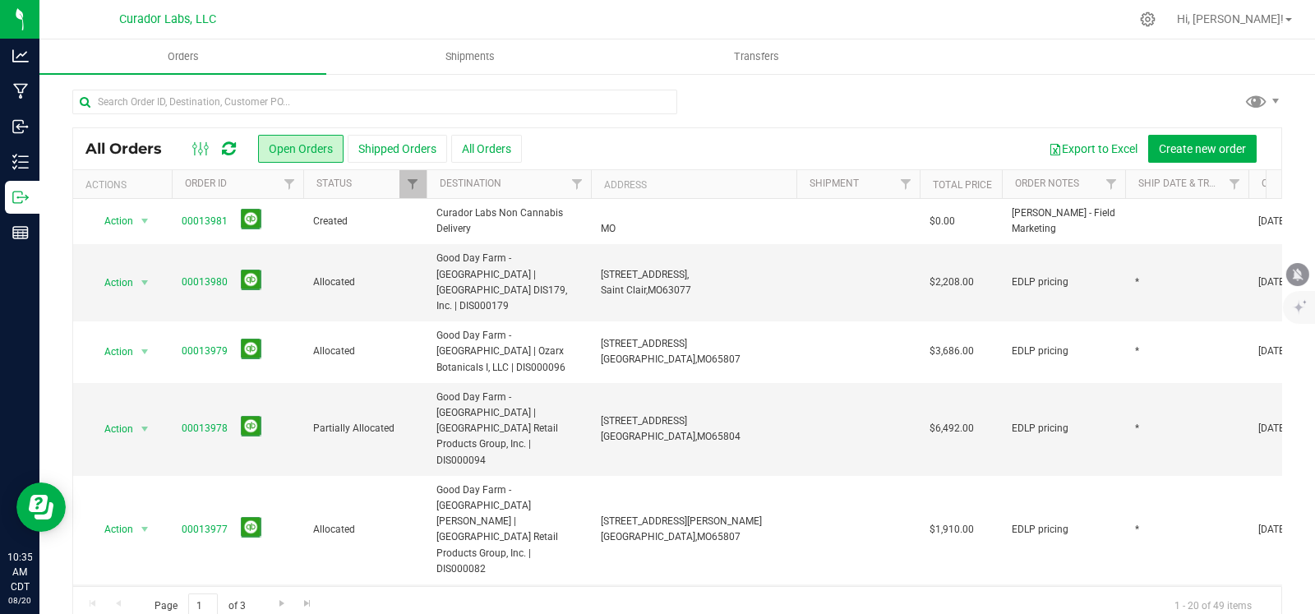
drag, startPoint x: 1299, startPoint y: 277, endPoint x: 1282, endPoint y: 275, distance: 16.5
click at [1299, 277] on icon "mute" at bounding box center [1298, 274] width 11 height 12
click at [1295, 278] on icon "mute" at bounding box center [1298, 274] width 11 height 12
click at [289, 601] on link "Go to the next page" at bounding box center [282, 604] width 24 height 22
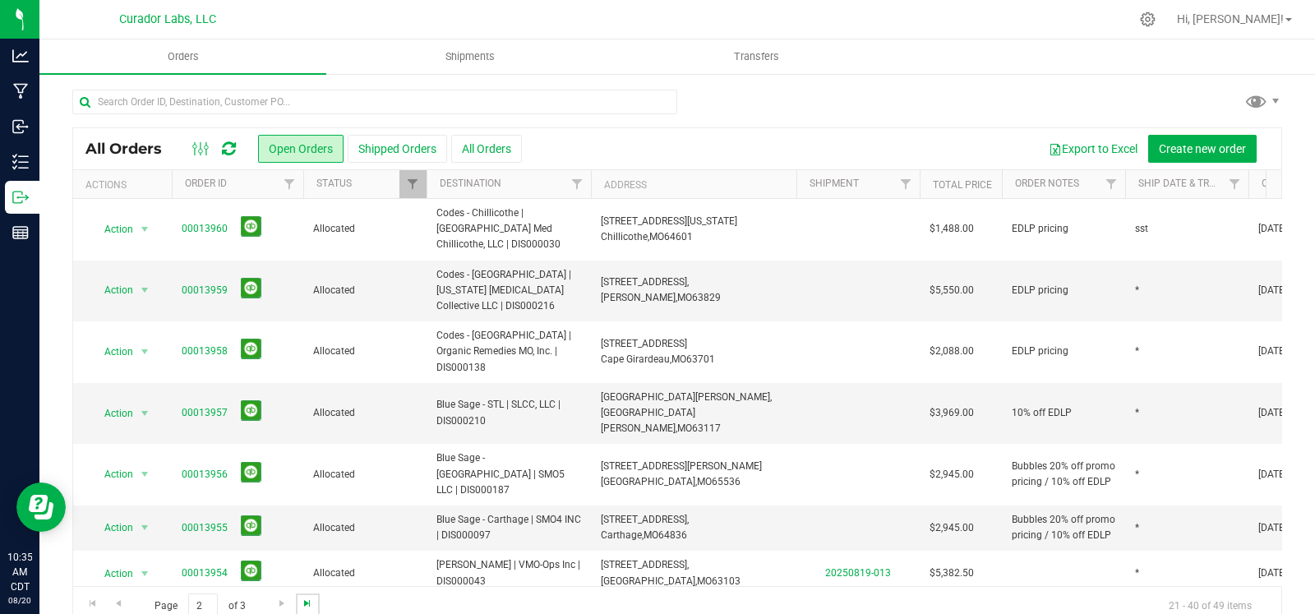
click at [310, 603] on span "Go to the last page" at bounding box center [307, 603] width 13 height 13
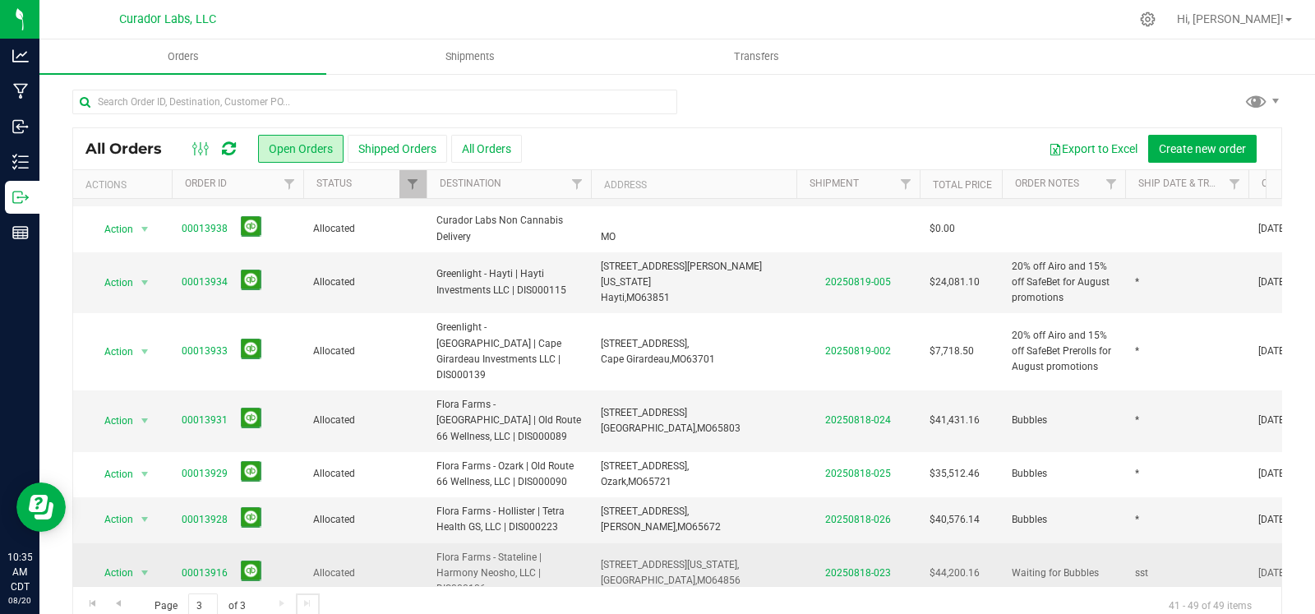
scroll to position [27, 0]
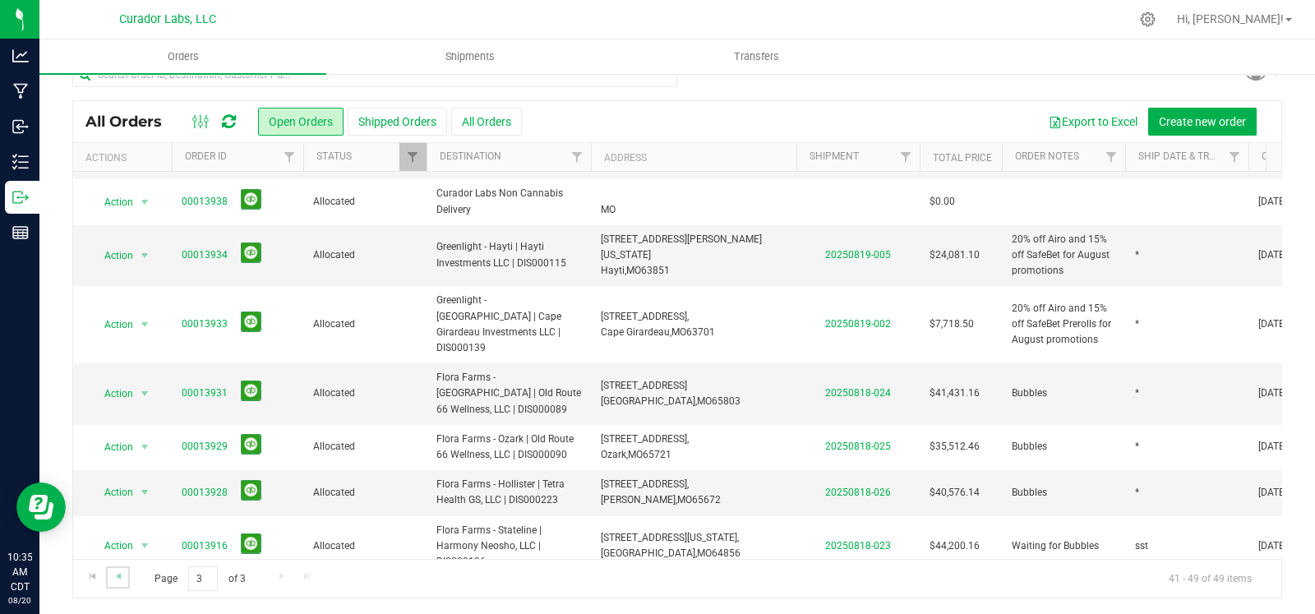
click at [107, 580] on link "Go to the previous page" at bounding box center [118, 577] width 24 height 22
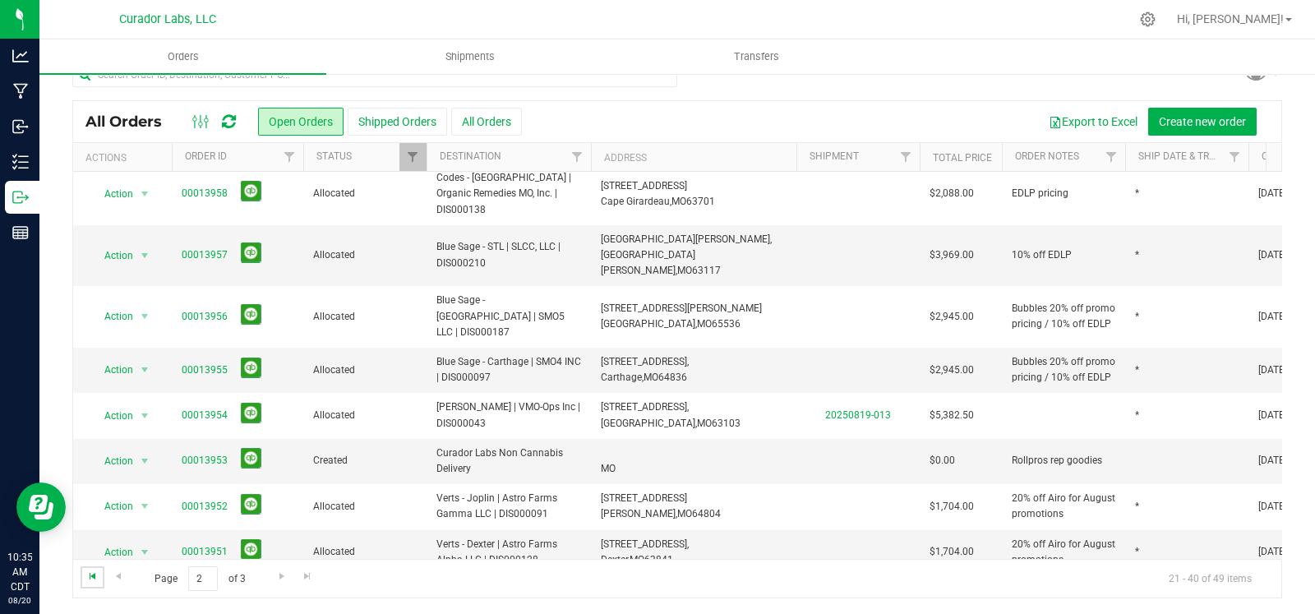
scroll to position [0, 0]
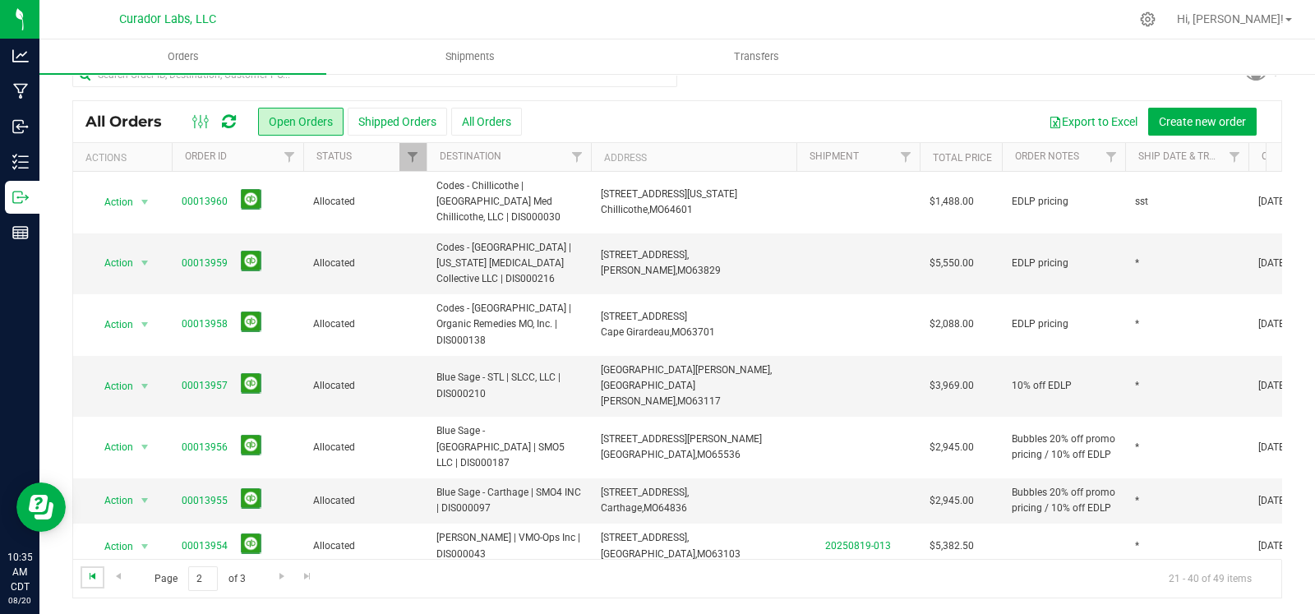
click at [98, 579] on span "Go to the first page" at bounding box center [92, 576] width 13 height 13
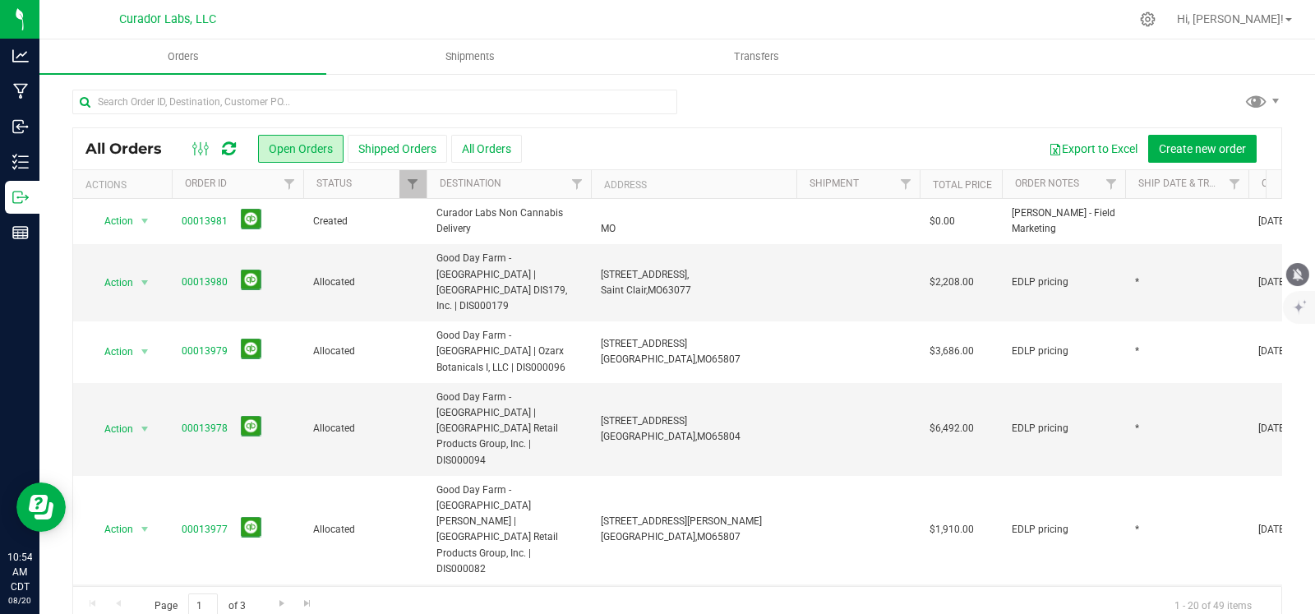
click at [1294, 271] on icon "mute" at bounding box center [1298, 274] width 15 height 15
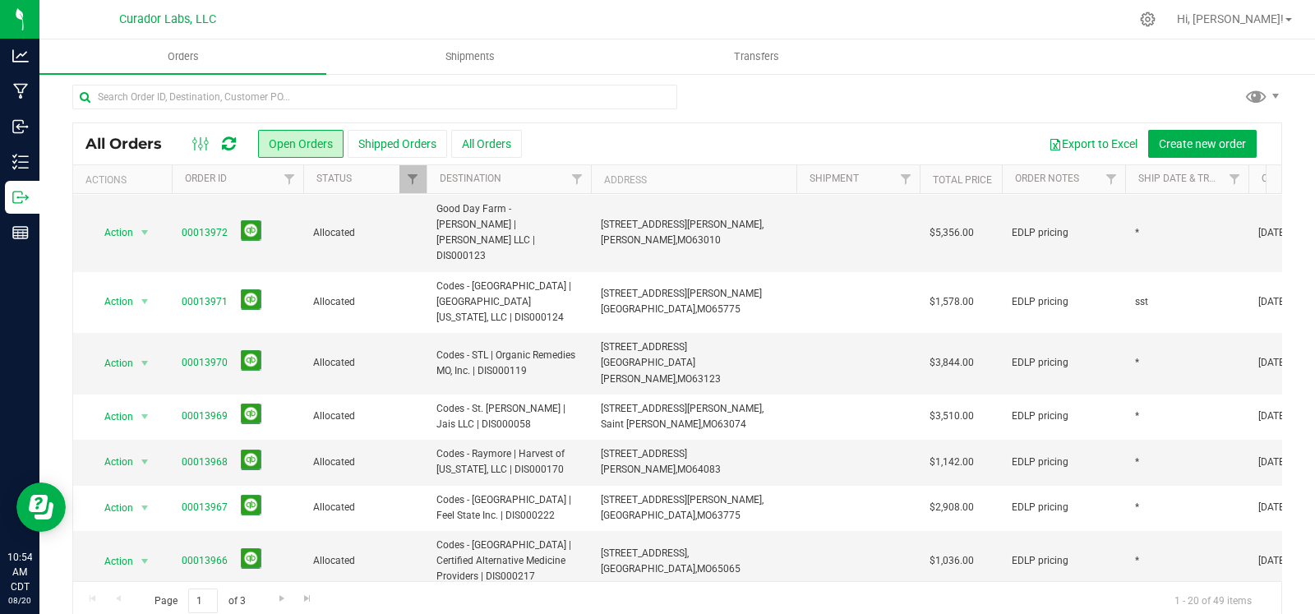
scroll to position [6, 0]
click at [279, 593] on span "Go to the next page" at bounding box center [281, 597] width 13 height 13
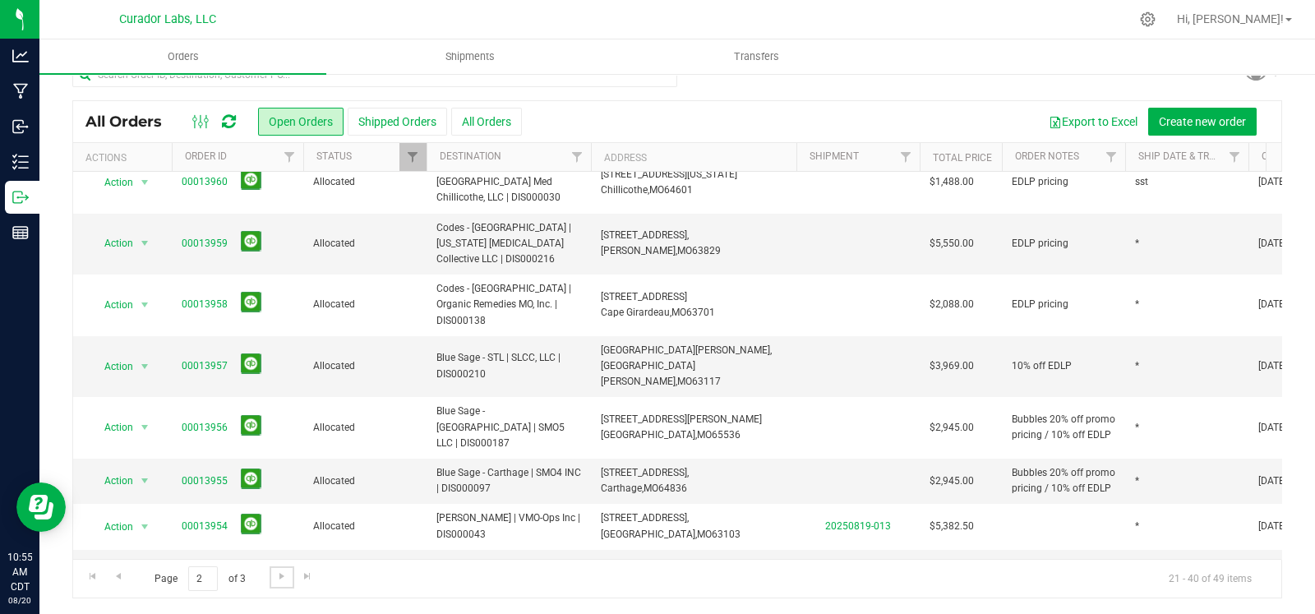
scroll to position [0, 0]
